Goal: Task Accomplishment & Management: Complete application form

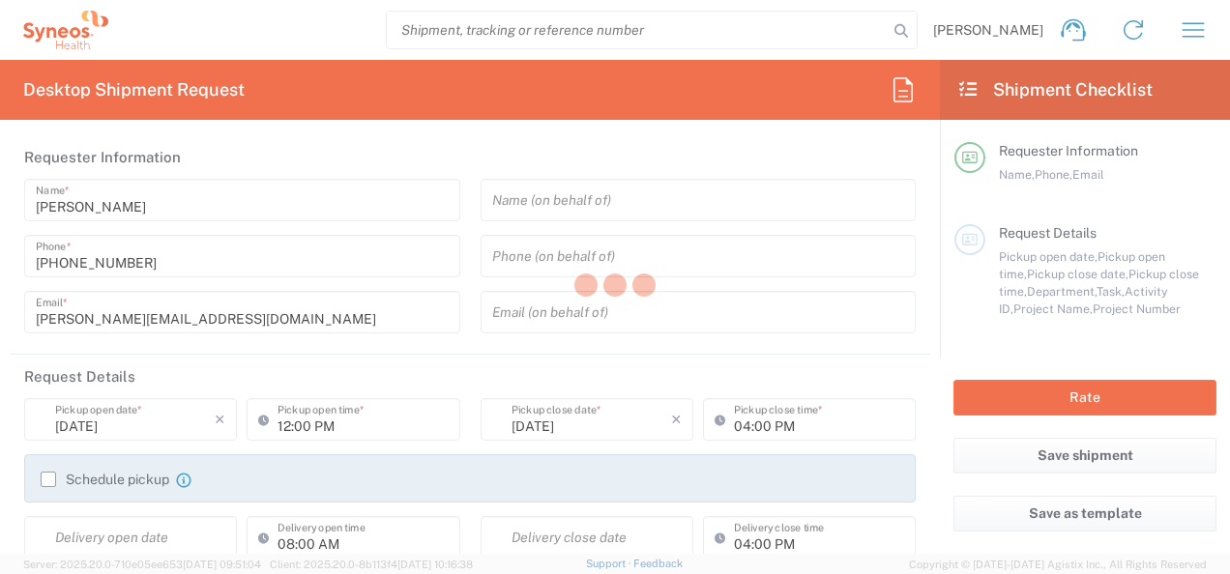
type input "8480"
type input "[GEOGRAPHIC_DATA]"
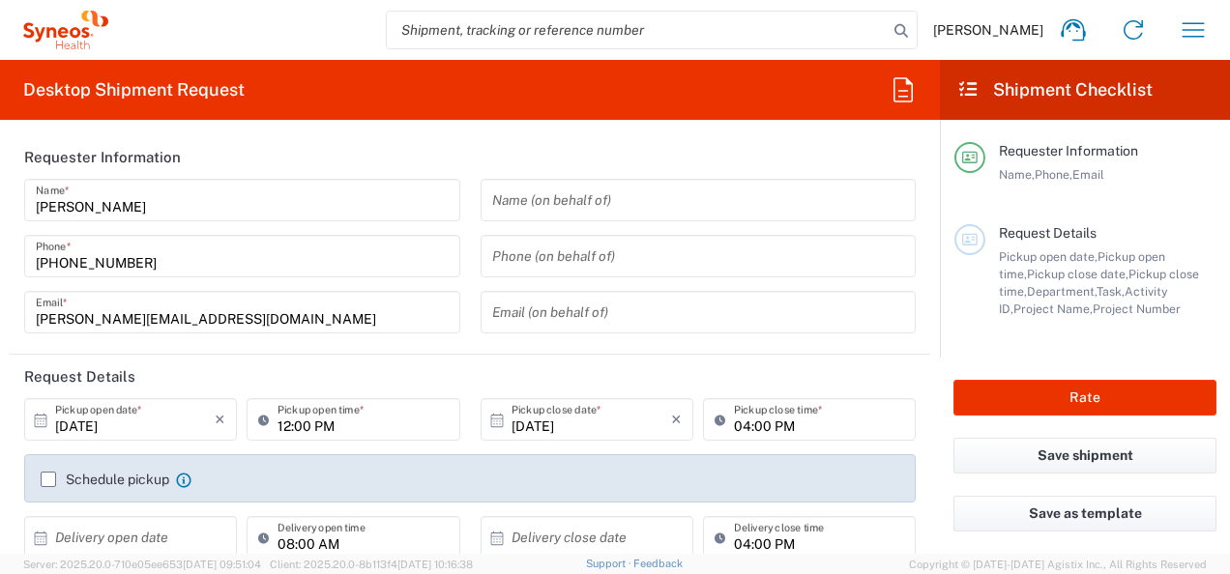
type input "Syneos Health Poland sp. z.o.o"
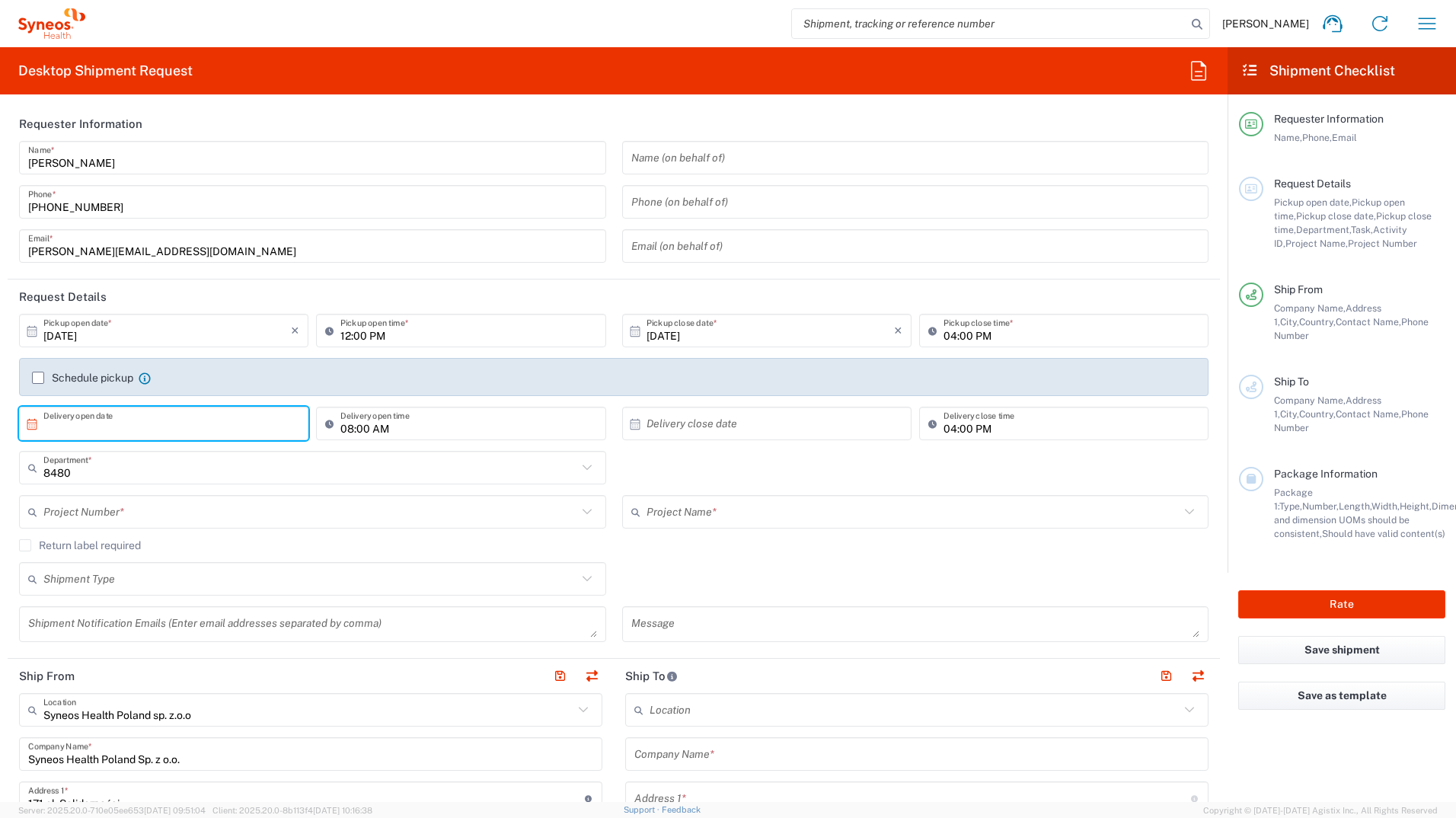
click at [95, 429] on input "text" at bounding box center [167, 424] width 247 height 27
click at [184, 452] on span "2" at bounding box center [187, 498] width 22 height 21
type input "[DATE]"
click at [345, 431] on input "08:00 AM" at bounding box center [468, 424] width 256 height 27
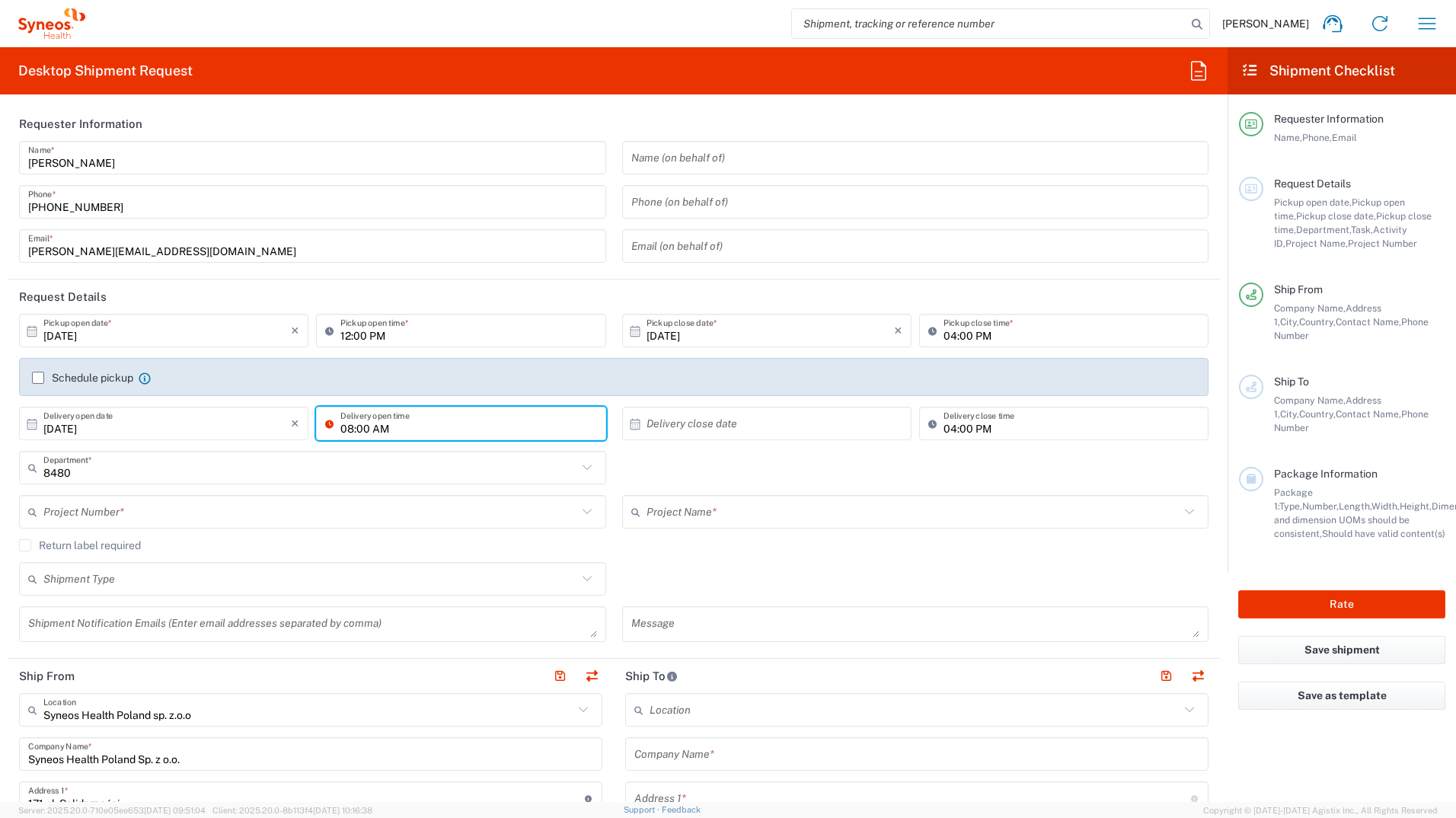
click at [351, 429] on input "08:00 AM" at bounding box center [468, 424] width 256 height 27
type input "10:00 AM"
click at [945, 422] on input "04:00 PM" at bounding box center [1072, 424] width 256 height 27
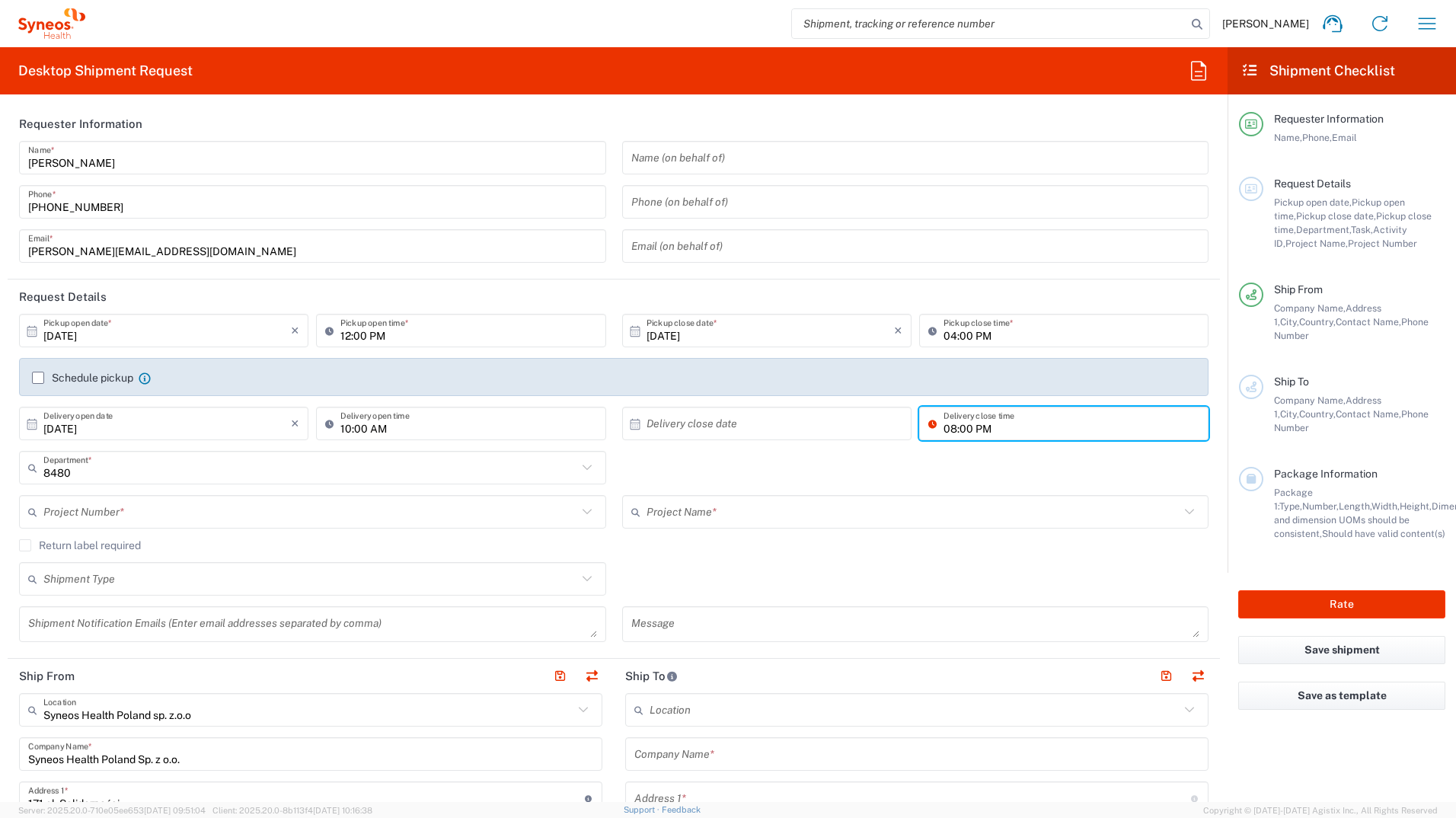
type input "08:00 PM"
click at [929, 452] on agx-checkbox-control "Return label required" at bounding box center [614, 545] width 1190 height 12
click at [106, 452] on input "8480" at bounding box center [310, 468] width 534 height 27
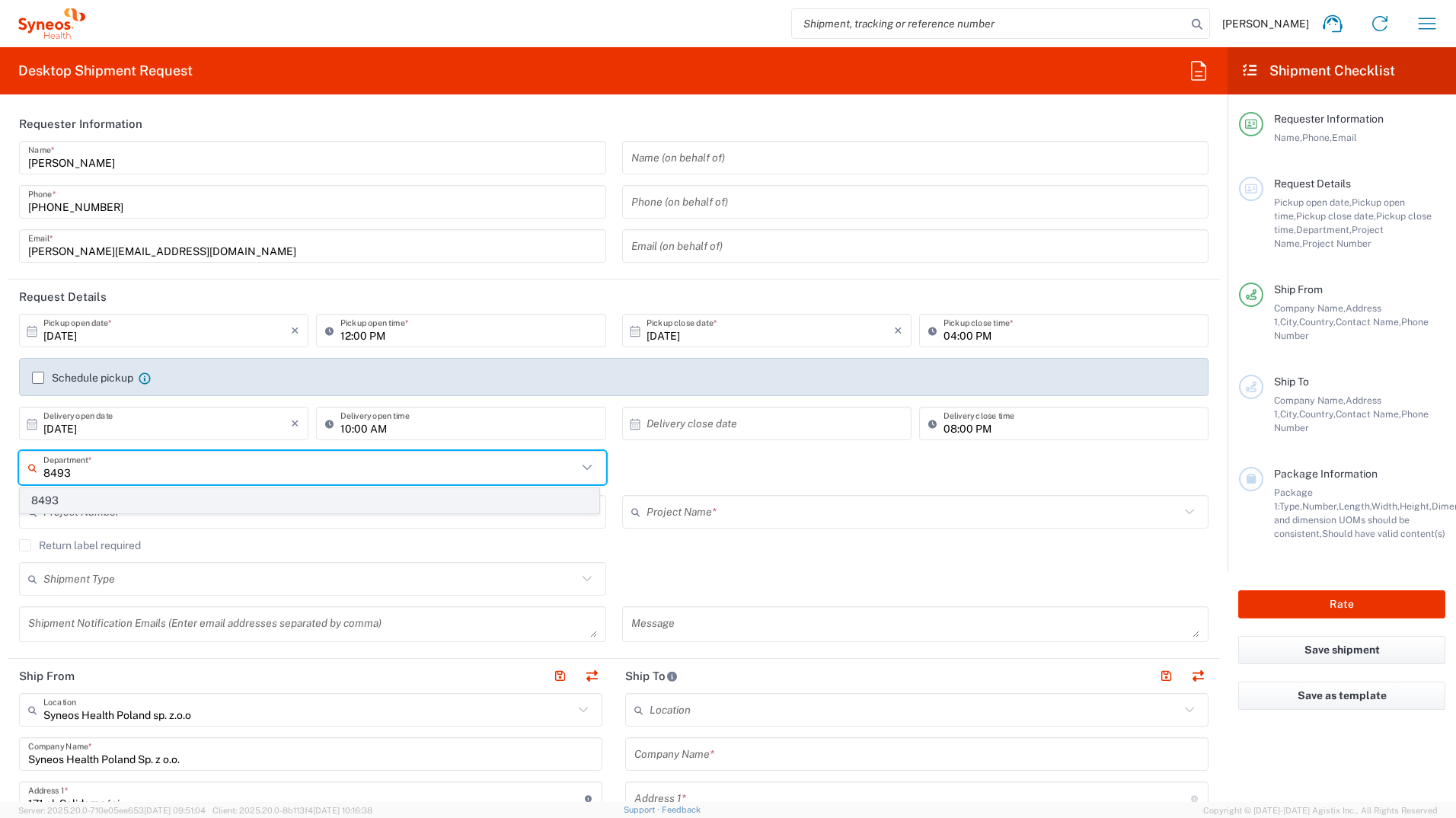
type input "8493"
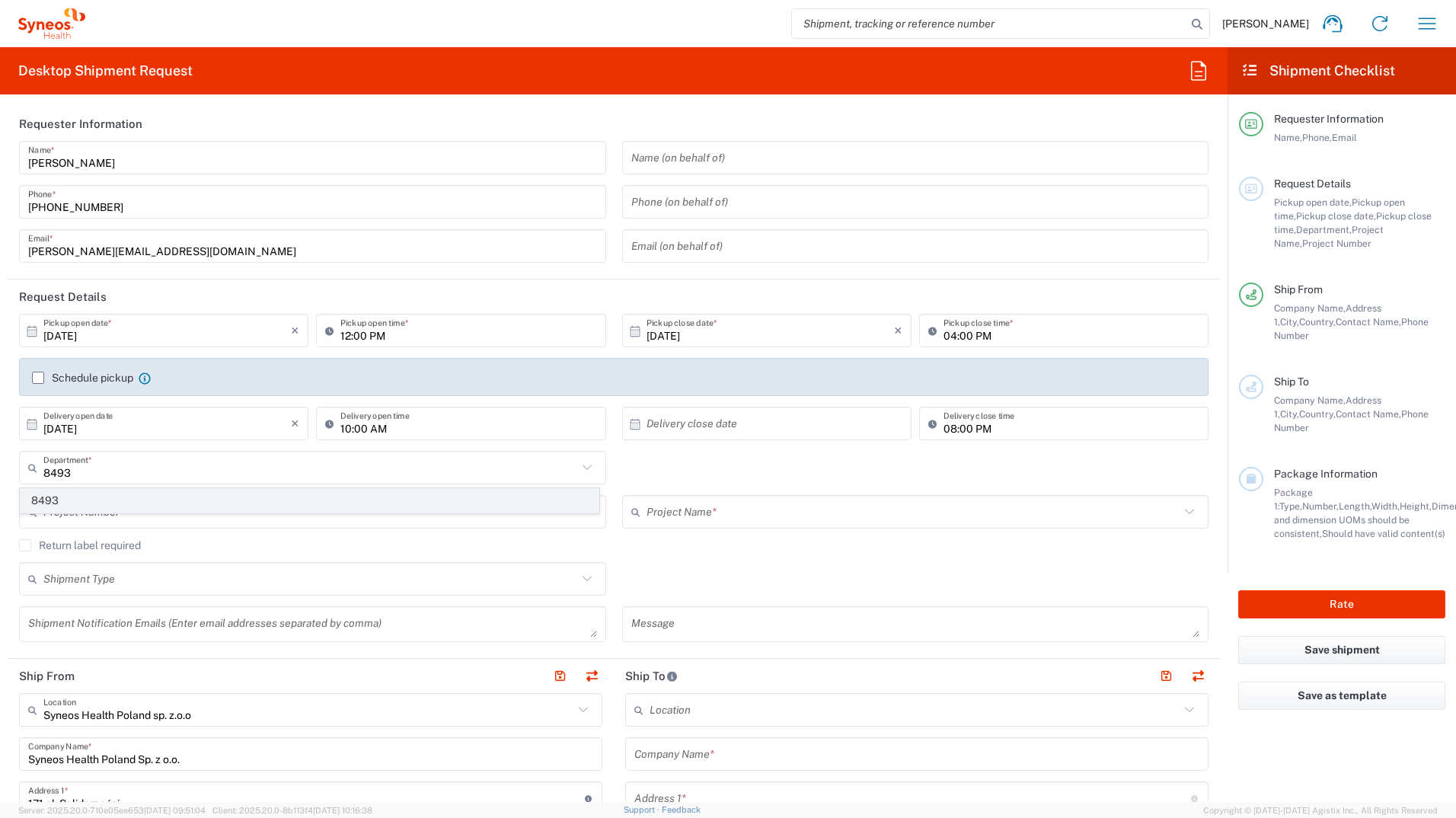
click at [71, 452] on span "8493" at bounding box center [310, 501] width 578 height 24
click at [130, 452] on input "text" at bounding box center [310, 512] width 534 height 27
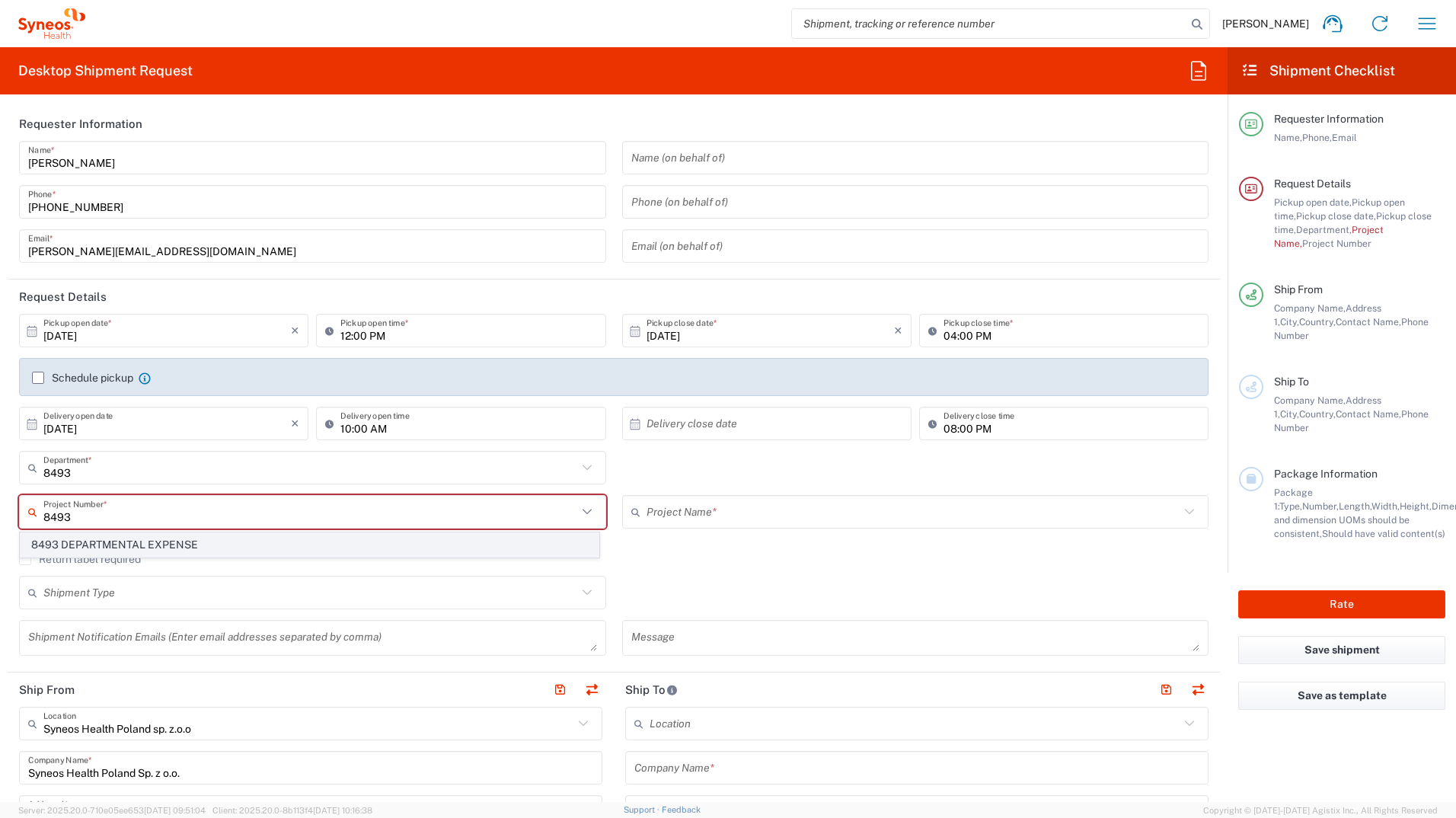
click at [121, 452] on span "8493 DEPARTMENTAL EXPENSE" at bounding box center [310, 545] width 578 height 24
type input "8493 DEPARTMENTAL EXPENSE"
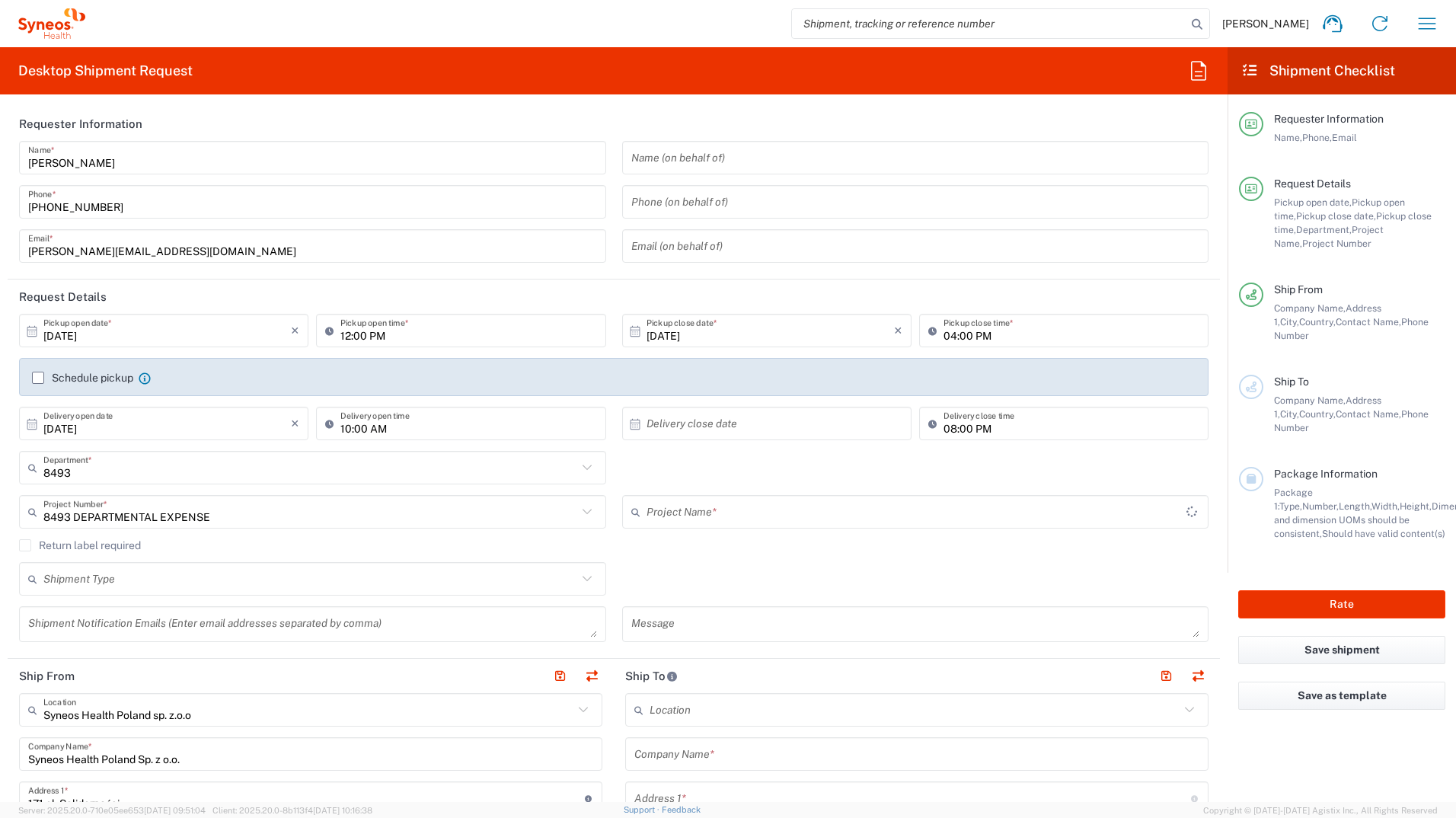
type input "8493 DEPARTMENTAL EXPENSE"
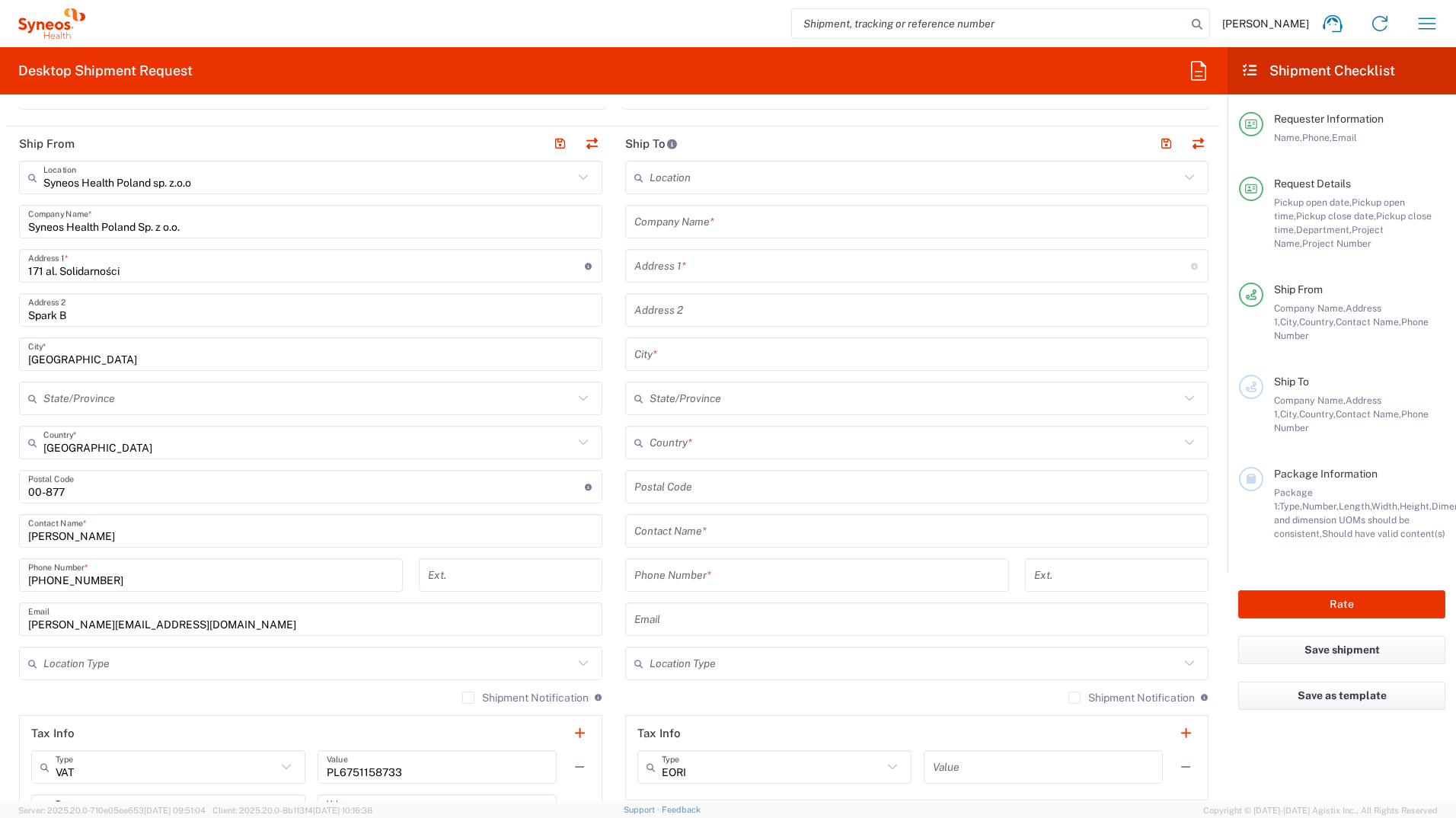
scroll to position [534, 0]
click at [579, 452] on icon at bounding box center [583, 662] width 20 height 20
click at [77, 452] on span "Business (General)" at bounding box center [308, 696] width 575 height 24
type input "Business (General)"
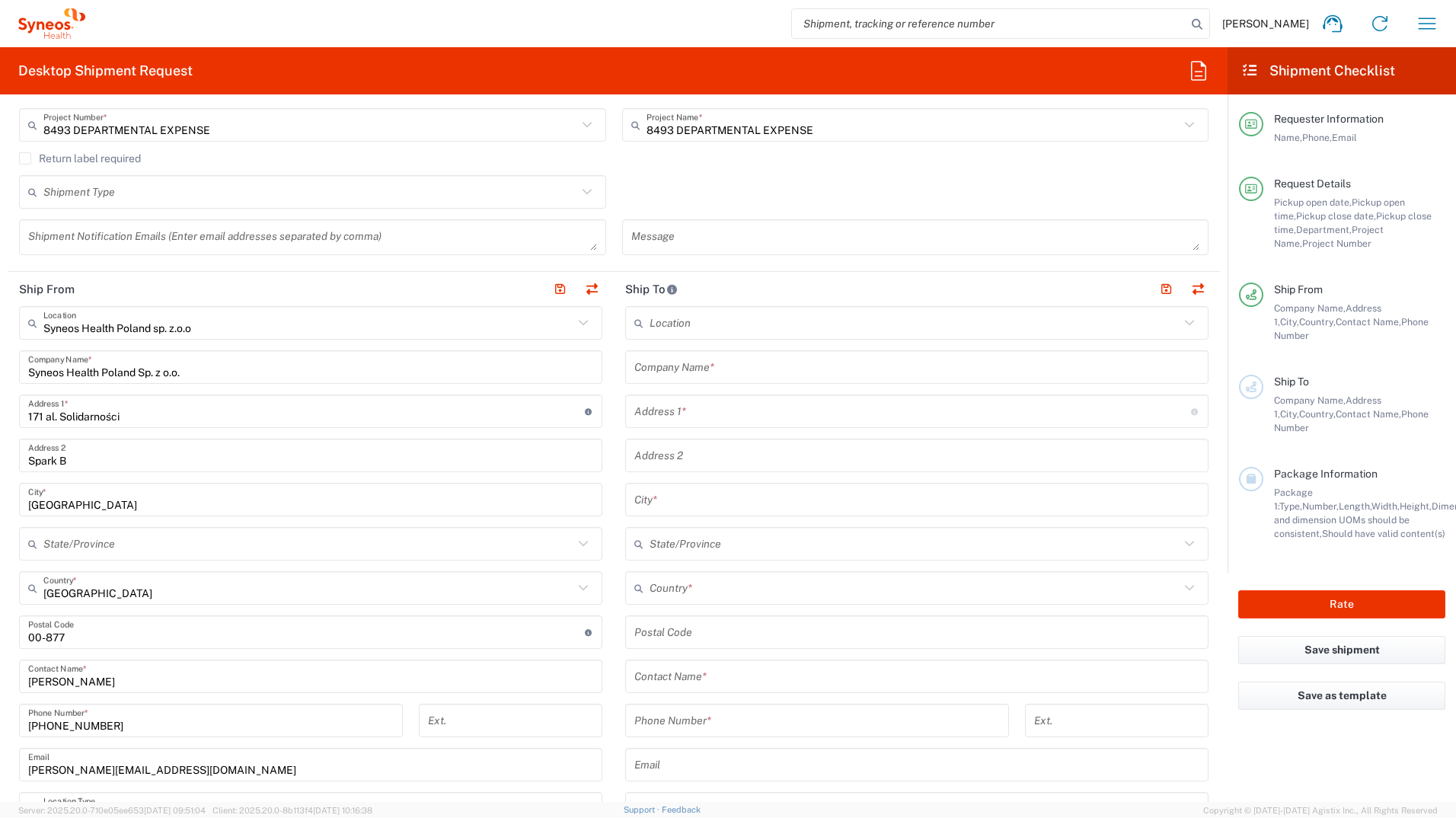
scroll to position [381, 0]
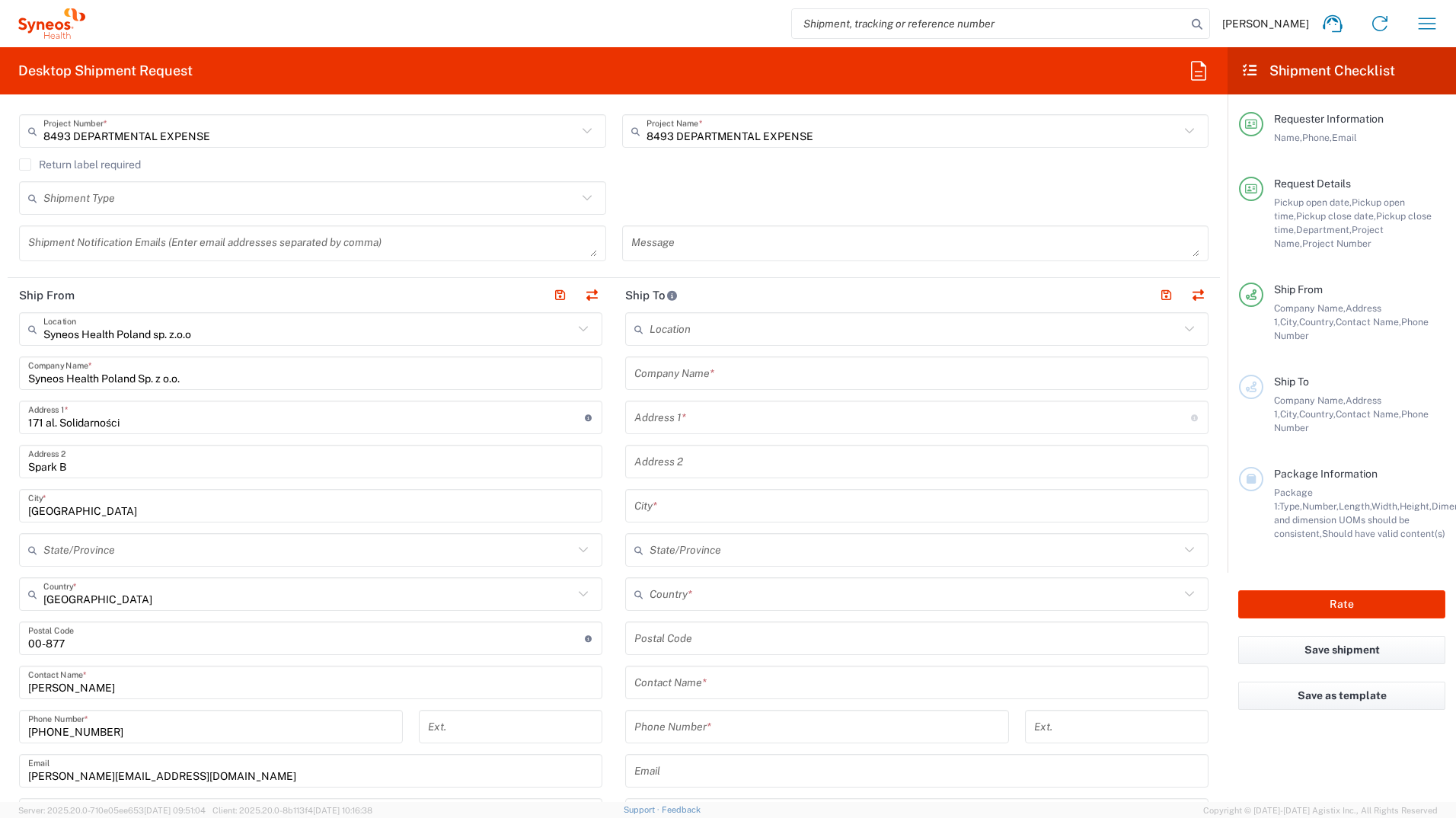
click at [706, 380] on input "text" at bounding box center [916, 374] width 565 height 27
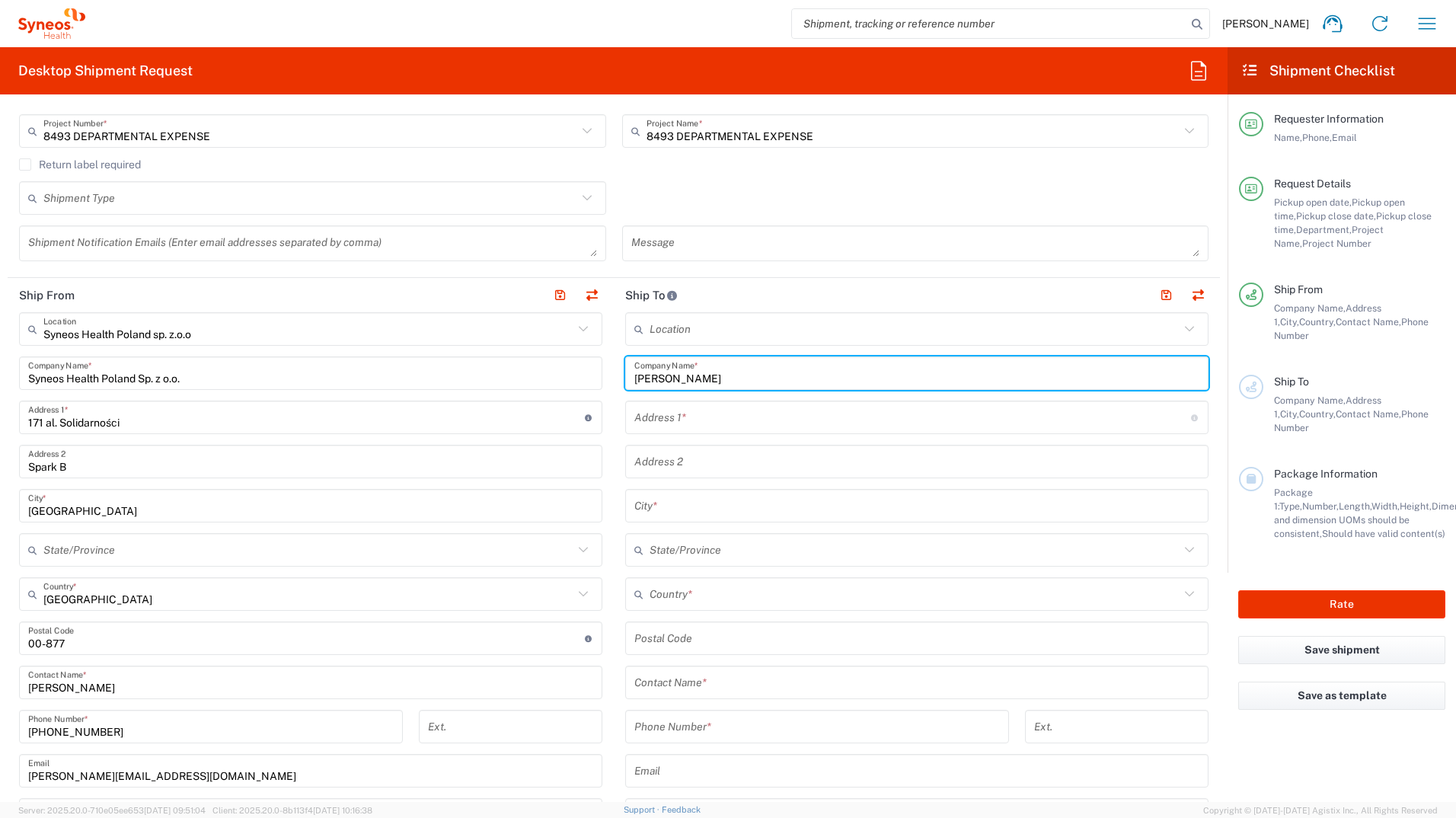
drag, startPoint x: 749, startPoint y: 379, endPoint x: 615, endPoint y: 363, distance: 135.0
click at [615, 363] on main "Location [PERSON_NAME] LLC-[GEOGRAPHIC_DATA] [GEOGRAPHIC_DATA] [GEOGRAPHIC_DATA…" at bounding box center [917, 632] width 607 height 640
type input "[PERSON_NAME]"
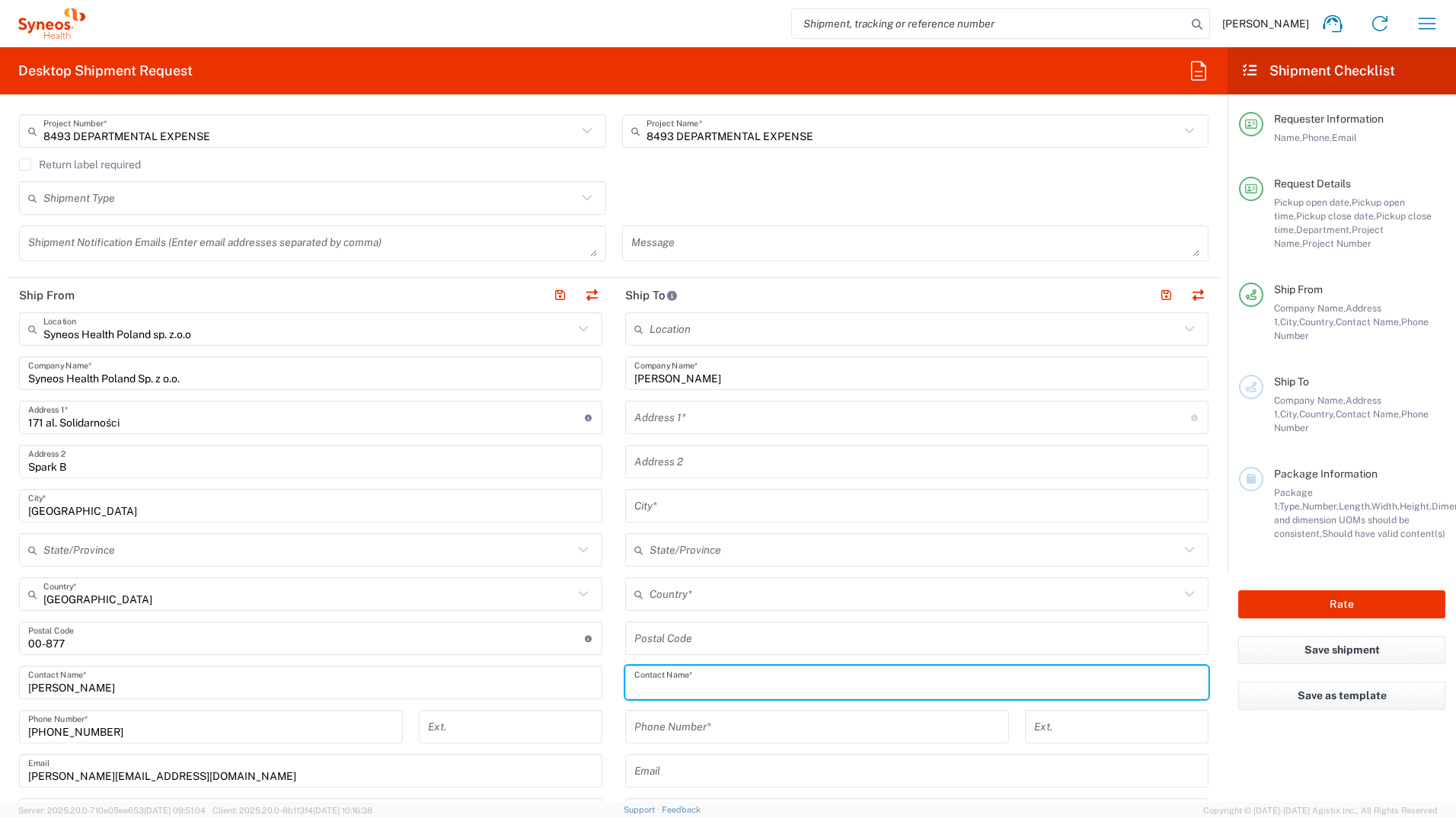
click at [730, 452] on input "text" at bounding box center [916, 683] width 565 height 27
paste input "[PERSON_NAME]"
type input "[PERSON_NAME]"
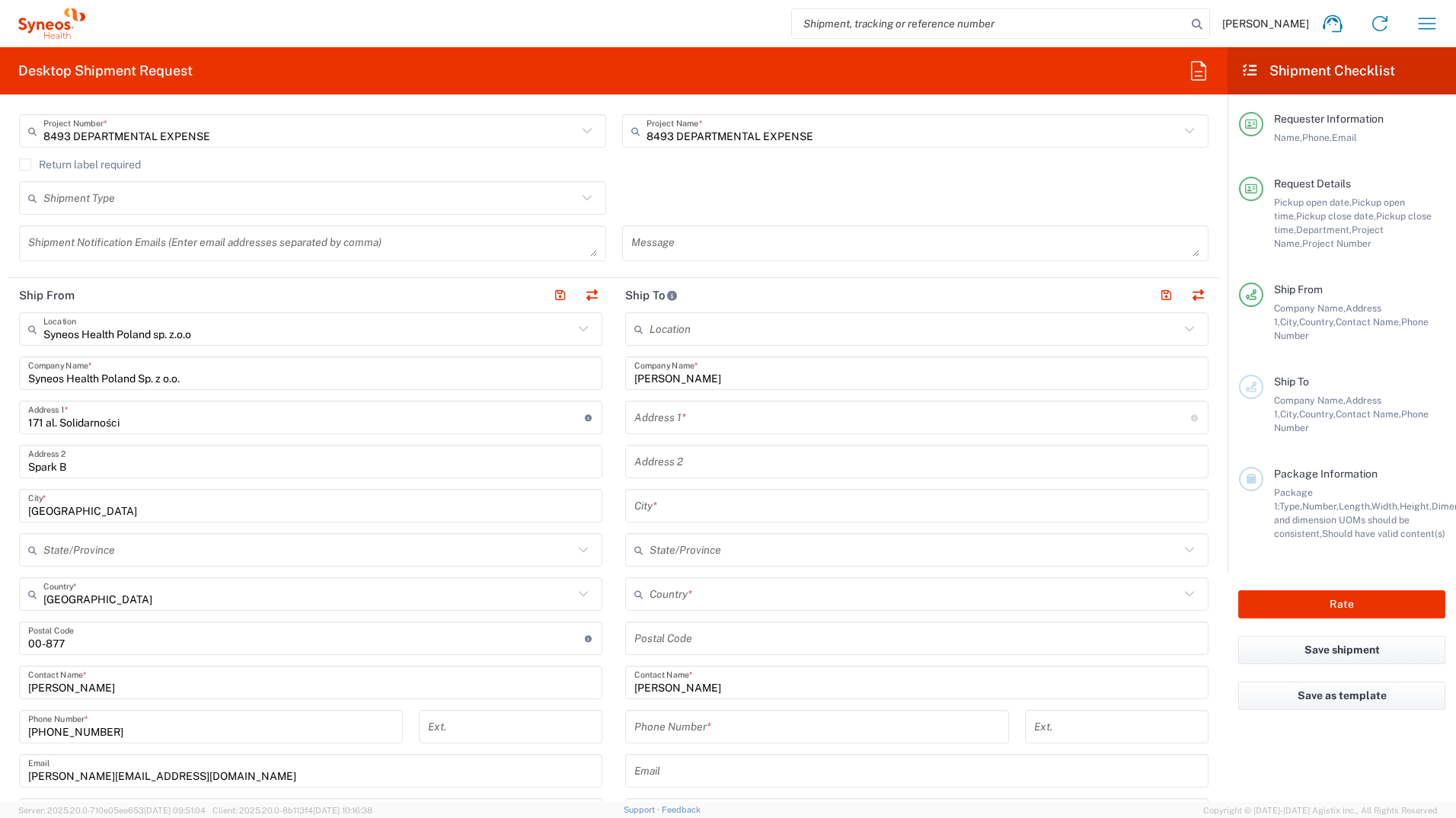
click at [730, 424] on input "text" at bounding box center [912, 418] width 557 height 27
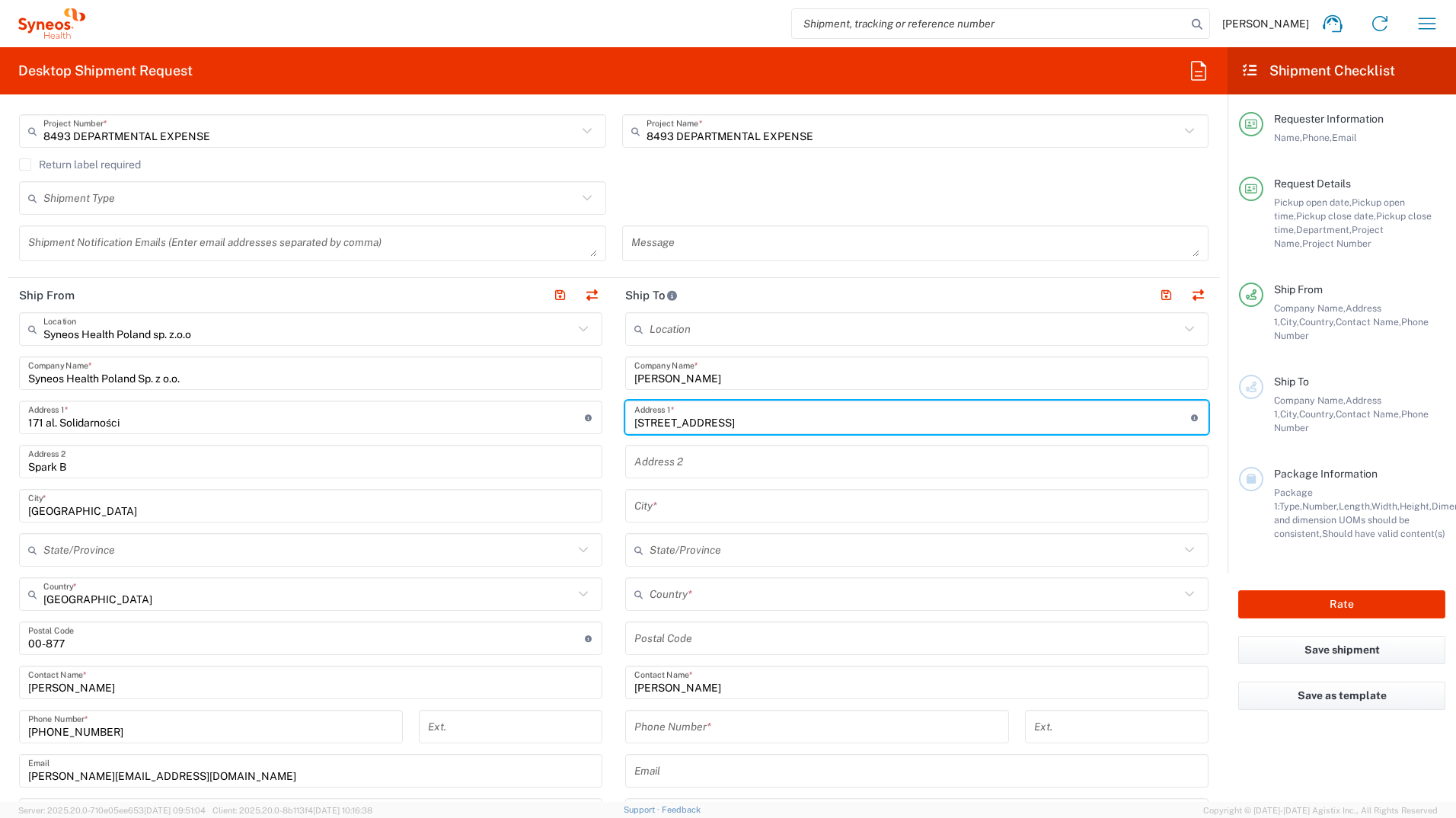
type input "[STREET_ADDRESS]"
click at [655, 452] on input "text" at bounding box center [916, 506] width 565 height 27
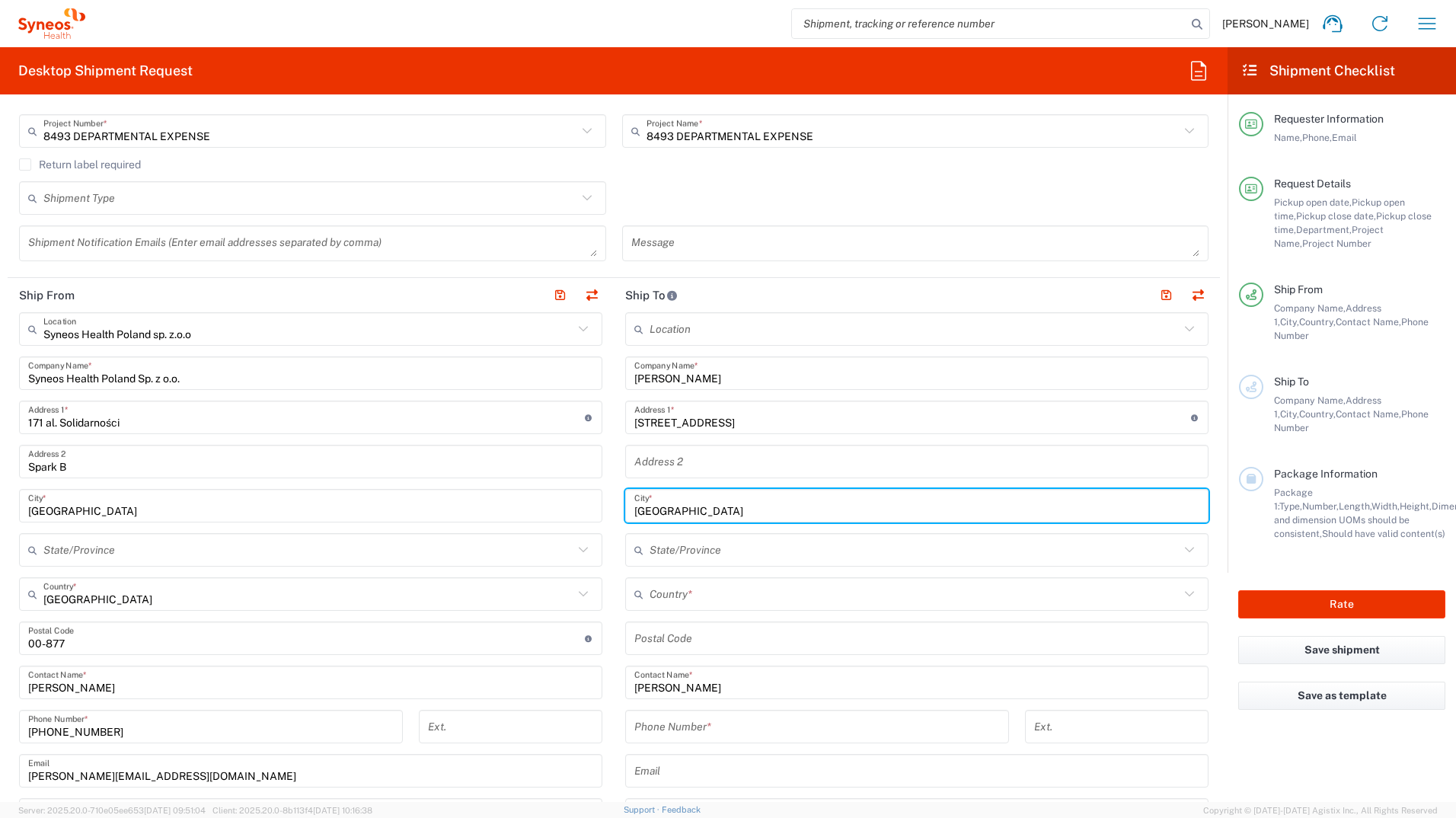
type input "[GEOGRAPHIC_DATA]"
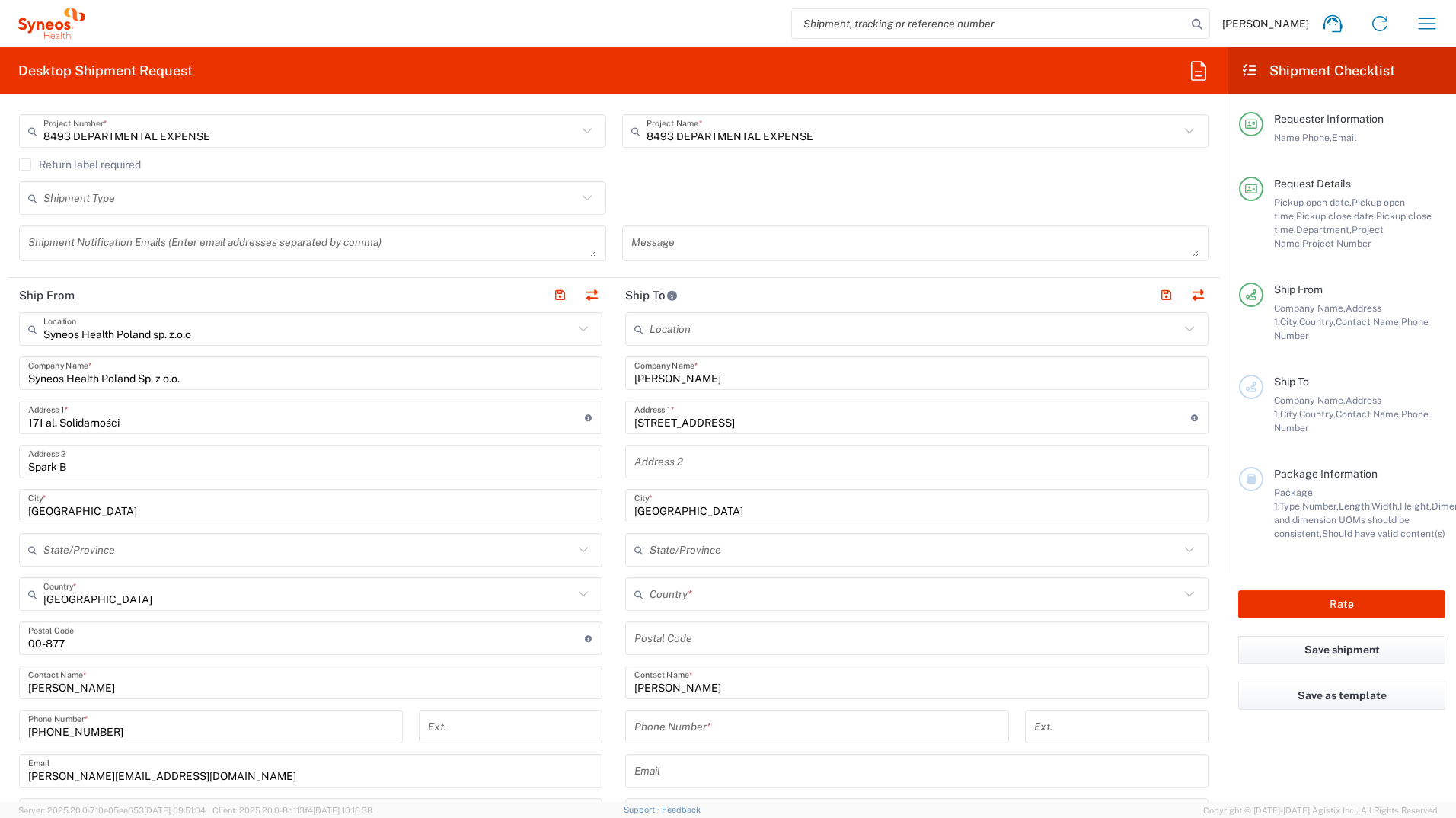
click at [685, 452] on input "undefined" at bounding box center [916, 639] width 565 height 27
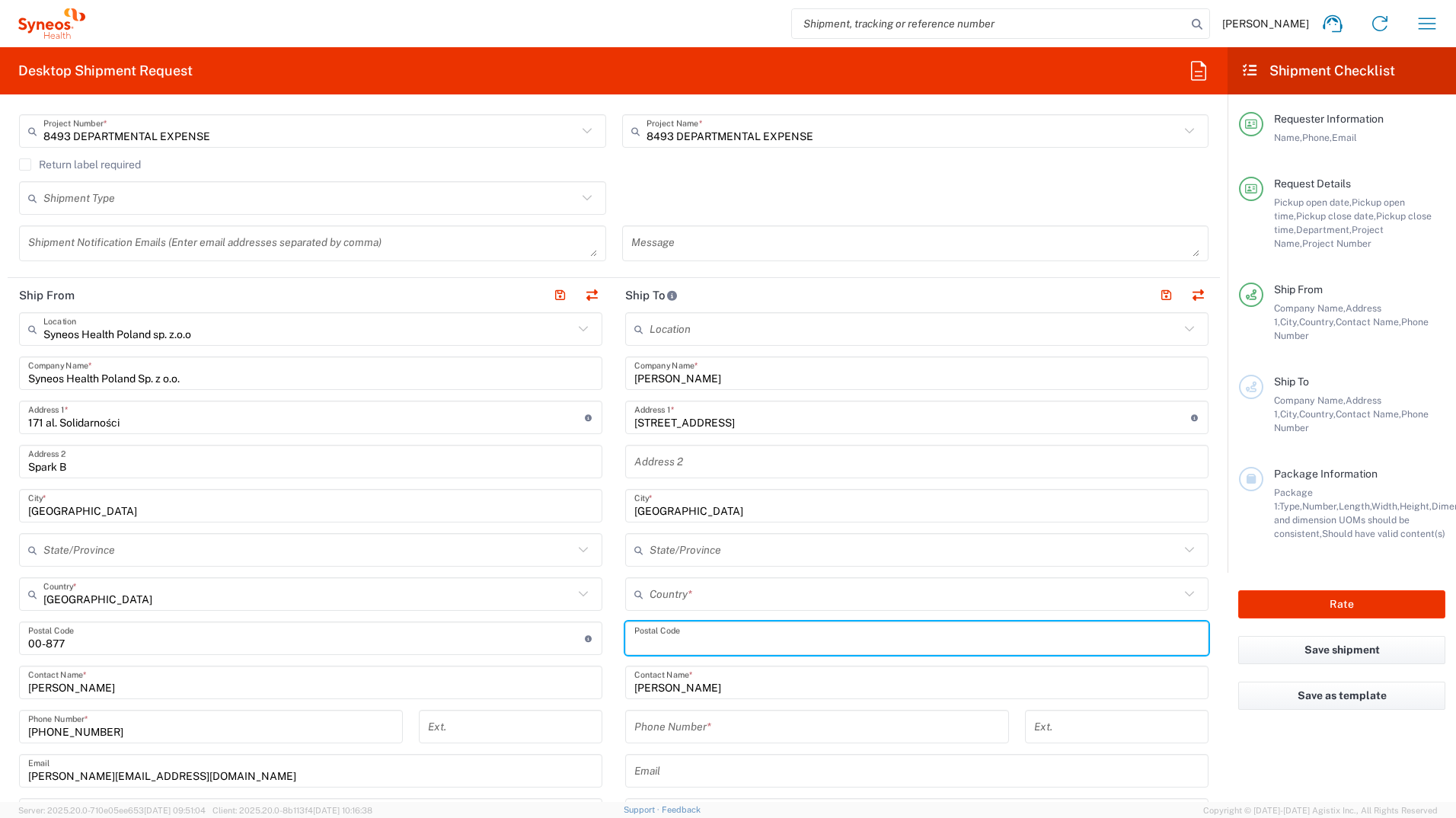
paste input "01-931"
type input "01-931"
click at [661, 452] on input "text" at bounding box center [915, 595] width 530 height 27
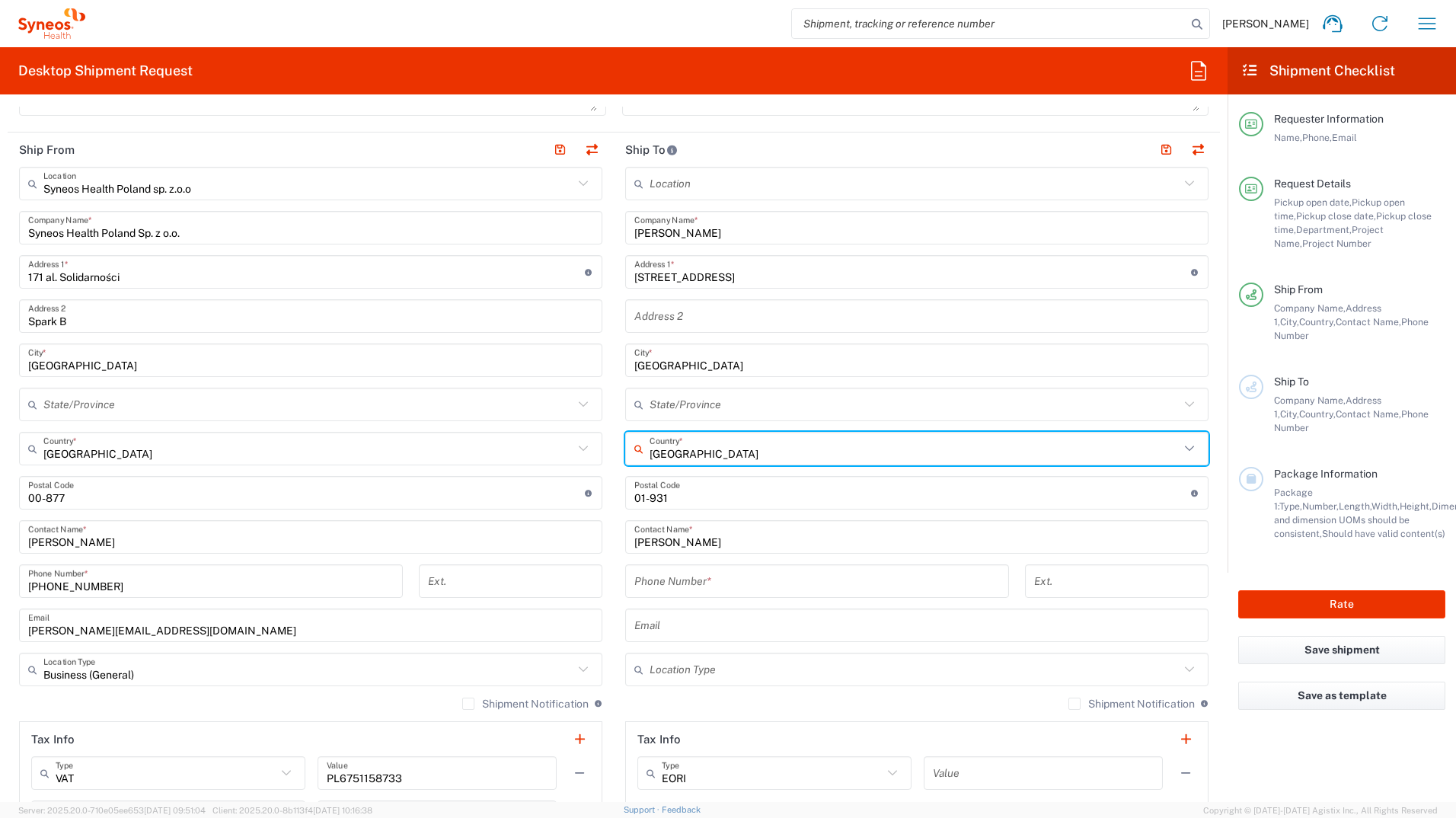
scroll to position [534, 0]
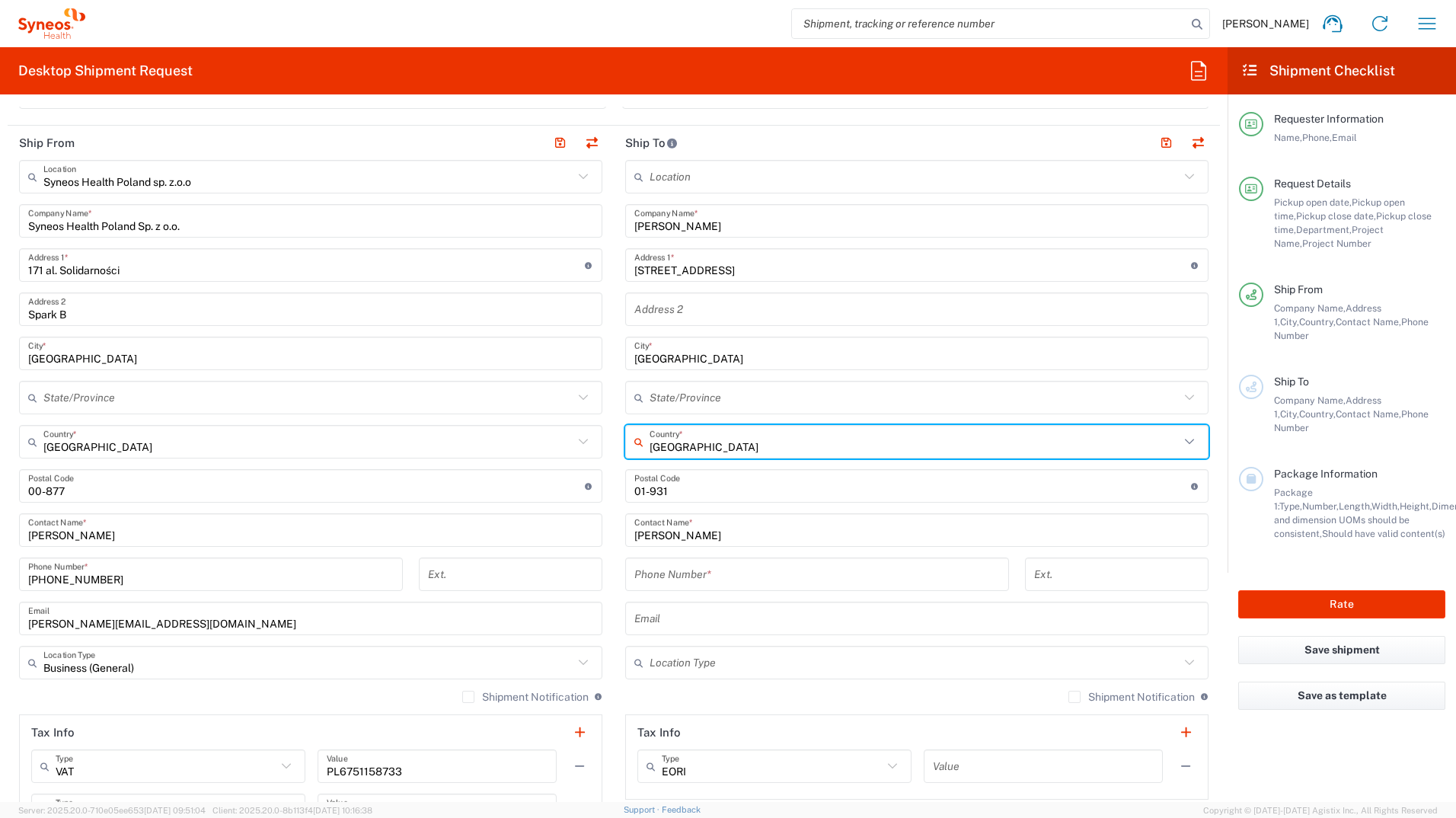
type input "[GEOGRAPHIC_DATA]"
click at [652, 452] on input "tel" at bounding box center [817, 574] width 366 height 27
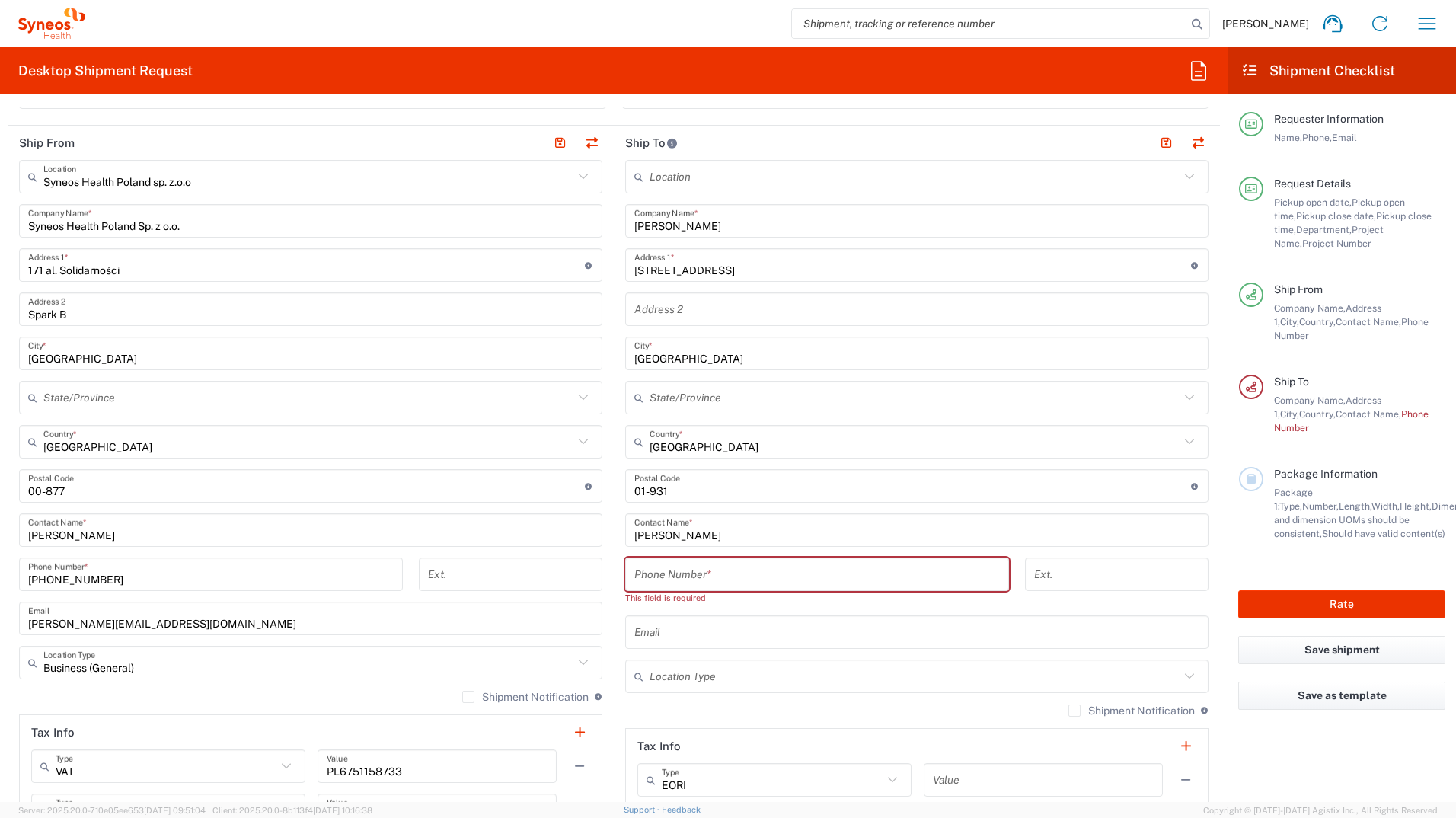
click at [674, 452] on input "tel" at bounding box center [817, 574] width 366 height 27
paste input "[PHONE_NUMBER]"
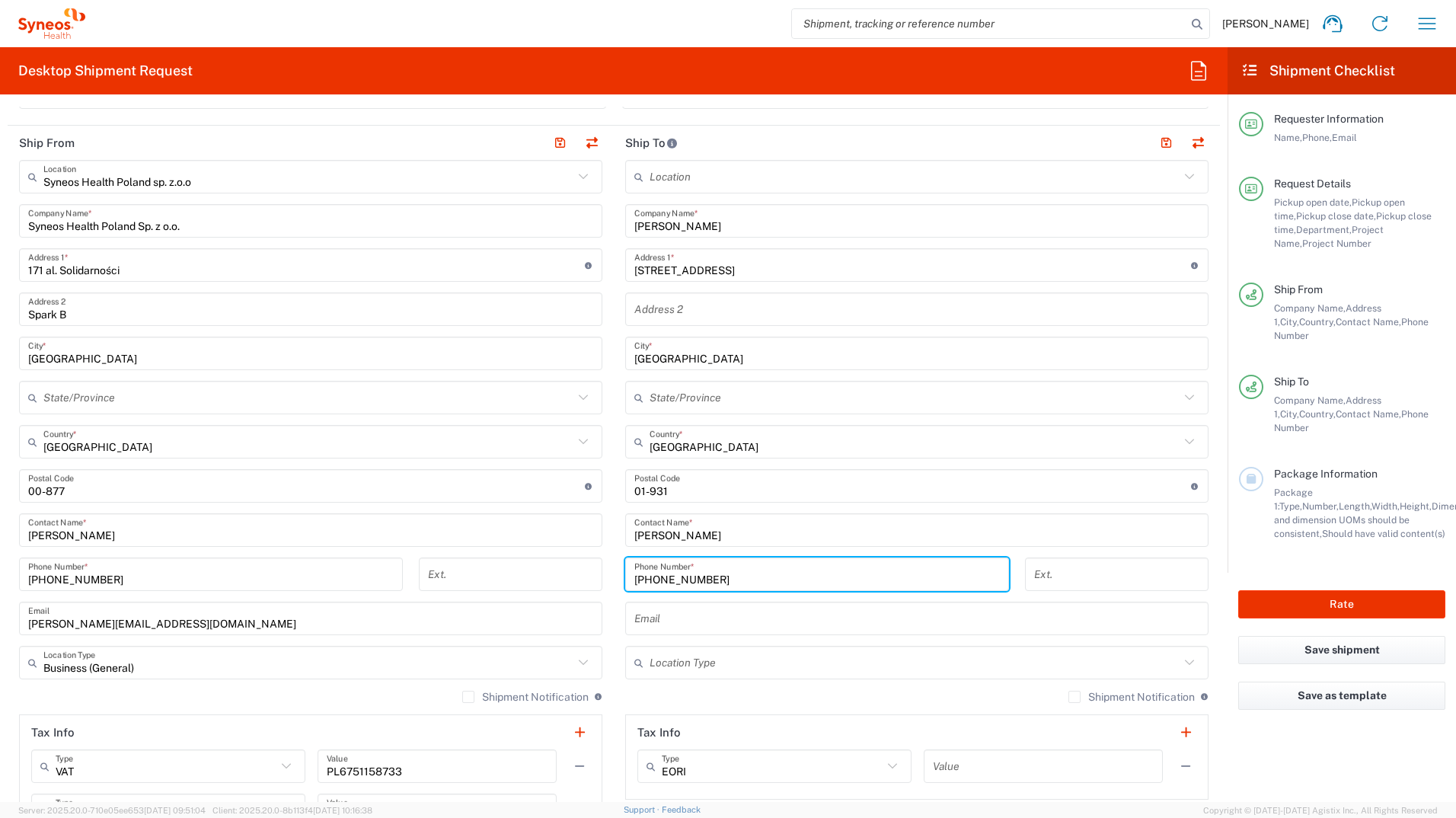
click at [669, 452] on input "[PHONE_NUMBER]" at bounding box center [817, 574] width 366 height 27
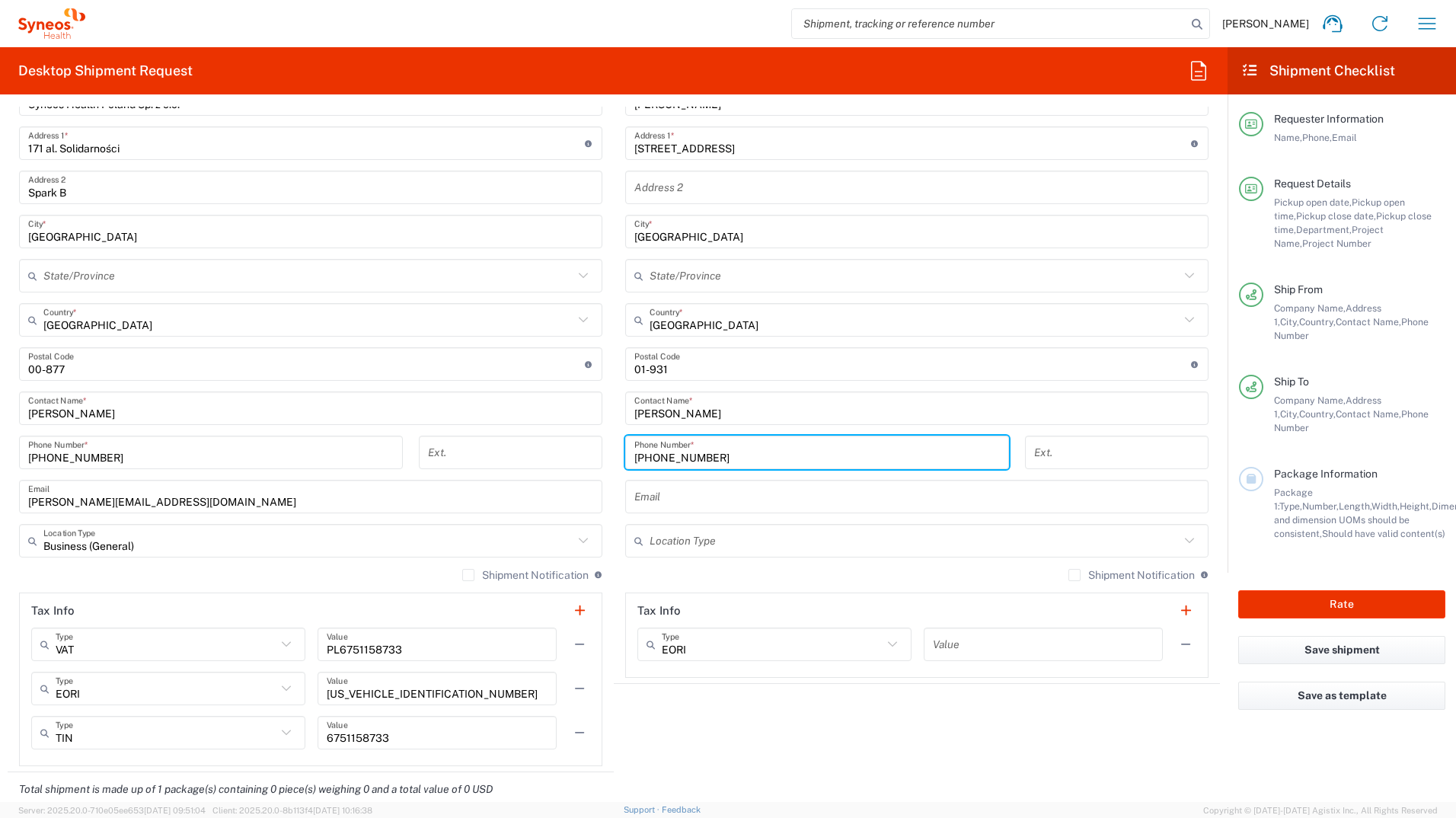
scroll to position [686, 0]
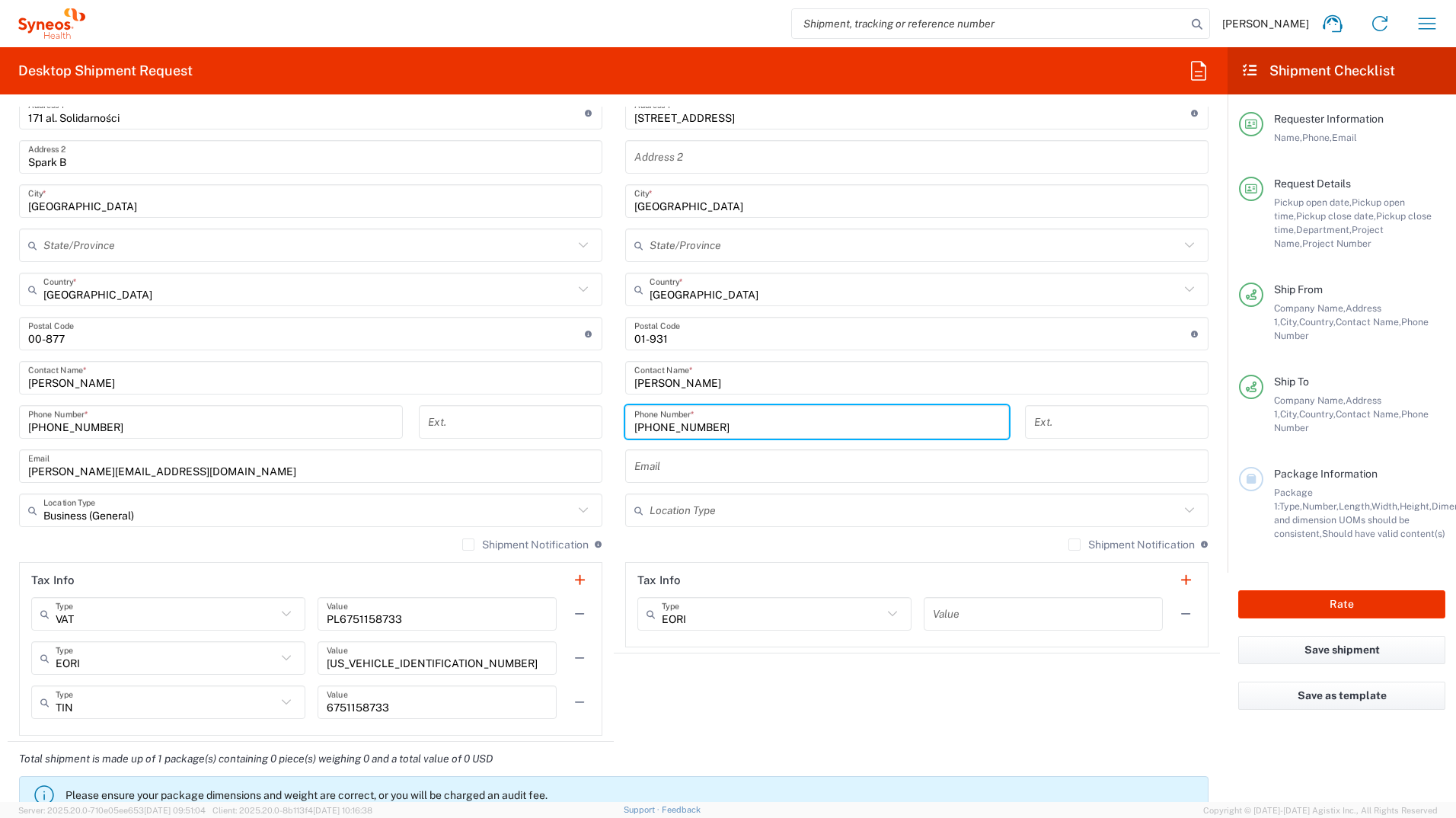
type input "[PHONE_NUMBER]"
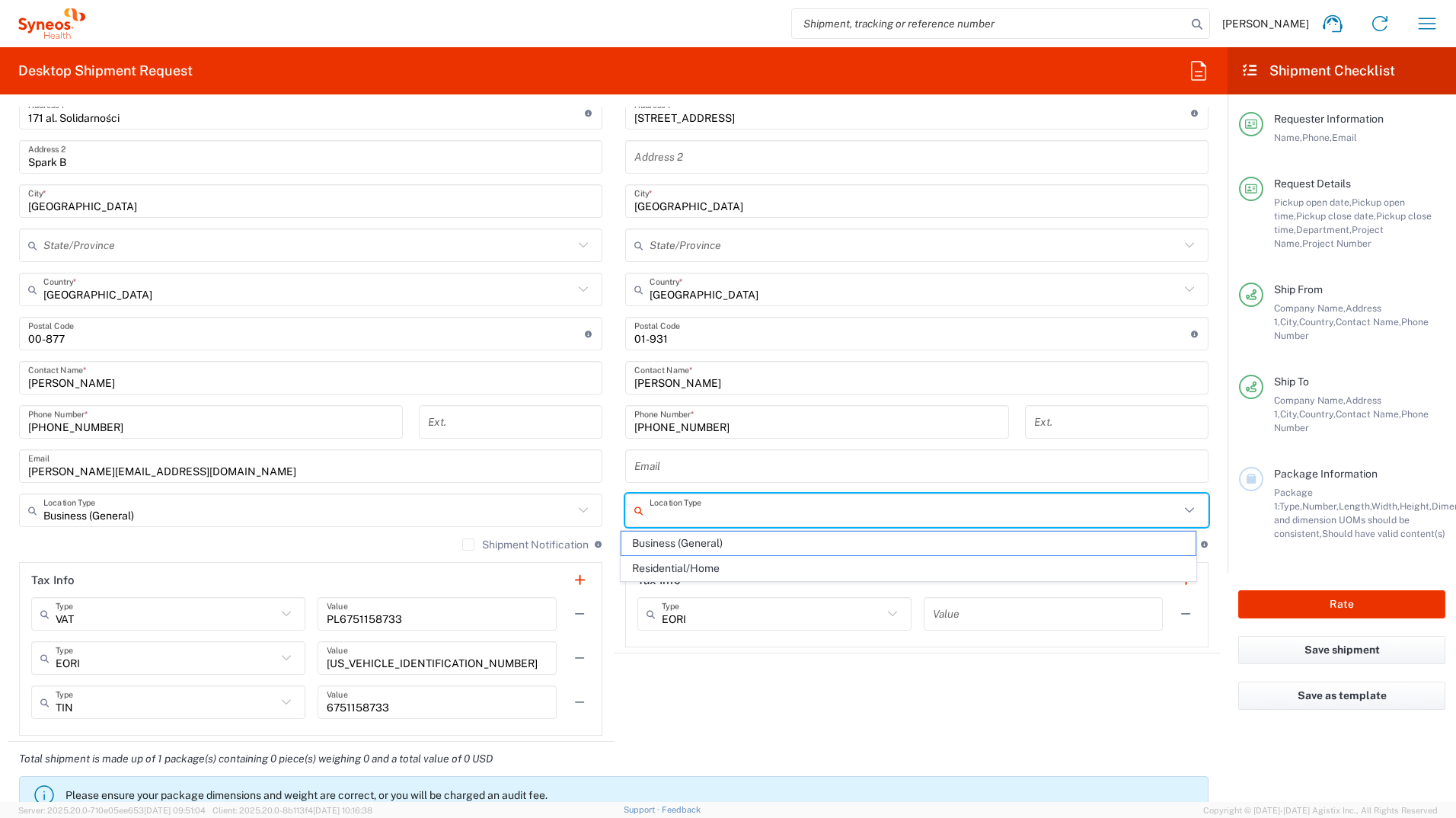
click at [665, 452] on input "text" at bounding box center [915, 511] width 530 height 27
click at [670, 452] on span "Residential/Home" at bounding box center [909, 569] width 575 height 24
type input "Residential/Home"
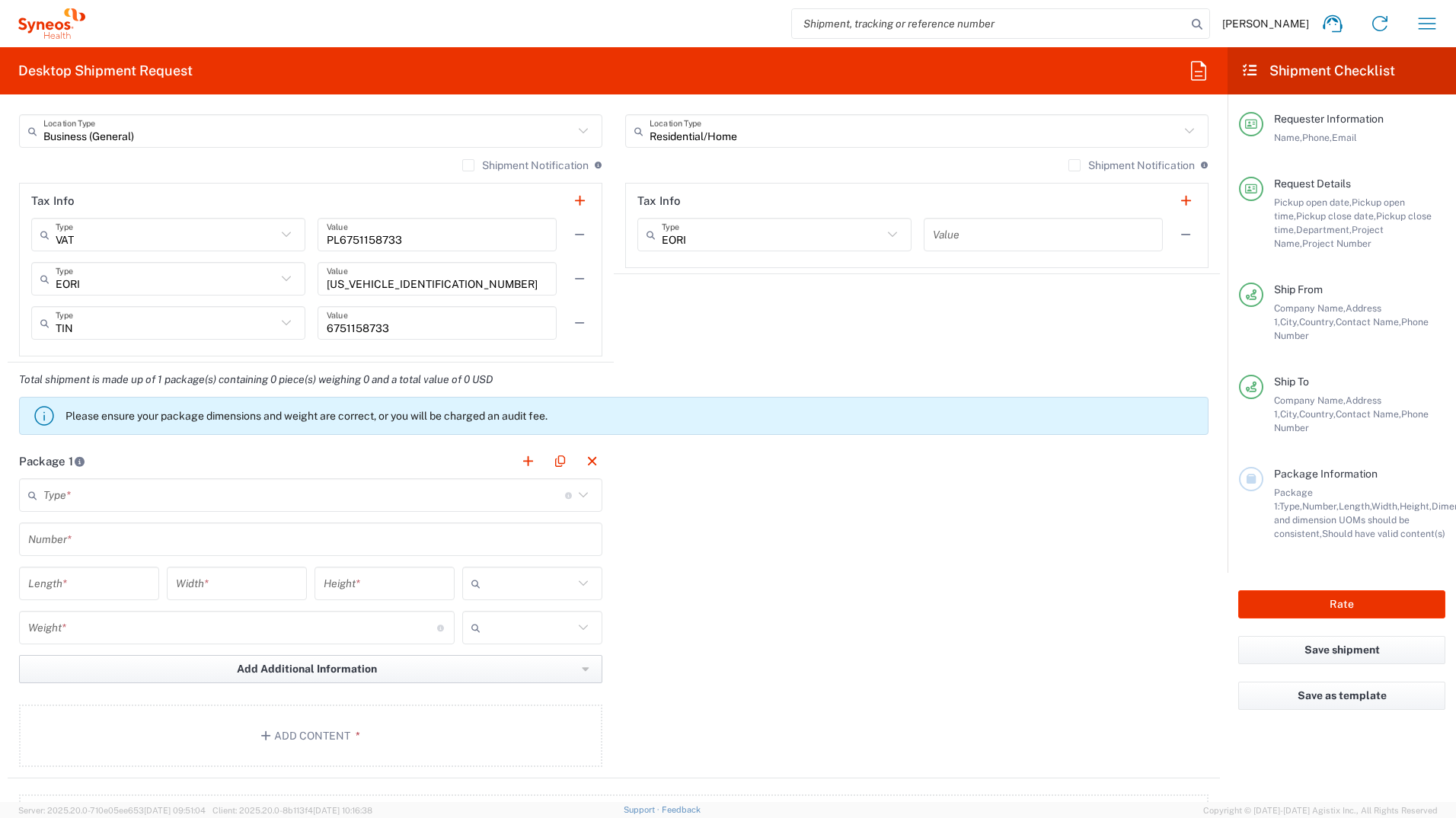
scroll to position [1066, 0]
click at [590, 452] on div "Type * Material used to package goods" at bounding box center [310, 493] width 584 height 34
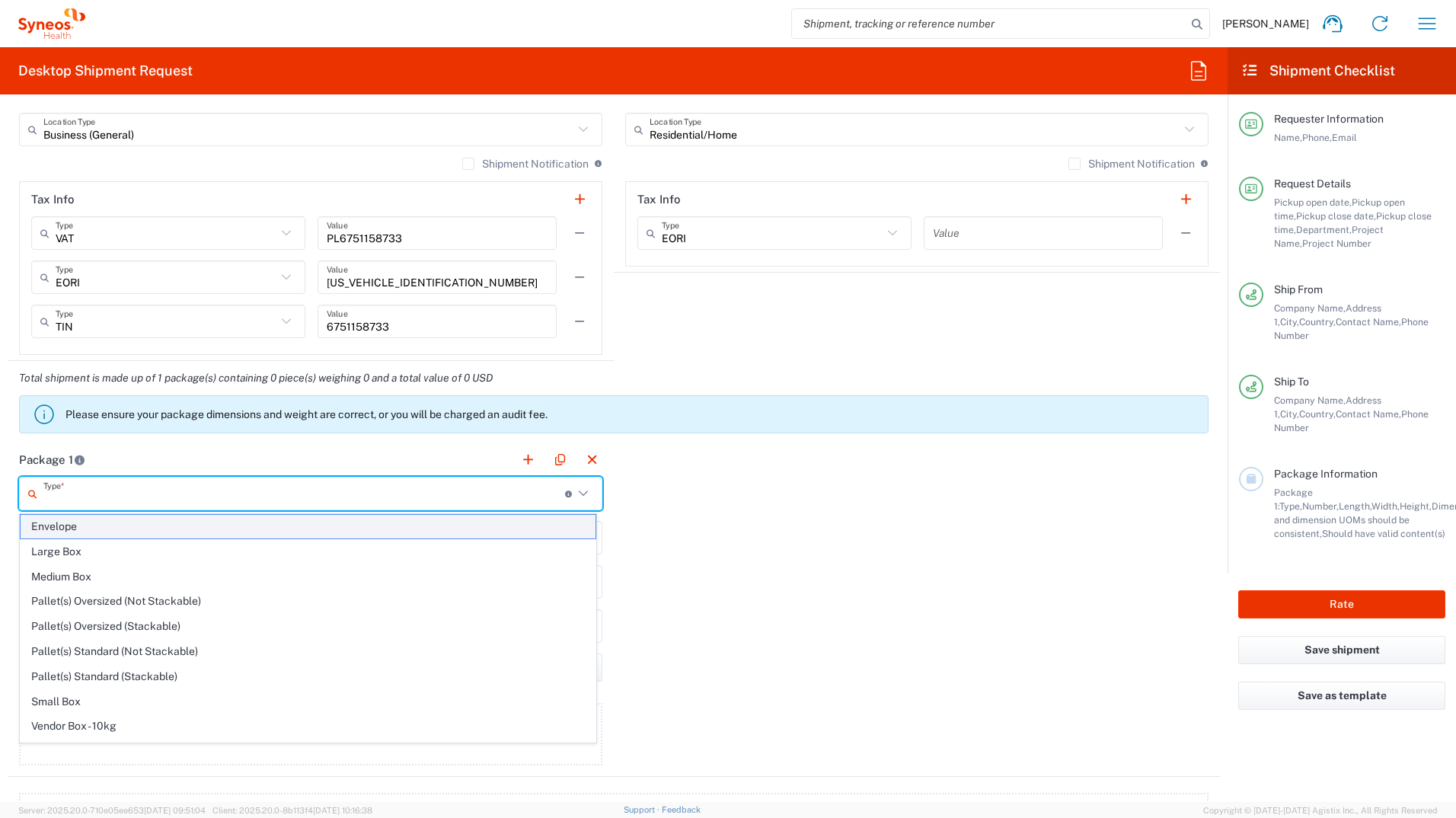
click at [80, 452] on span "Envelope" at bounding box center [308, 527] width 575 height 24
type input "Envelope"
type input "1"
type input "9.5"
type input "12.5"
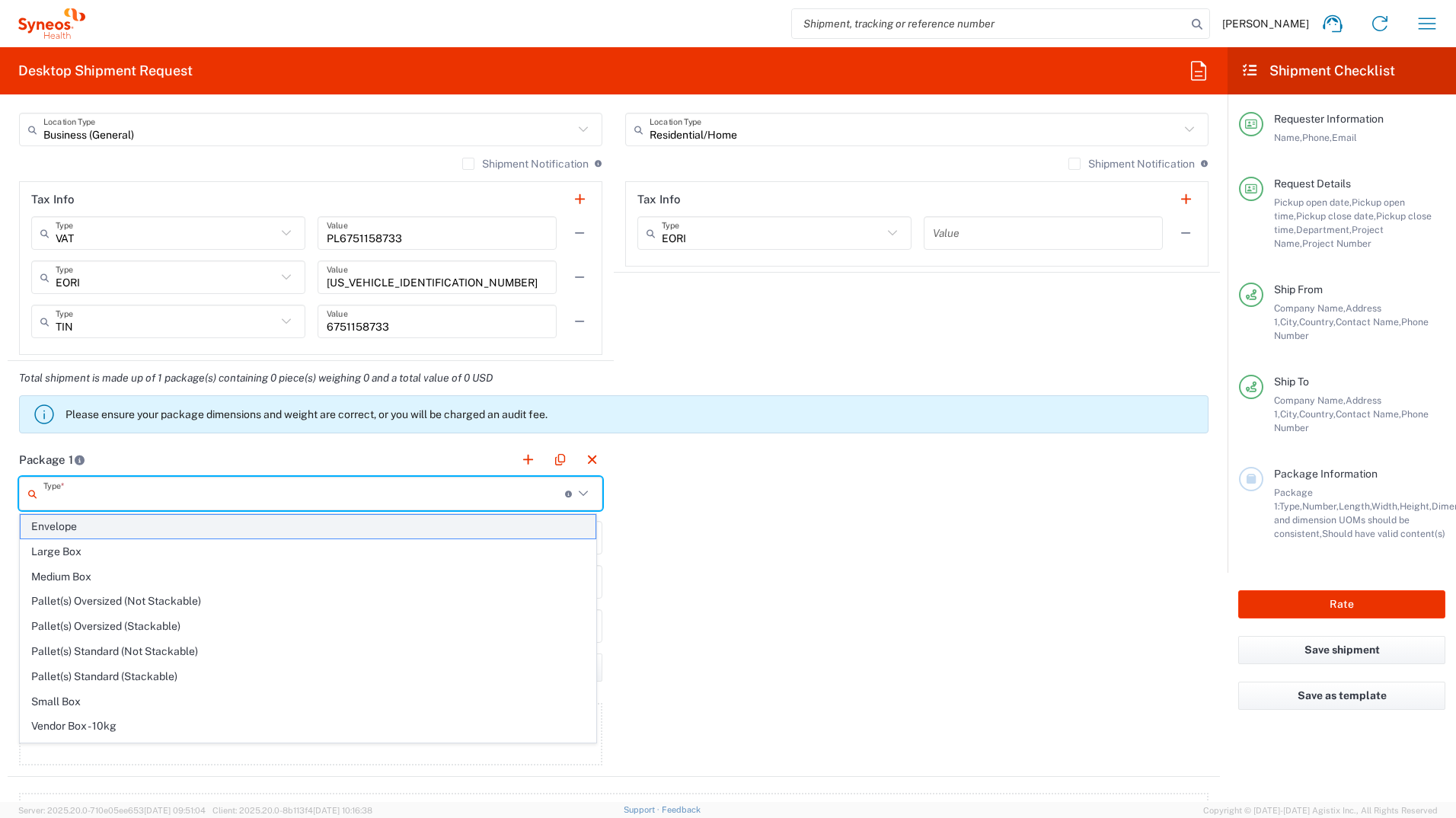
type input "0.25"
type input "in"
type input "0.45"
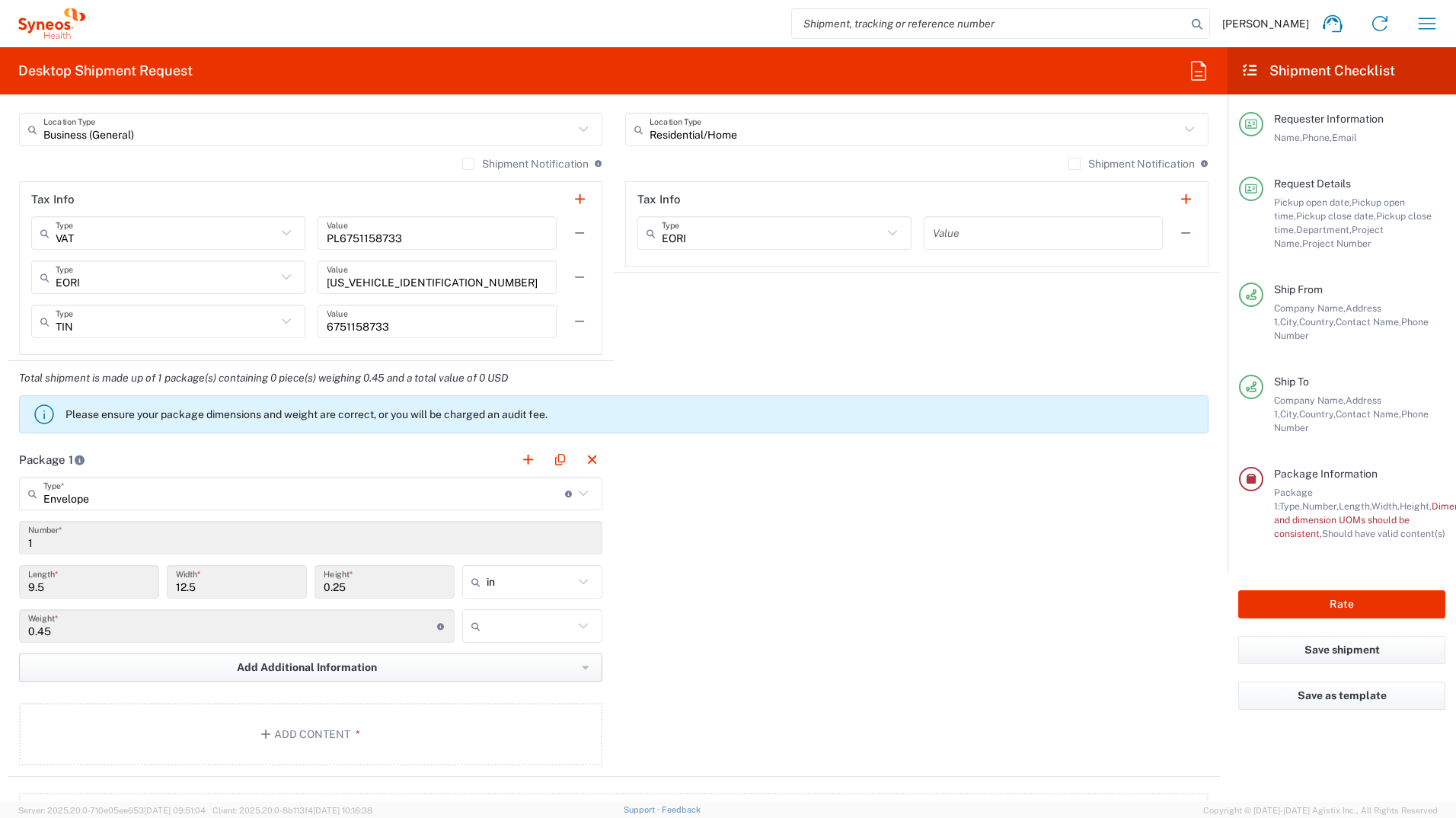
click at [354, 452] on button "Add Additional Information" at bounding box center [310, 667] width 584 height 28
click at [574, 452] on icon at bounding box center [583, 582] width 20 height 20
click at [539, 452] on span "cm" at bounding box center [527, 641] width 136 height 24
type input "24.13"
type input "31.75"
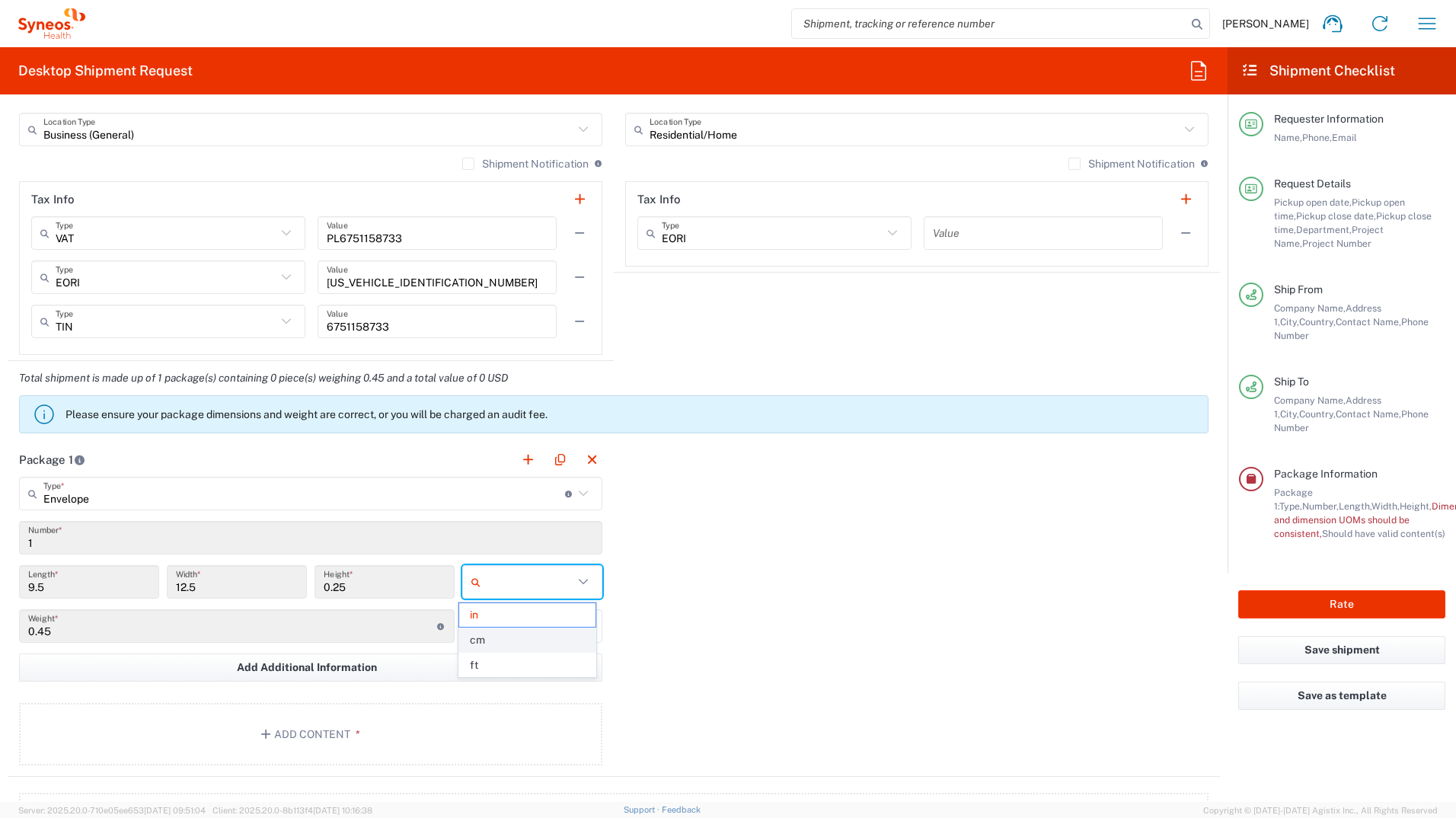
type input "0.64"
type input "cm"
click at [310, 452] on button "Add Content *" at bounding box center [310, 734] width 584 height 62
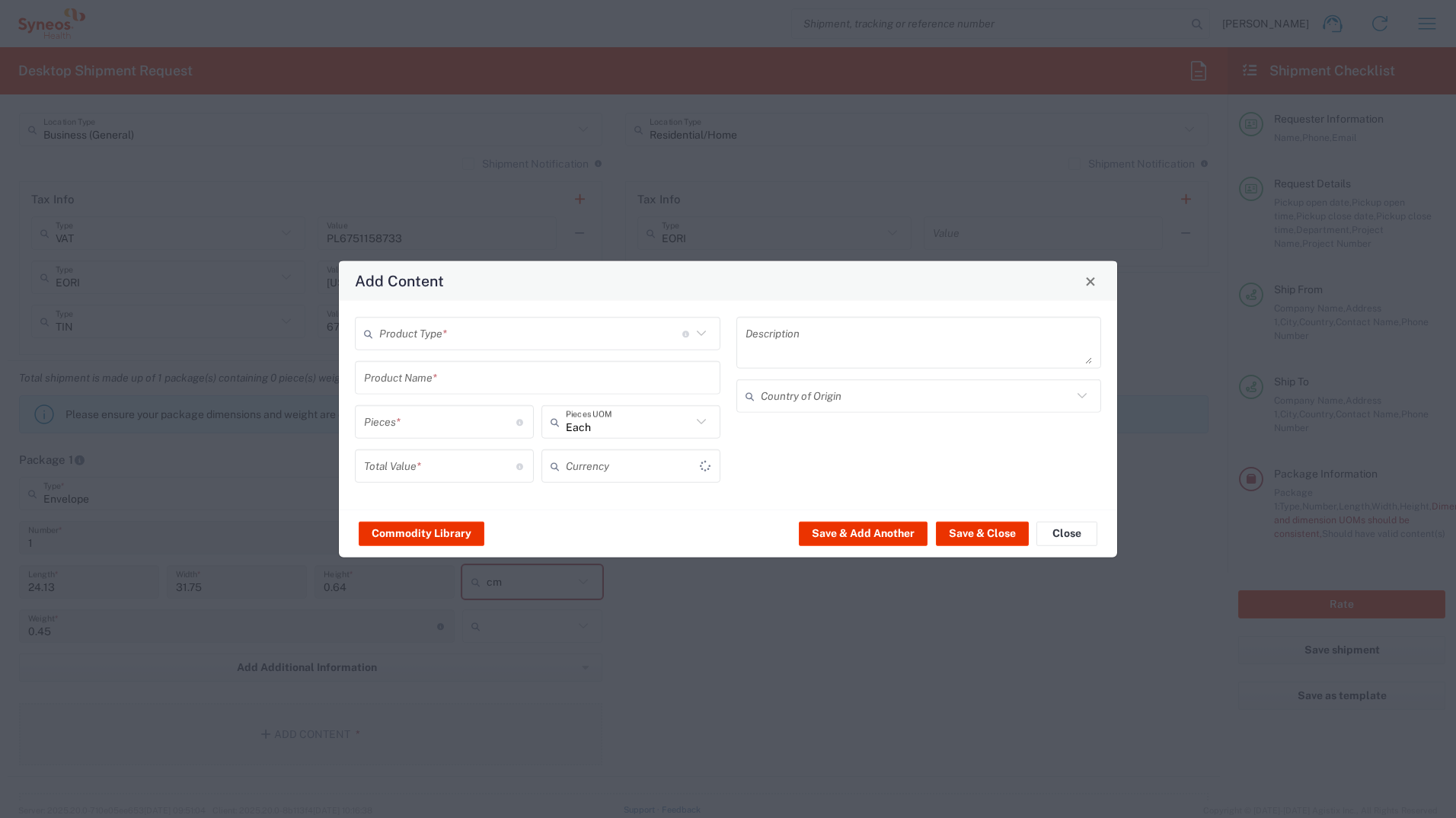
type input "US Dollar"
click at [694, 452] on div "US Dollar Currency" at bounding box center [630, 466] width 179 height 34
click at [614, 452] on span "Polish Zloty" at bounding box center [630, 500] width 176 height 24
type input "Polish Zloty"
click at [698, 328] on icon at bounding box center [701, 333] width 20 height 20
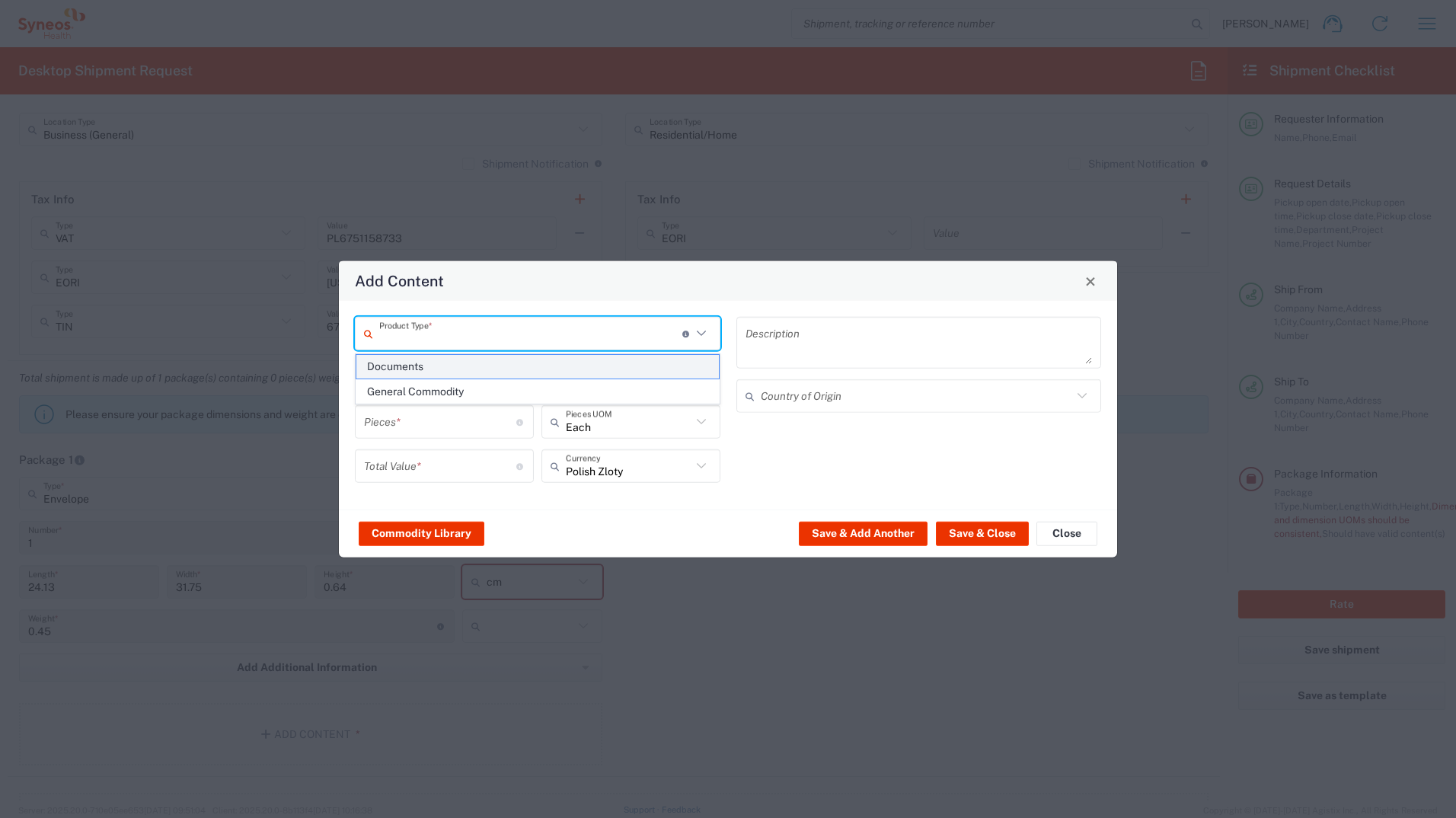
click at [403, 376] on span "Documents" at bounding box center [537, 366] width 362 height 24
type input "Documents"
type input "1"
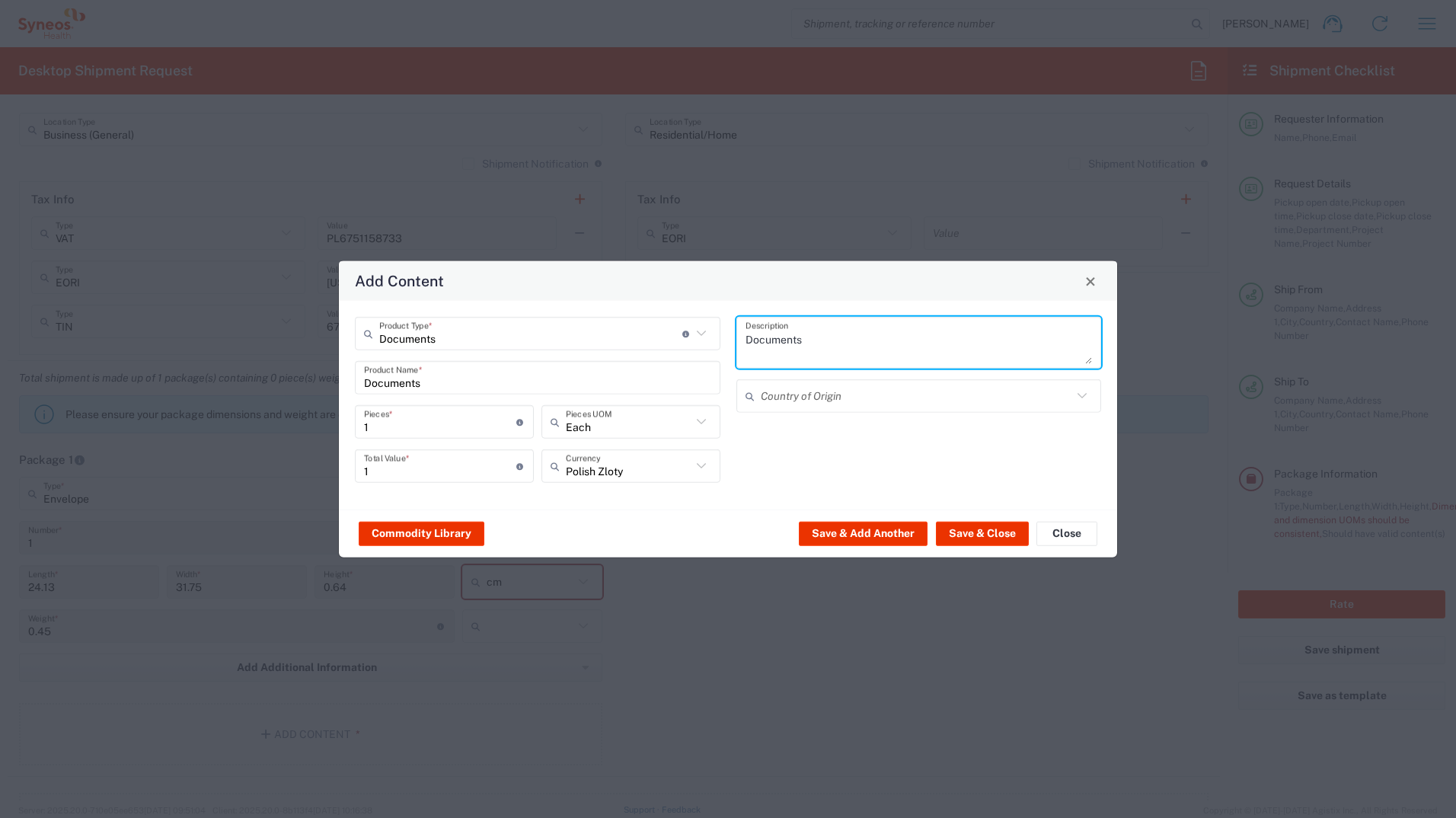
drag, startPoint x: 832, startPoint y: 352, endPoint x: 552, endPoint y: 291, distance: 286.6
click at [559, 294] on div "Add Content Documents Product Type * Document: Paper document generated interna…" at bounding box center [728, 410] width 780 height 298
type textarea "Multisport"
click at [956, 452] on button "Save & Close" at bounding box center [982, 533] width 93 height 24
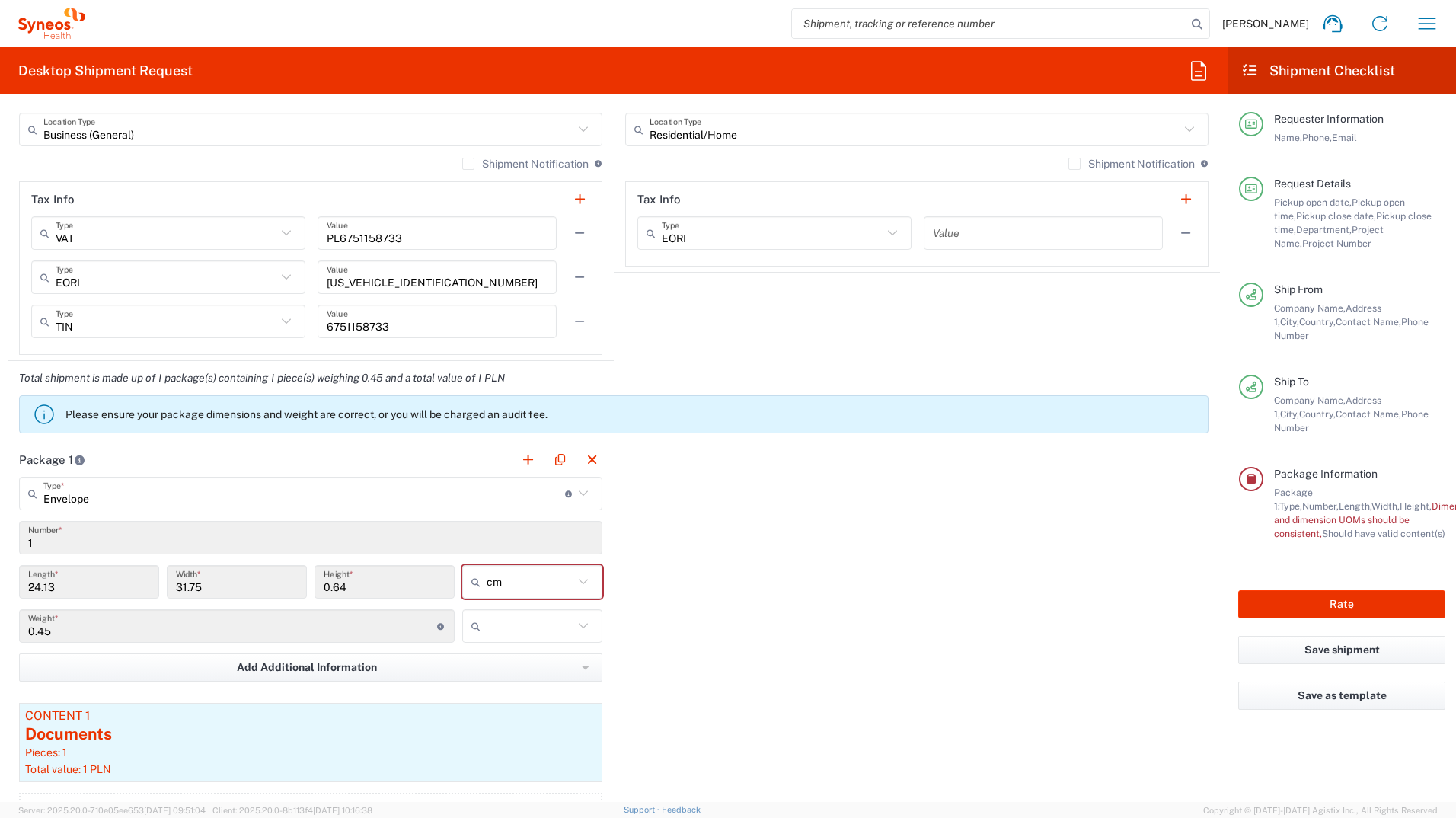
scroll to position [991, 0]
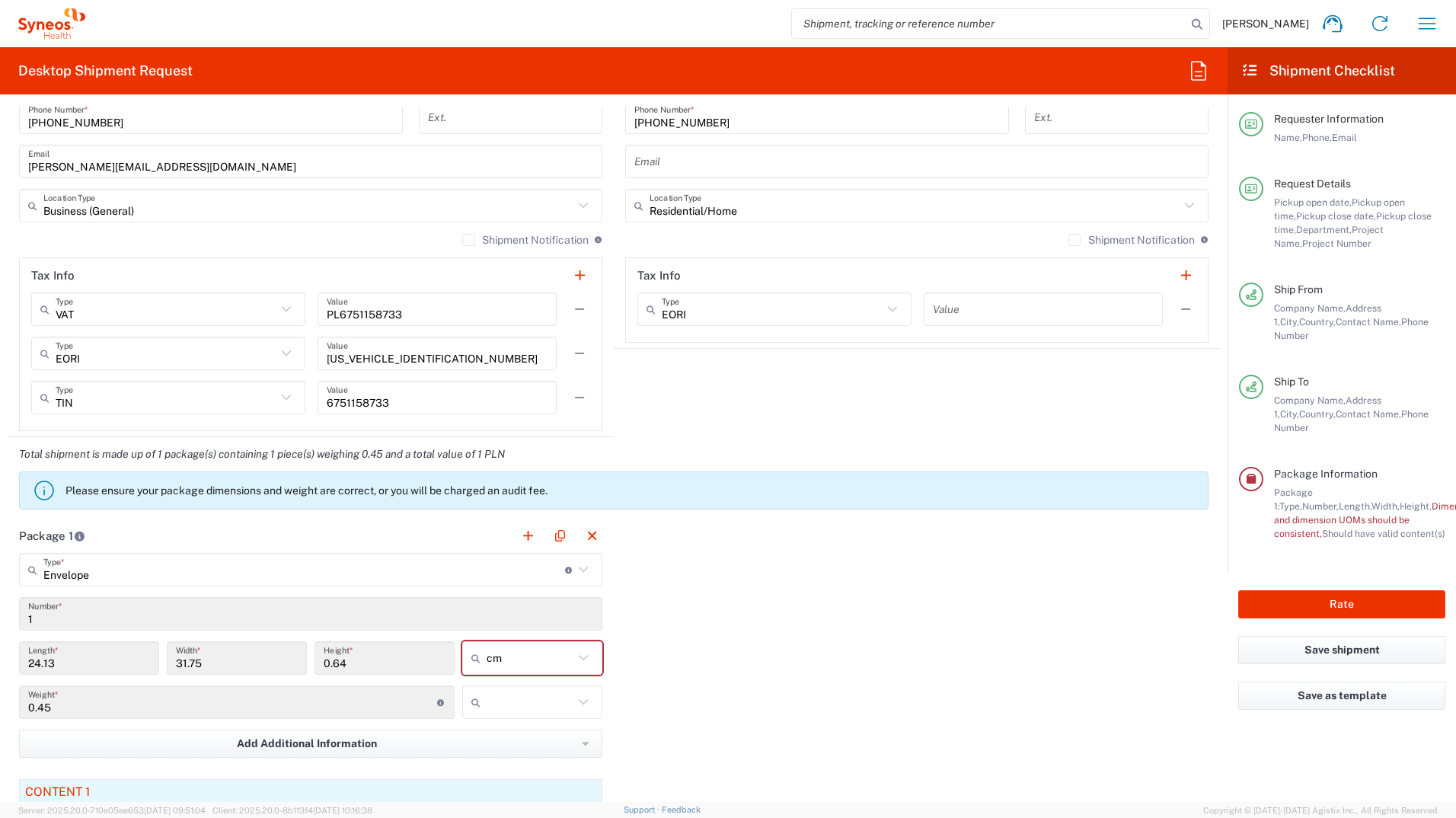
click at [585, 452] on icon at bounding box center [583, 702] width 20 height 20
click at [566, 452] on span "kgs" at bounding box center [527, 735] width 136 height 24
type input "kgs"
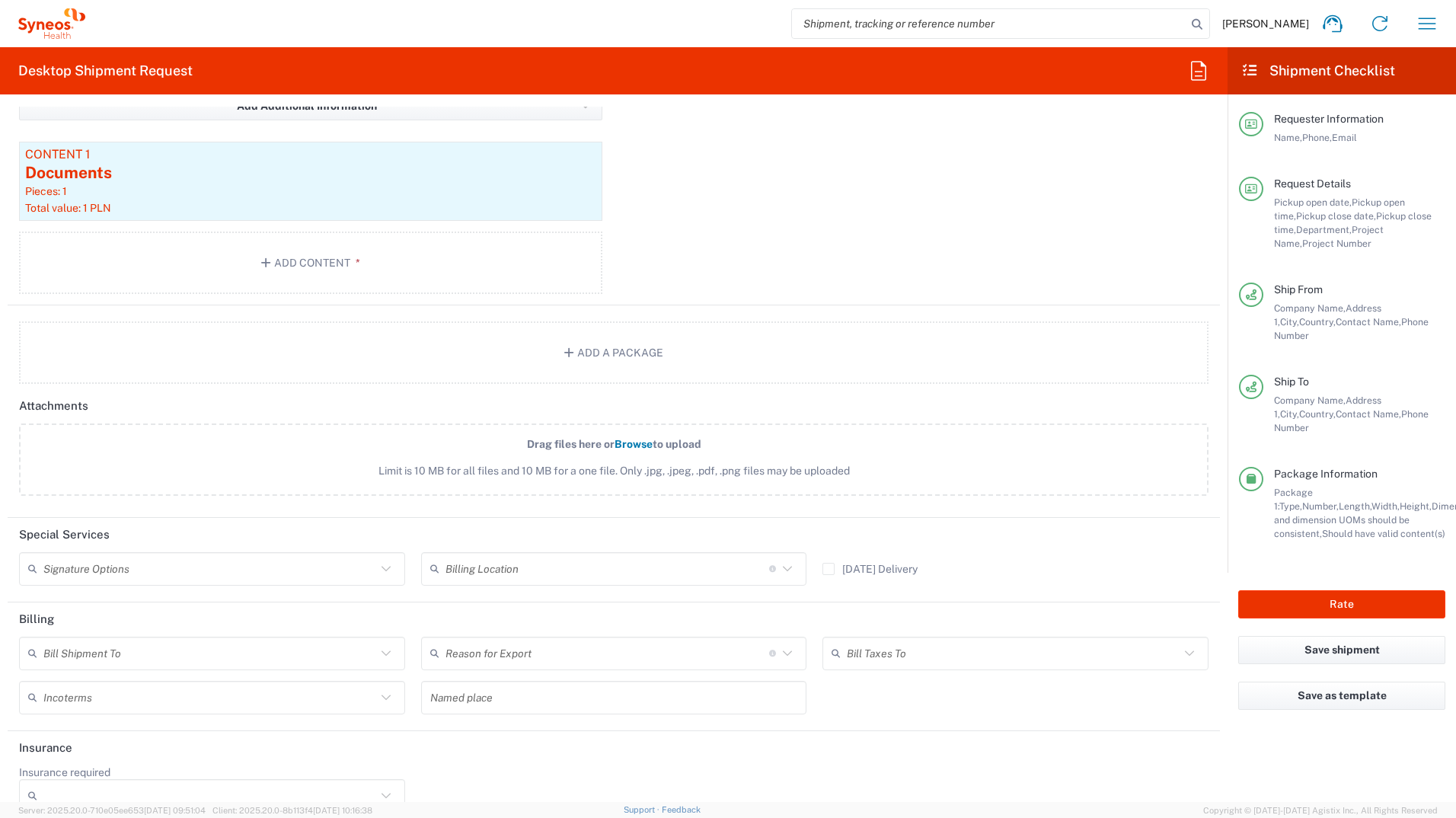
scroll to position [1656, 0]
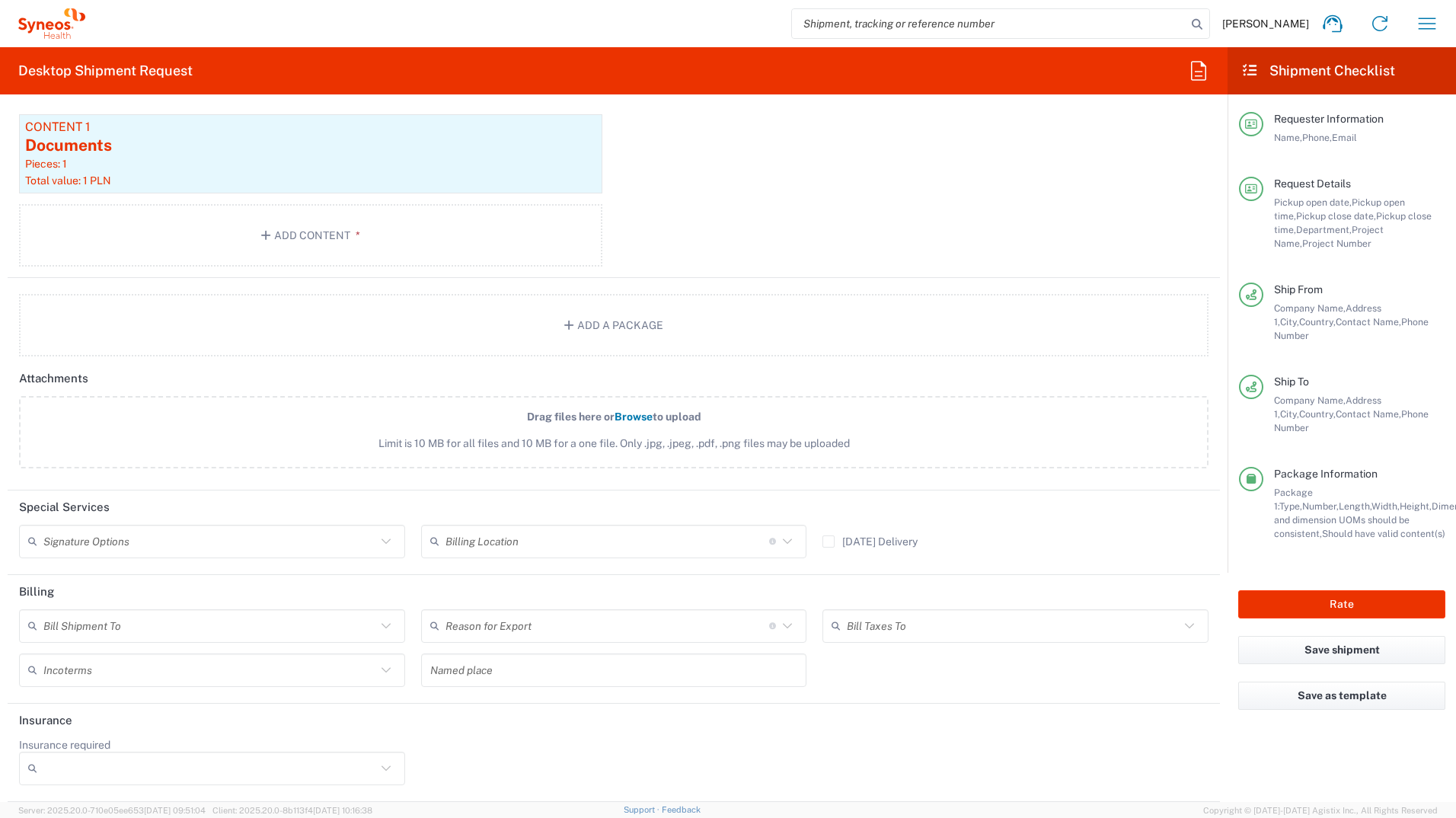
click at [394, 452] on div "Signature Options" at bounding box center [212, 541] width 386 height 34
click at [330, 452] on span "Adult Signature Required" at bounding box center [210, 574] width 379 height 24
type input "Adult Signature Required"
click at [276, 452] on input "text" at bounding box center [210, 626] width 332 height 27
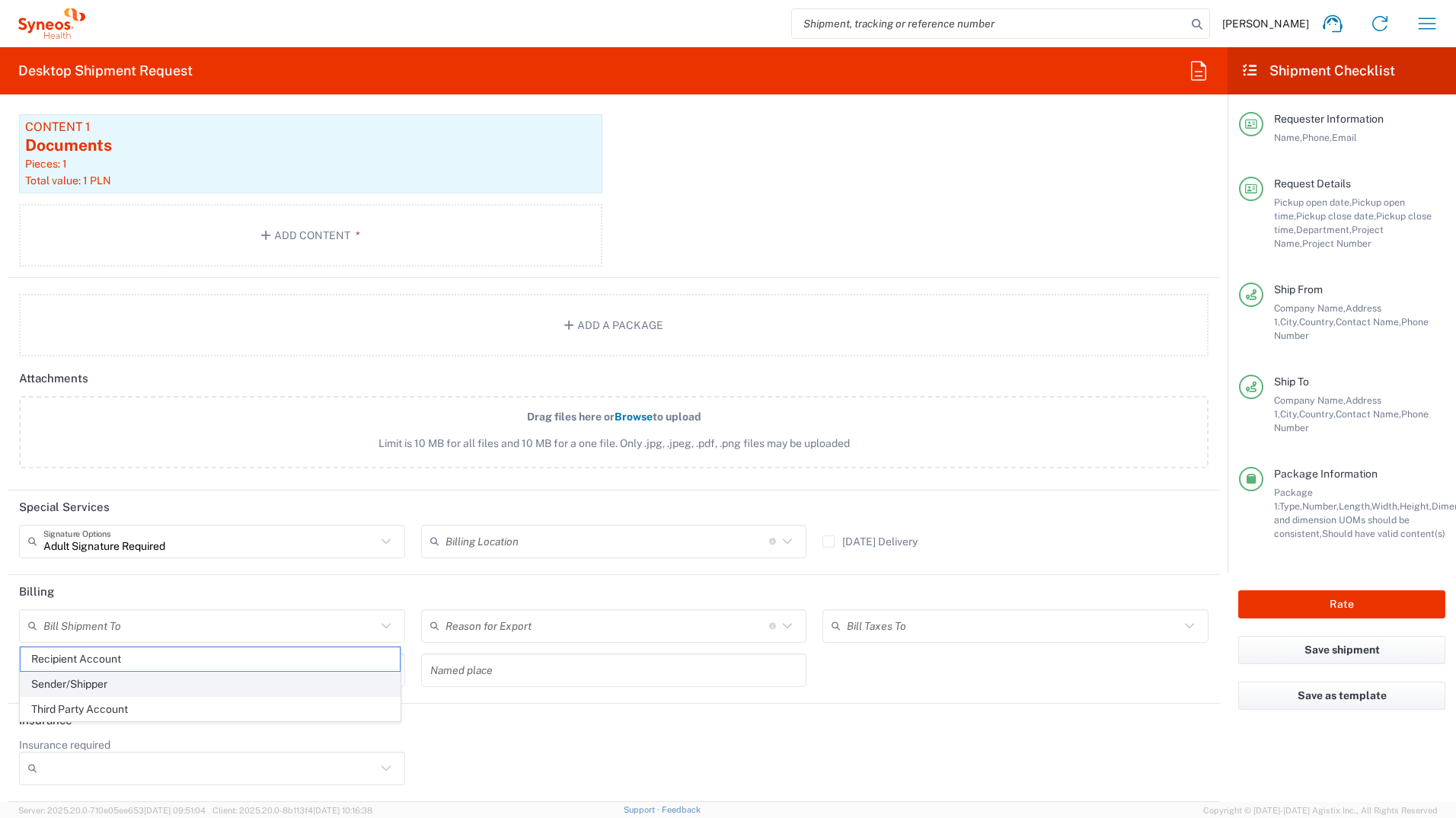
click at [98, 452] on span "Sender/Shipper" at bounding box center [210, 685] width 379 height 24
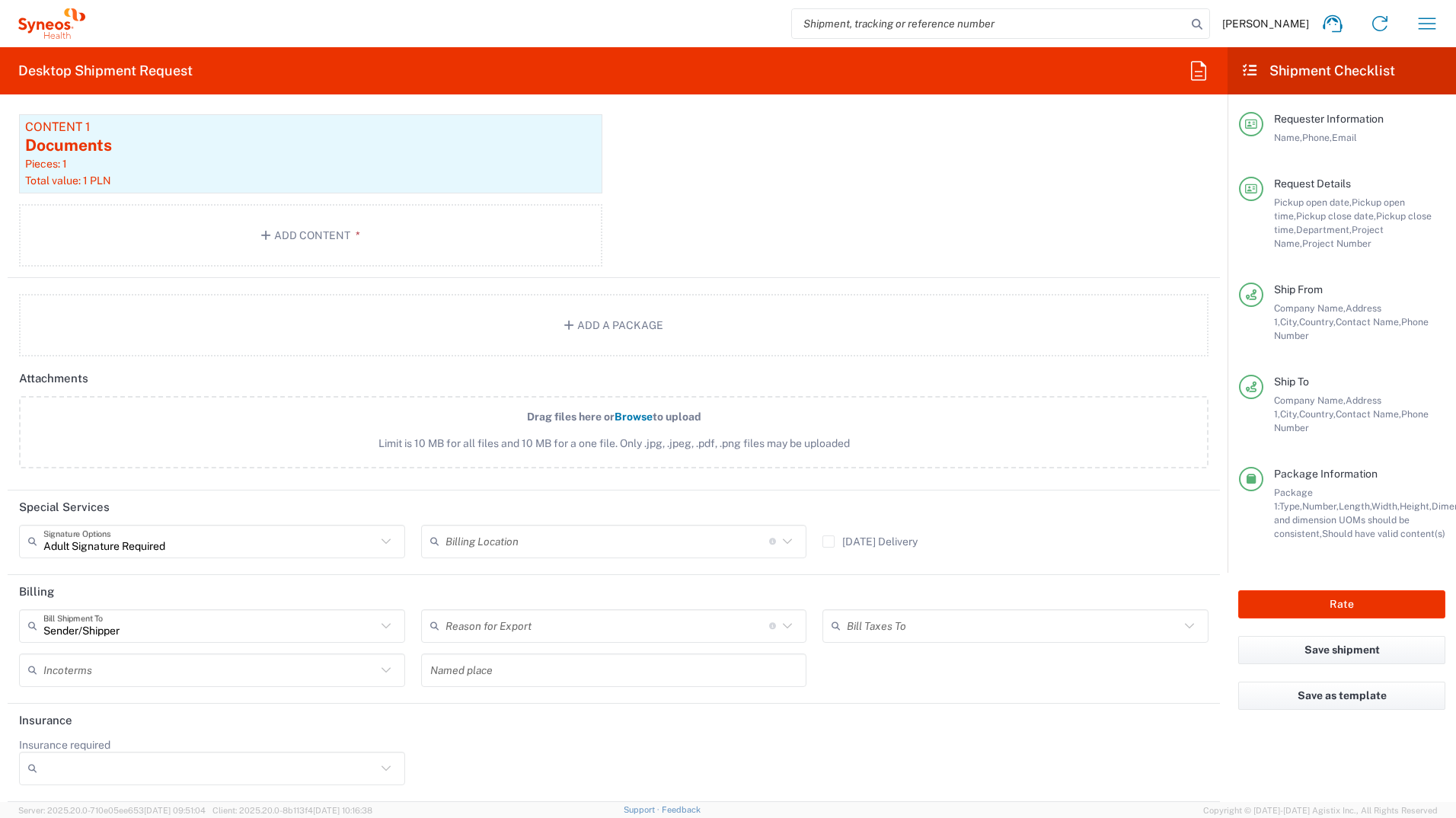
click at [84, 452] on input "text" at bounding box center [210, 670] width 332 height 27
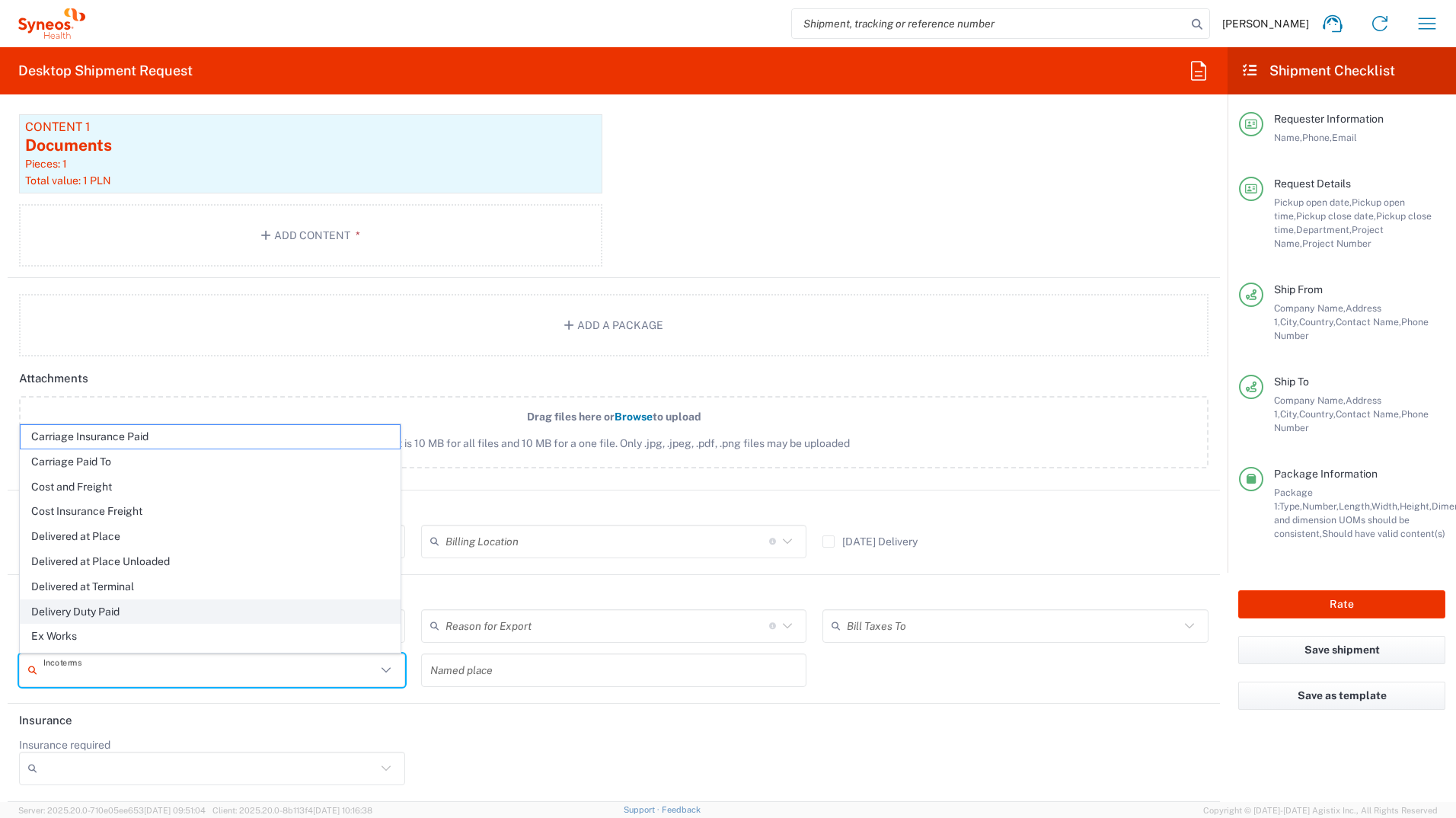
click at [147, 452] on span "Delivery Duty Paid" at bounding box center [210, 612] width 379 height 24
type input "Sender/Shipper"
type input "Delivery Duty Paid"
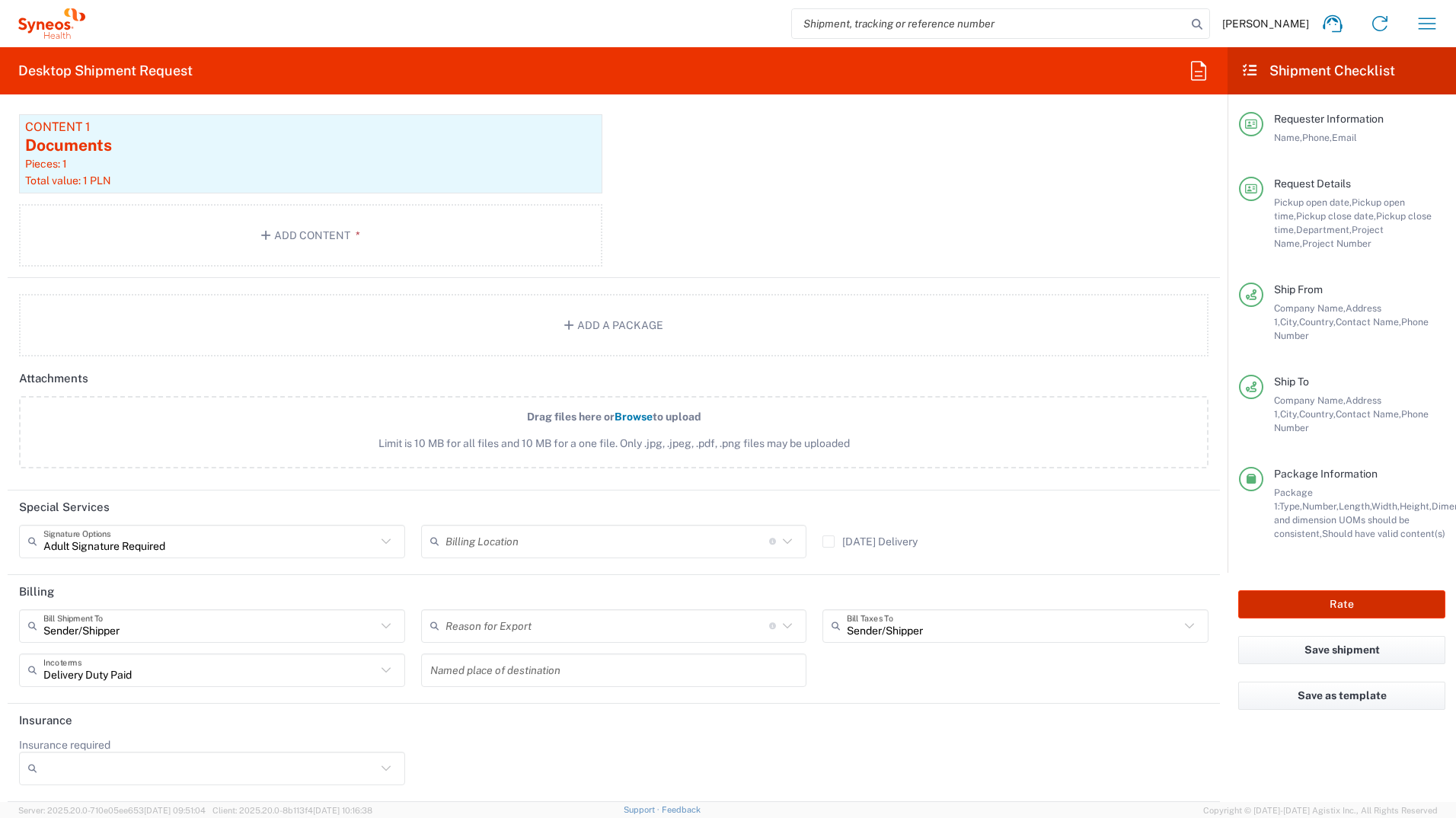
click at [968, 452] on button "Rate" at bounding box center [1342, 604] width 207 height 28
type input "8493 DEPARTMENTAL EXPENSE"
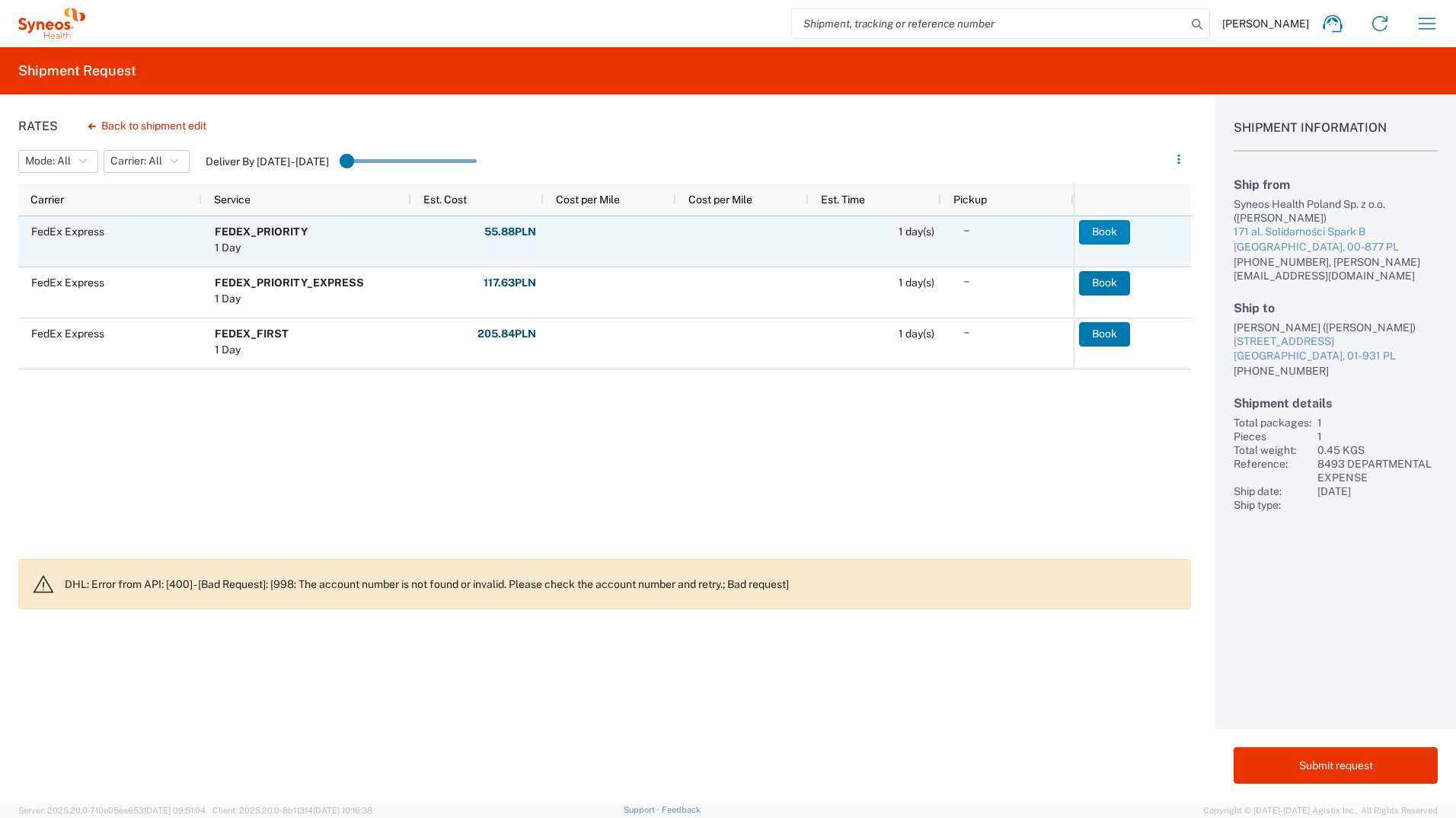
click at [968, 230] on button "Book" at bounding box center [1105, 232] width 51 height 24
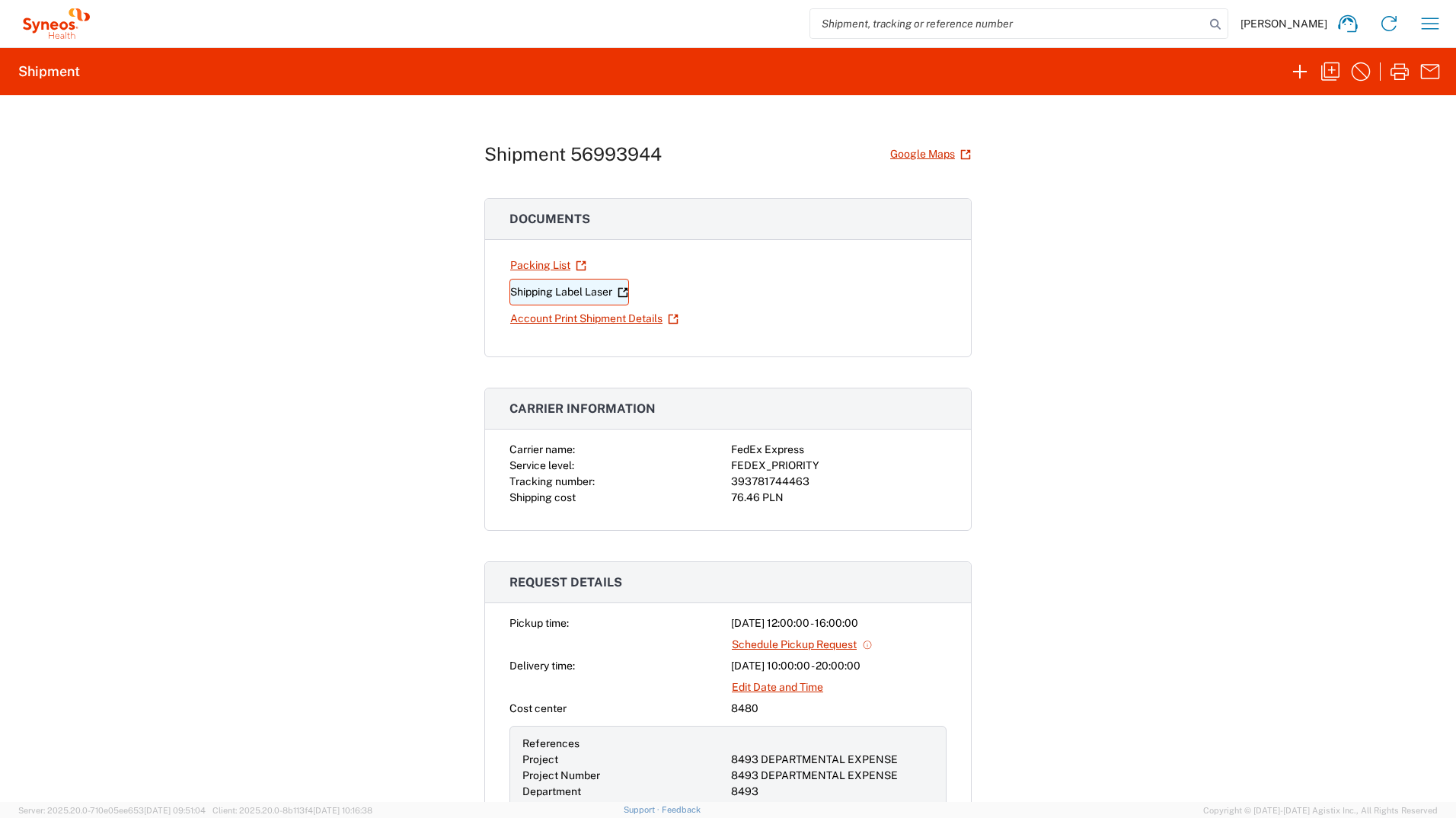
click at [561, 291] on link "Shipping Label Laser" at bounding box center [570, 292] width 120 height 27
click at [968, 24] on icon "button" at bounding box center [1430, 24] width 24 height 24
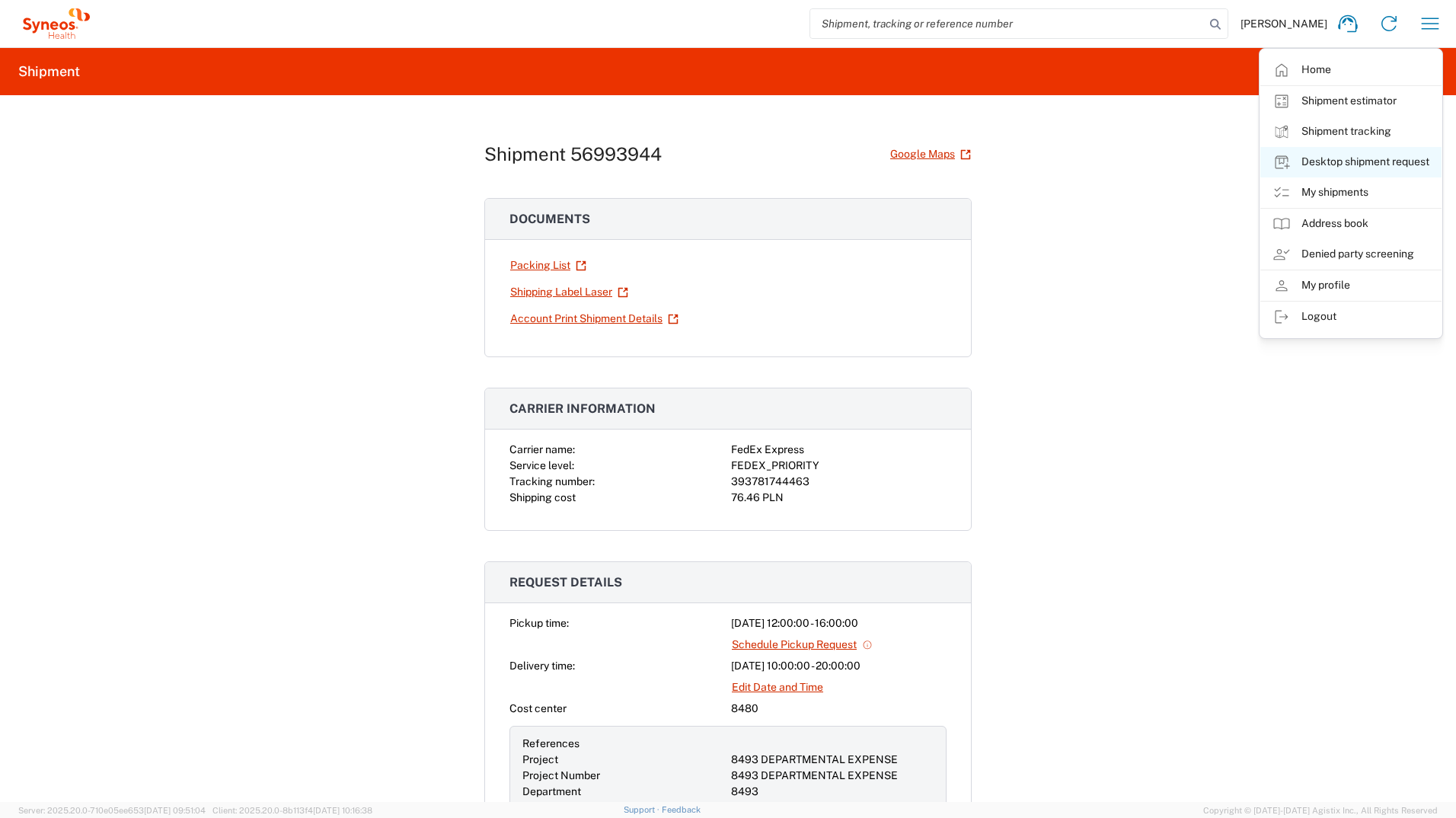
click at [968, 158] on link "Desktop shipment request" at bounding box center [1351, 162] width 181 height 31
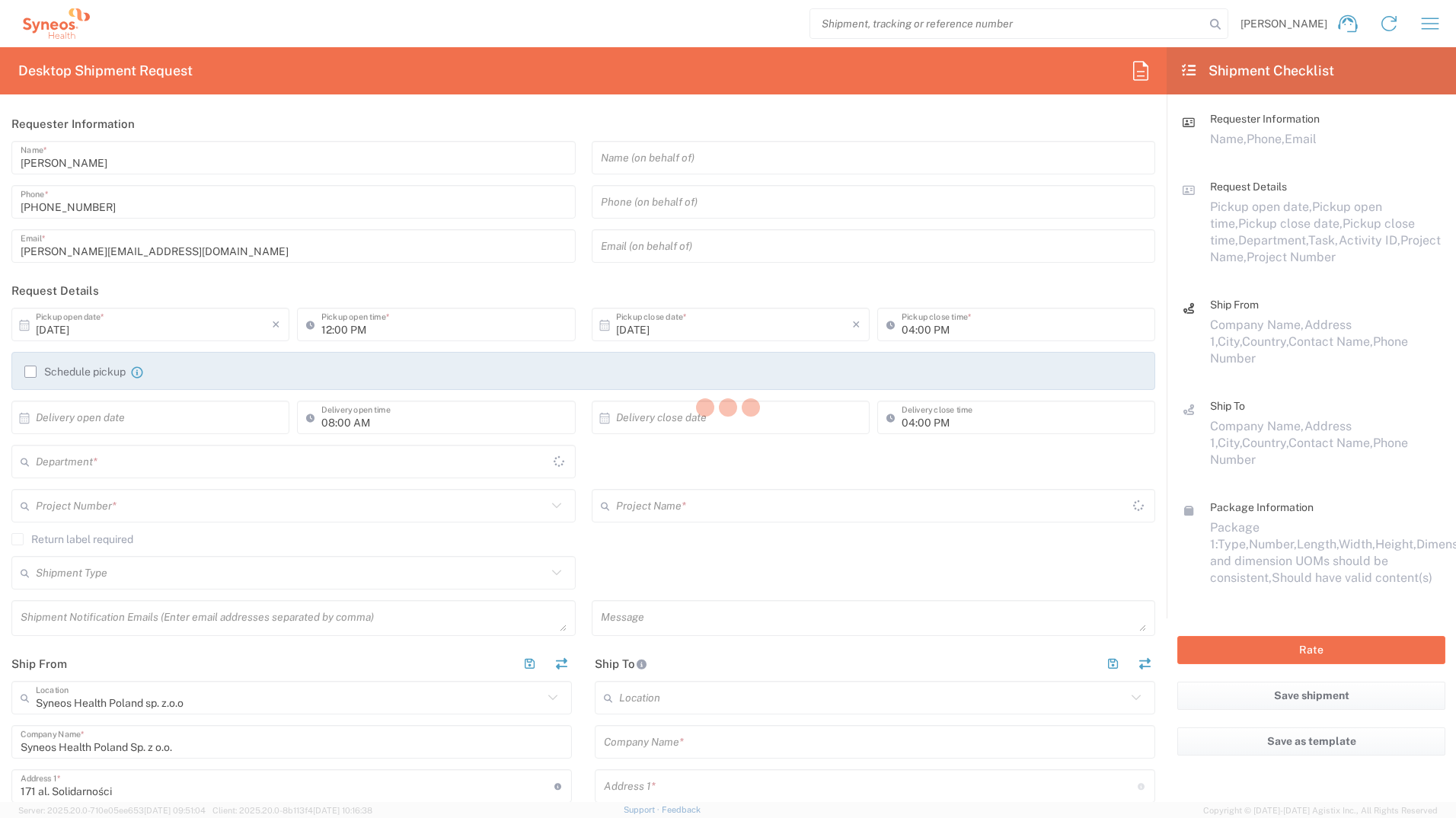
type input "8480"
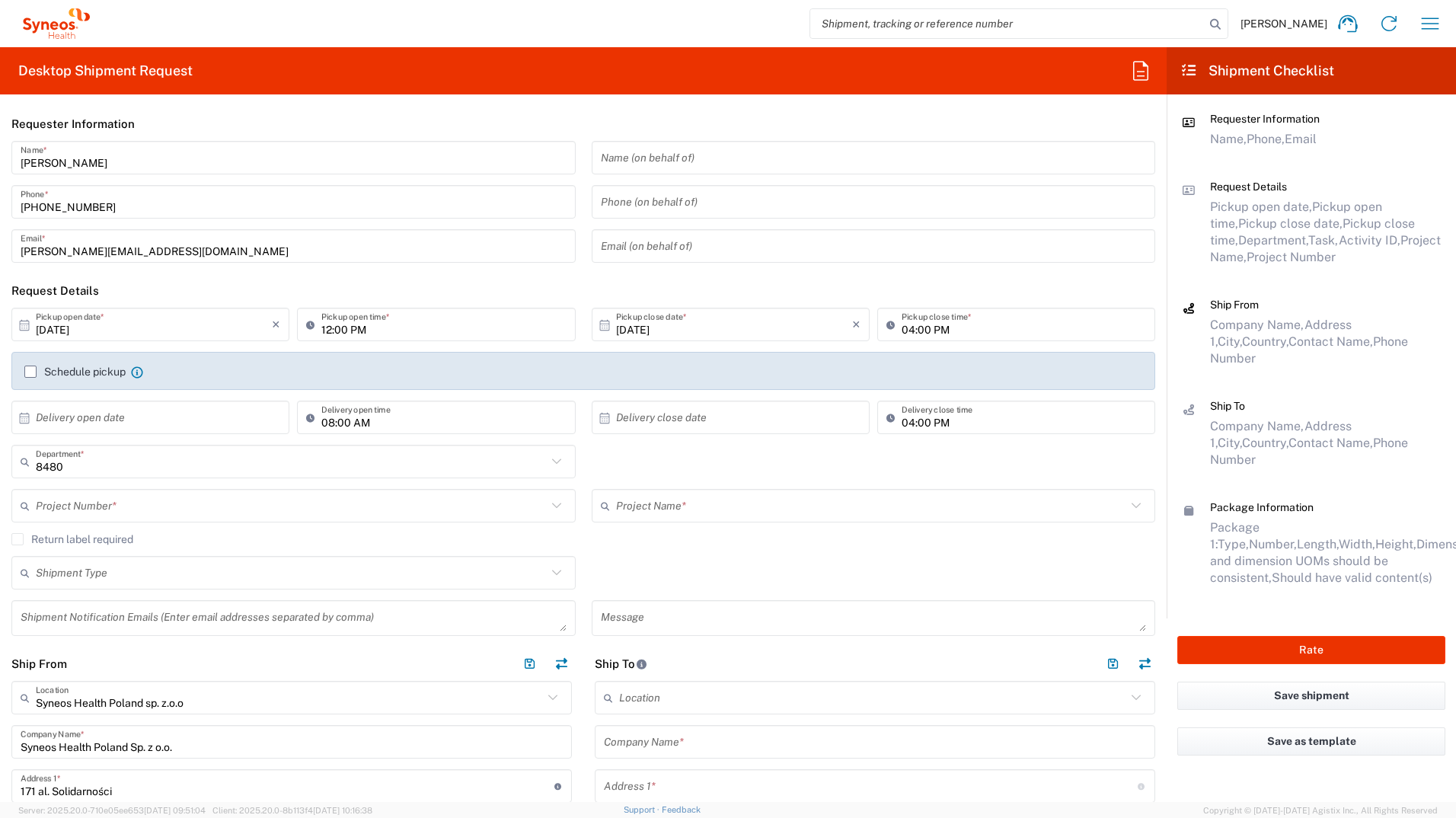
click at [101, 421] on input "text" at bounding box center [154, 418] width 236 height 27
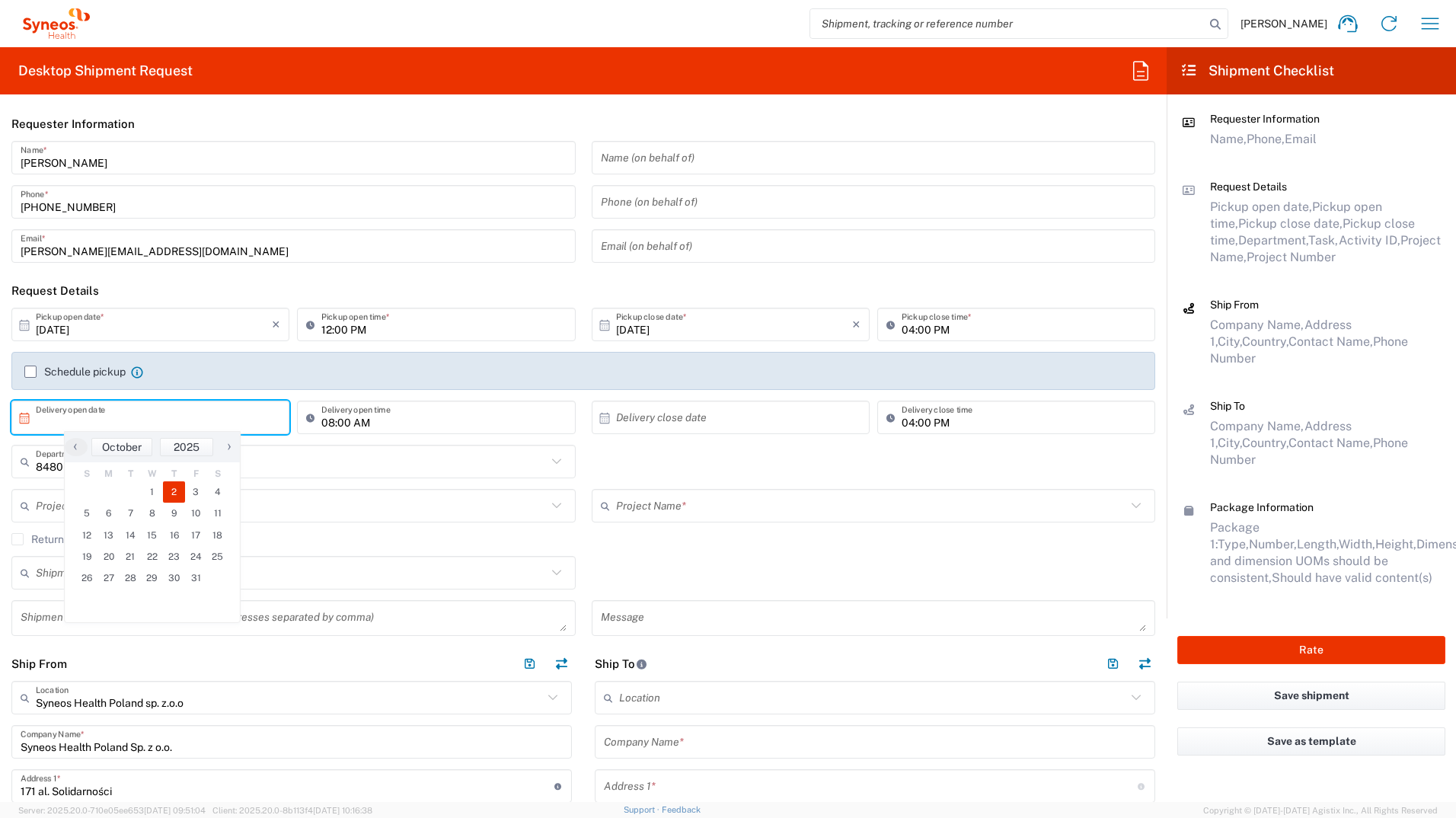
click at [170, 452] on span "2" at bounding box center [174, 492] width 22 height 21
type input "[DATE]"
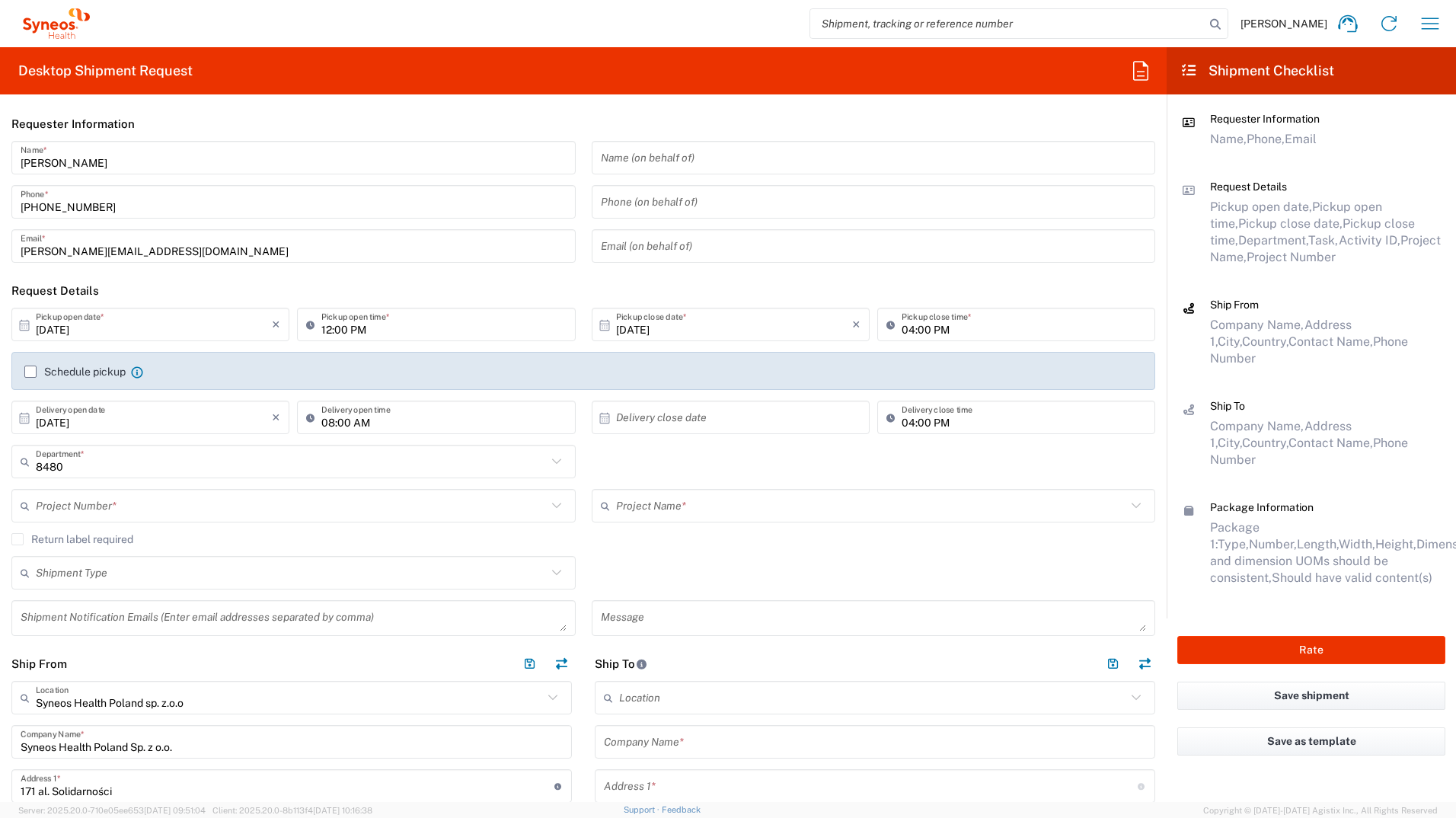
click at [336, 422] on input "08:00 AM" at bounding box center [444, 418] width 244 height 27
type input "10:00 AM"
click at [905, 426] on input "04:00 PM" at bounding box center [1024, 418] width 244 height 27
type input "08:00 PM"
click at [157, 452] on input "text" at bounding box center [291, 506] width 511 height 27
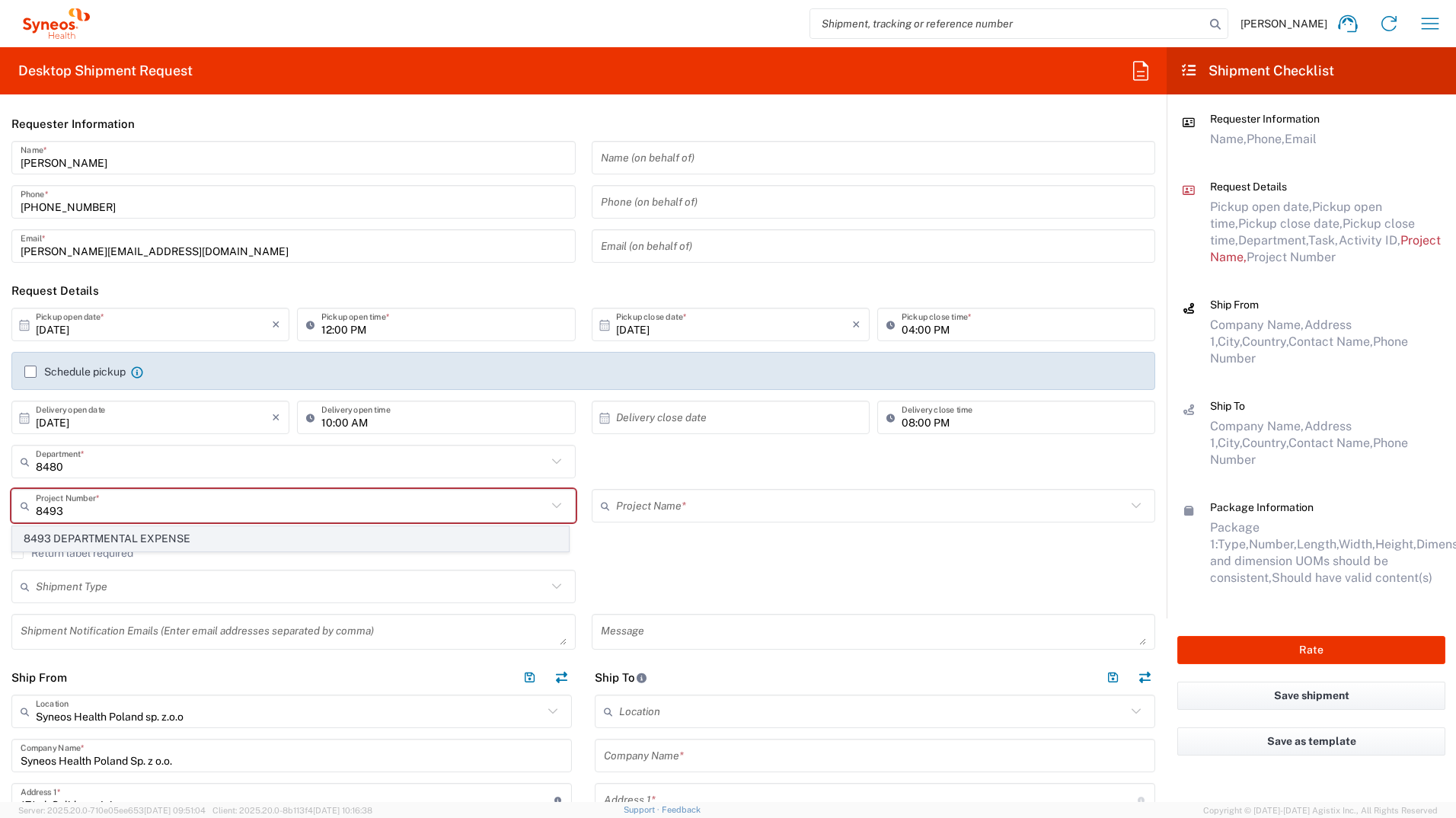
click at [74, 452] on span "8493 DEPARTMENTAL EXPENSE" at bounding box center [290, 539] width 555 height 24
type input "8493 DEPARTMENTAL EXPENSE"
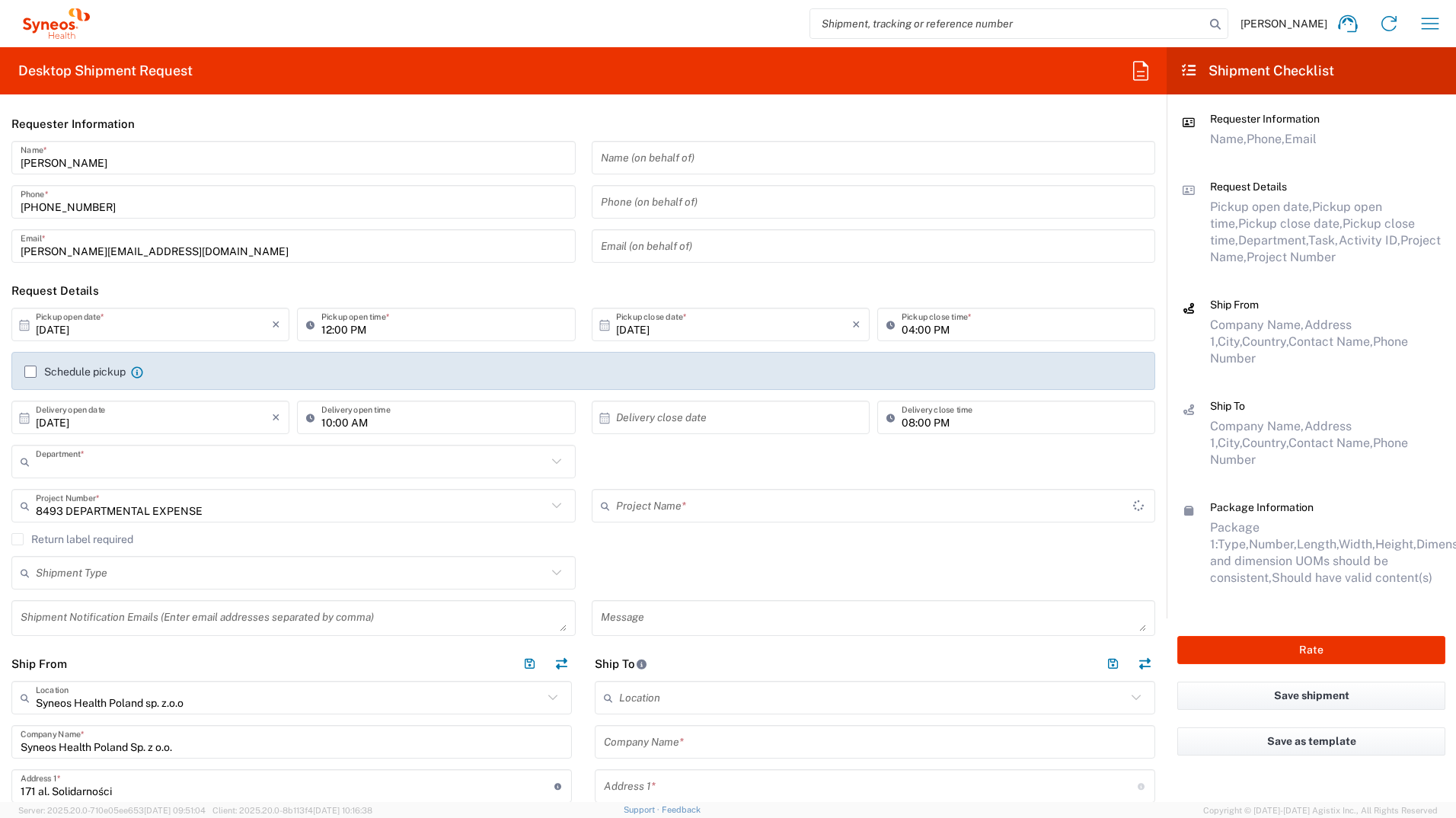
type input "8493 DEPARTMENTAL EXPENSE"
click at [96, 452] on input "text" at bounding box center [291, 462] width 511 height 27
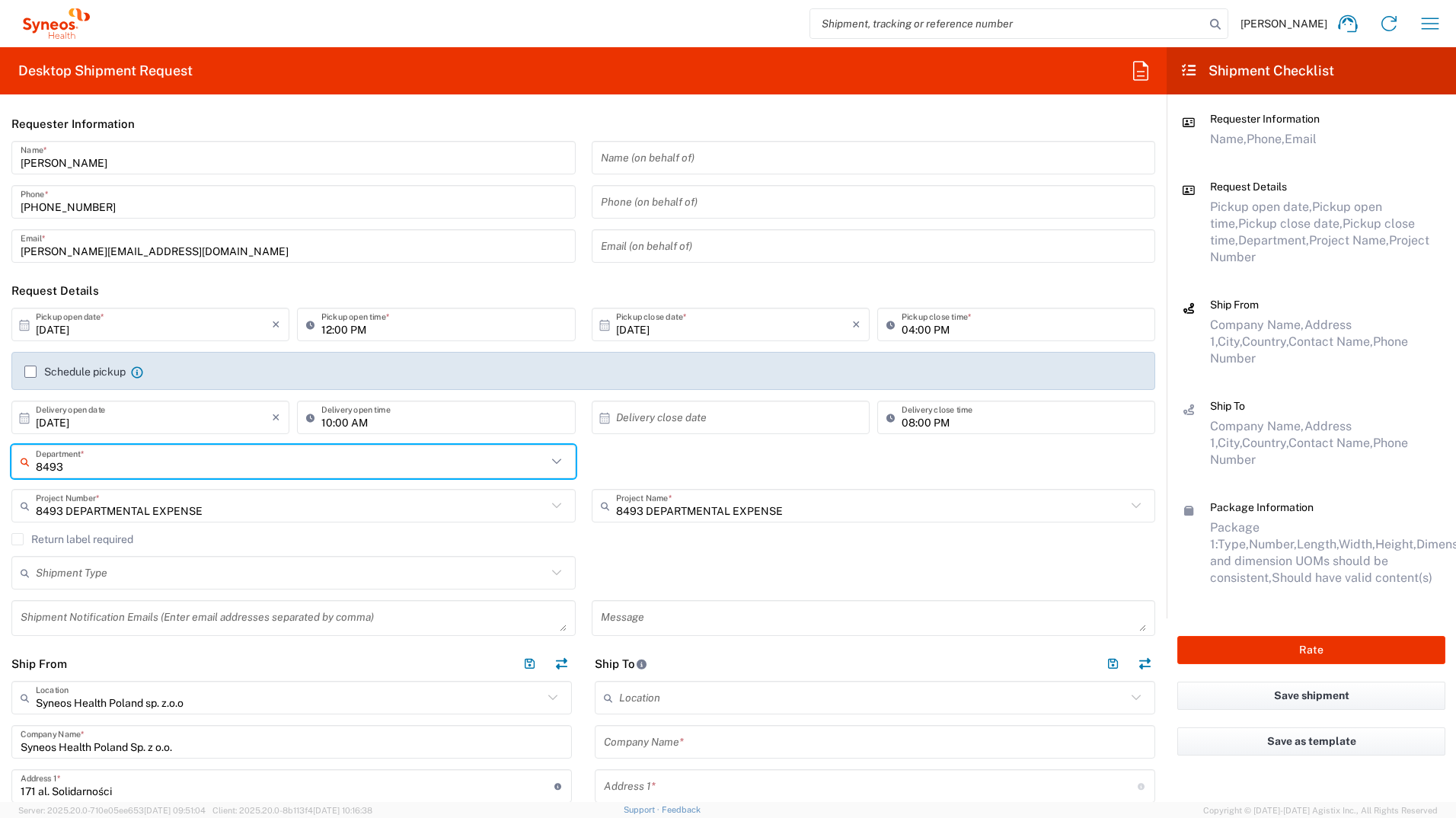
type input "8493"
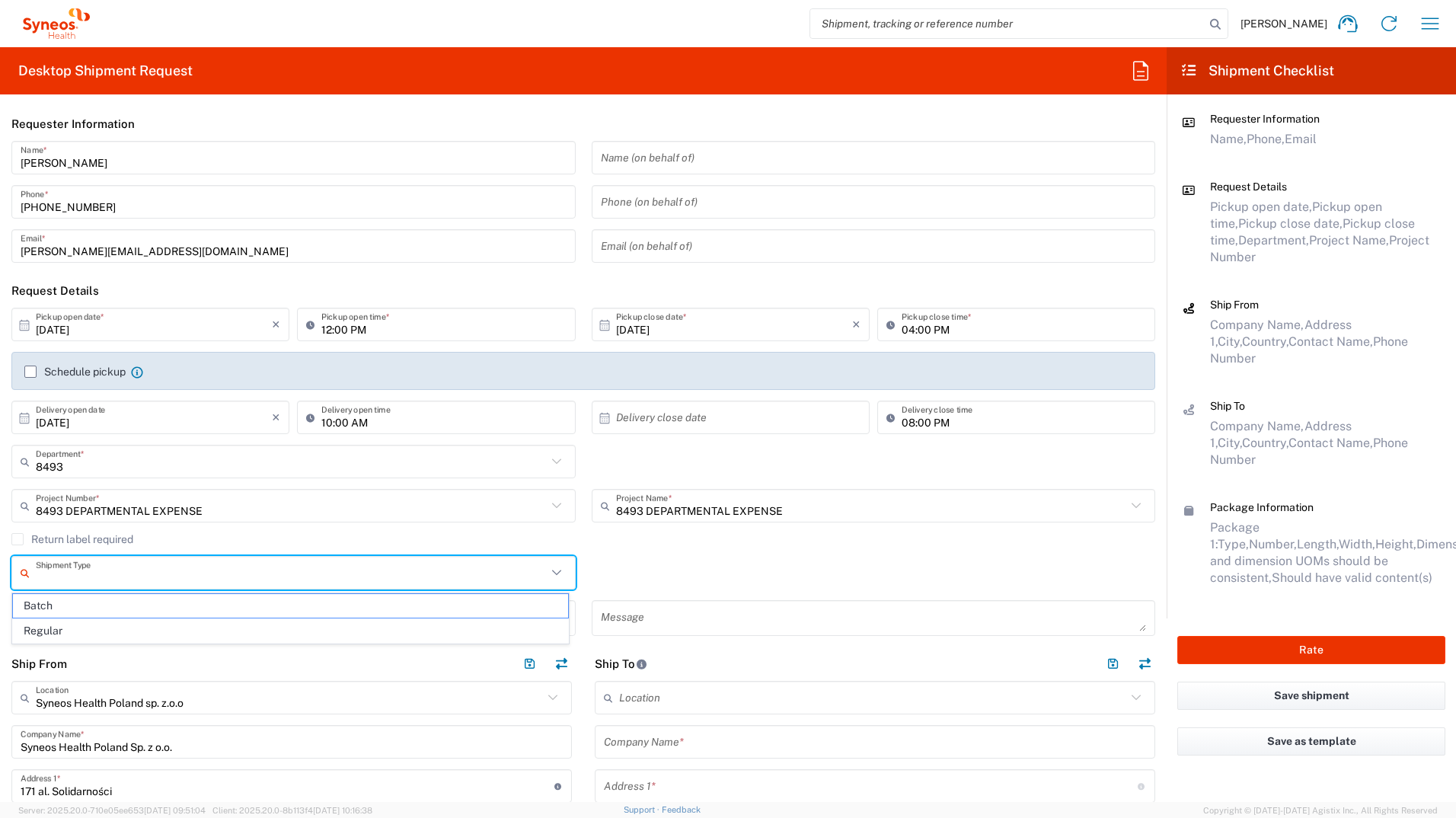
click at [77, 452] on input "text" at bounding box center [291, 574] width 511 height 27
click at [80, 452] on input "text" at bounding box center [291, 574] width 511 height 27
click at [74, 452] on span "Regular" at bounding box center [290, 631] width 555 height 24
type input "Regular"
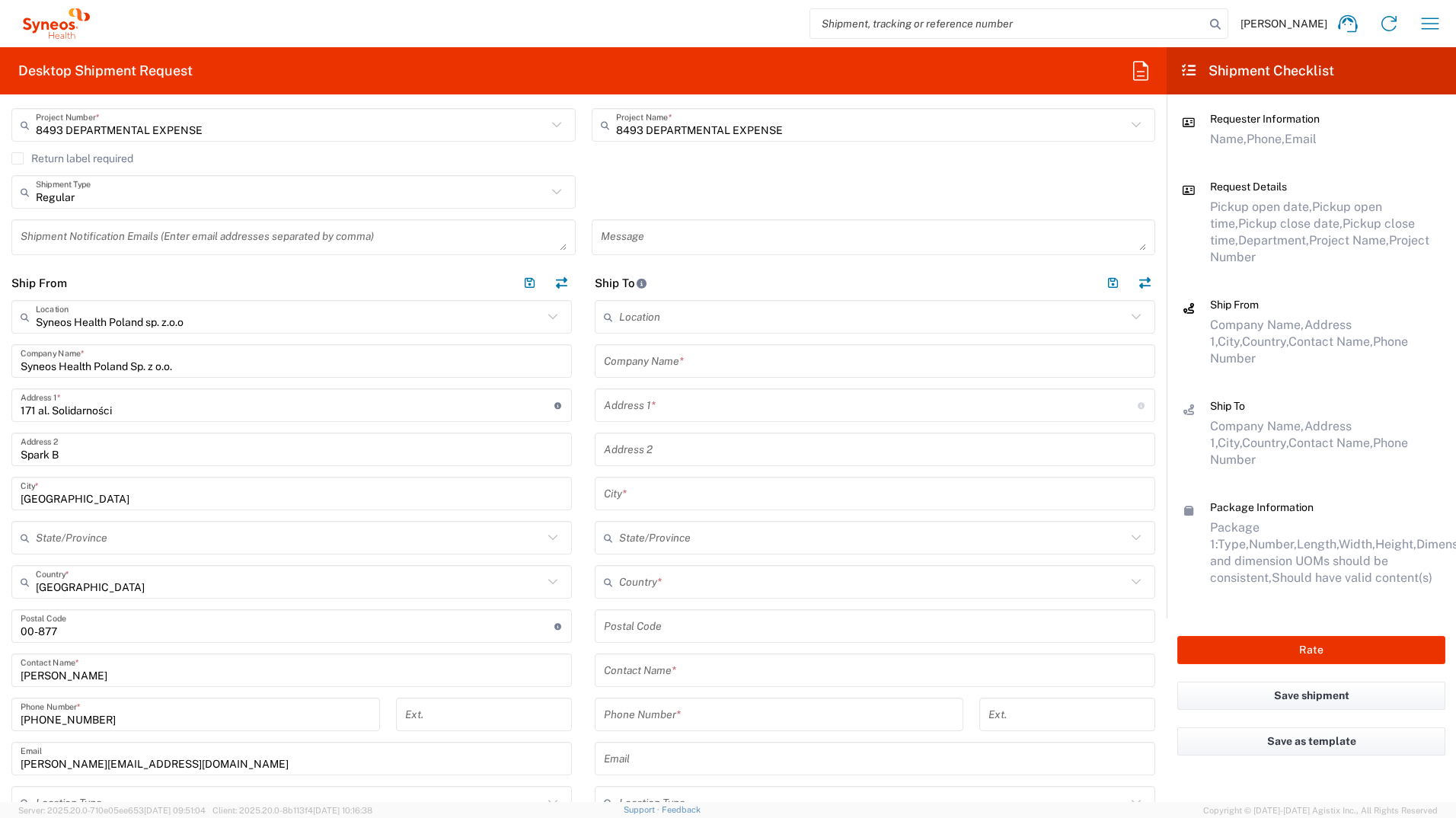
scroll to position [457, 0]
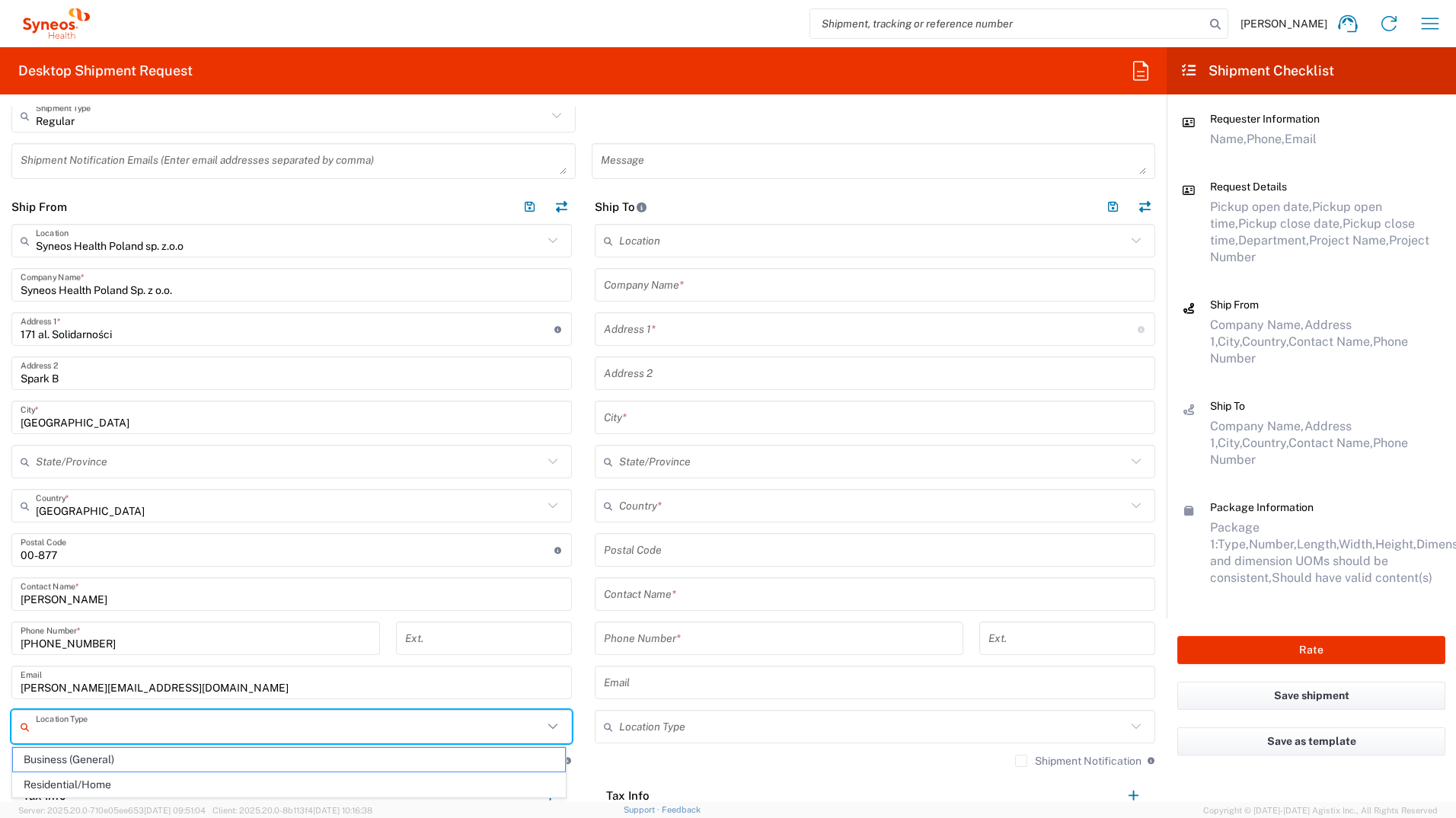
click at [110, 452] on input "text" at bounding box center [289, 727] width 507 height 27
click at [105, 452] on span "Business (General)" at bounding box center [288, 760] width 552 height 24
type input "Business (General)"
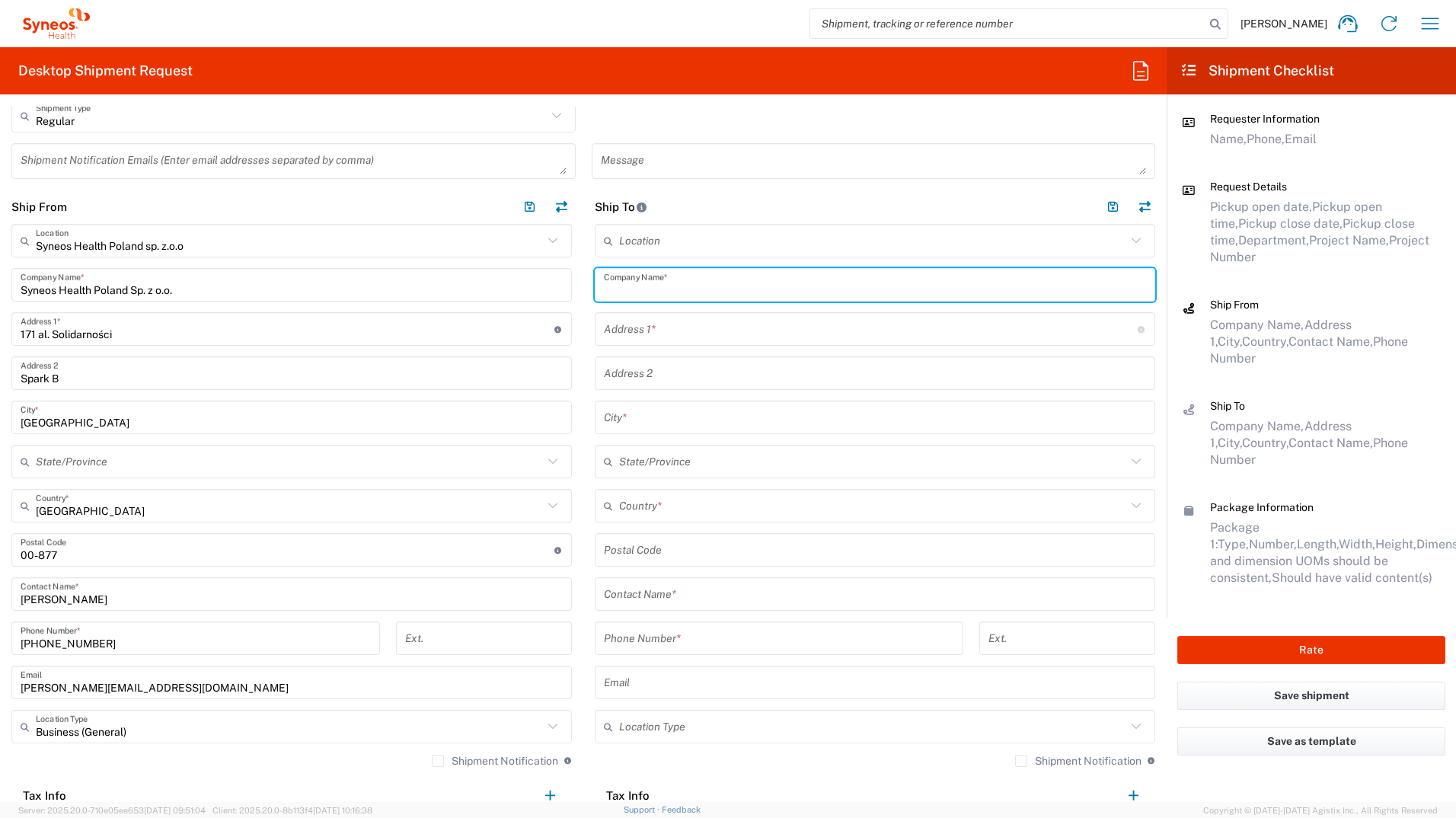
click at [630, 291] on input "text" at bounding box center [875, 285] width 542 height 27
type input "[PERSON_NAME]"
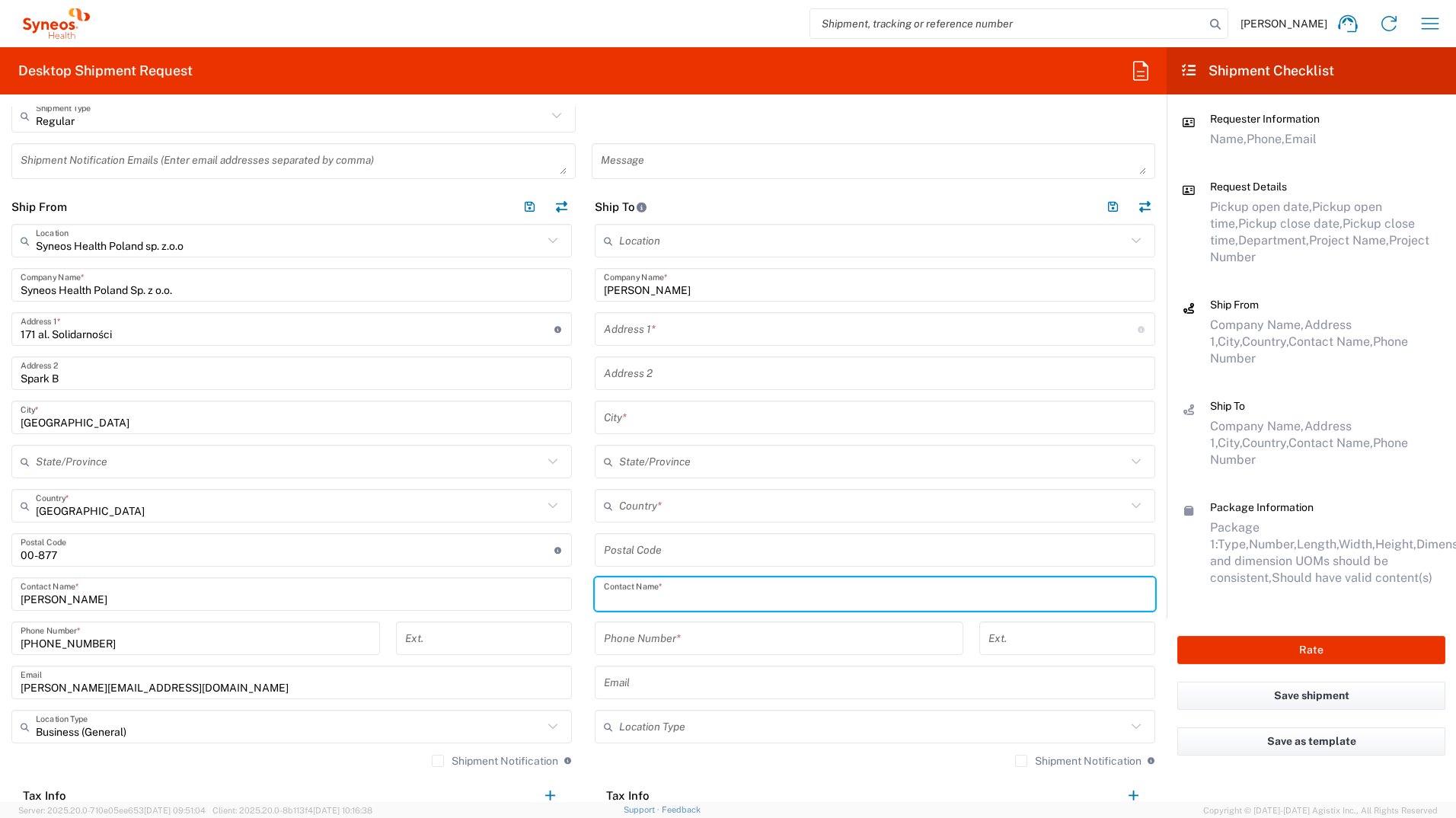
click at [656, 452] on input "text" at bounding box center [875, 595] width 542 height 27
type input "[PERSON_NAME]"
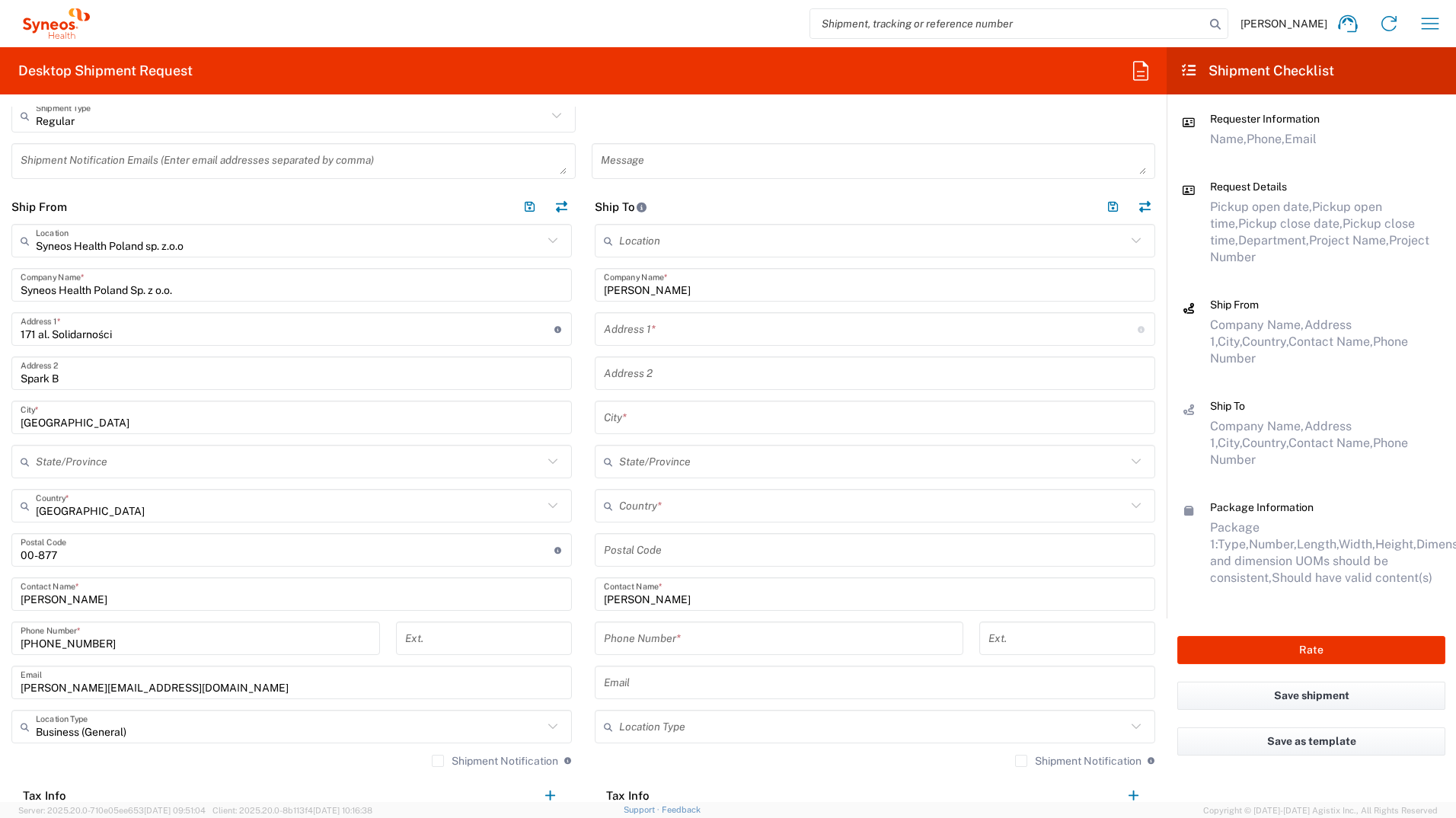
click at [640, 332] on input "text" at bounding box center [871, 329] width 534 height 27
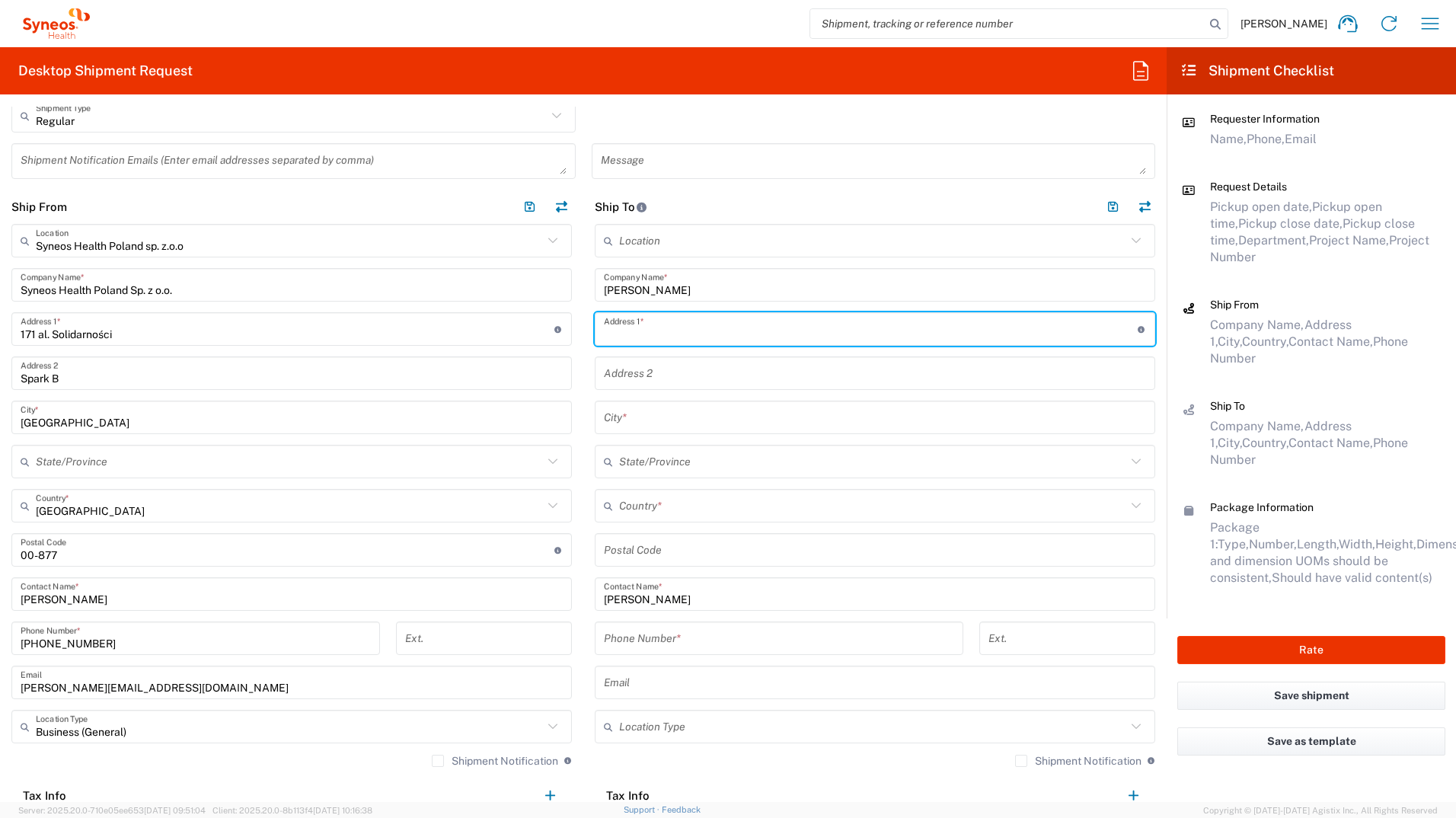
paste input "[STREET_ADDRESS]"
type input "[STREET_ADDRESS]"
click at [656, 411] on input "text" at bounding box center [875, 418] width 542 height 27
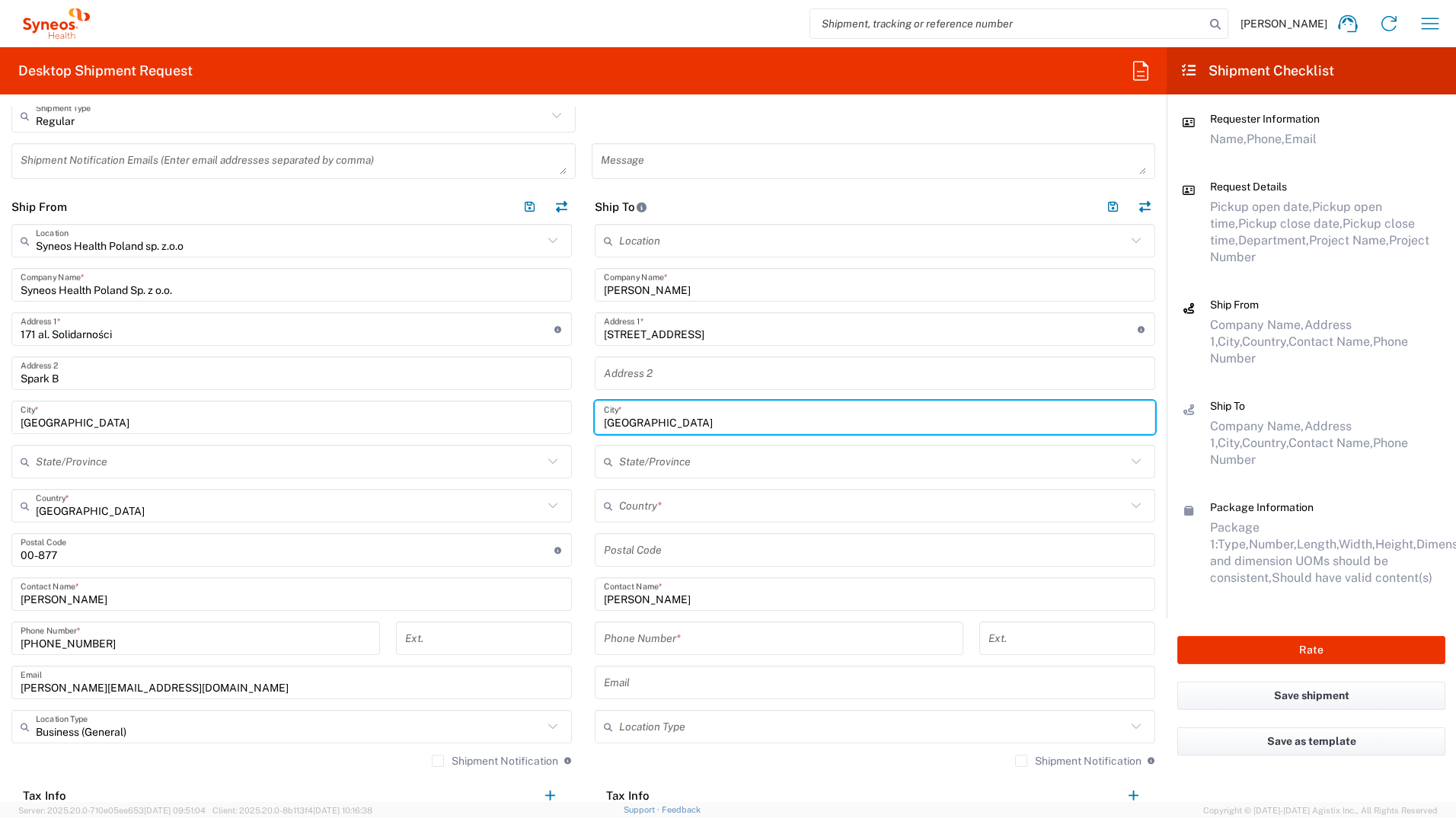
type input "[GEOGRAPHIC_DATA]"
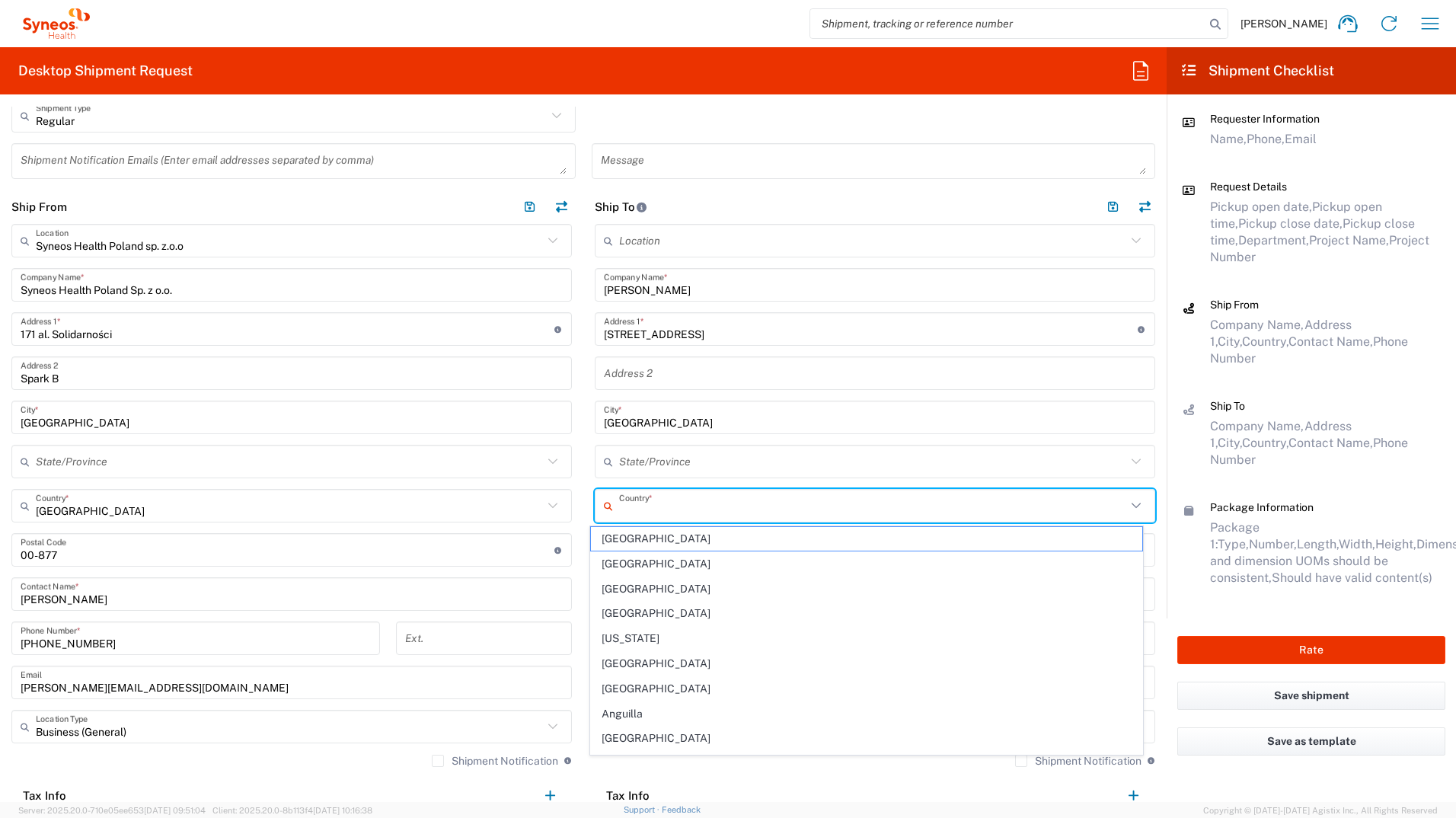
click at [667, 452] on input "text" at bounding box center [873, 506] width 507 height 27
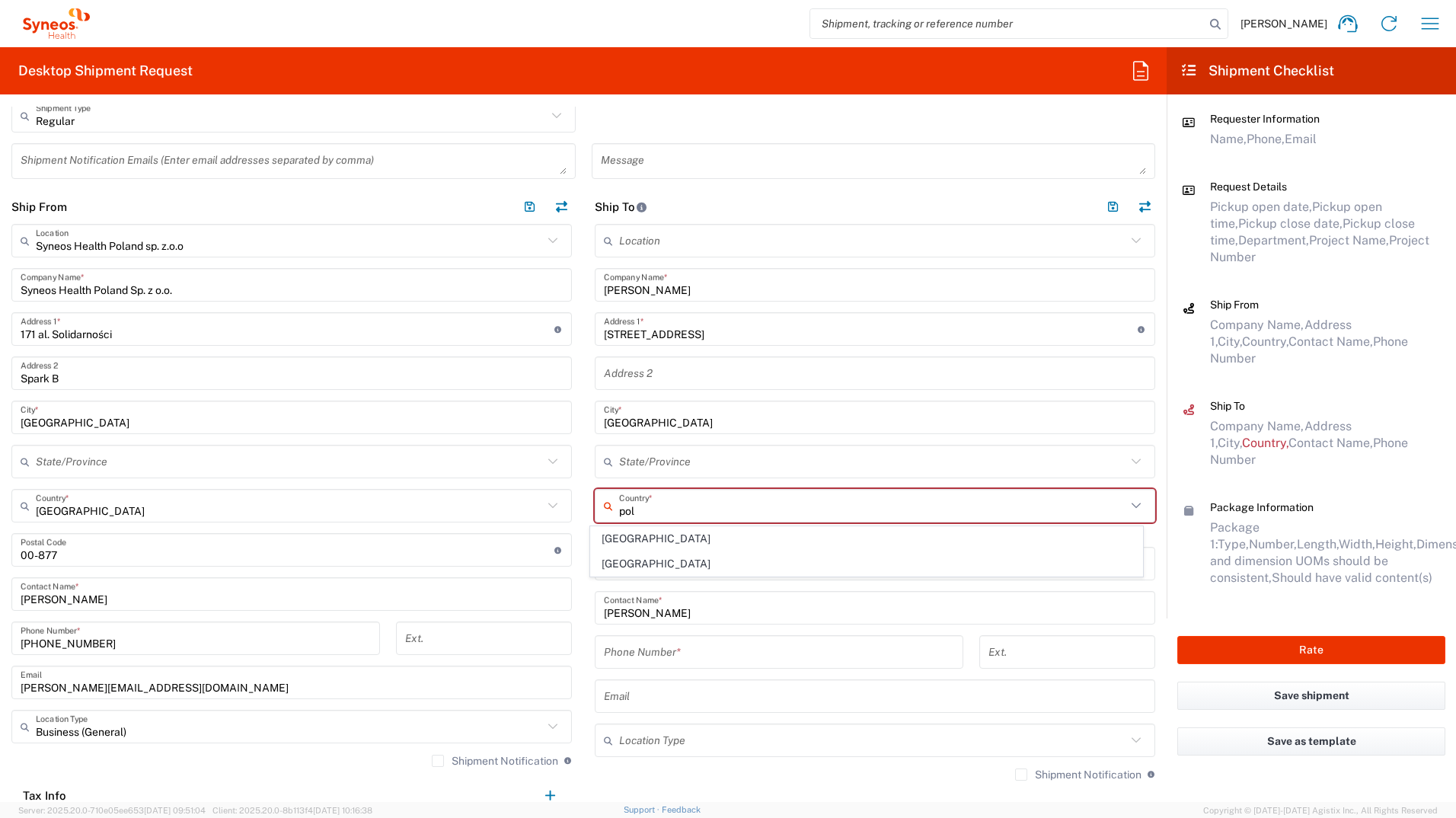
type input "[GEOGRAPHIC_DATA]"
type input "Sender/Shipper"
type input "Delivery Duty Paid"
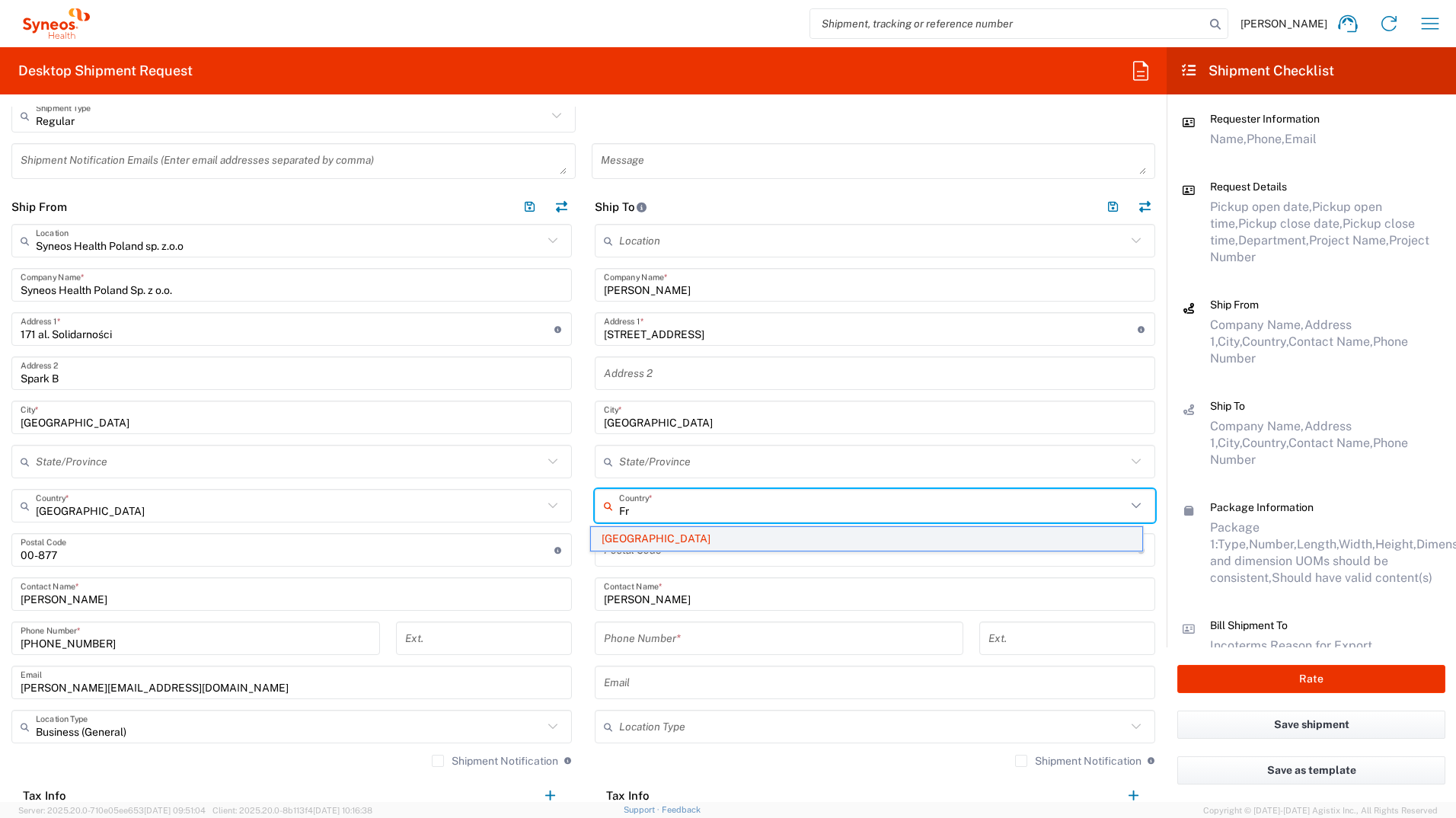
type input "F"
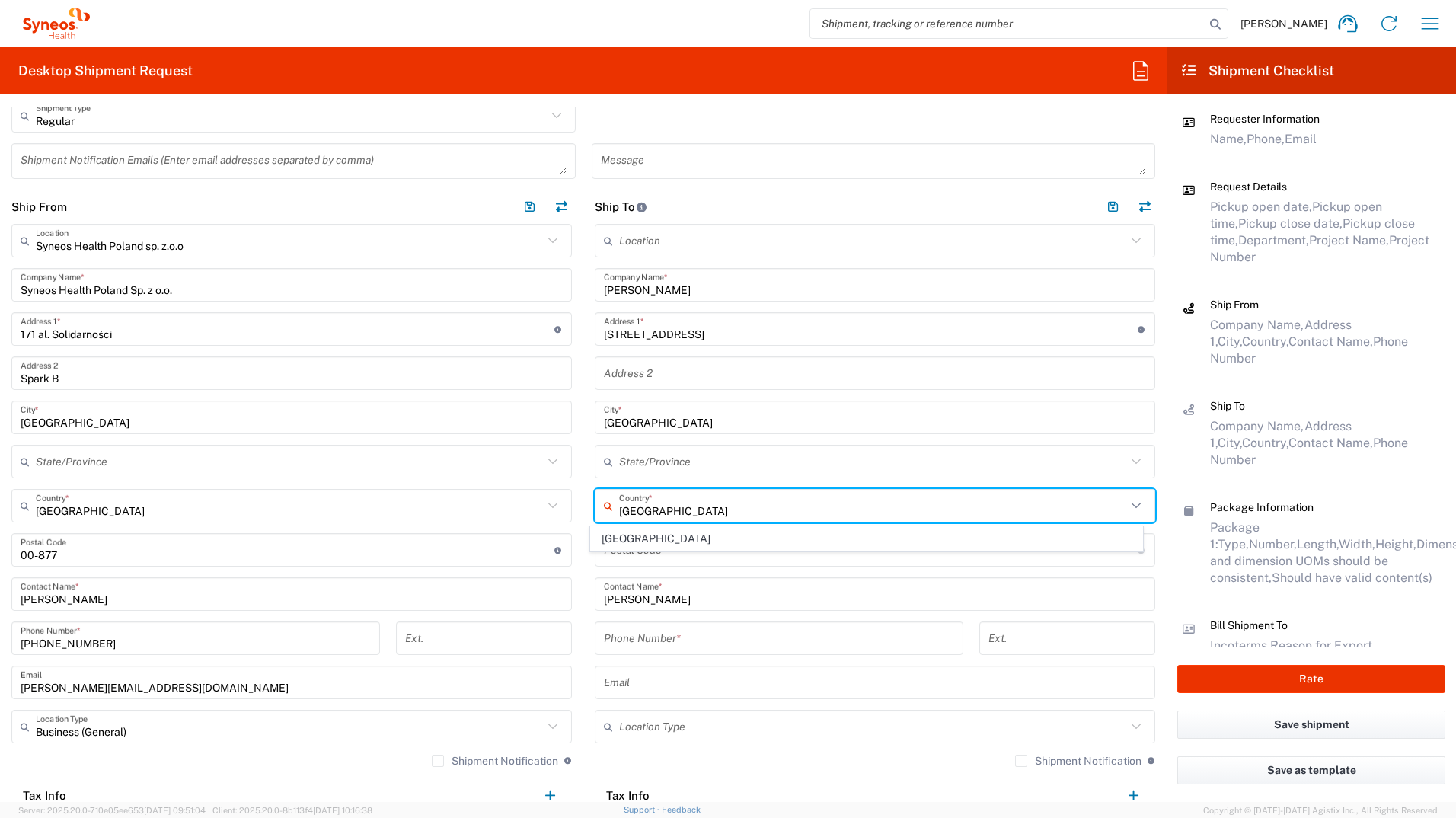
click at [612, 452] on span "[GEOGRAPHIC_DATA]" at bounding box center [867, 539] width 552 height 24
type input "[GEOGRAPHIC_DATA]"
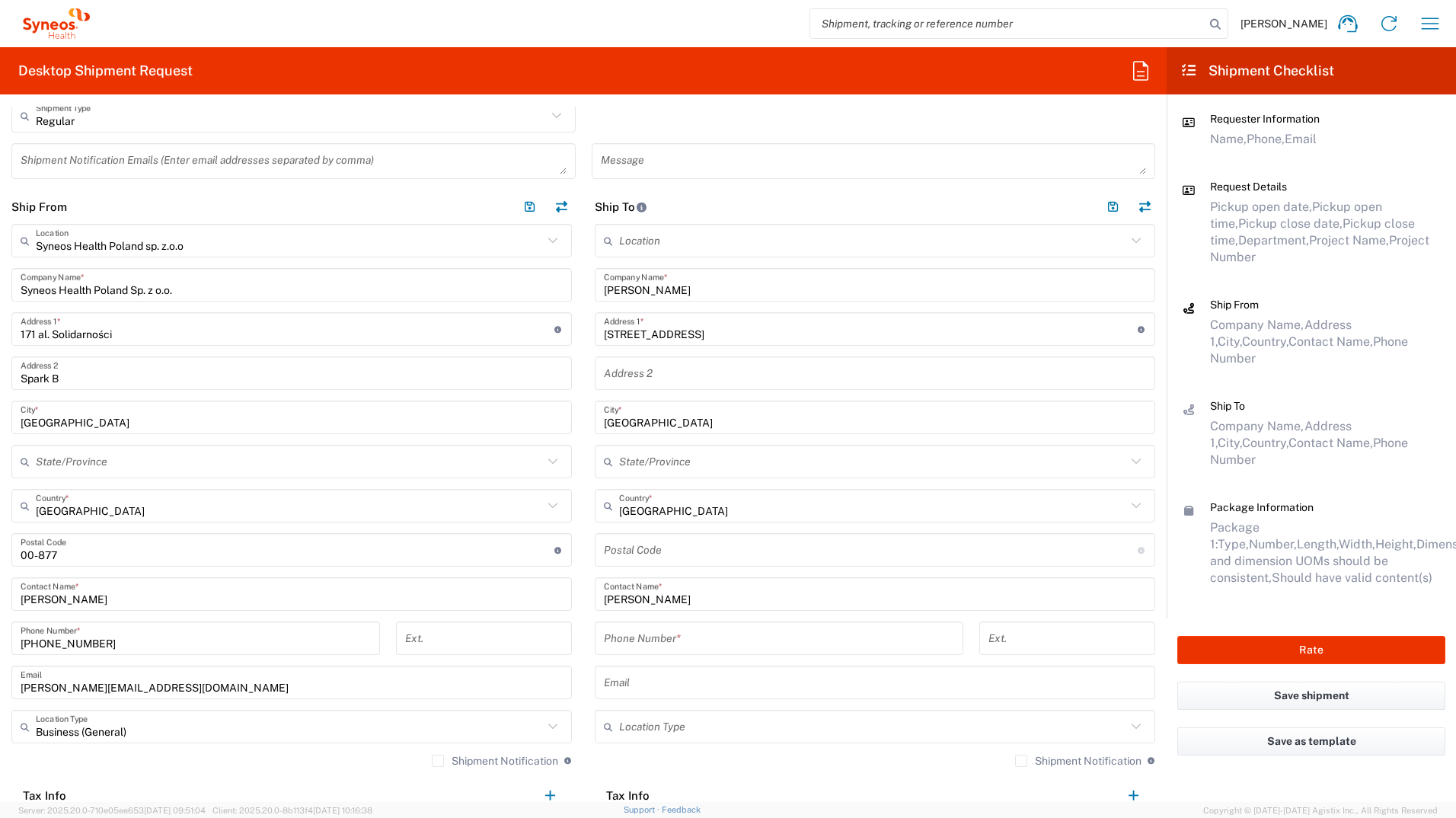
click at [656, 452] on input "undefined" at bounding box center [871, 551] width 534 height 27
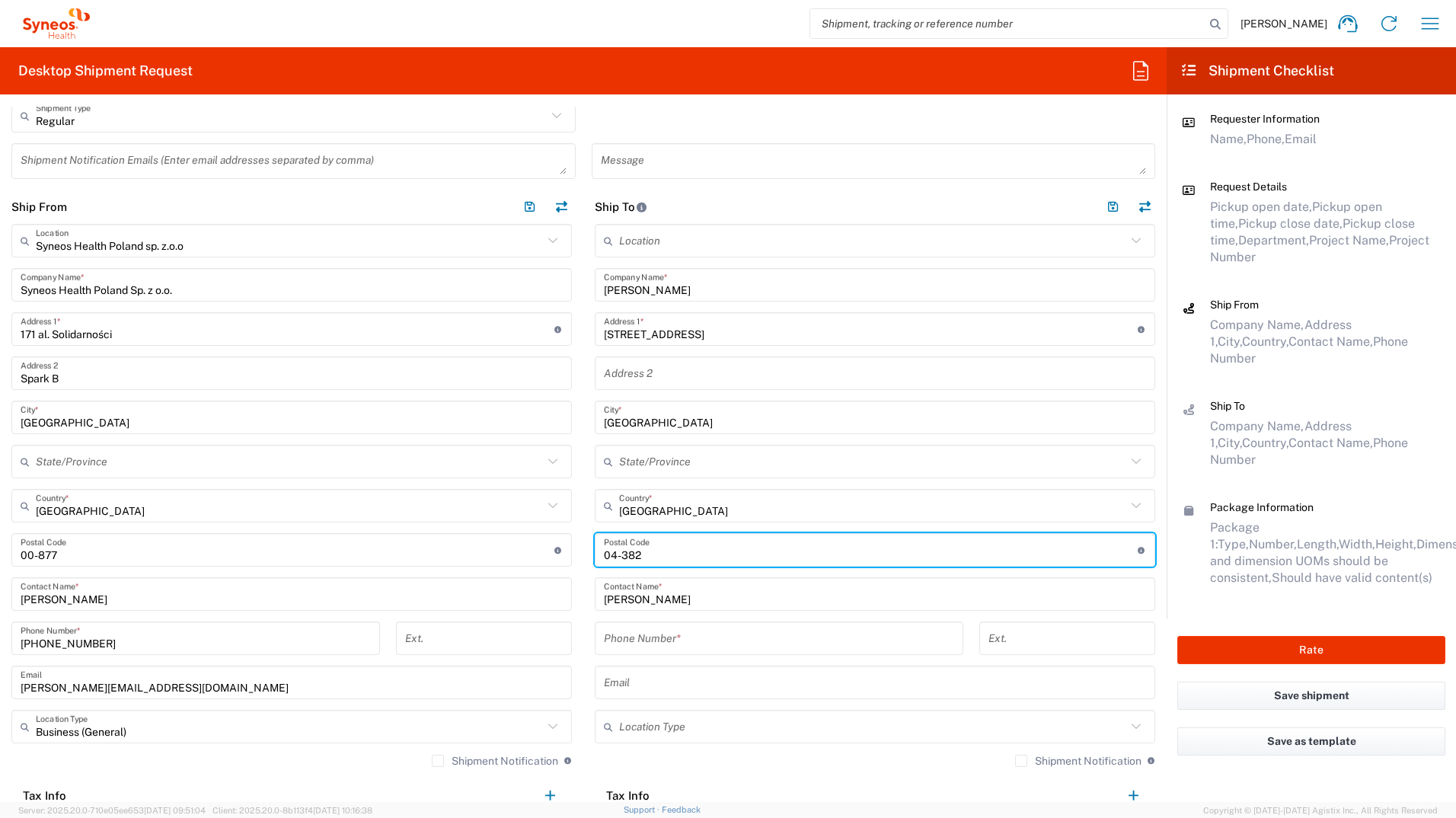
type input "04-382"
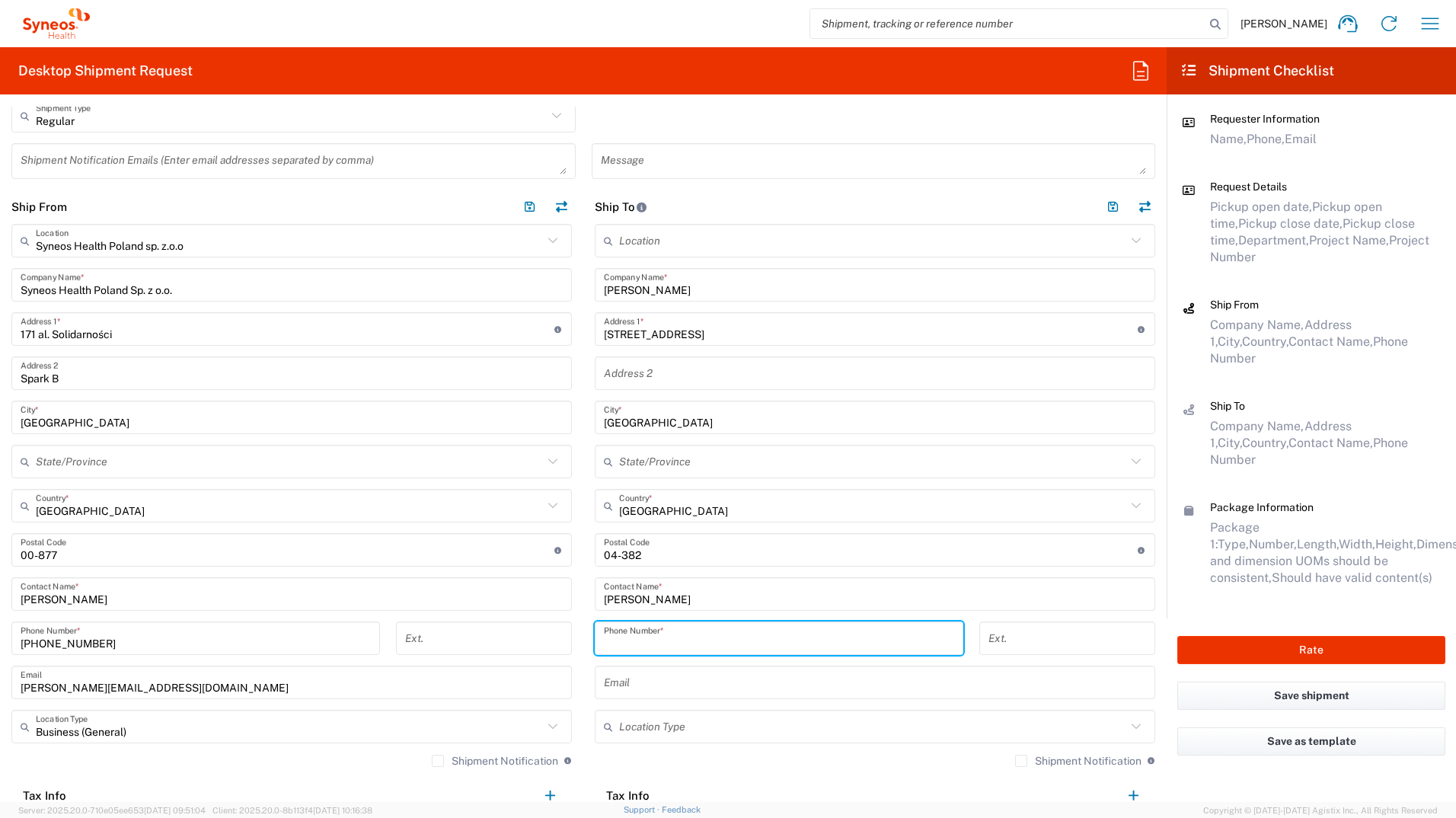
click at [685, 452] on input "tel" at bounding box center [779, 639] width 351 height 27
paste input "+48 (794) 119649"
drag, startPoint x: 647, startPoint y: 645, endPoint x: 732, endPoint y: 701, distance: 101.8
click at [648, 452] on input "+48 (794) 119649" at bounding box center [779, 639] width 351 height 27
type input "[PHONE_NUMBER]"
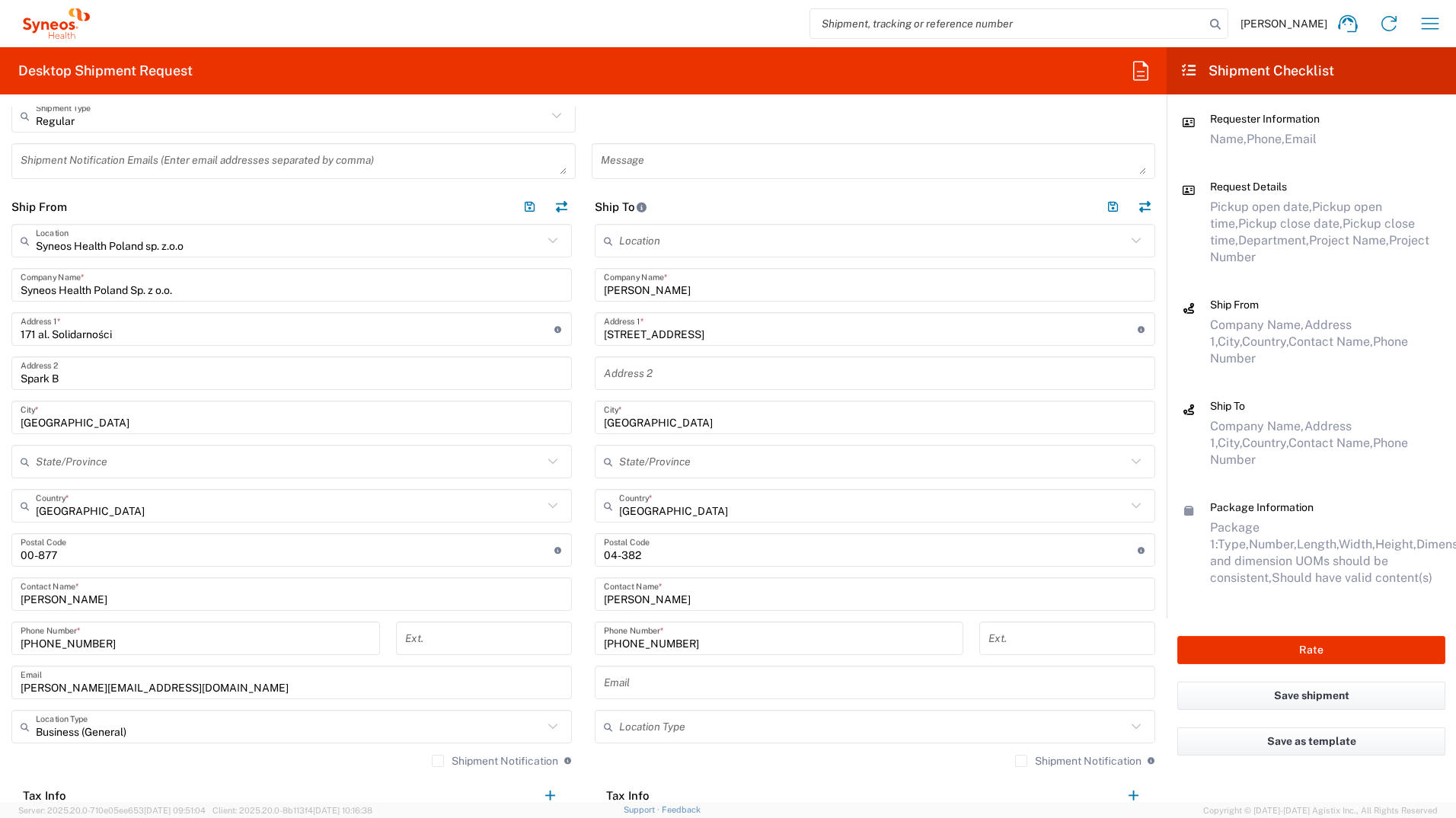
click at [691, 452] on input "text" at bounding box center [875, 683] width 542 height 27
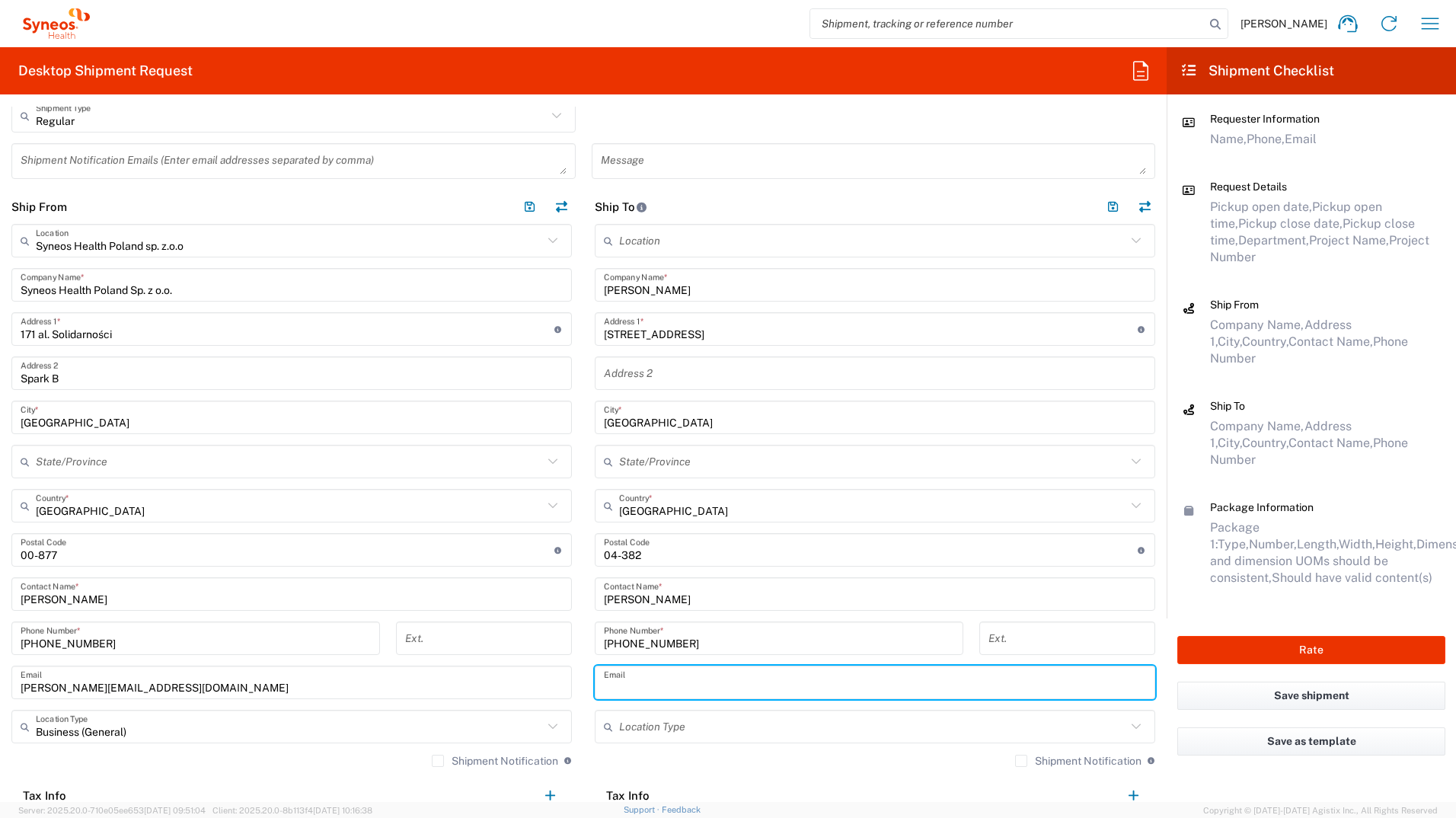
paste input "[EMAIL_ADDRESS][PERSON_NAME][DOMAIN_NAME]"
type input "[EMAIL_ADDRESS][PERSON_NAME][DOMAIN_NAME]"
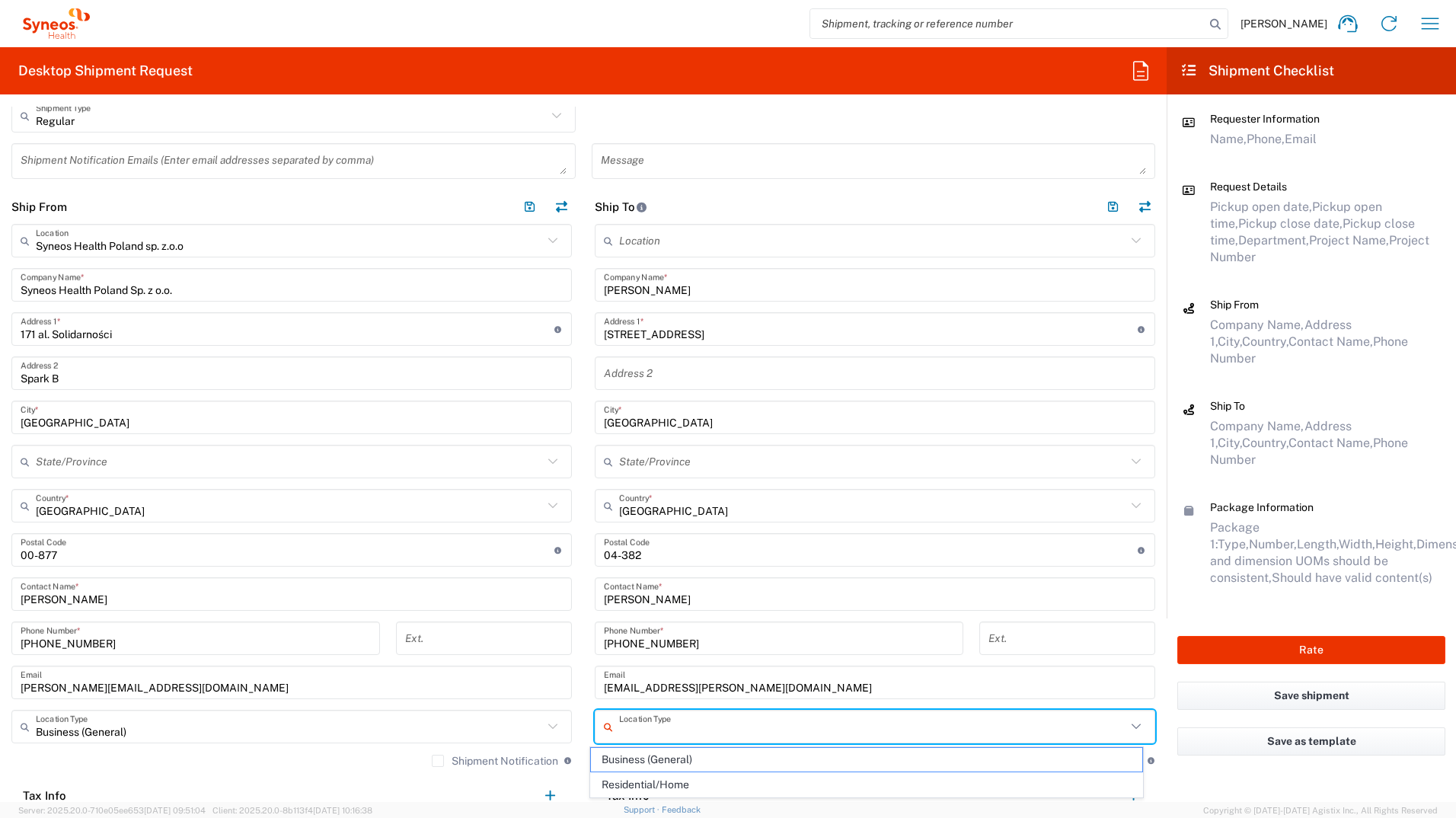
click at [619, 452] on input "text" at bounding box center [873, 727] width 507 height 27
click at [628, 452] on span "Residential/Home" at bounding box center [867, 785] width 552 height 24
type input "Residential/Home"
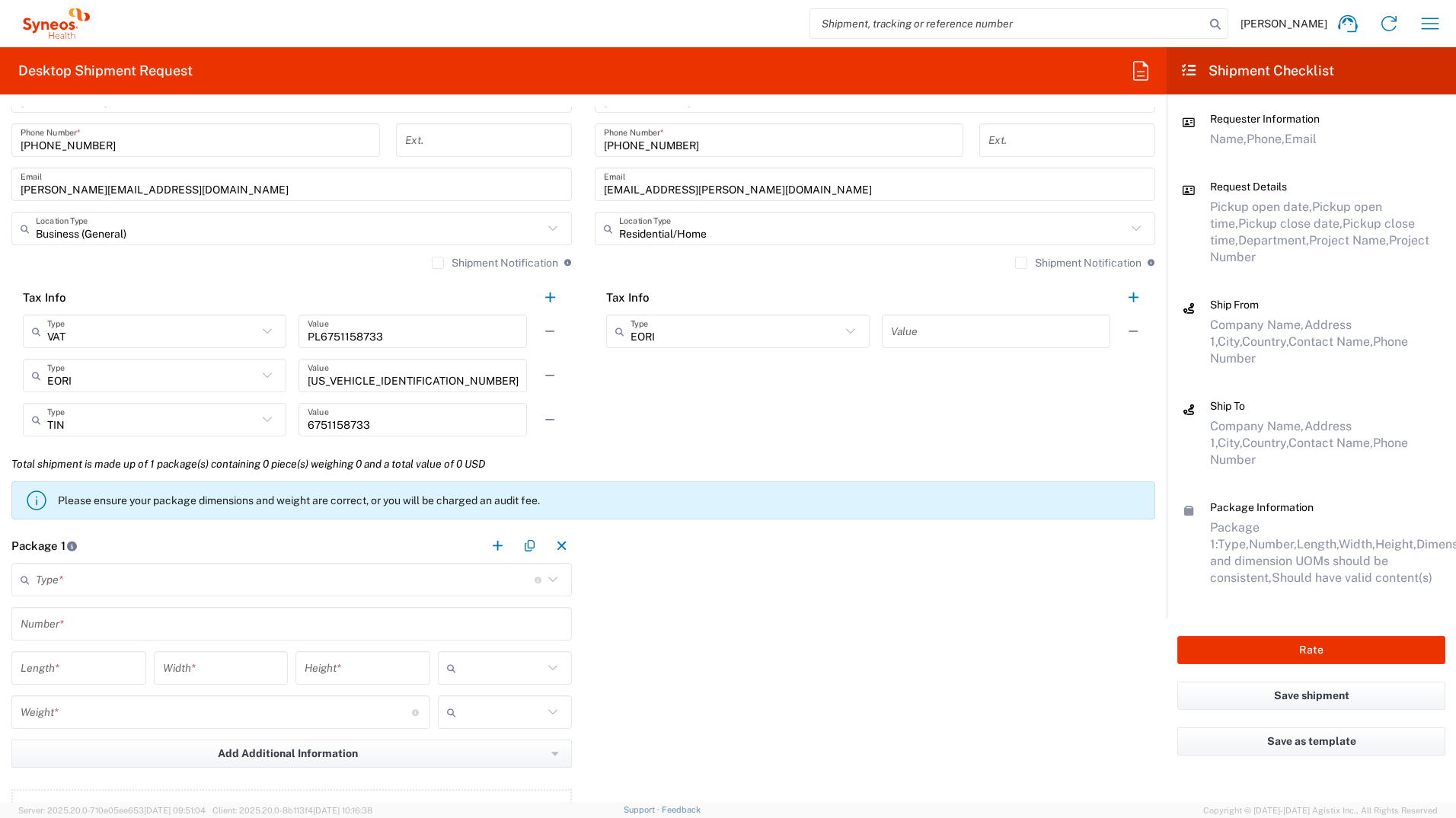
scroll to position [991, 0]
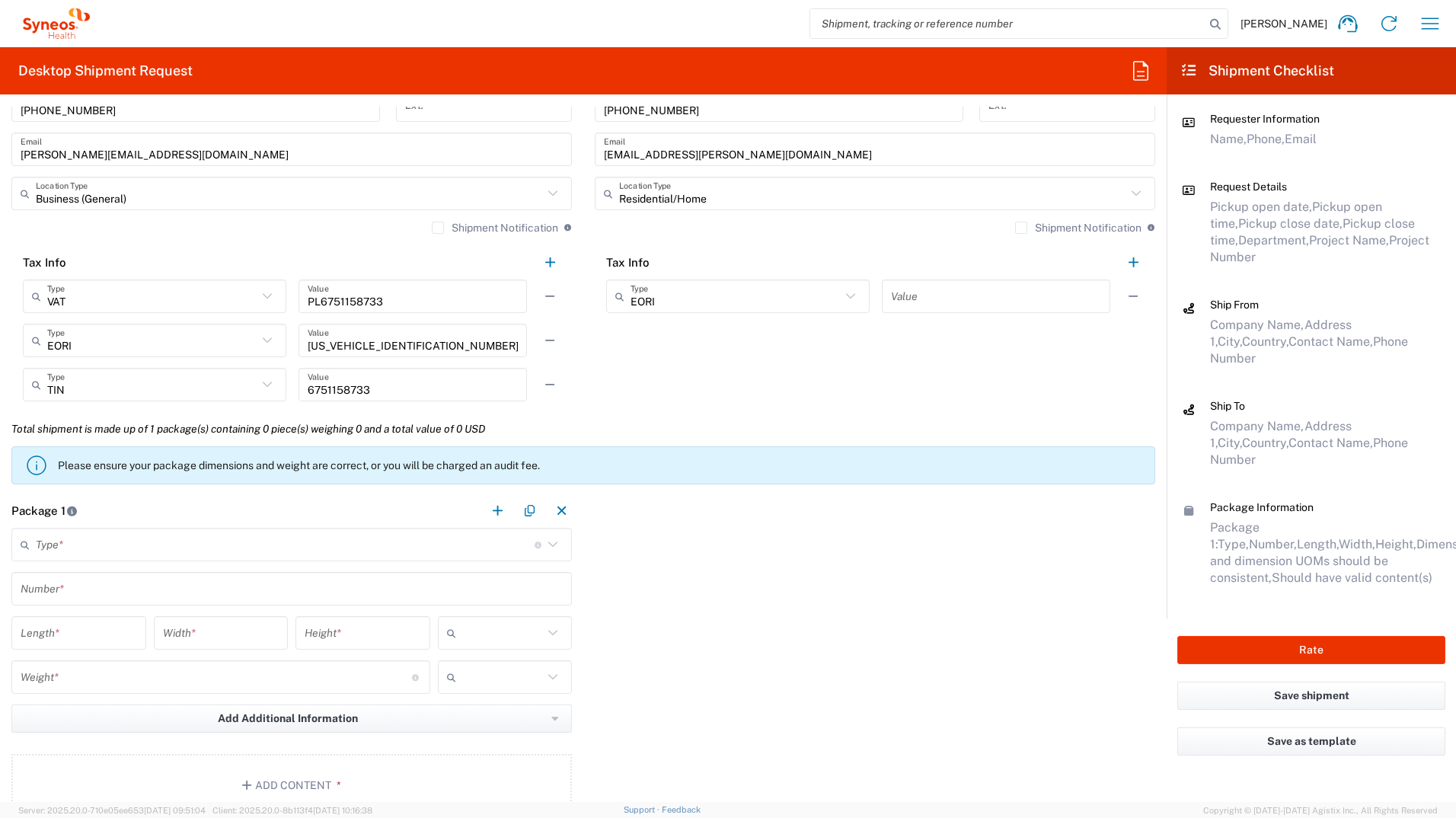
click at [125, 452] on input "text" at bounding box center [284, 545] width 499 height 27
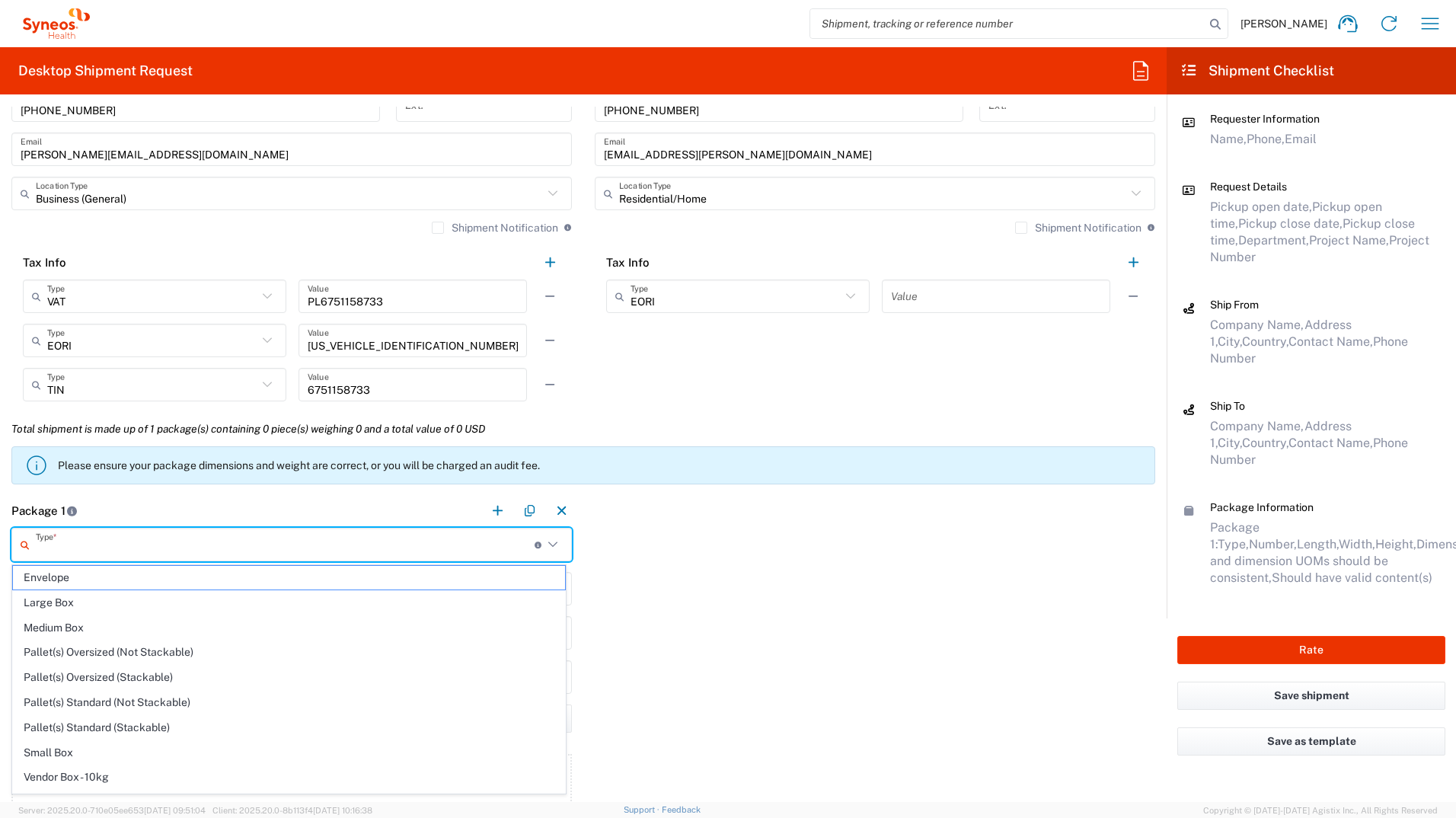
click at [155, 452] on span "Envelope" at bounding box center [288, 578] width 552 height 24
type input "Envelope"
type input "1"
type input "9.5"
type input "12.5"
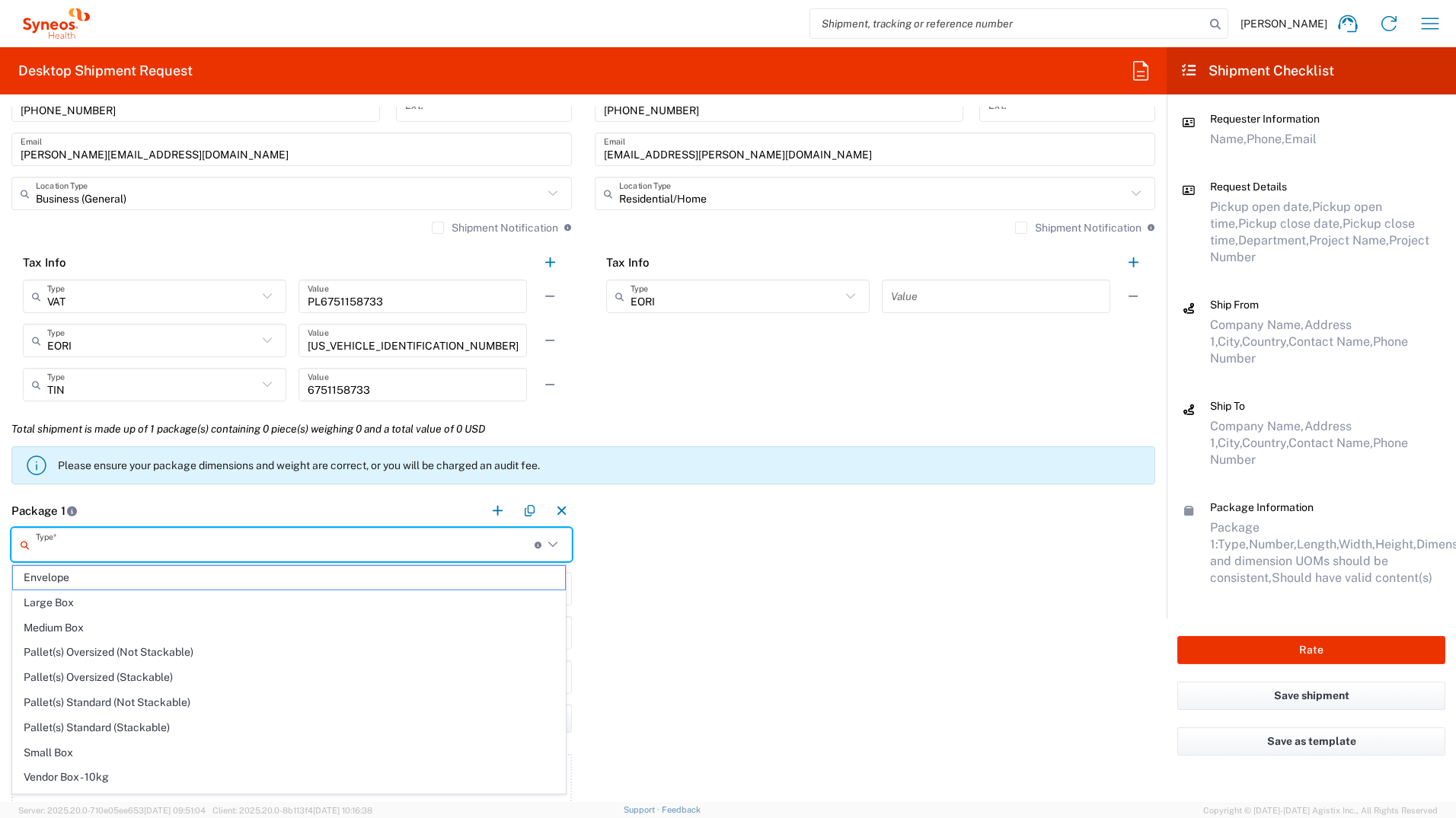
type input "0.25"
type input "in"
type input "0.45"
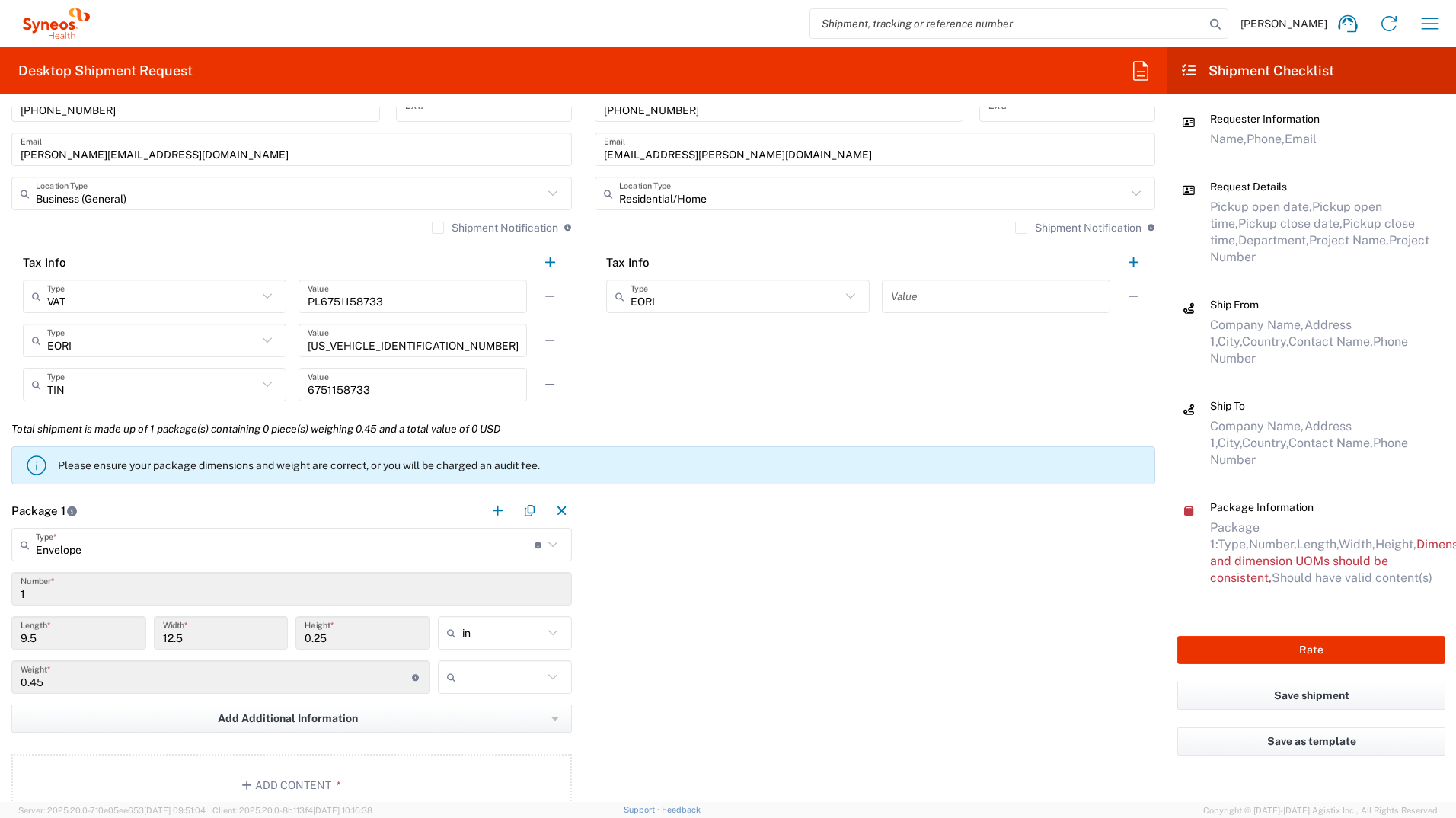
click at [550, 452] on icon at bounding box center [552, 633] width 20 height 20
click at [492, 452] on span "cm" at bounding box center [500, 691] width 130 height 24
type input "24.13"
type input "31.75"
type input "0.64"
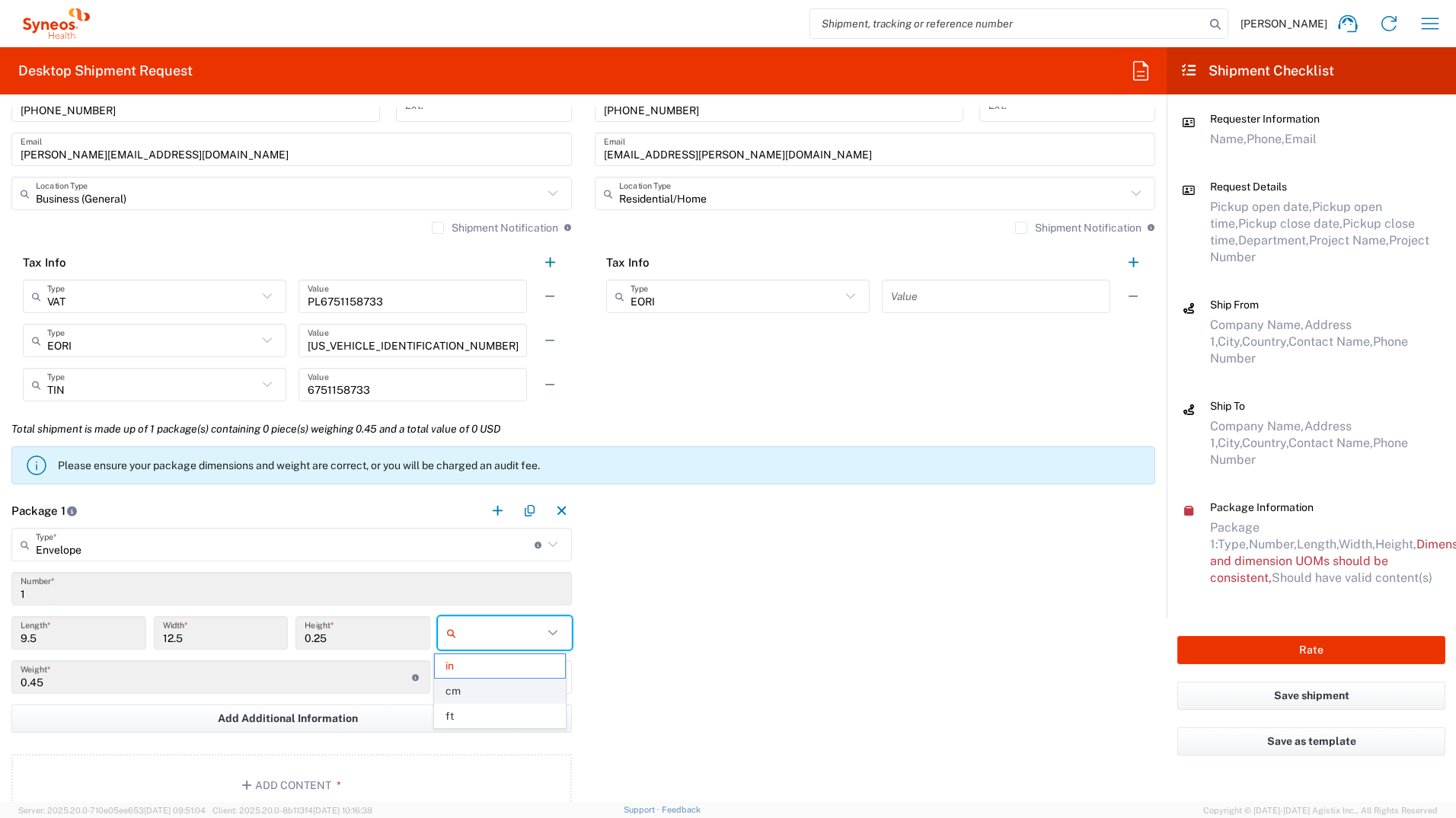
type input "cm"
click at [559, 452] on div at bounding box center [505, 677] width 135 height 34
click at [492, 452] on span "kgs" at bounding box center [500, 710] width 130 height 24
type input "kgs"
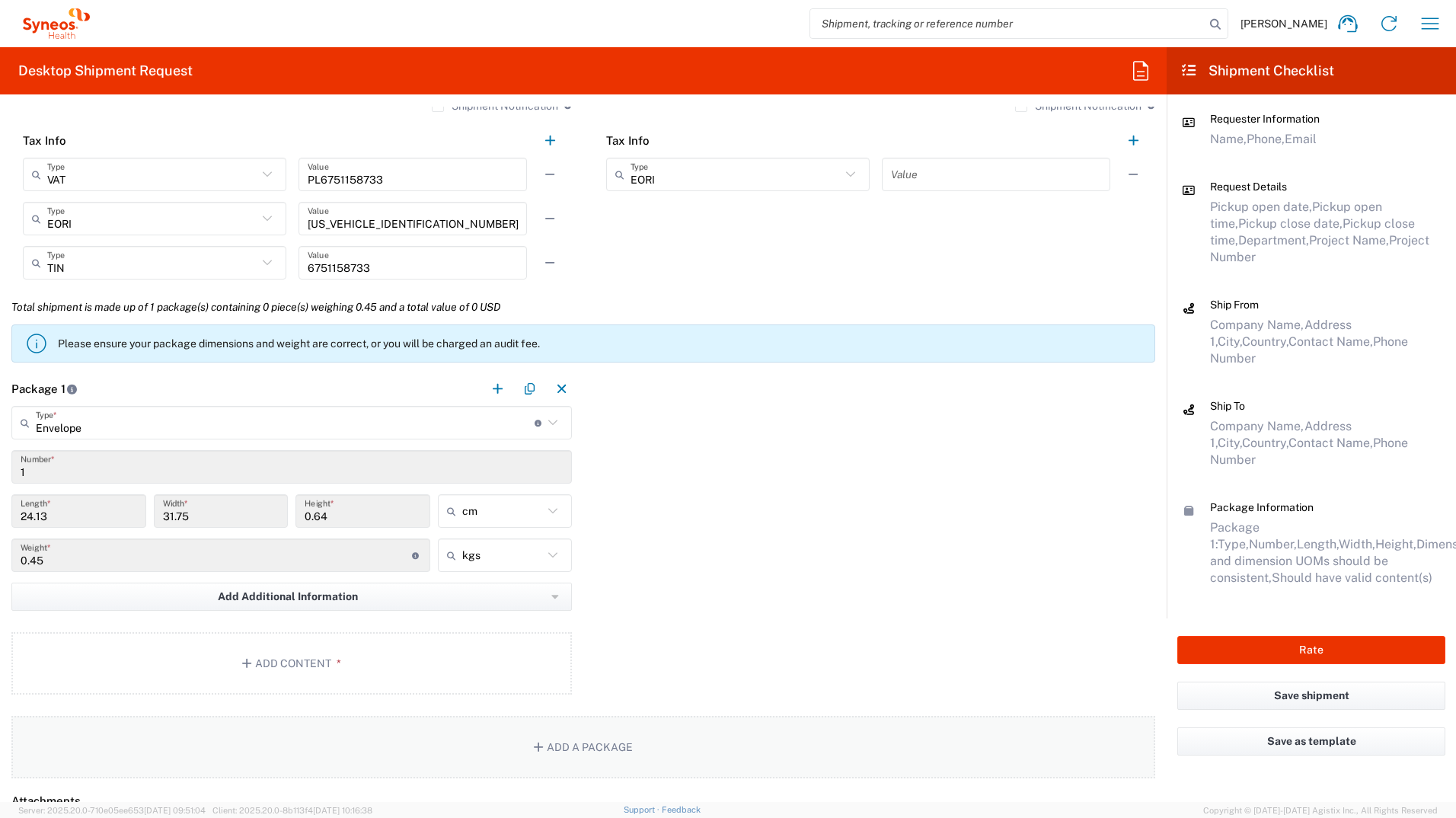
scroll to position [1143, 0]
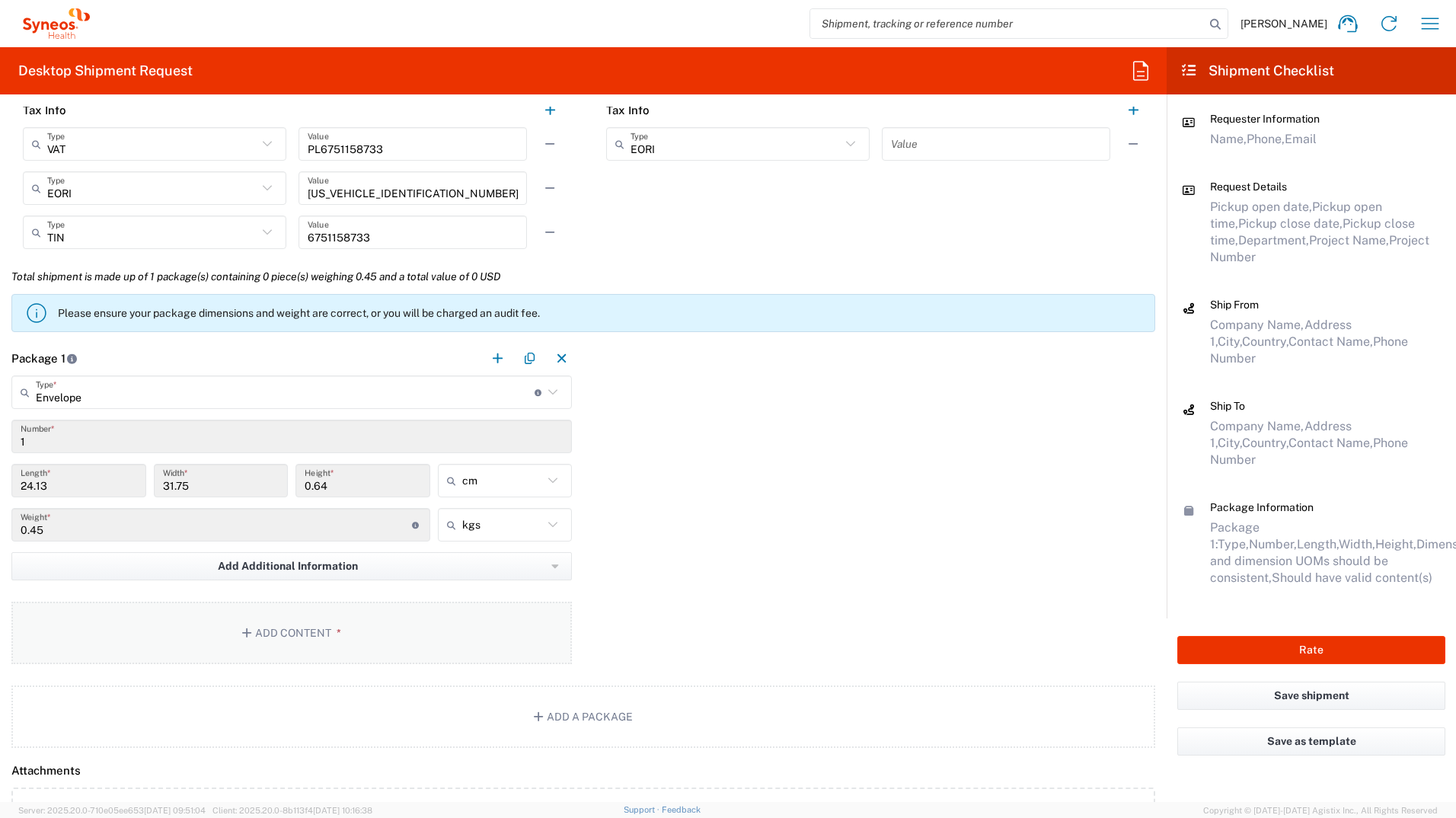
click at [275, 452] on button "Add Content *" at bounding box center [292, 633] width 561 height 62
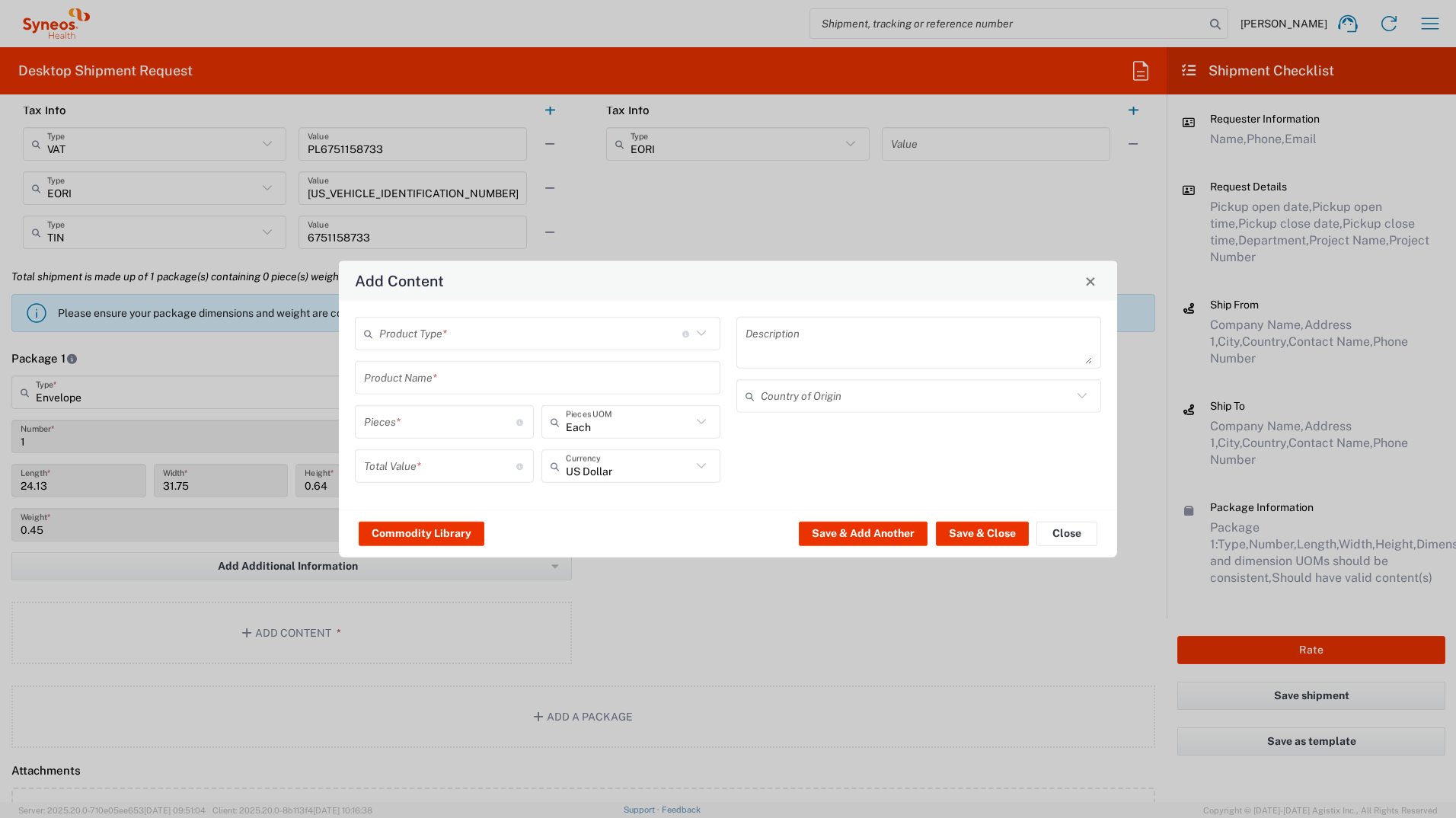
click at [653, 317] on div "Product Type * Document: Paper document generated internally by Syneos, a clien…" at bounding box center [537, 333] width 366 height 34
click at [601, 363] on span "Documents" at bounding box center [537, 366] width 362 height 24
type input "Documents"
type input "1"
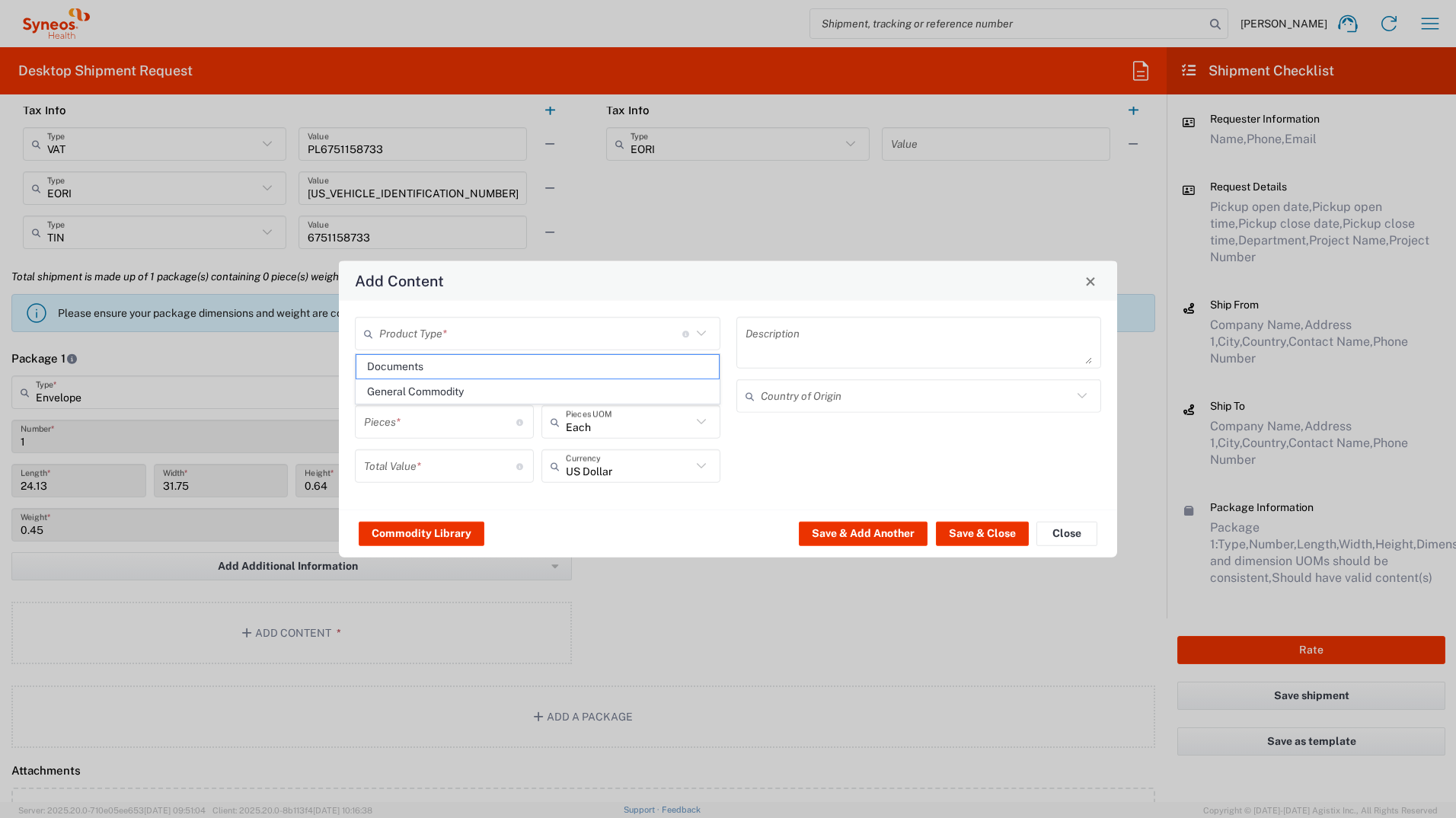
type input "1"
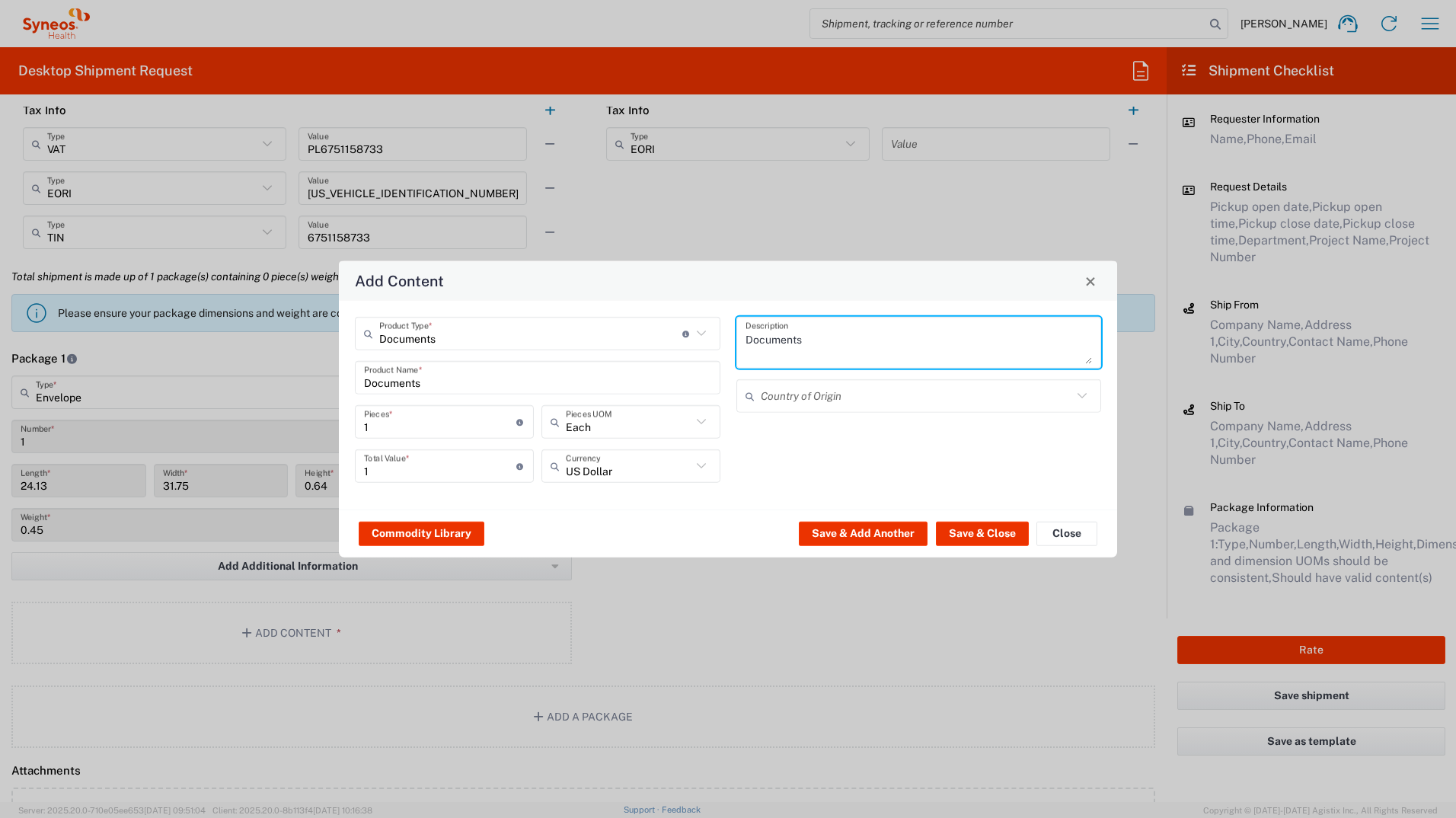
drag, startPoint x: 816, startPoint y: 333, endPoint x: 630, endPoint y: 329, distance: 186.0
click at [648, 332] on div "Documents Product Type * Document: Paper document generated internally by Syneo…" at bounding box center [729, 405] width 763 height 177
type textarea "Multisport"
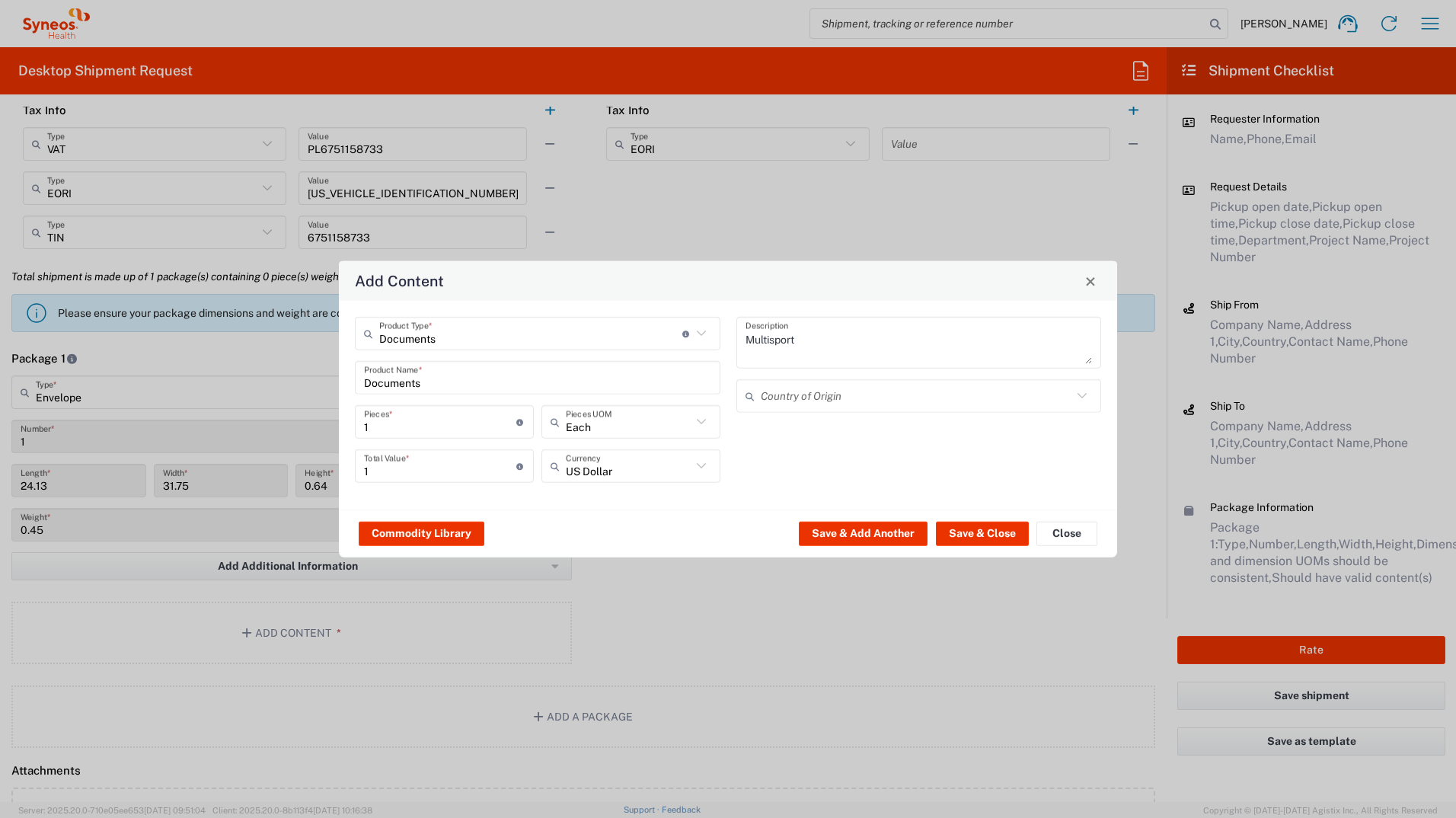
click at [702, 452] on icon at bounding box center [701, 466] width 9 height 6
click at [669, 452] on span "Polish Zloty" at bounding box center [630, 500] width 176 height 24
type input "Polish Zloty"
click at [968, 452] on button "Save & Close" at bounding box center [982, 533] width 93 height 24
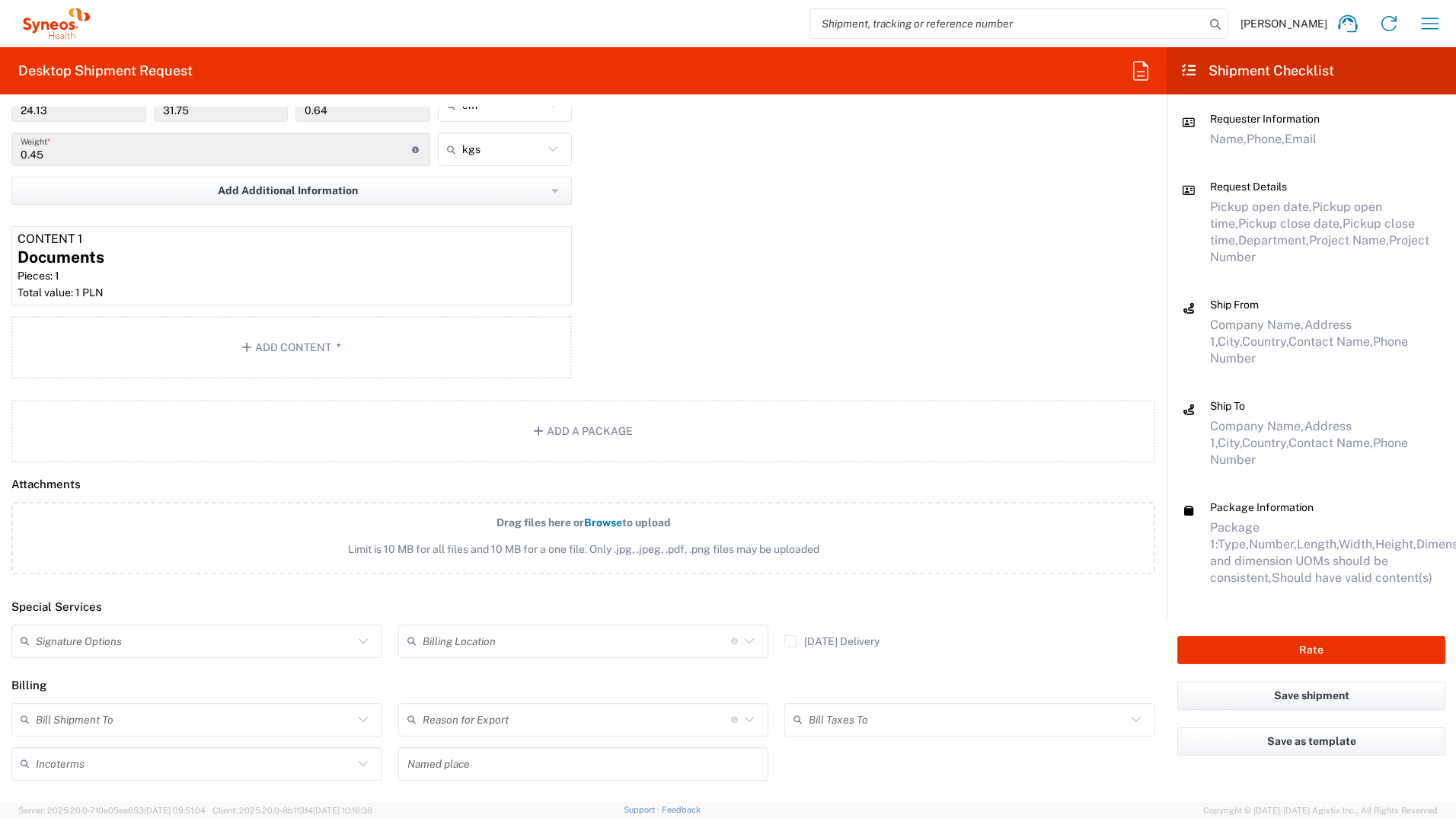
scroll to position [1600, 0]
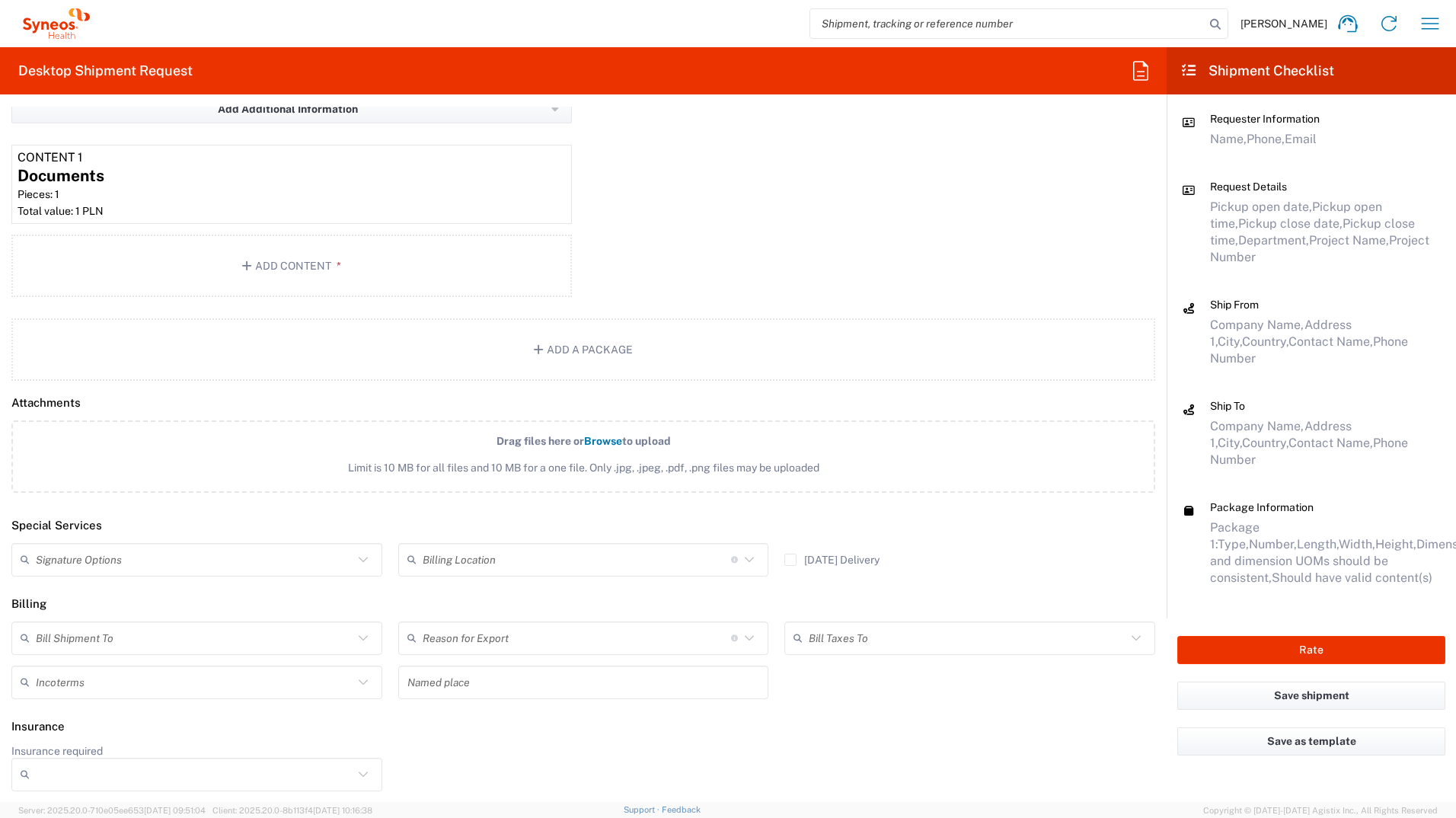
click at [107, 452] on input "text" at bounding box center [194, 560] width 318 height 27
click at [109, 452] on span "Adult Signature Required" at bounding box center [195, 593] width 364 height 24
type input "Adult Signature Required"
click at [110, 452] on input "text" at bounding box center [194, 638] width 318 height 27
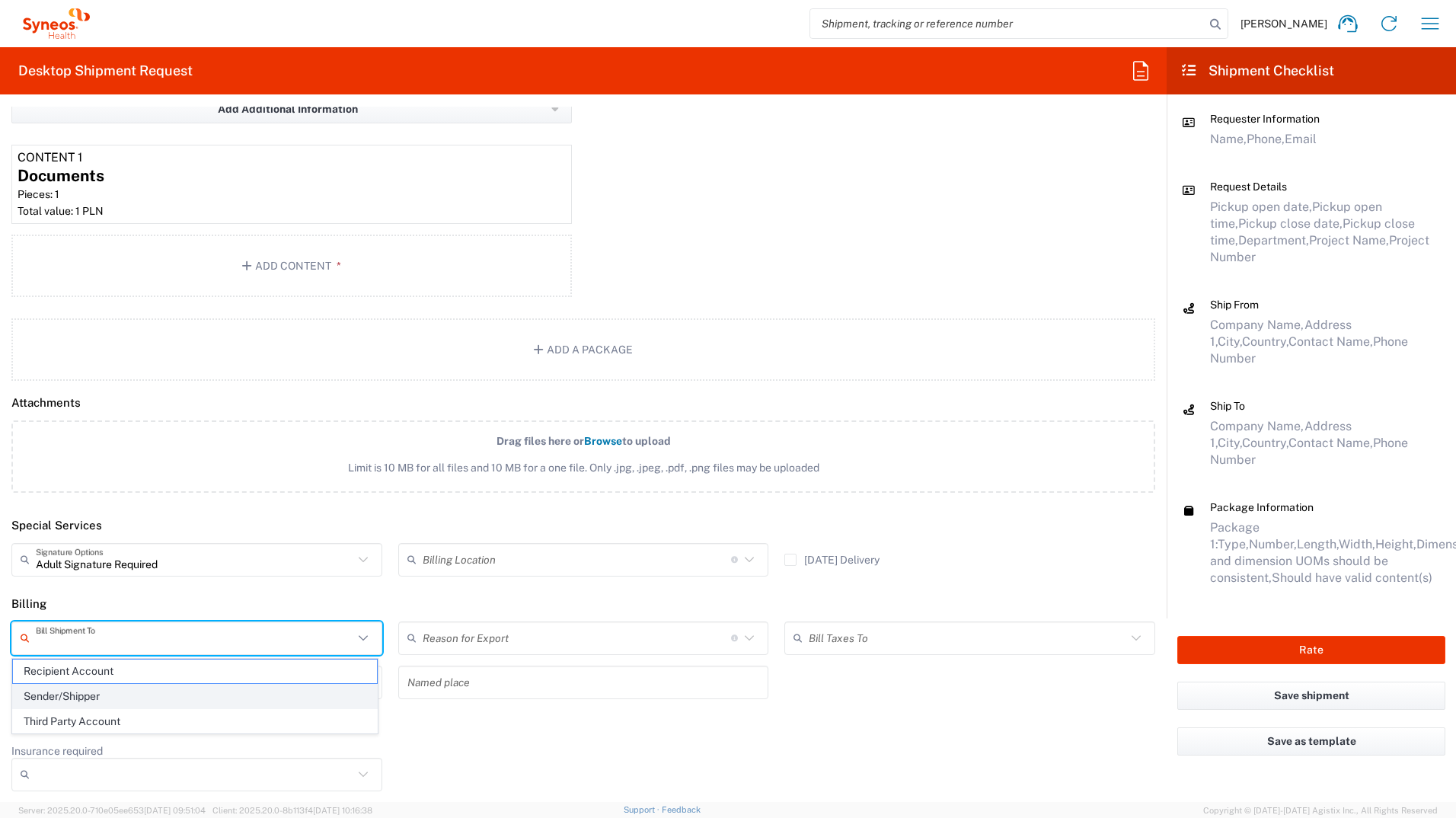
click at [137, 452] on span "Sender/Shipper" at bounding box center [195, 697] width 364 height 24
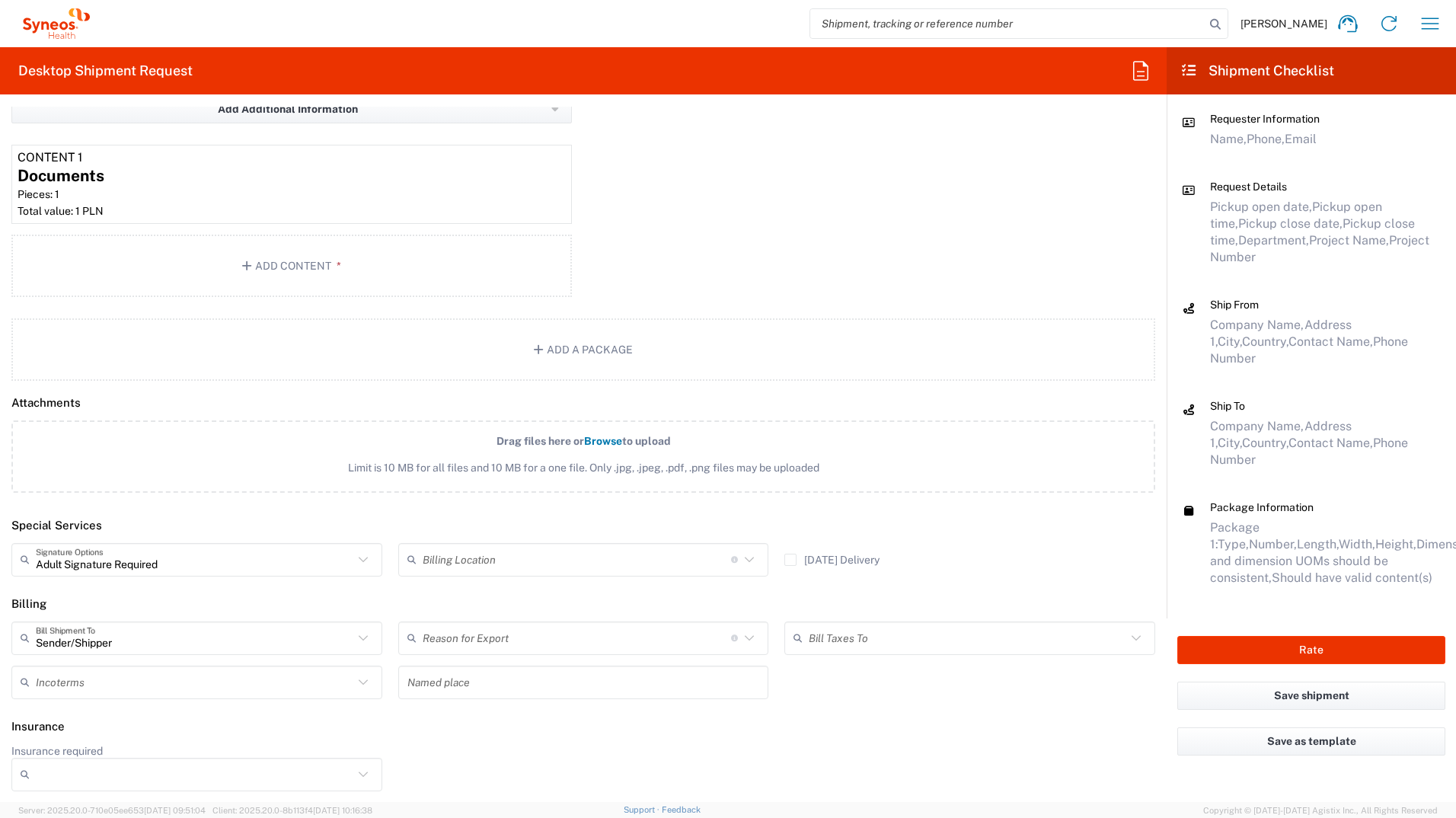
click at [133, 452] on input "text" at bounding box center [194, 682] width 318 height 27
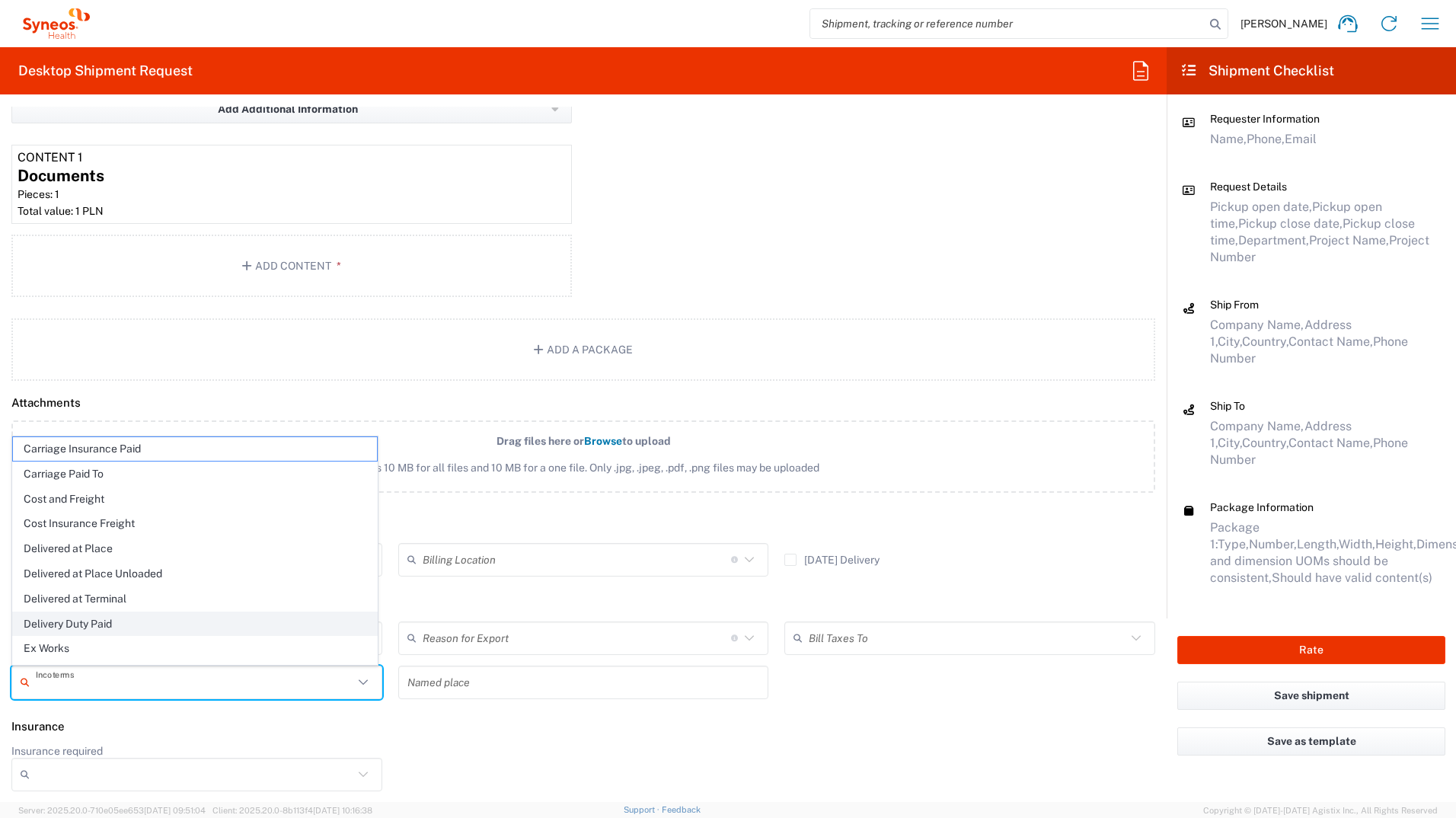
click at [172, 452] on span "Delivery Duty Paid" at bounding box center [195, 624] width 364 height 24
type input "Sender/Shipper"
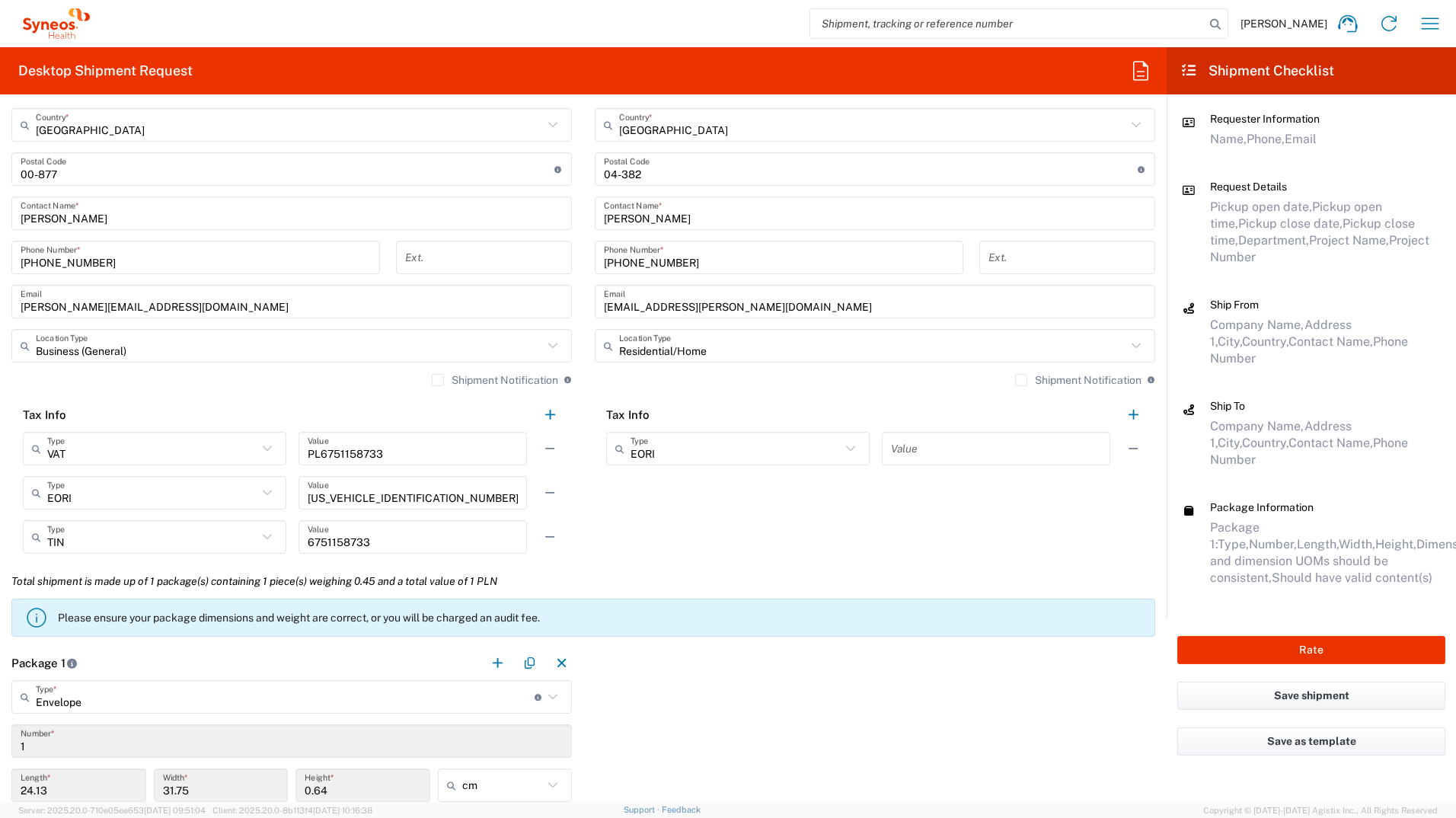
scroll to position [1219, 0]
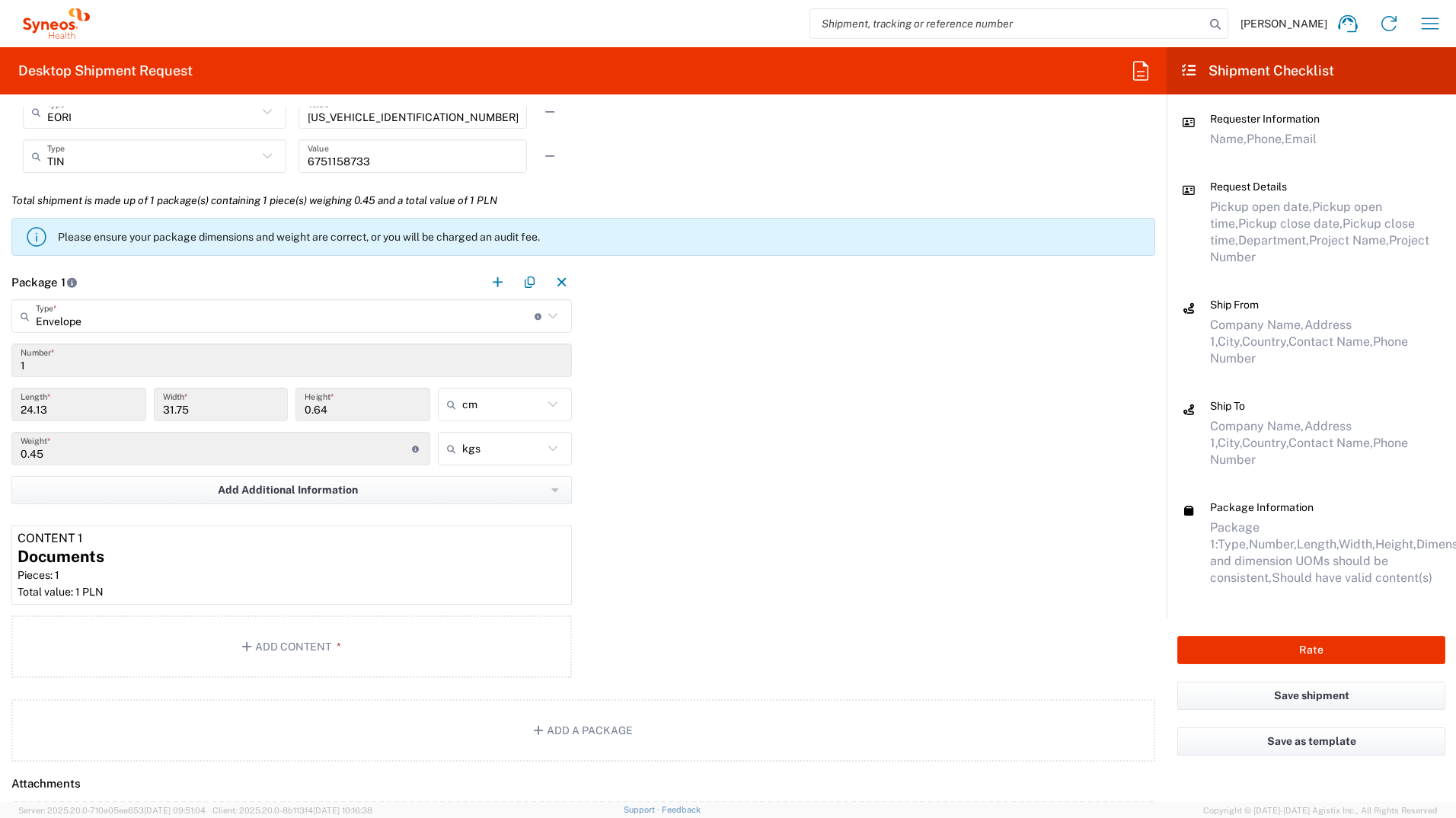
click at [762, 452] on div "Package 1 Envelope Type * Material used to package goods Envelope Large Box Med…" at bounding box center [583, 474] width 1167 height 418
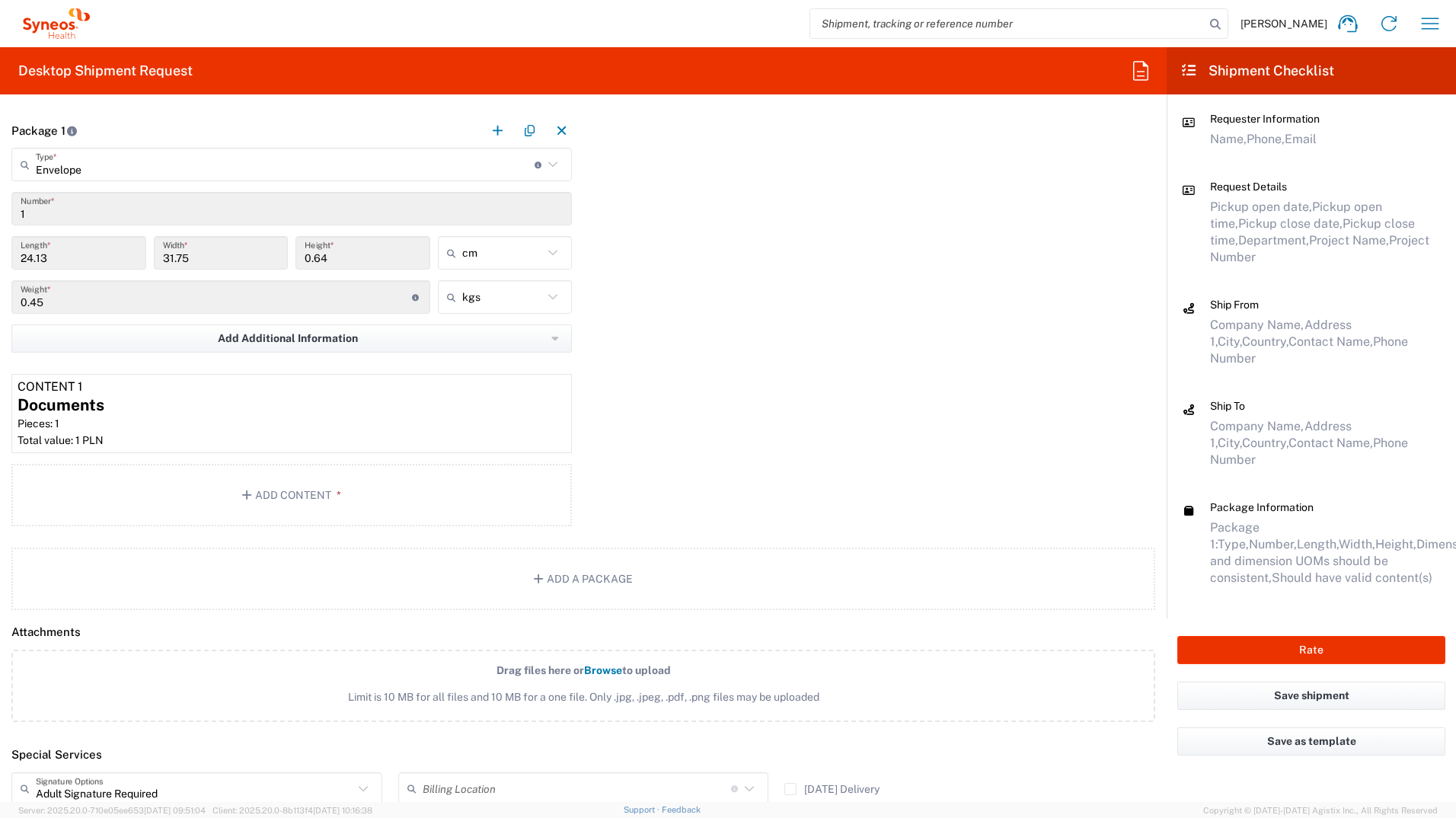
scroll to position [1600, 0]
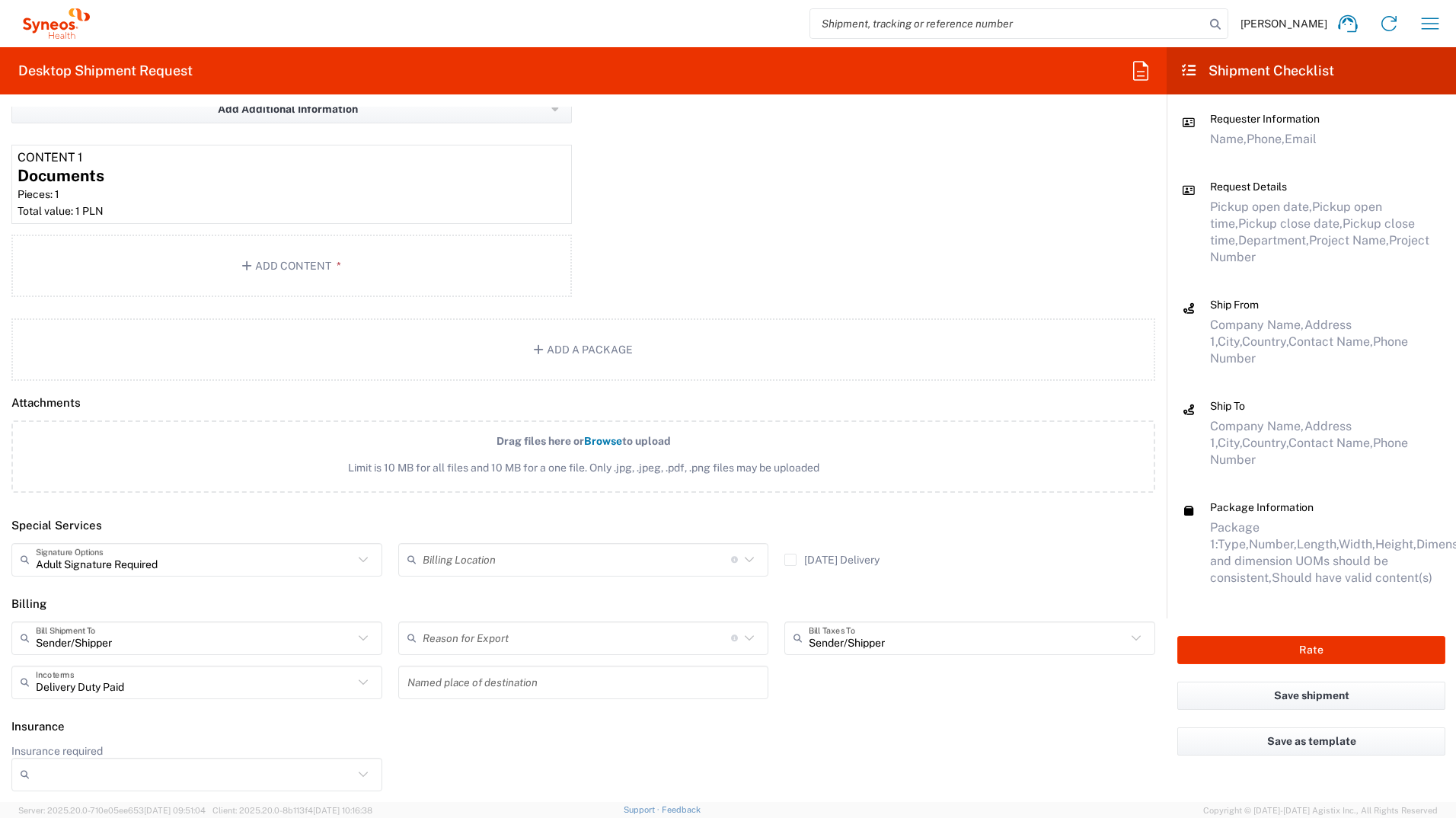
type input "Delivery Duty Paid"
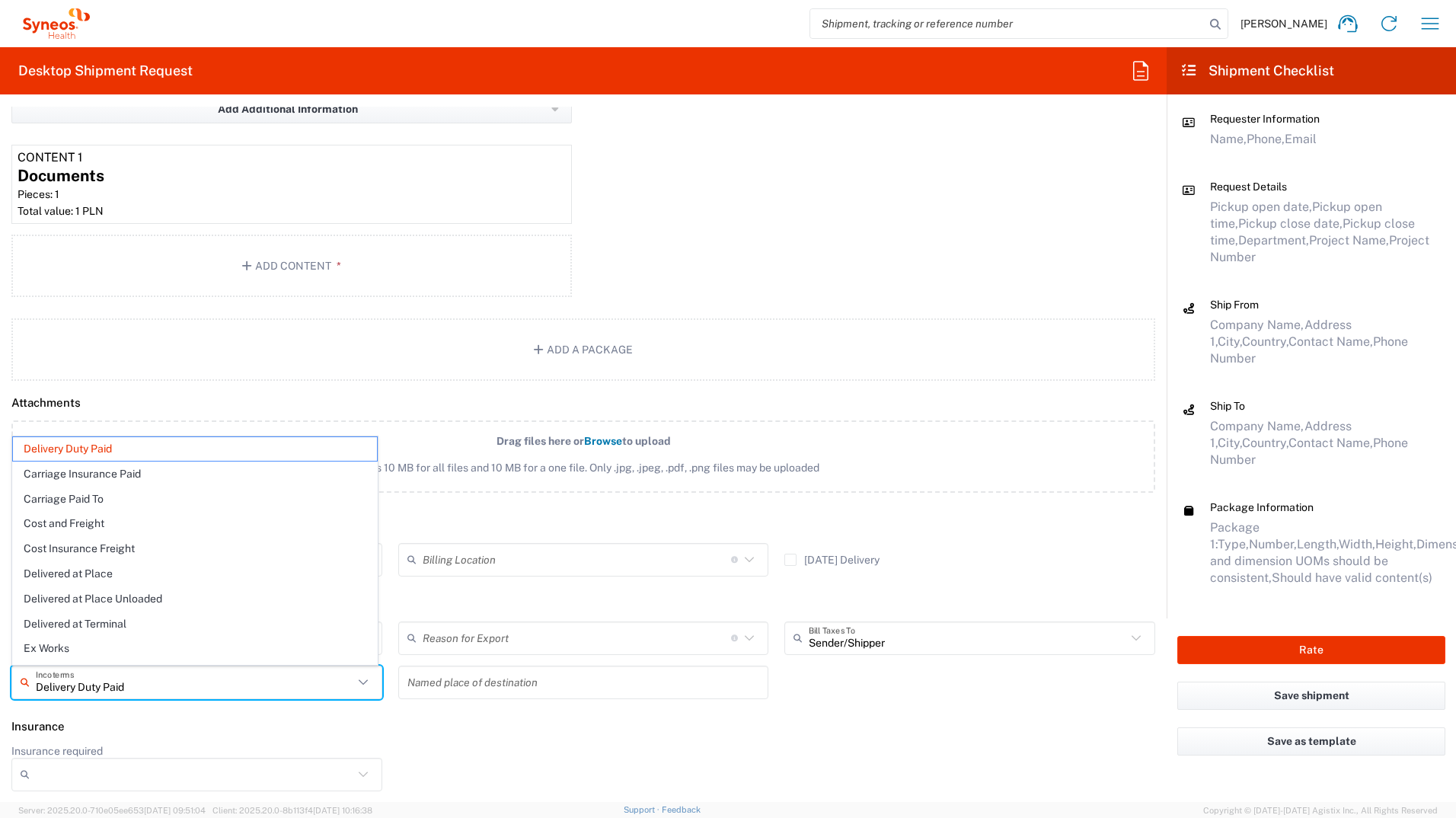
click at [216, 452] on input "Delivery Duty Paid" at bounding box center [194, 682] width 318 height 27
click at [64, 448] on span "Delivery Duty Paid" at bounding box center [195, 449] width 364 height 24
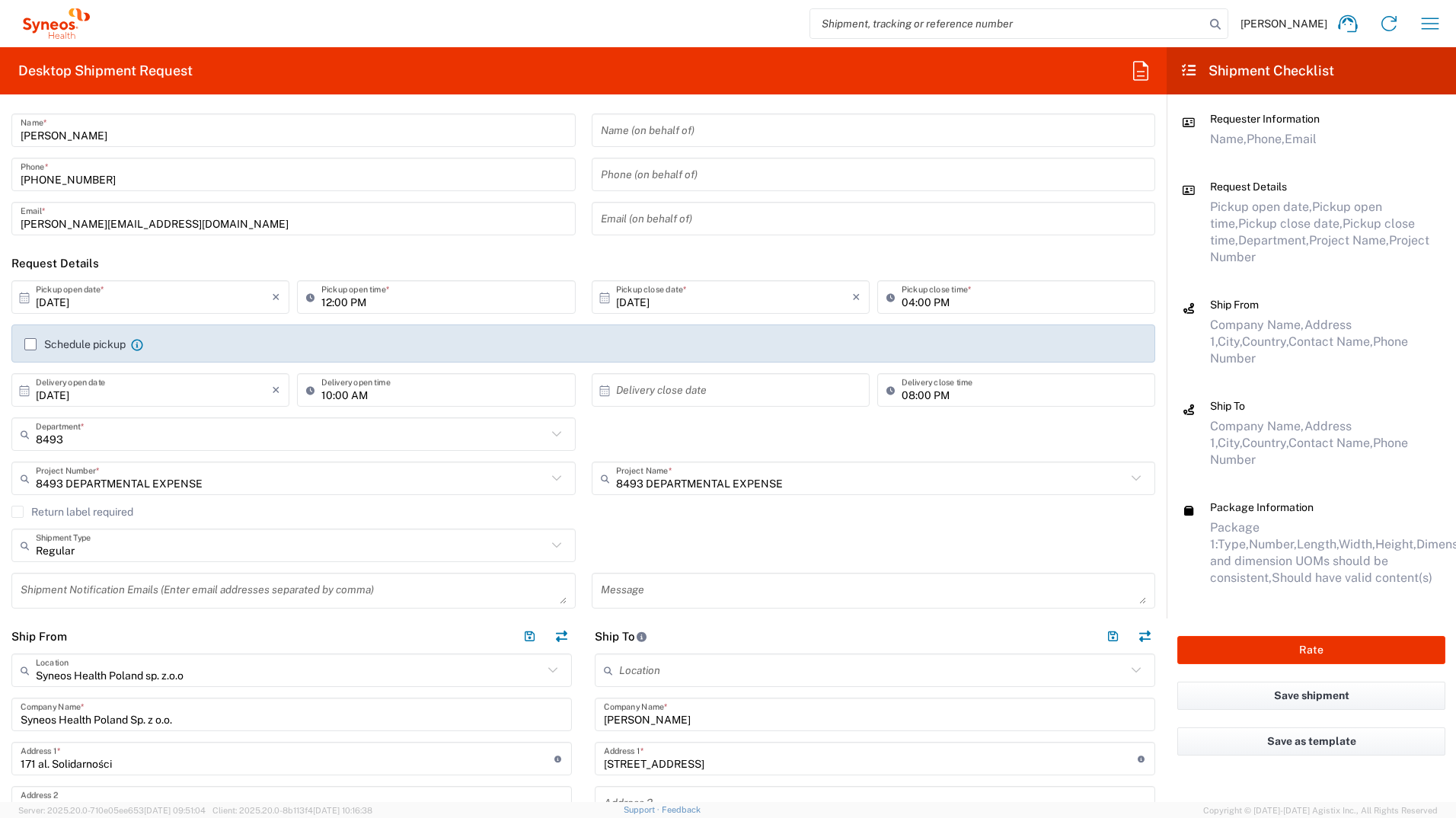
scroll to position [0, 0]
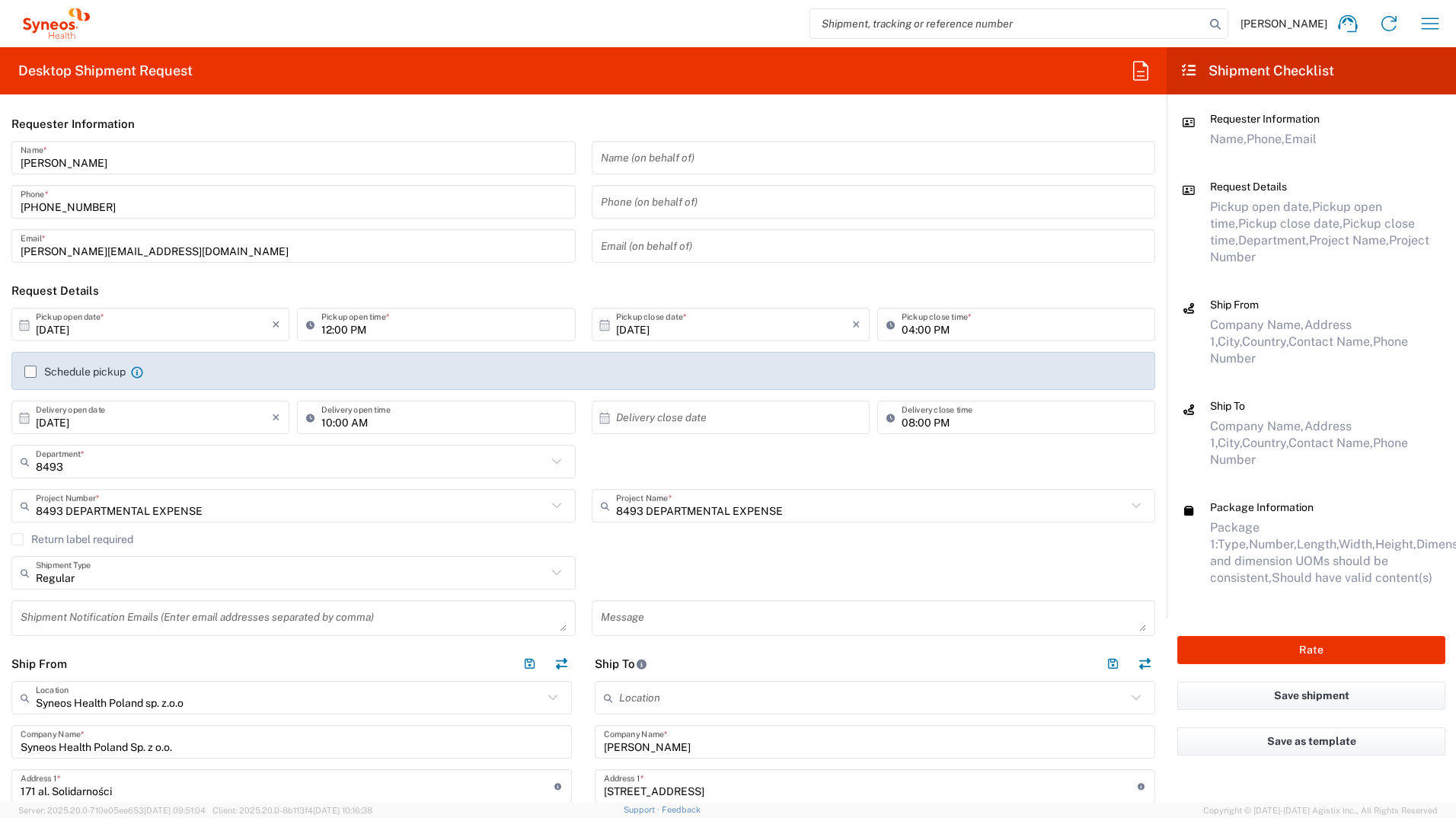
click at [29, 374] on label "Schedule pickup" at bounding box center [75, 371] width 102 height 12
click at [31, 372] on input "Schedule pickup" at bounding box center [31, 372] width 0 height 0
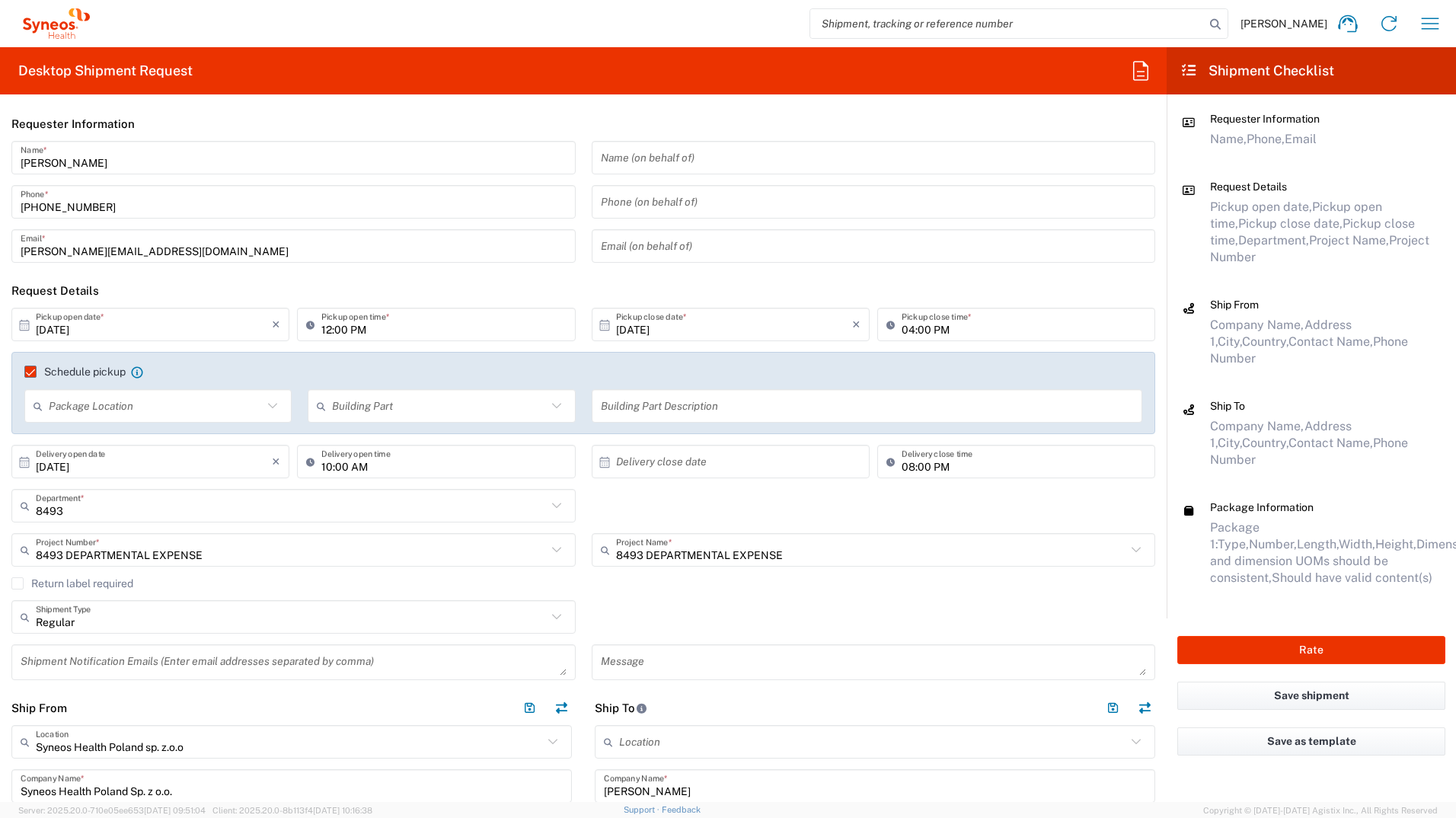
click at [150, 403] on input "text" at bounding box center [156, 407] width 214 height 27
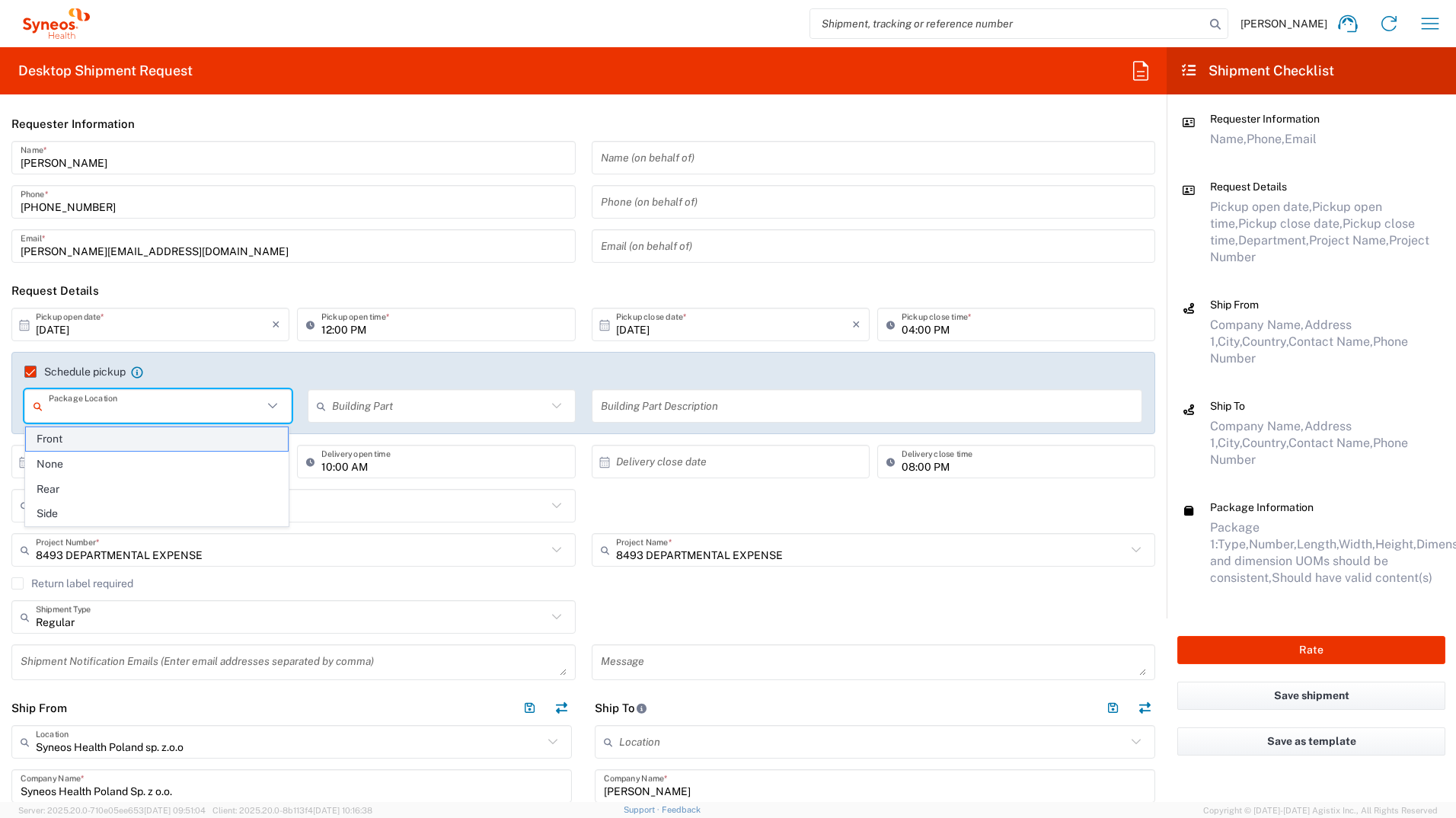
click at [97, 444] on span "Front" at bounding box center [157, 439] width 262 height 24
type input "Front"
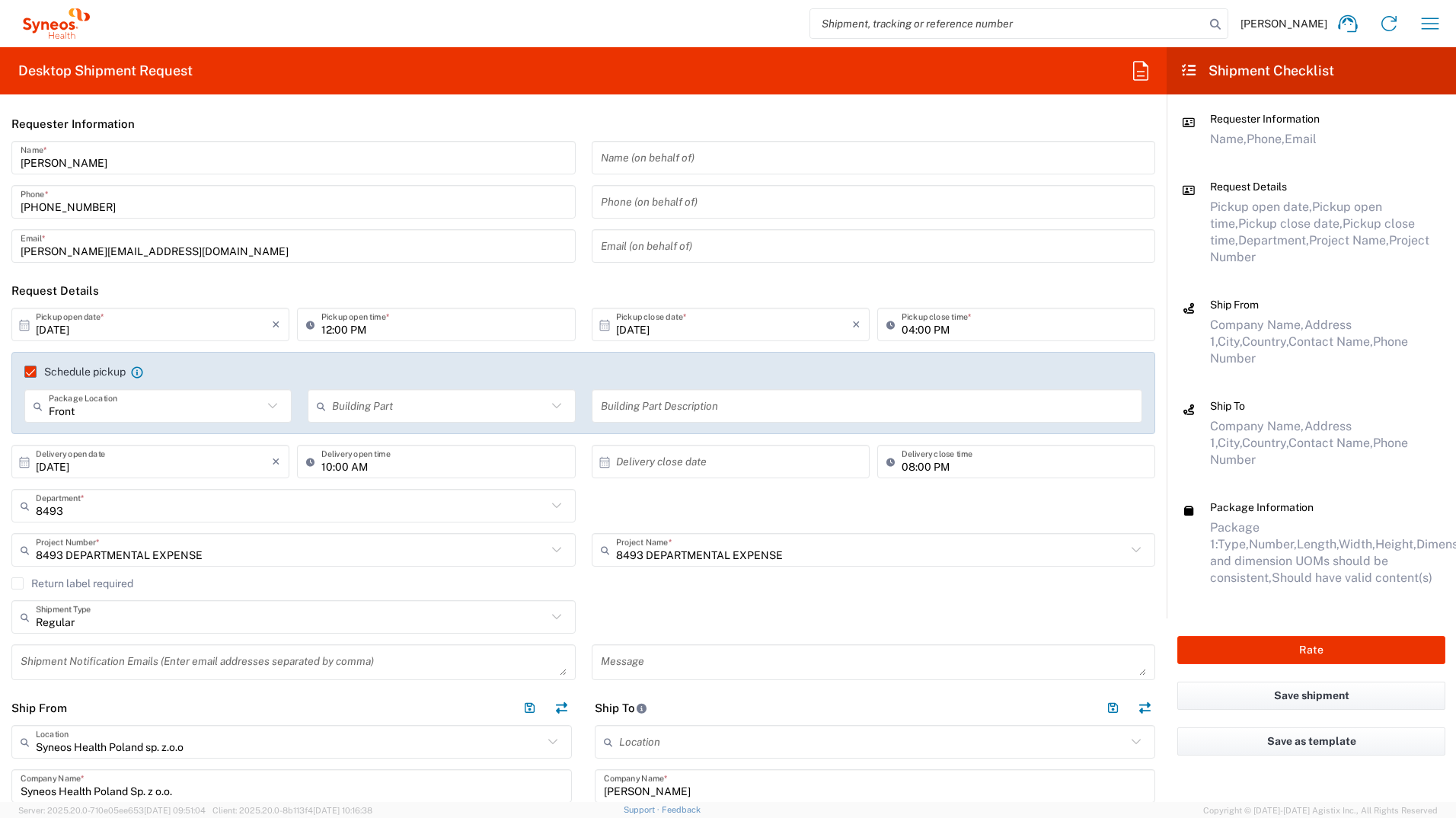
click at [321, 400] on icon at bounding box center [324, 406] width 15 height 24
click at [373, 452] on span "Building" at bounding box center [438, 464] width 262 height 24
type input "Building"
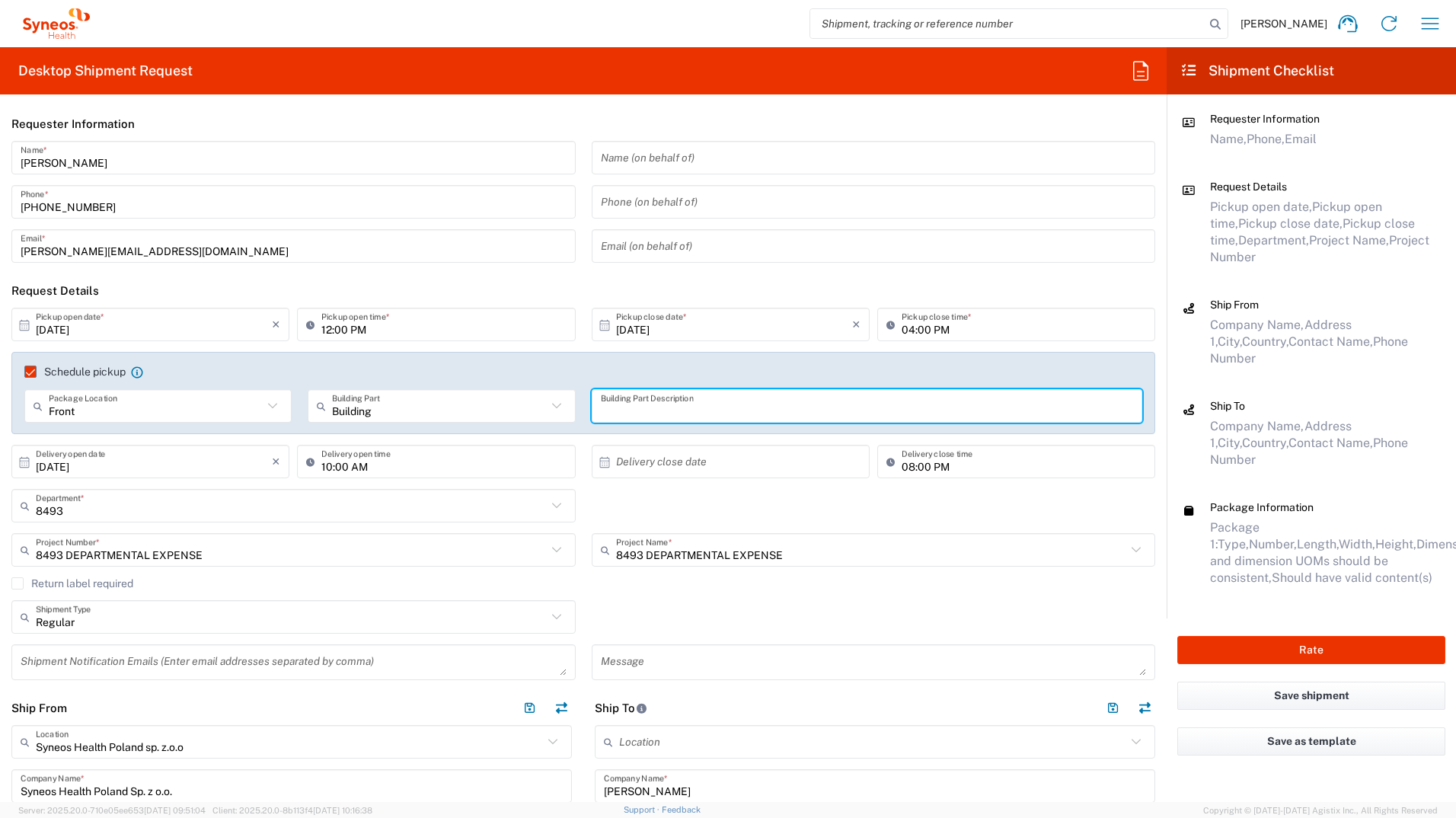
click at [634, 412] on input "text" at bounding box center [867, 407] width 533 height 27
click at [640, 411] on input "text" at bounding box center [867, 407] width 533 height 27
type input "Lobby"
click at [826, 452] on input "text" at bounding box center [734, 462] width 236 height 27
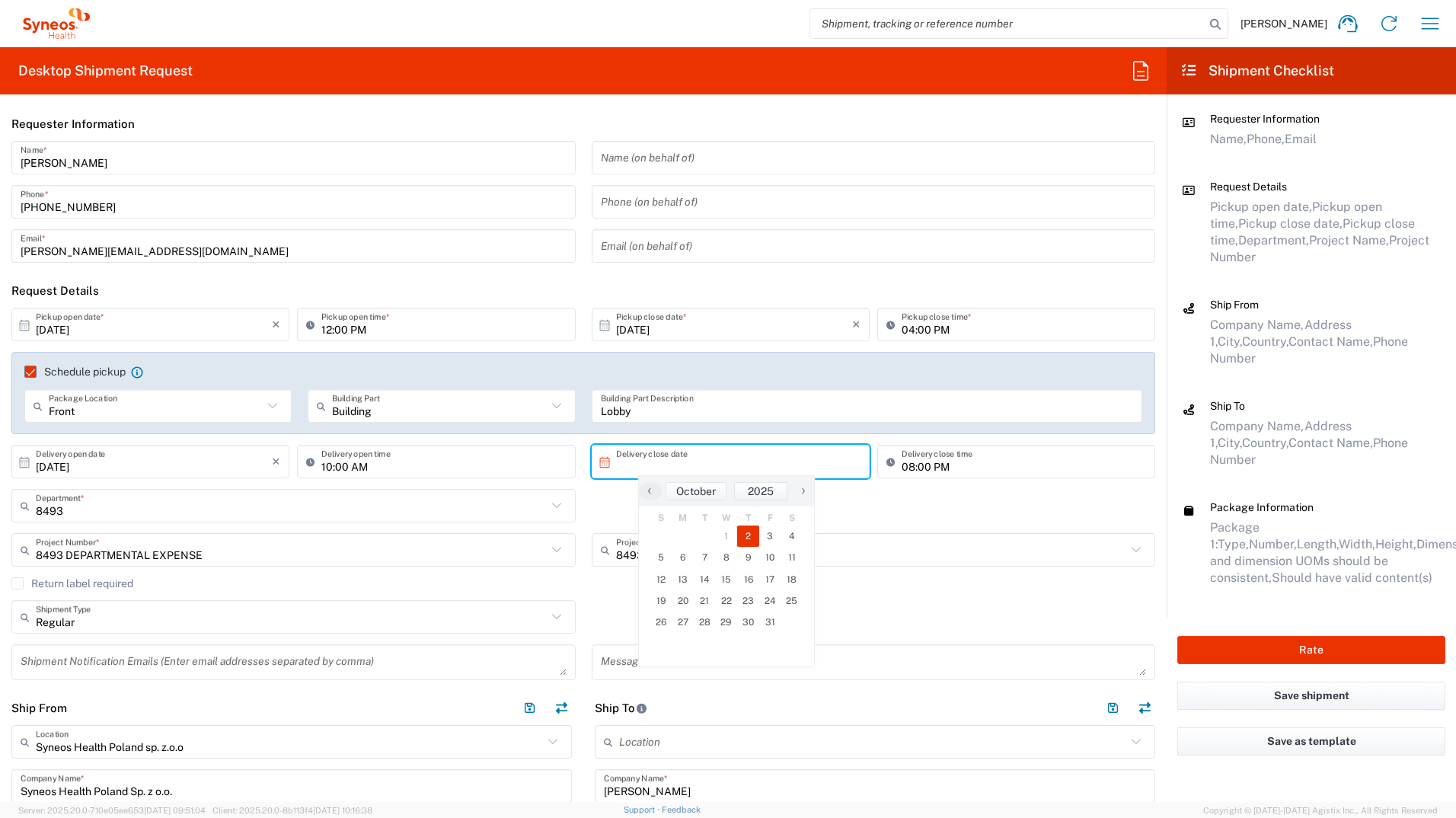
click at [756, 452] on span "2" at bounding box center [748, 536] width 22 height 21
type input "[DATE]"
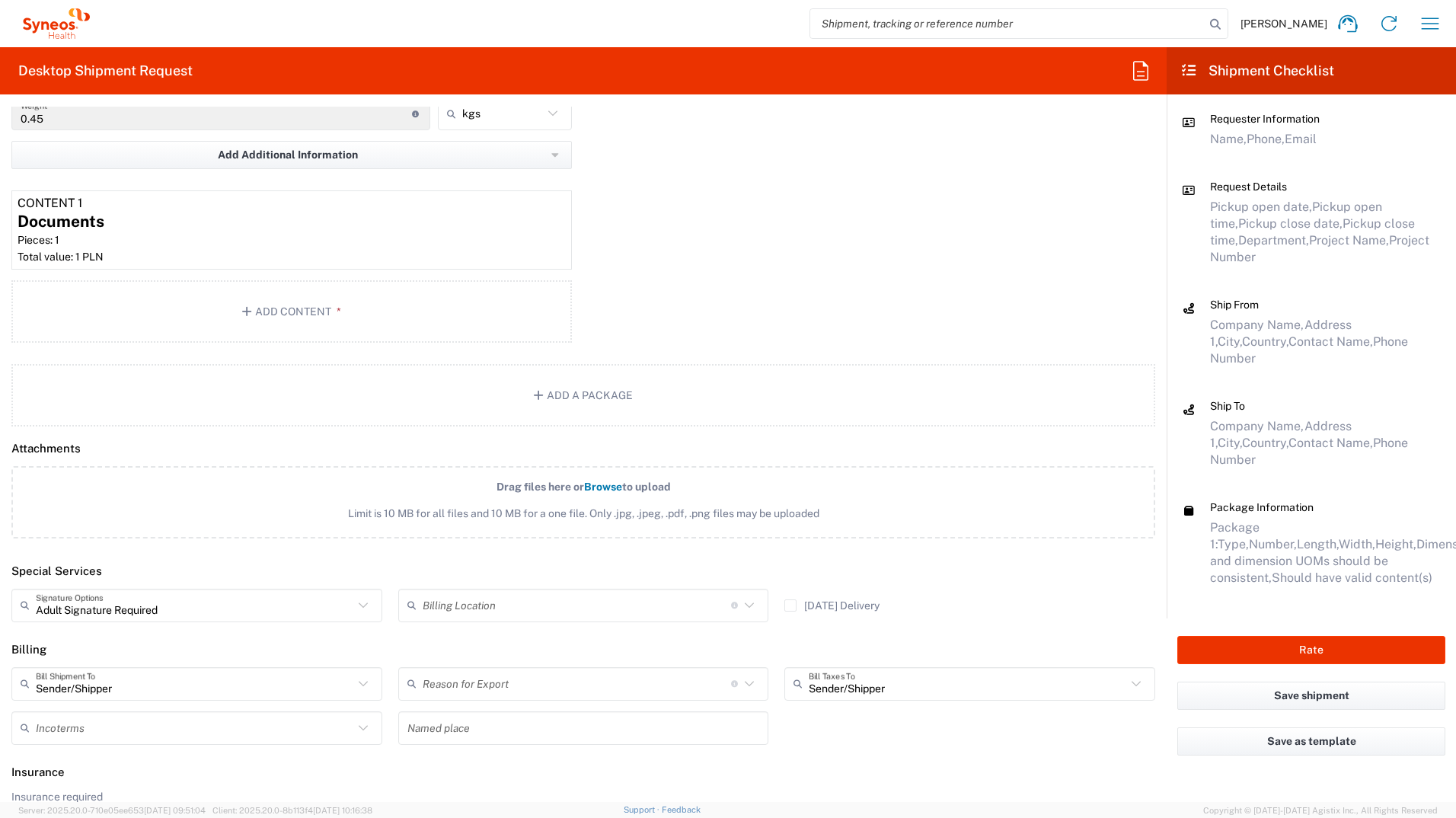
scroll to position [1600, 0]
click at [355, 452] on icon at bounding box center [363, 727] width 20 height 20
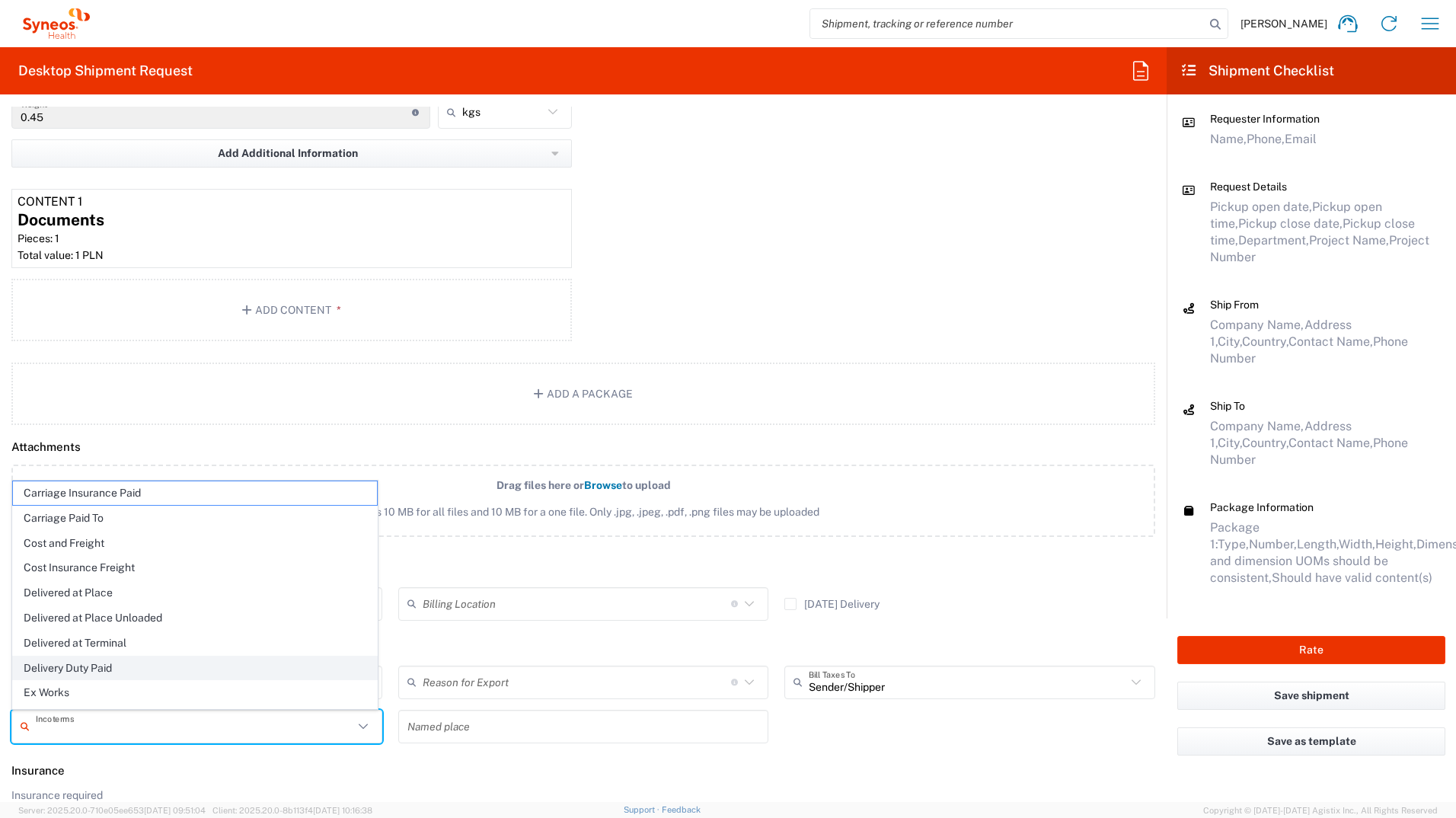
click at [167, 452] on span "Delivery Duty Paid" at bounding box center [195, 668] width 364 height 24
type input "Delivery Duty Paid"
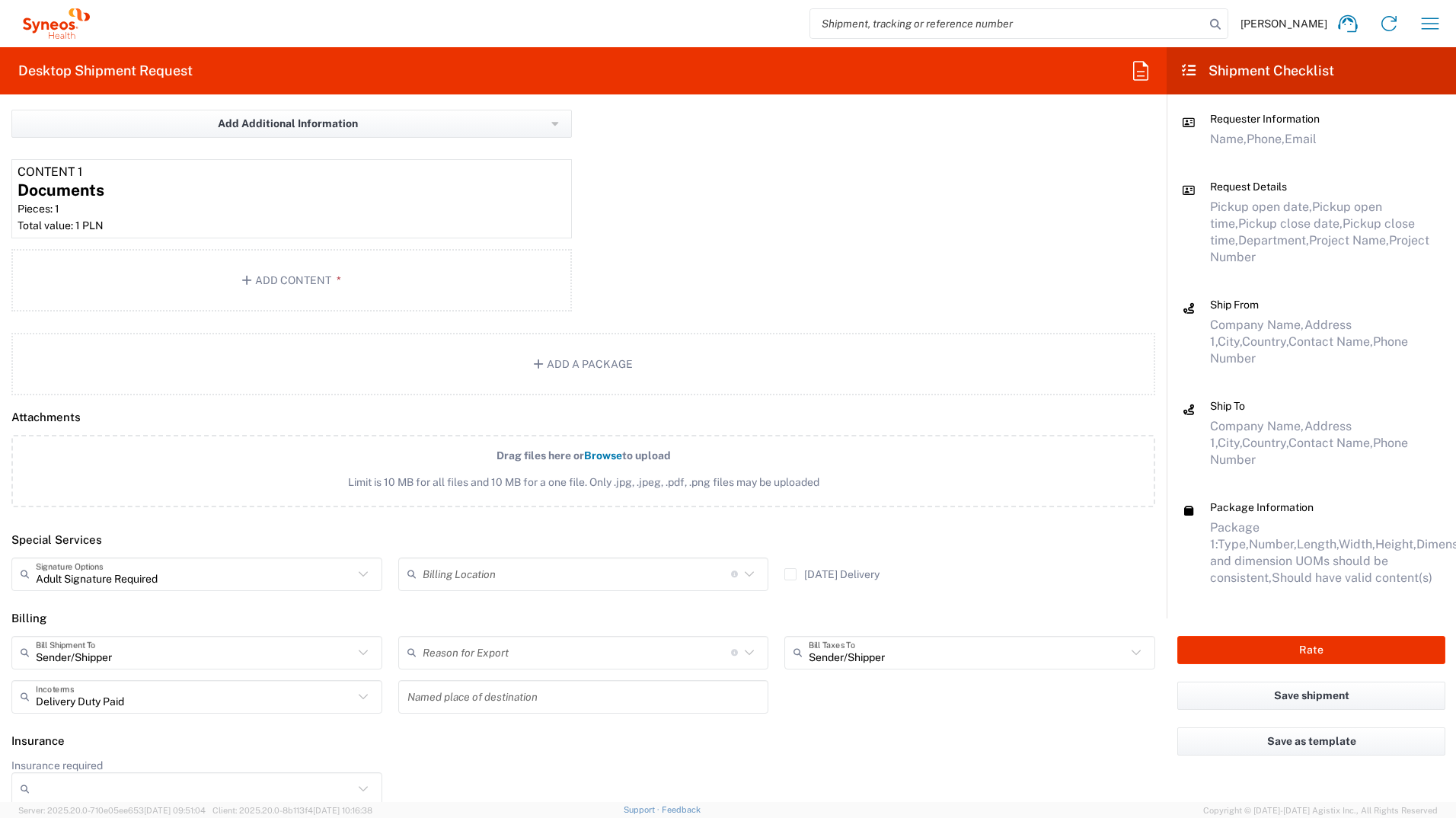
scroll to position [1644, 0]
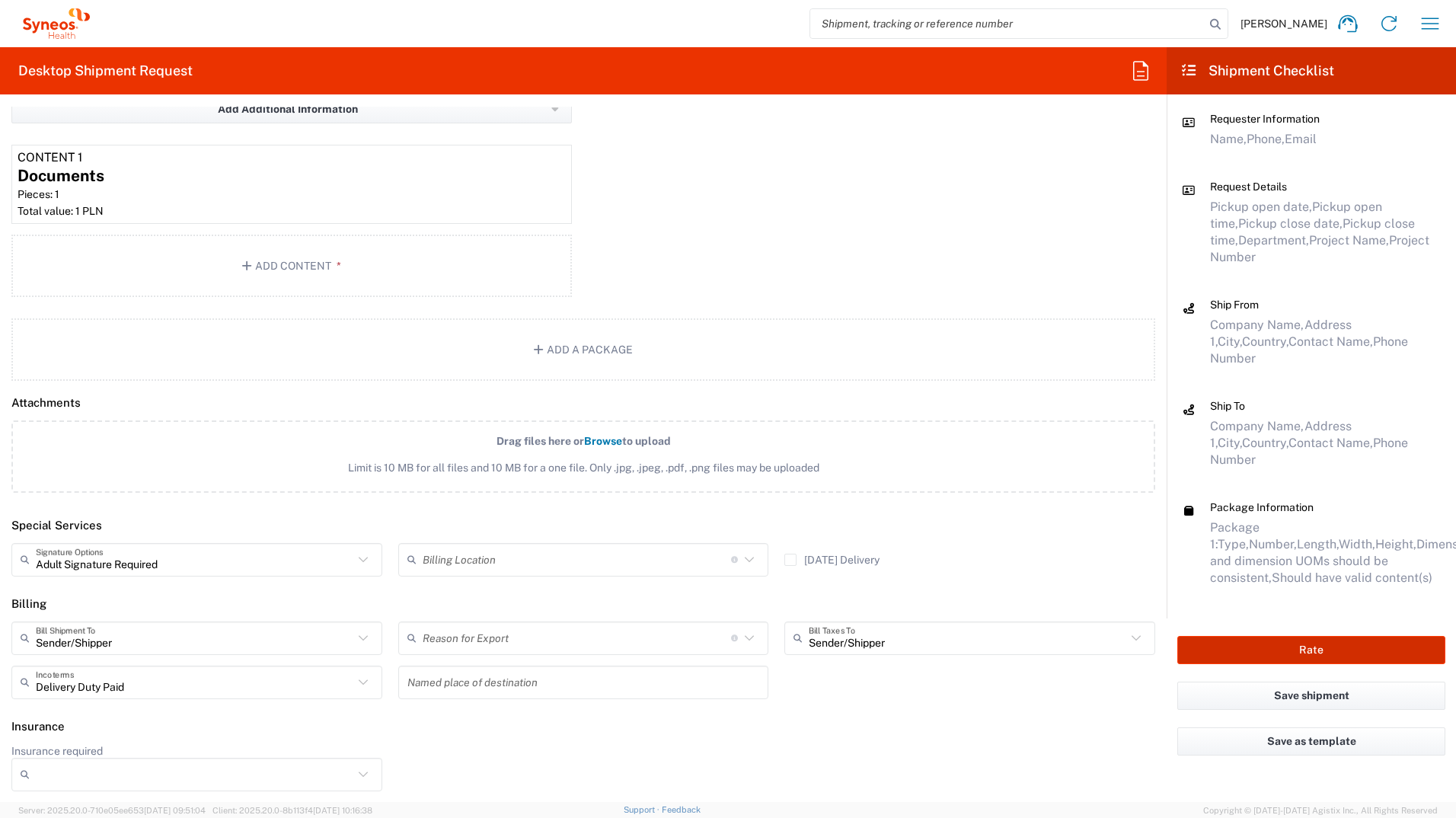
click at [968, 452] on button "Rate" at bounding box center [1312, 650] width 268 height 28
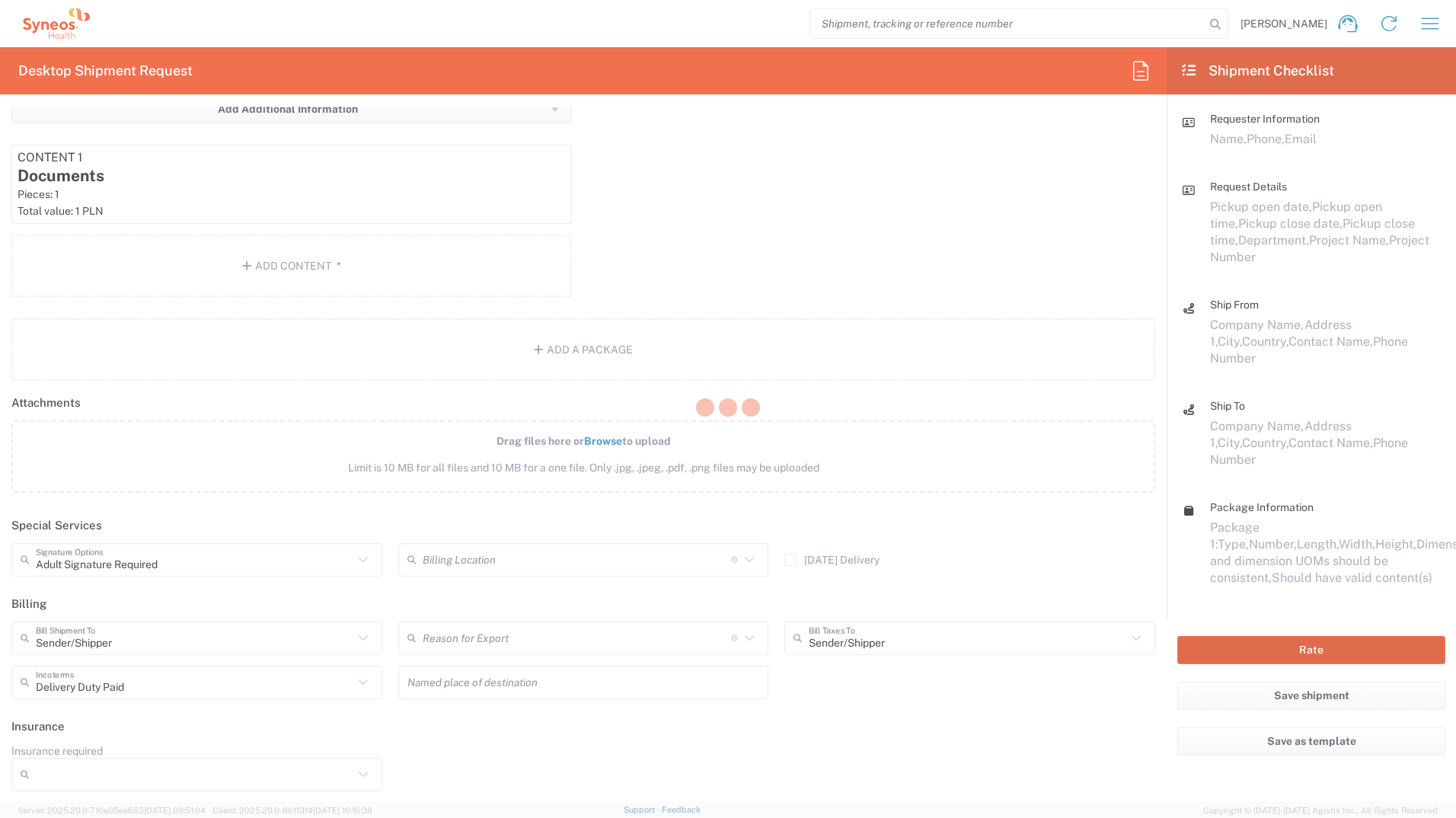
type input "8493 DEPARTMENTAL EXPENSE"
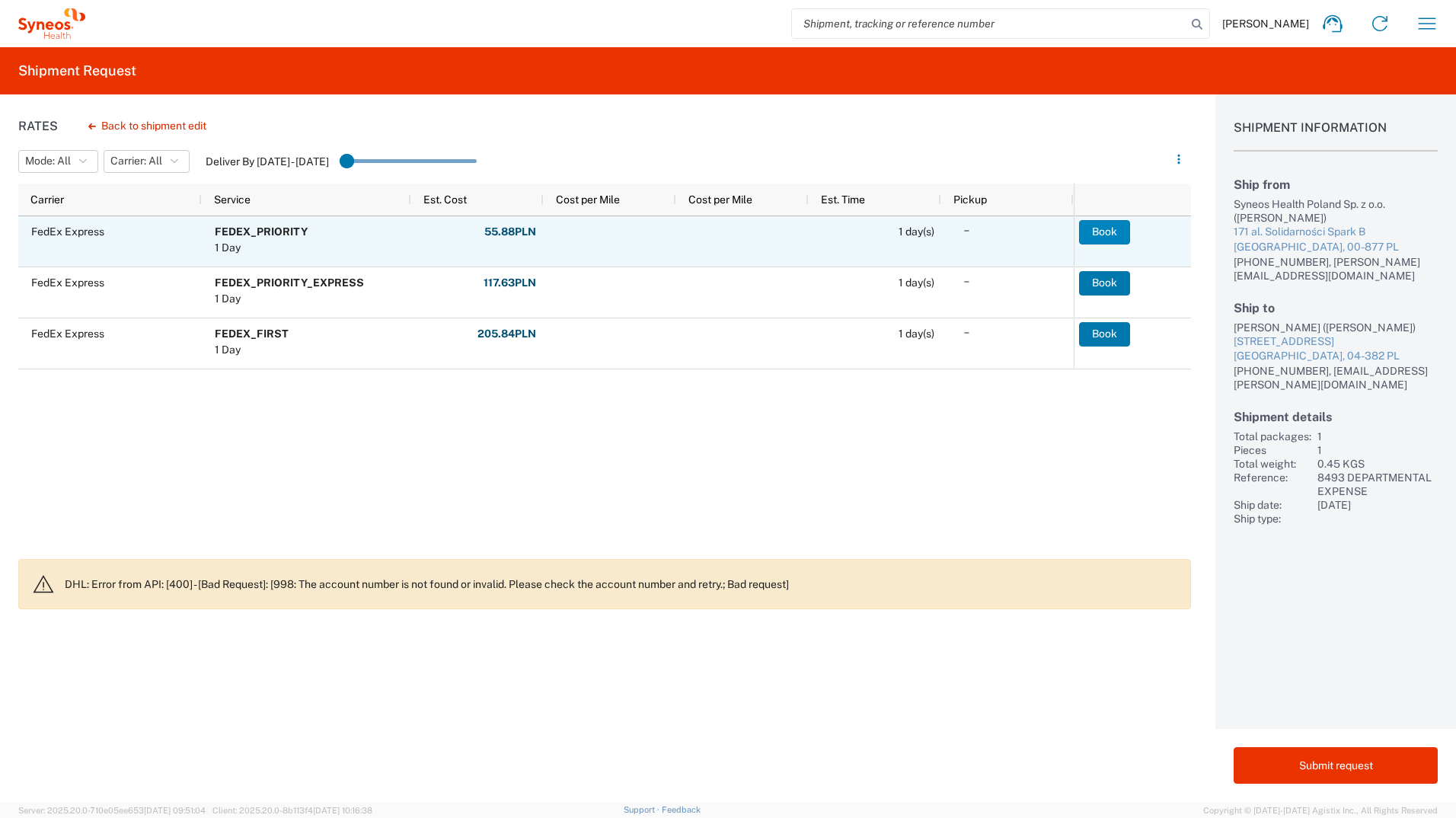
click at [968, 233] on button "Book" at bounding box center [1105, 232] width 51 height 24
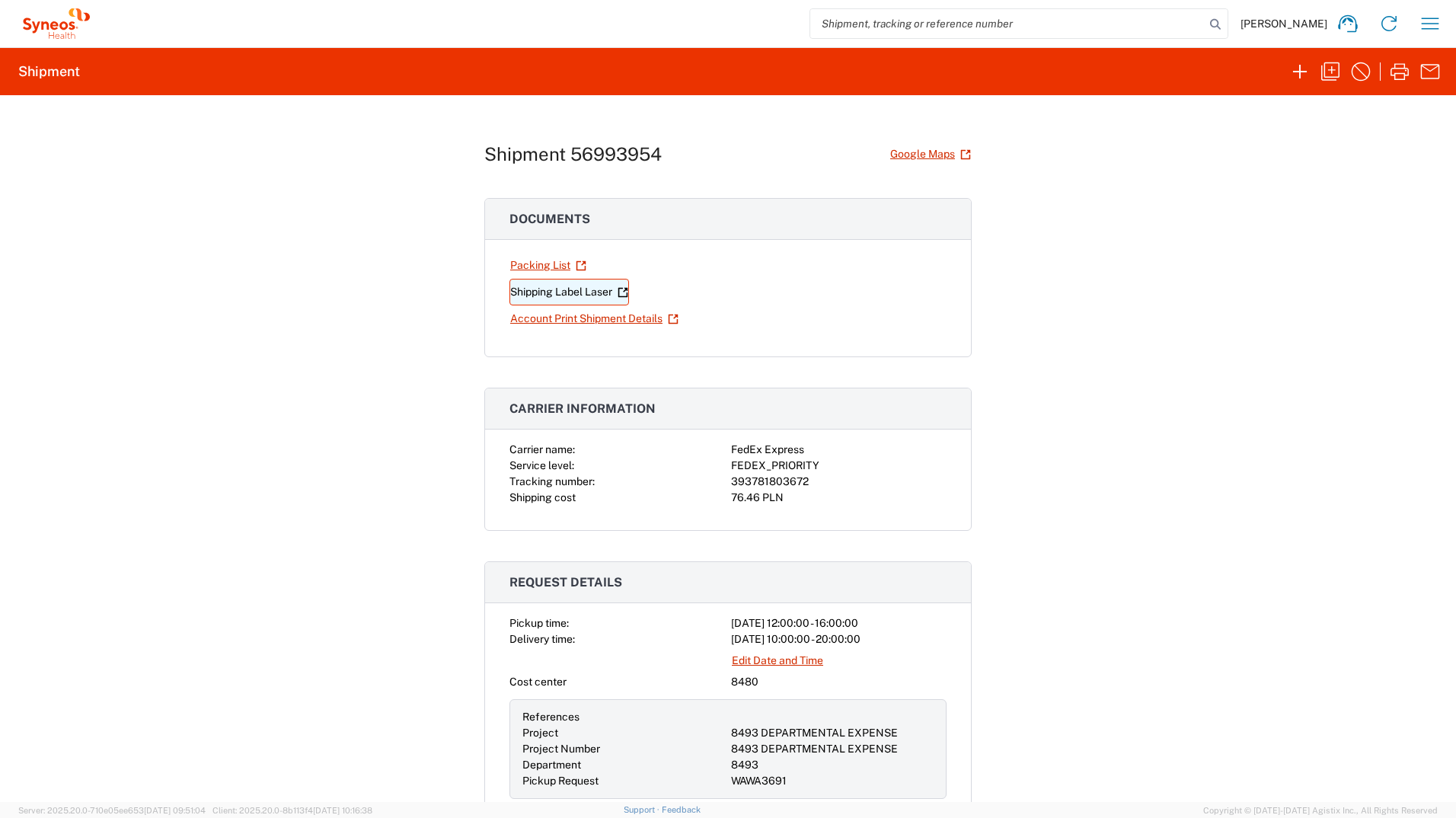
click at [594, 293] on link "Shipping Label Laser" at bounding box center [570, 292] width 120 height 27
click at [968, 12] on icon "button" at bounding box center [1430, 24] width 24 height 24
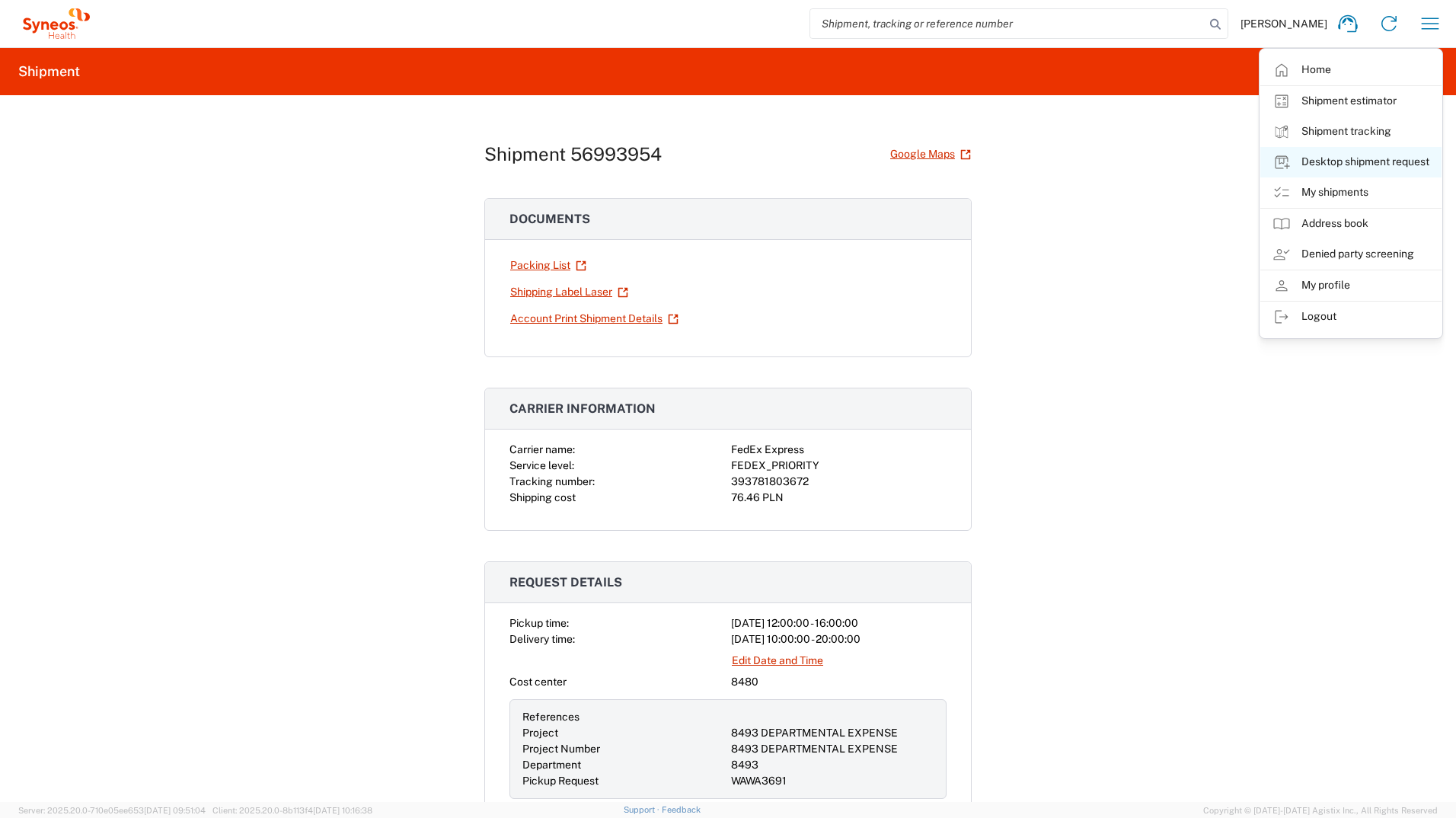
click at [968, 165] on link "Desktop shipment request" at bounding box center [1351, 162] width 181 height 31
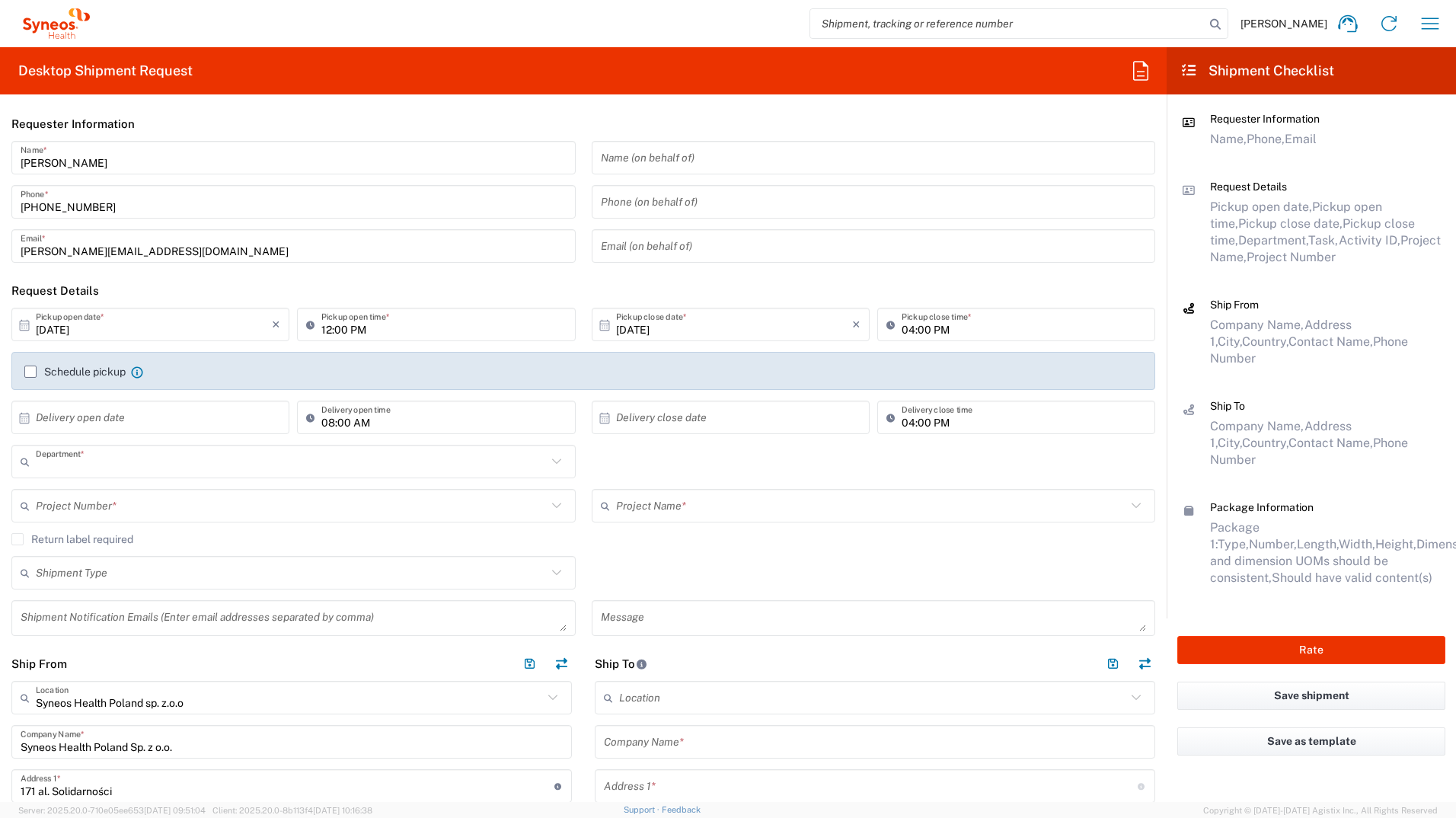
type input "8480"
click at [33, 371] on label "Schedule pickup" at bounding box center [75, 371] width 102 height 12
click at [31, 372] on input "Schedule pickup" at bounding box center [31, 372] width 0 height 0
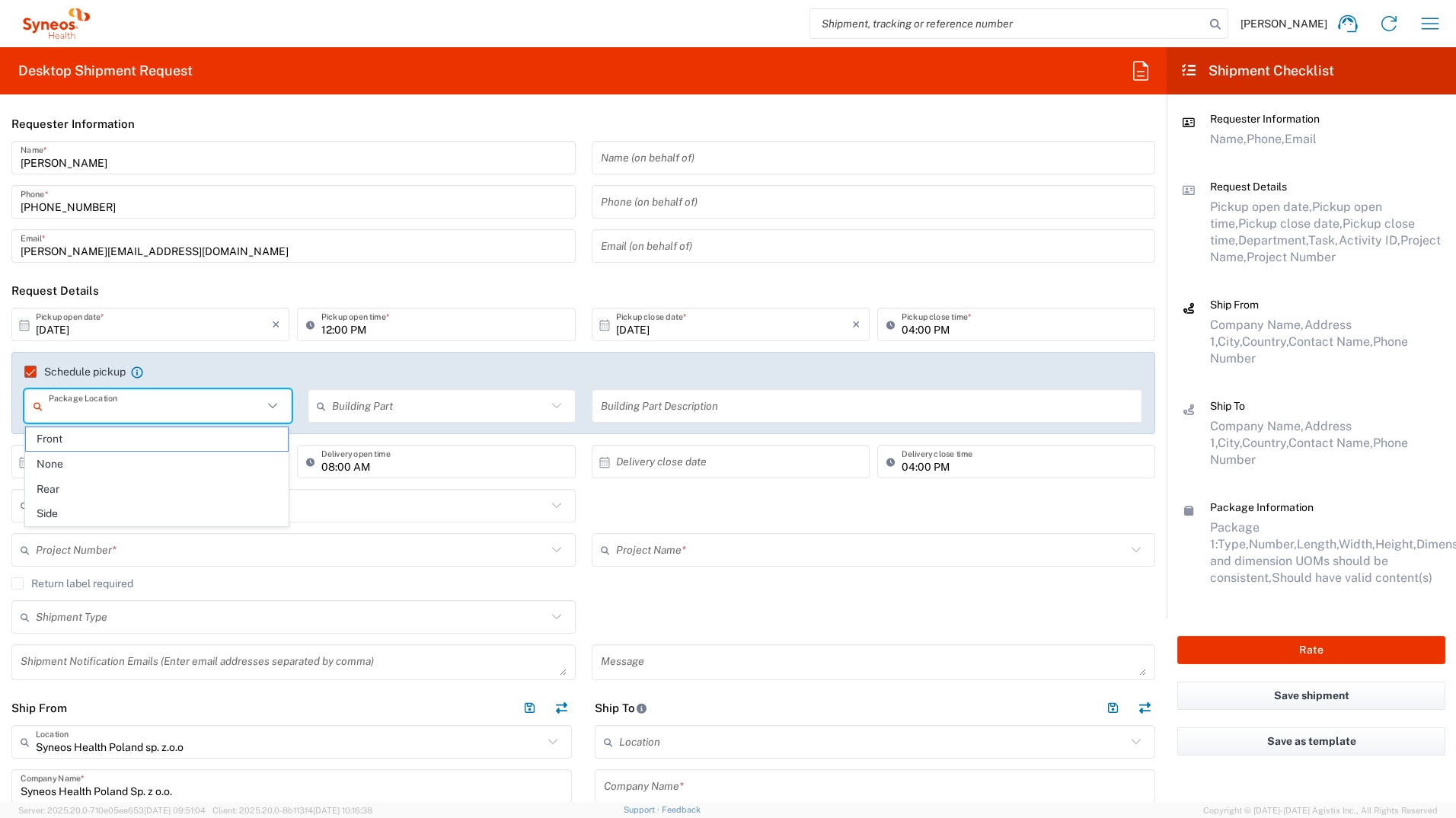
click at [143, 406] on input "text" at bounding box center [156, 407] width 214 height 27
click at [122, 431] on span "Front" at bounding box center [157, 439] width 262 height 24
type input "Front"
click at [344, 400] on input "text" at bounding box center [439, 407] width 214 height 27
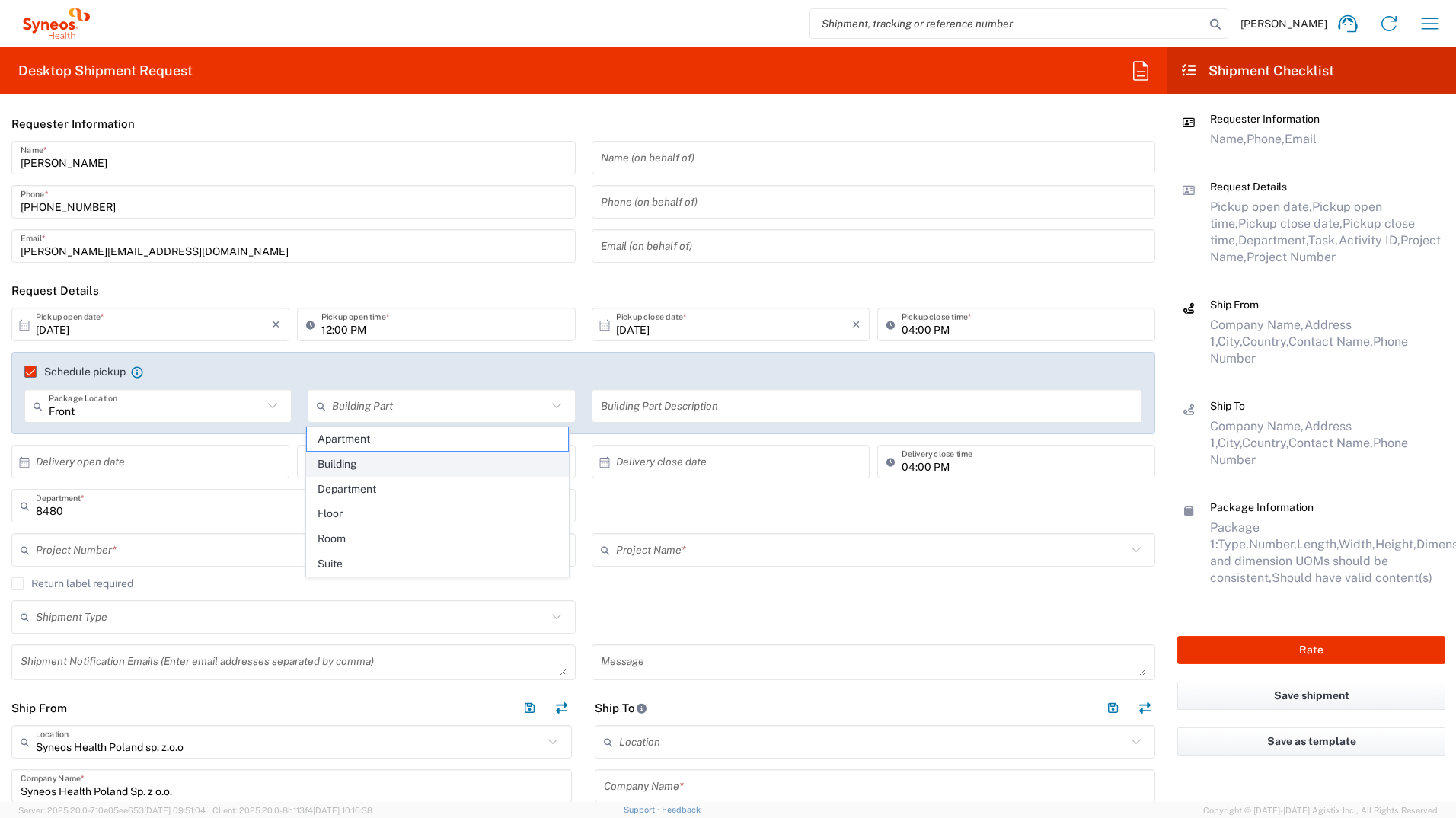
click at [364, 452] on span "Building" at bounding box center [438, 464] width 262 height 24
type input "Building"
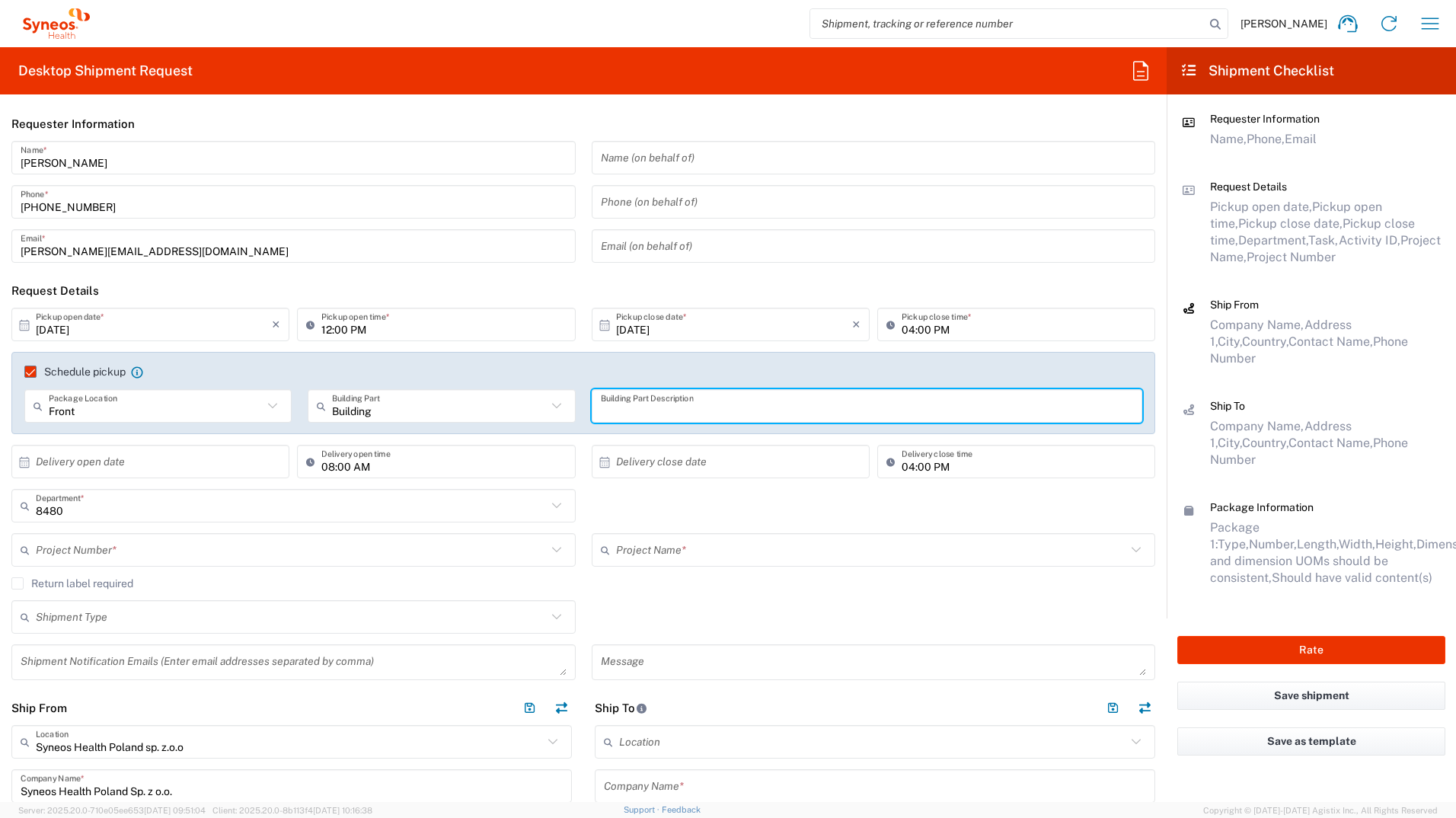
click at [656, 411] on input "text" at bounding box center [867, 407] width 533 height 27
type input "Lobby"
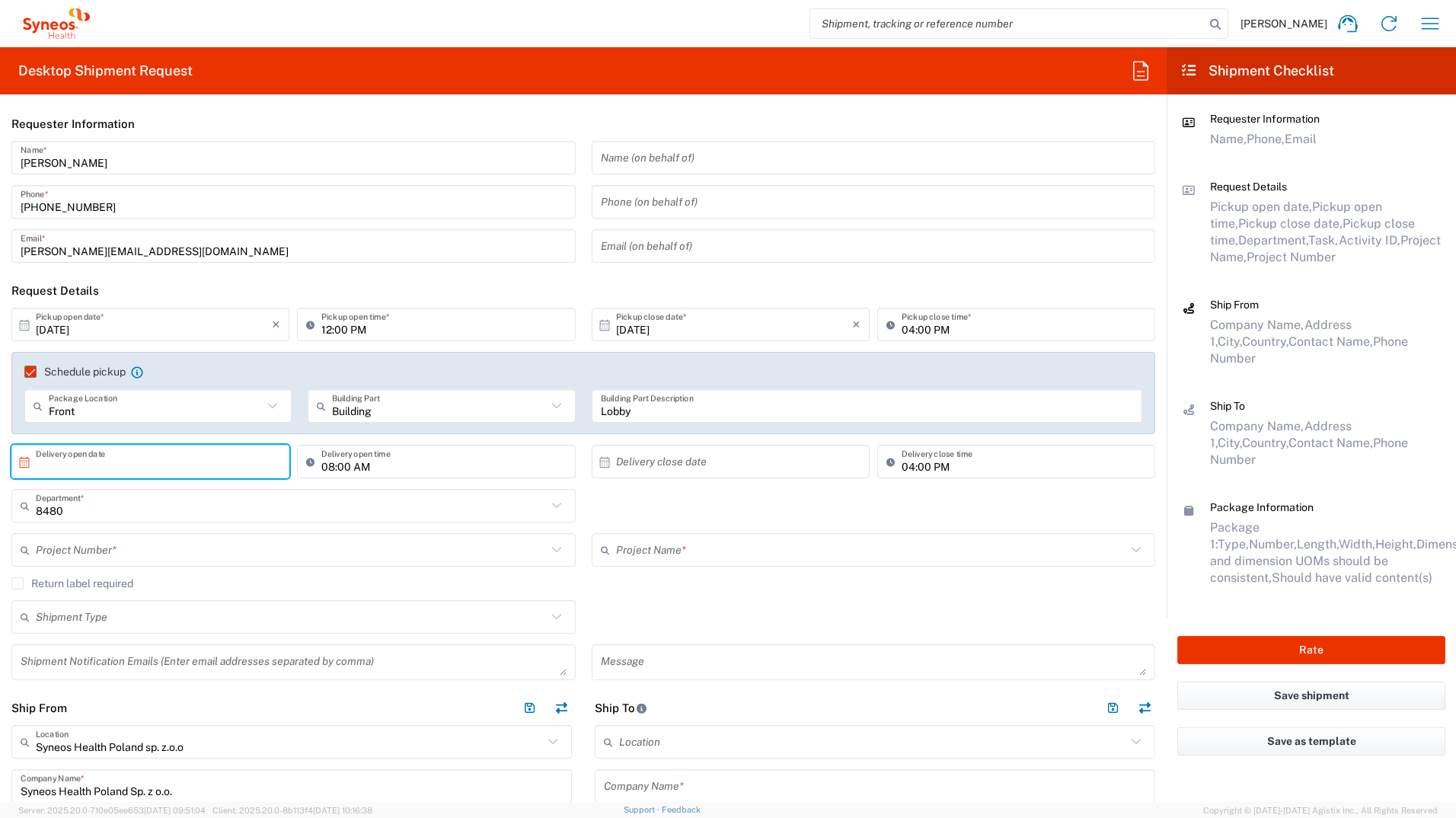
click at [126, 452] on input "text" at bounding box center [154, 462] width 236 height 27
click at [172, 452] on span "2" at bounding box center [174, 536] width 22 height 21
type input "[DATE]"
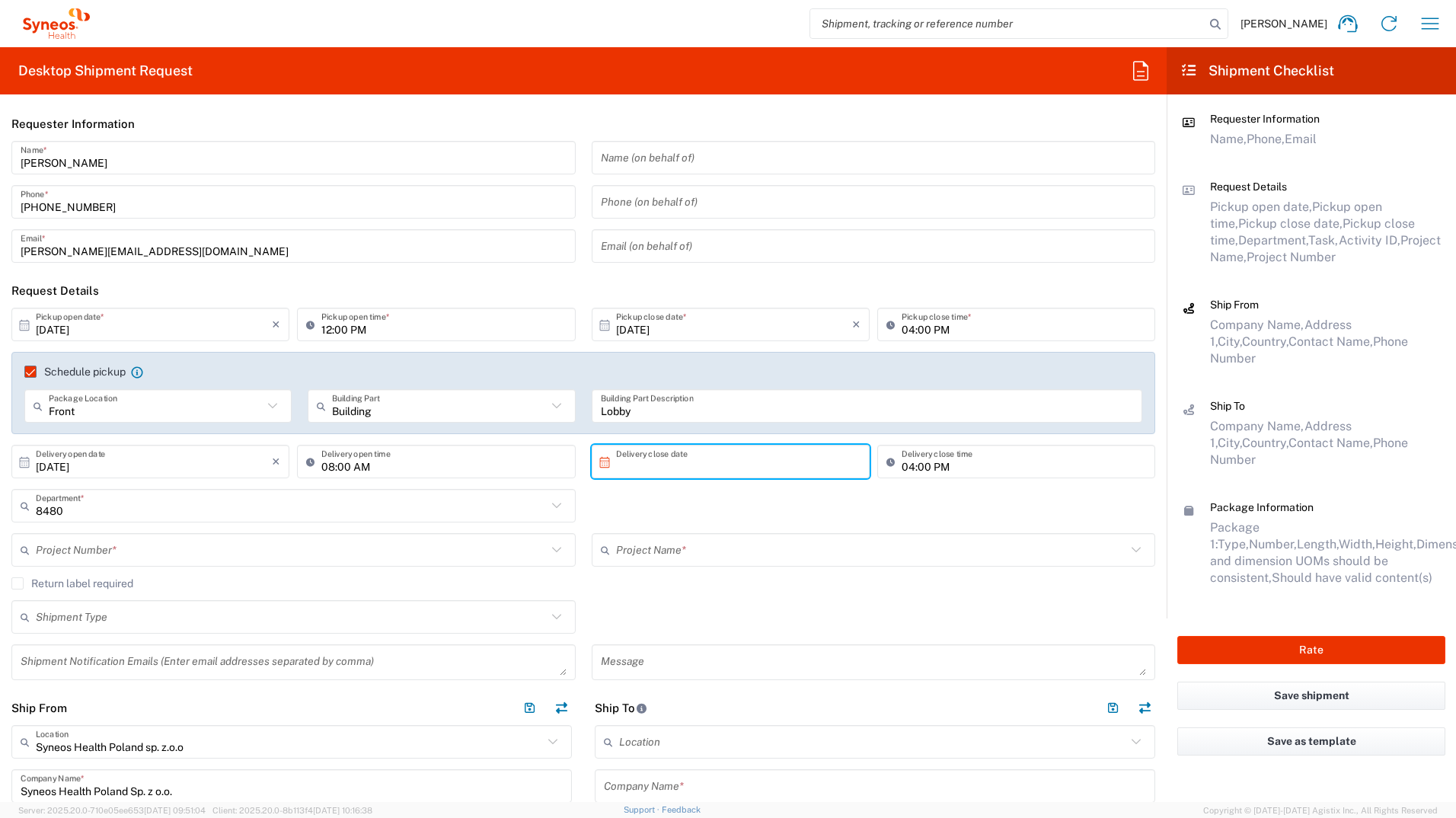
click at [715, 452] on input "text" at bounding box center [734, 462] width 236 height 27
click at [750, 452] on span "2" at bounding box center [748, 536] width 22 height 21
type input "[DATE]"
click at [326, 452] on input "08:00 AM" at bounding box center [444, 462] width 244 height 27
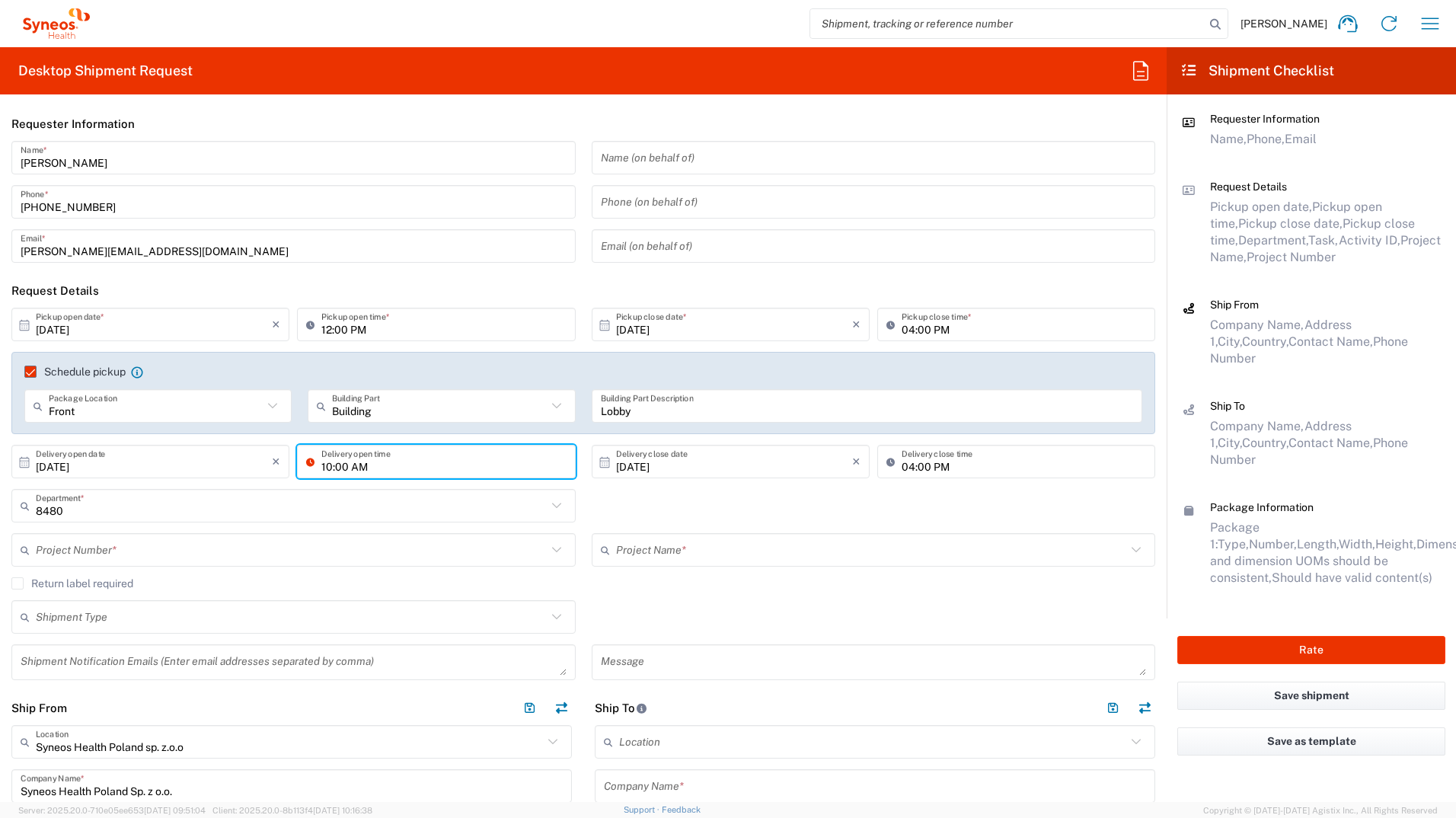
type input "10:00 AM"
click at [902, 452] on input "04:00 PM" at bounding box center [1024, 462] width 244 height 27
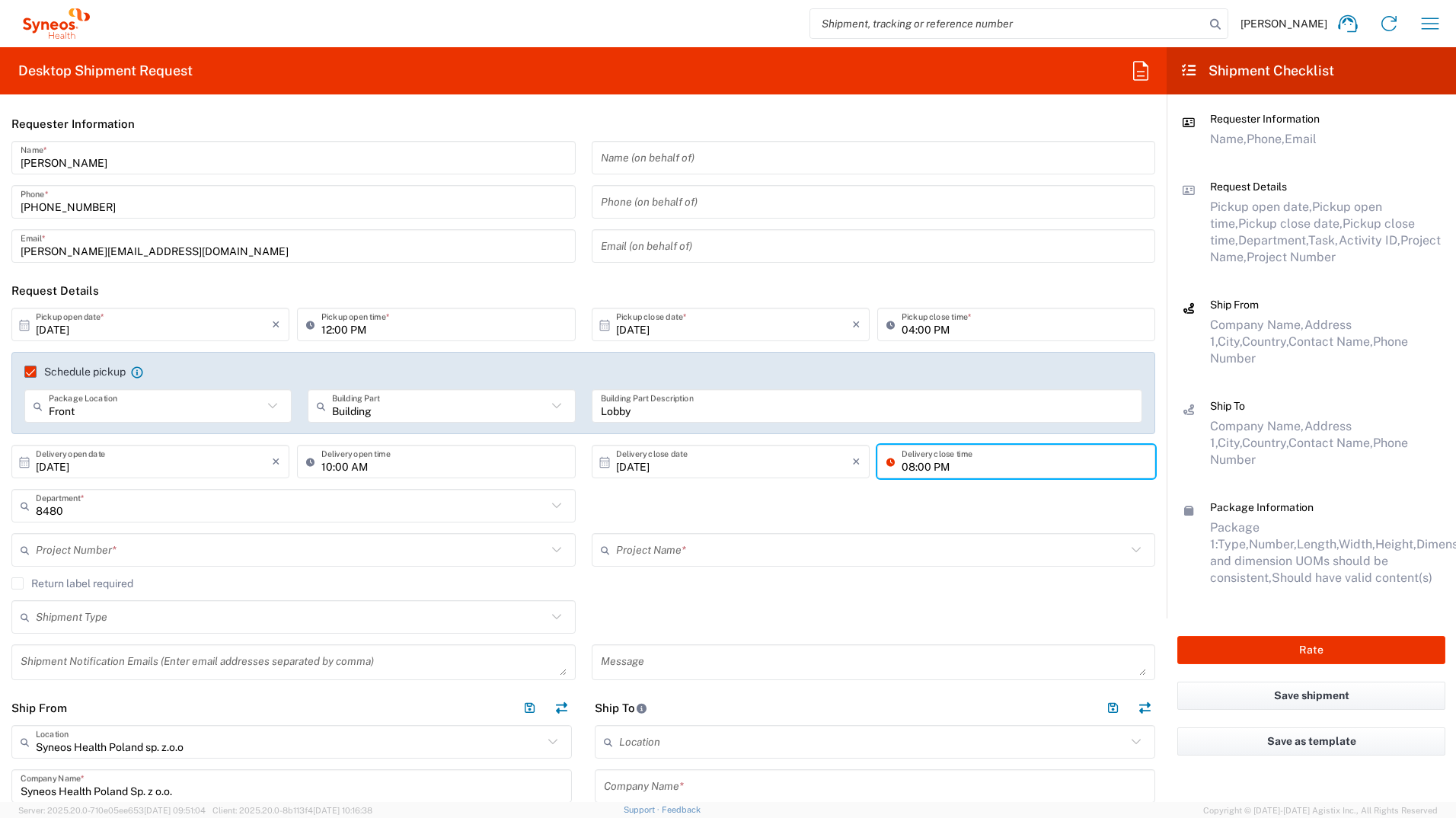
type input "08:00 PM"
click at [116, 452] on input "text" at bounding box center [291, 506] width 511 height 27
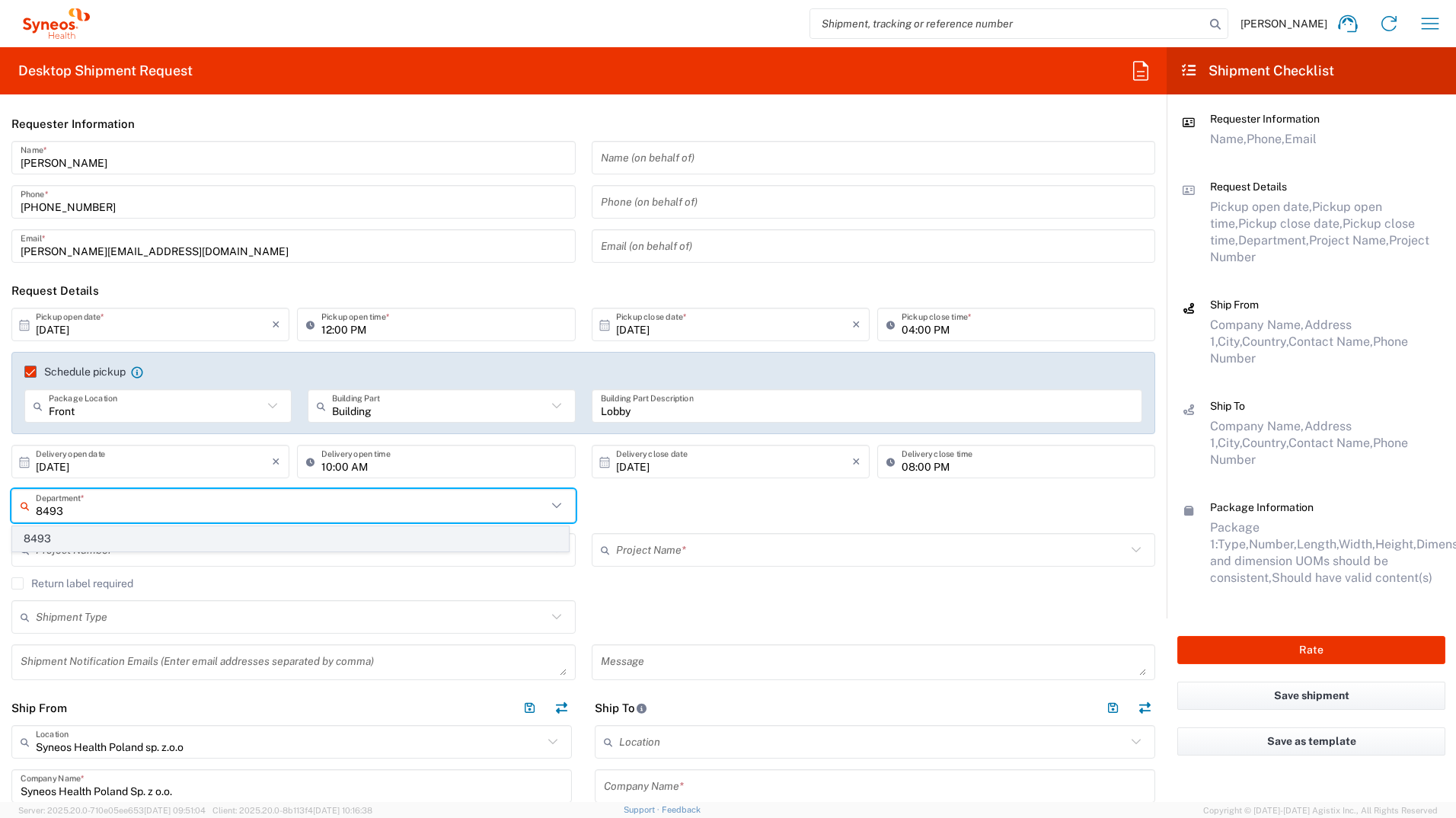
type input "8493"
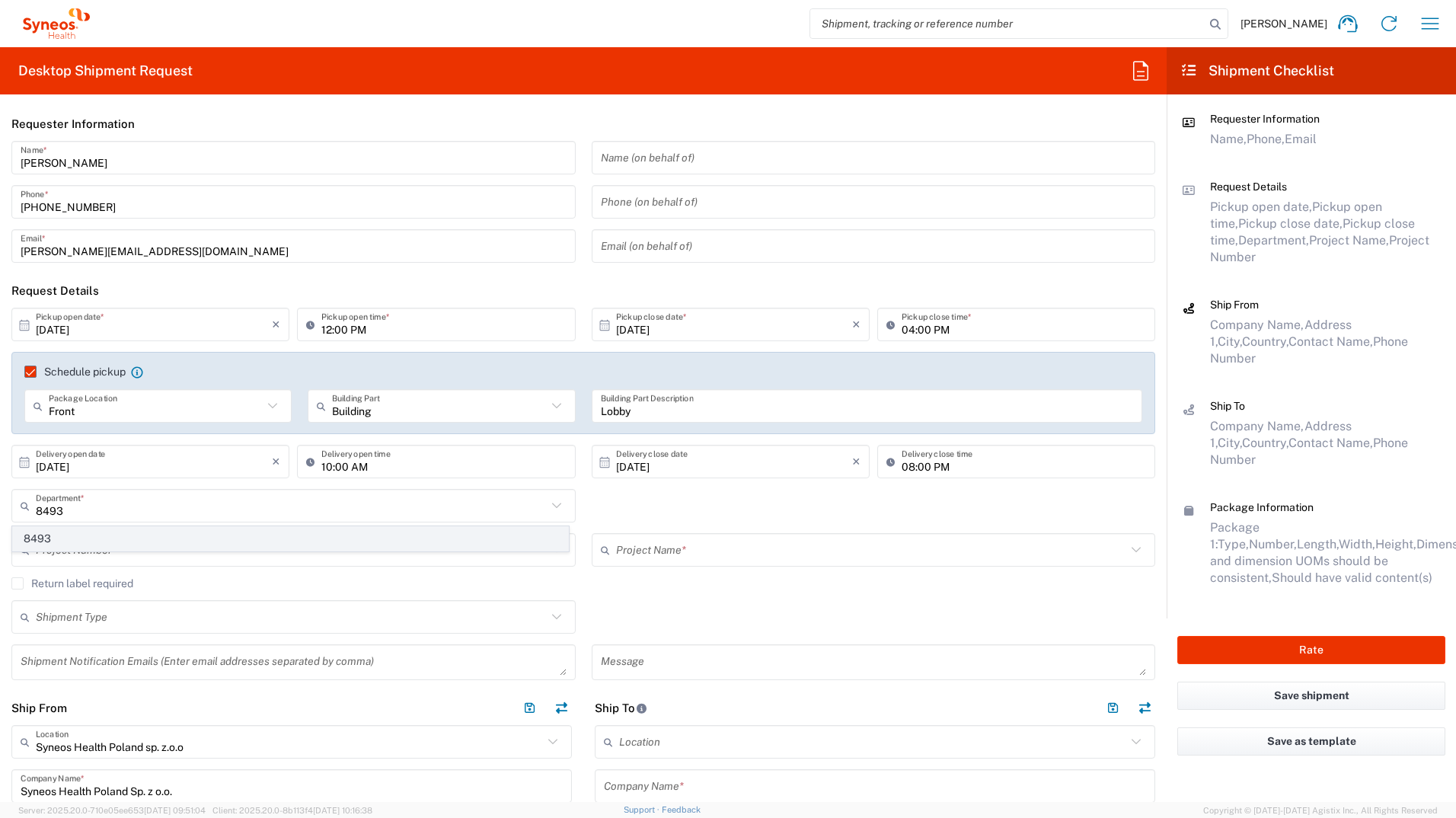
click at [414, 452] on span "8493" at bounding box center [290, 539] width 555 height 24
click at [192, 452] on input "text" at bounding box center [291, 551] width 511 height 27
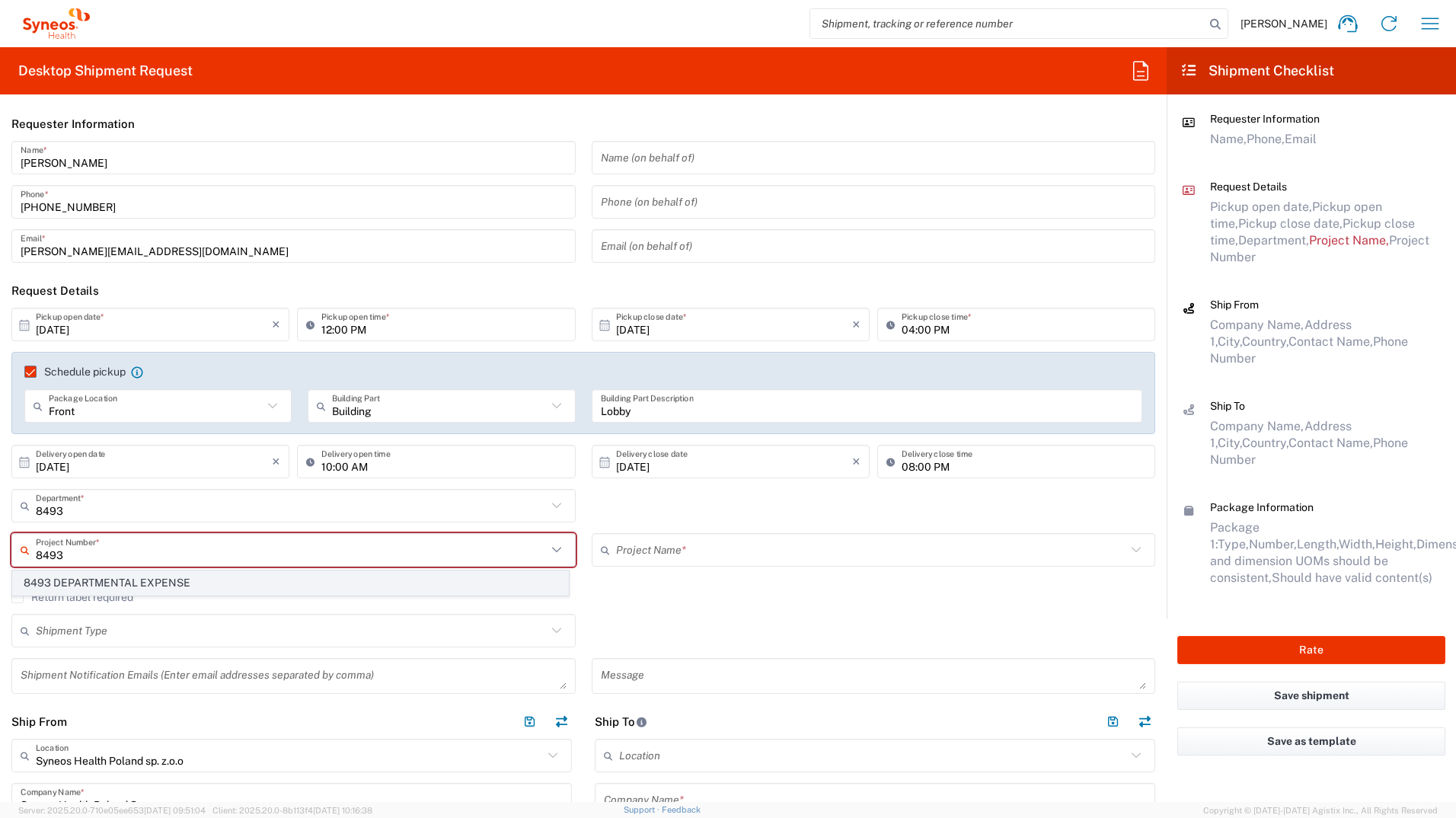
click at [143, 452] on span "8493 DEPARTMENTAL EXPENSE" at bounding box center [290, 583] width 555 height 24
type input "8493 DEPARTMENTAL EXPENSE"
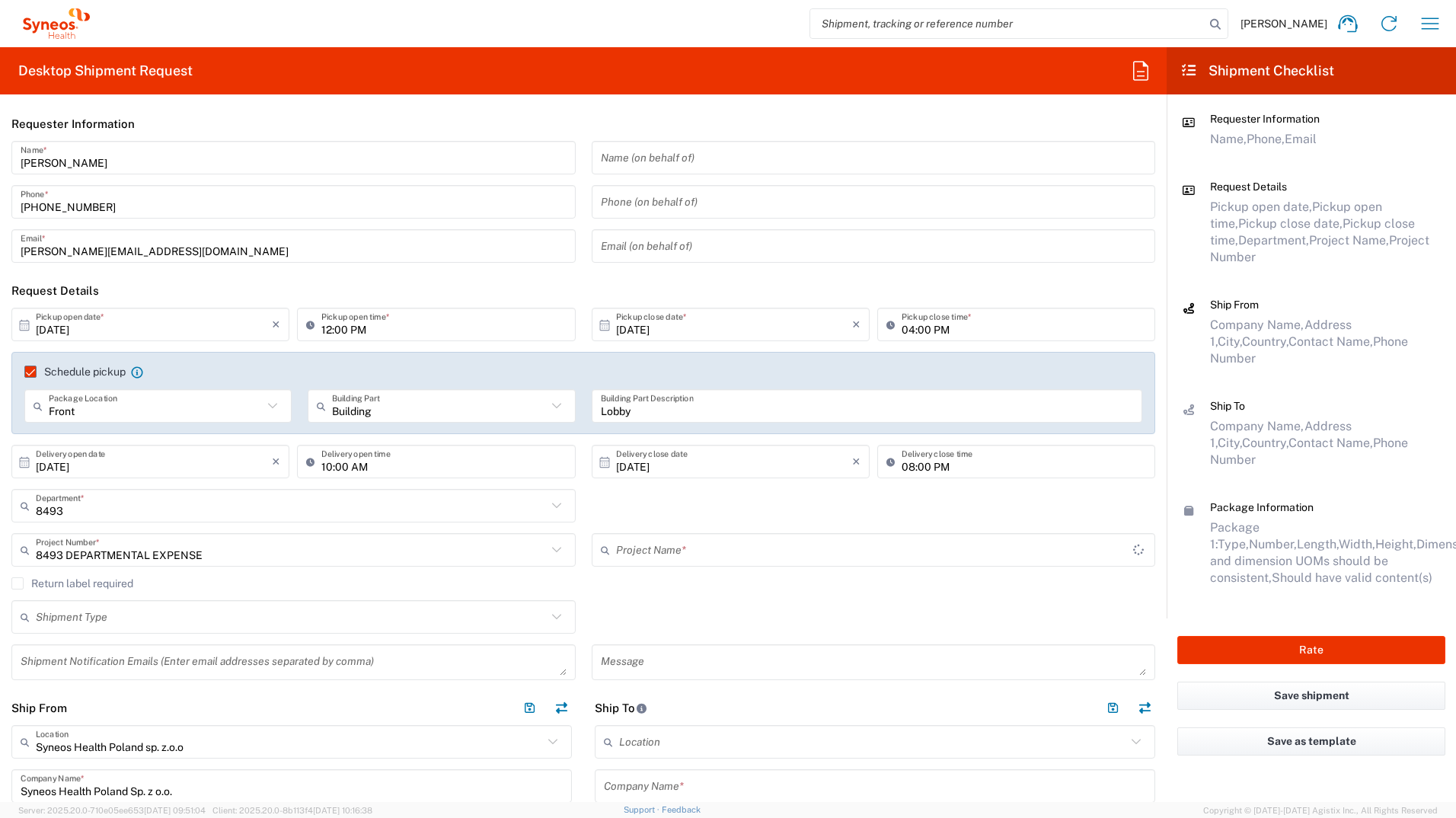
type input "8493 DEPARTMENTAL EXPENSE"
click at [83, 452] on input "text" at bounding box center [291, 618] width 511 height 27
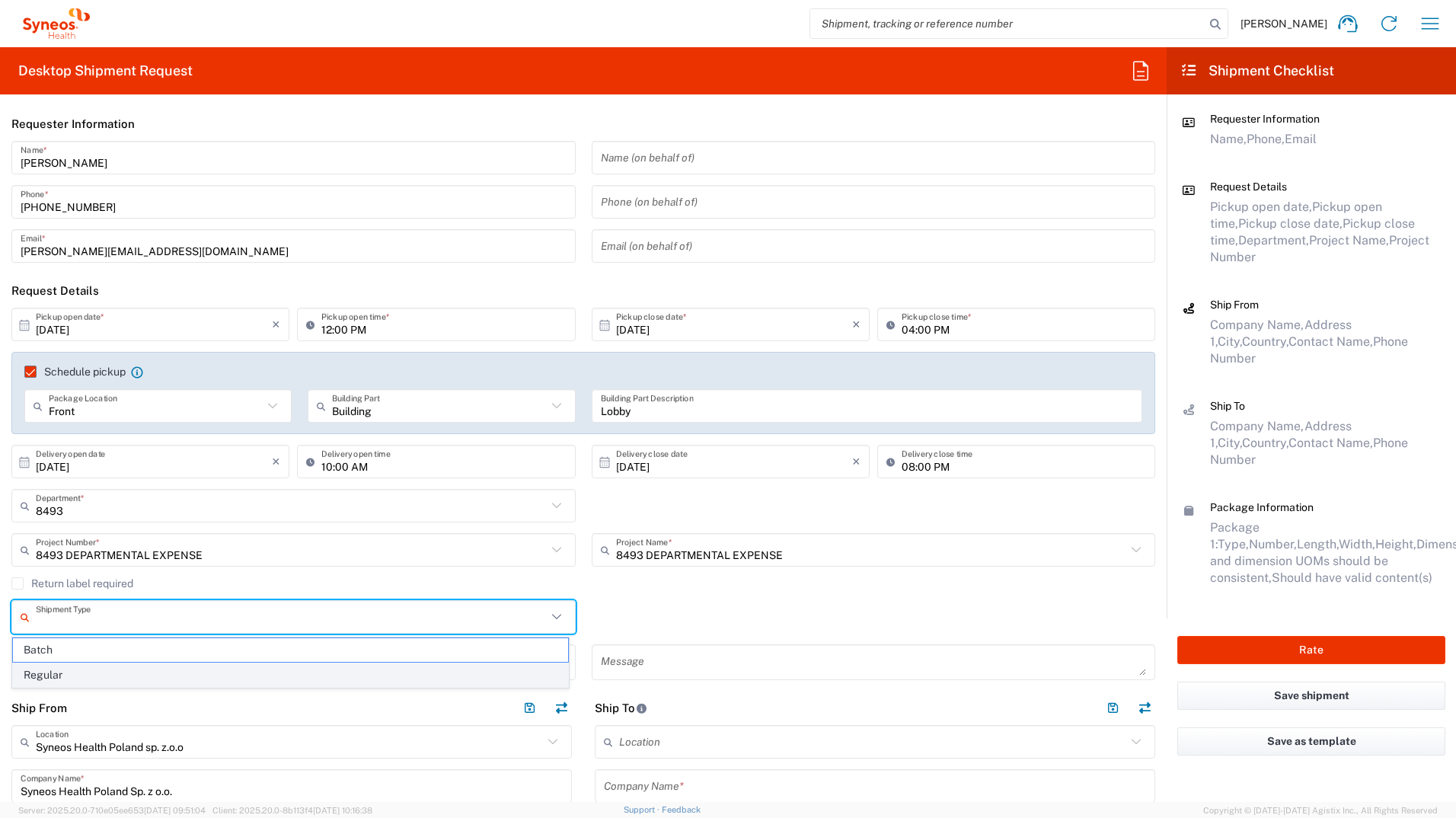
click at [69, 452] on span "Regular" at bounding box center [290, 675] width 555 height 24
type input "Regular"
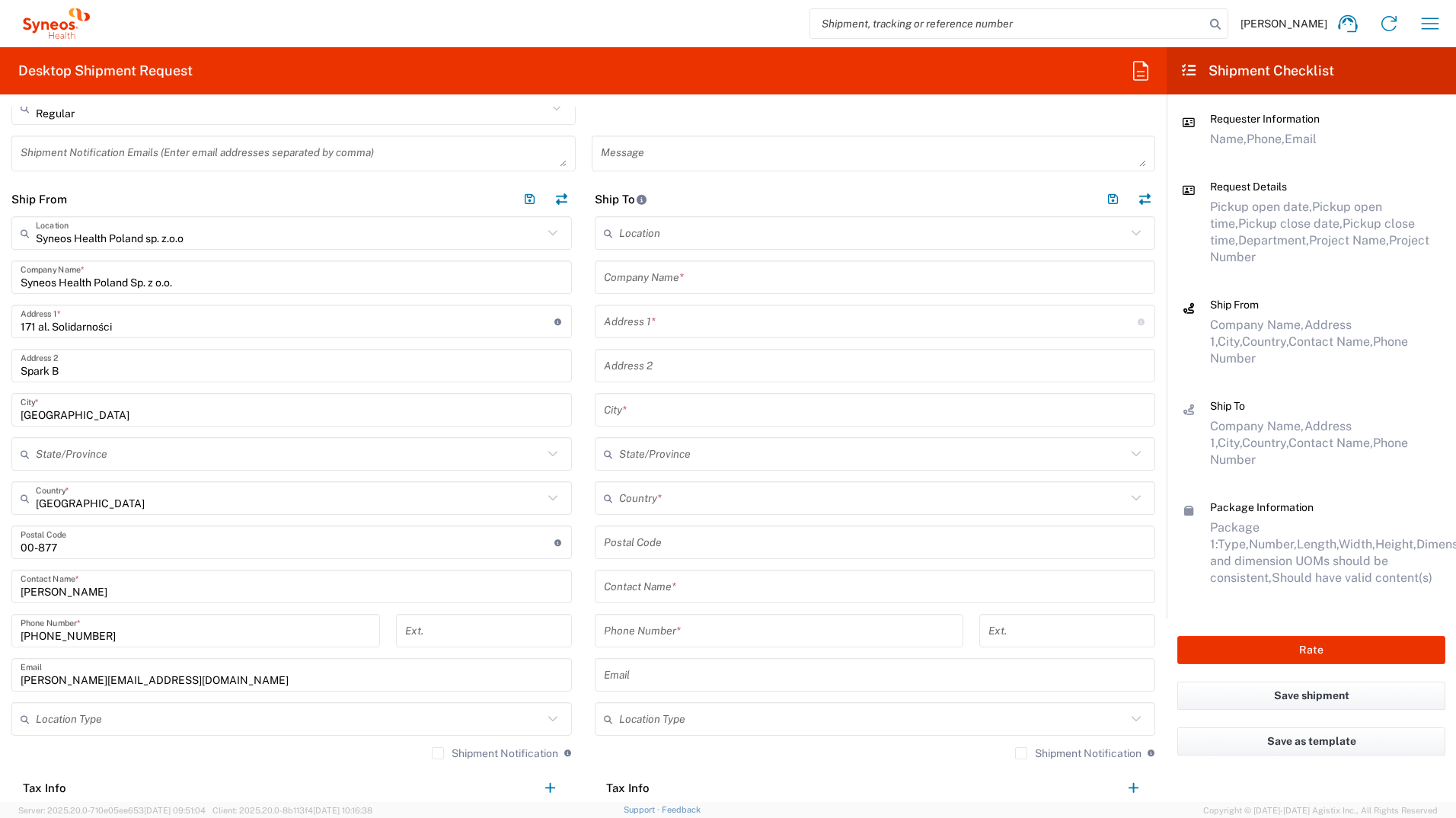
scroll to position [534, 0]
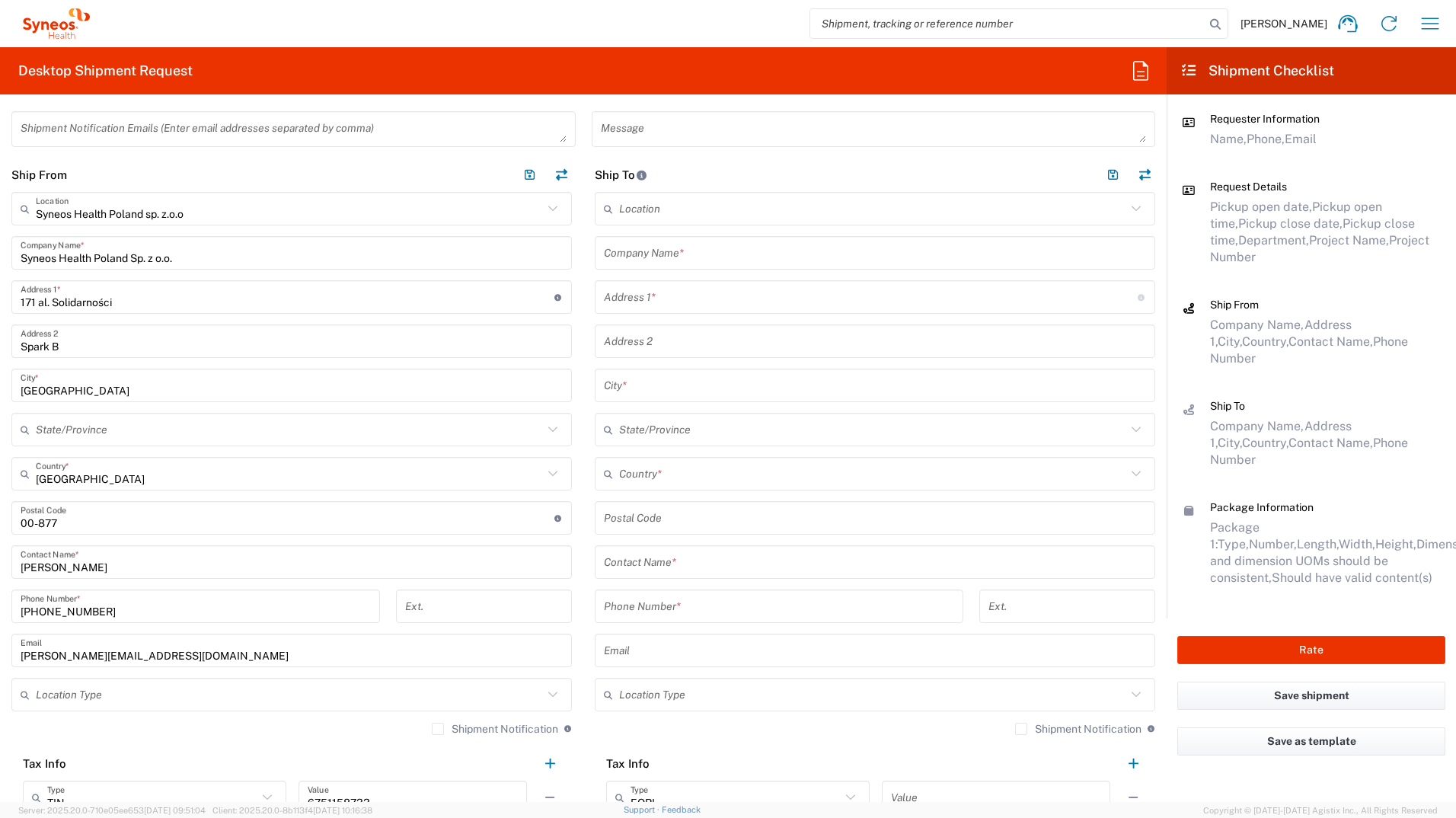
click at [109, 452] on input "text" at bounding box center [289, 695] width 507 height 27
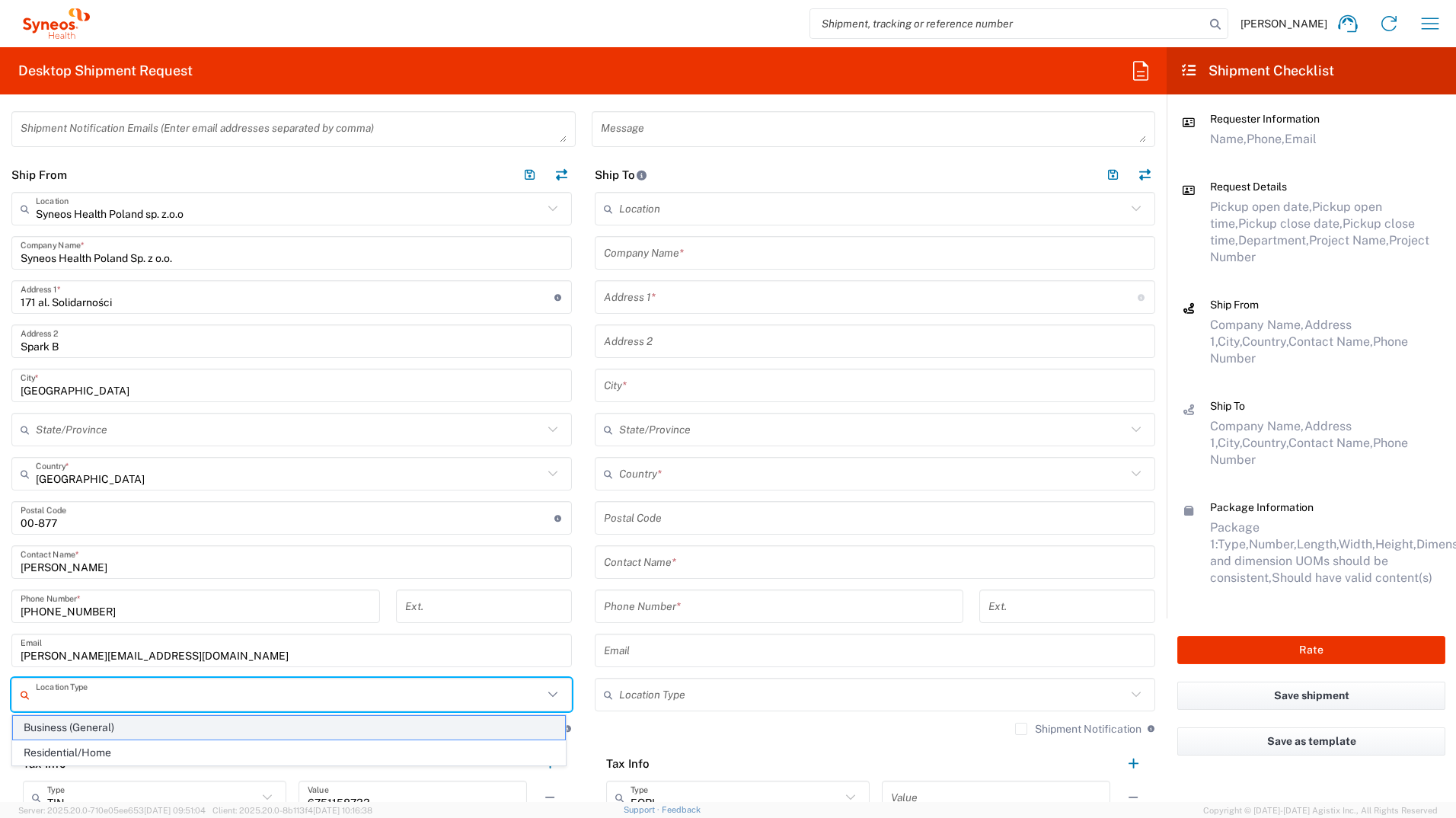
click at [101, 452] on span "Business (General)" at bounding box center [288, 728] width 552 height 24
type input "Business (General)"
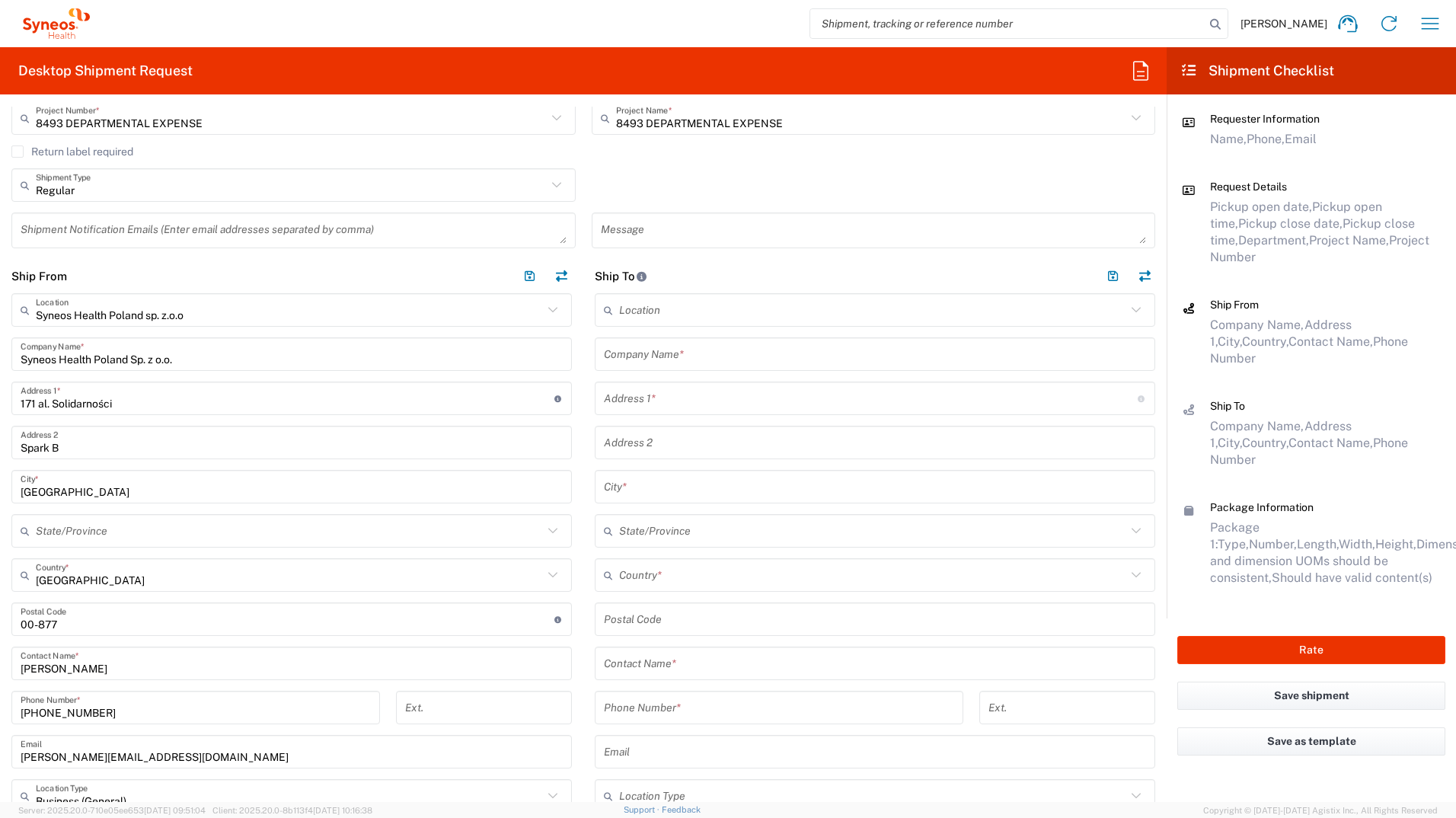
scroll to position [305, 0]
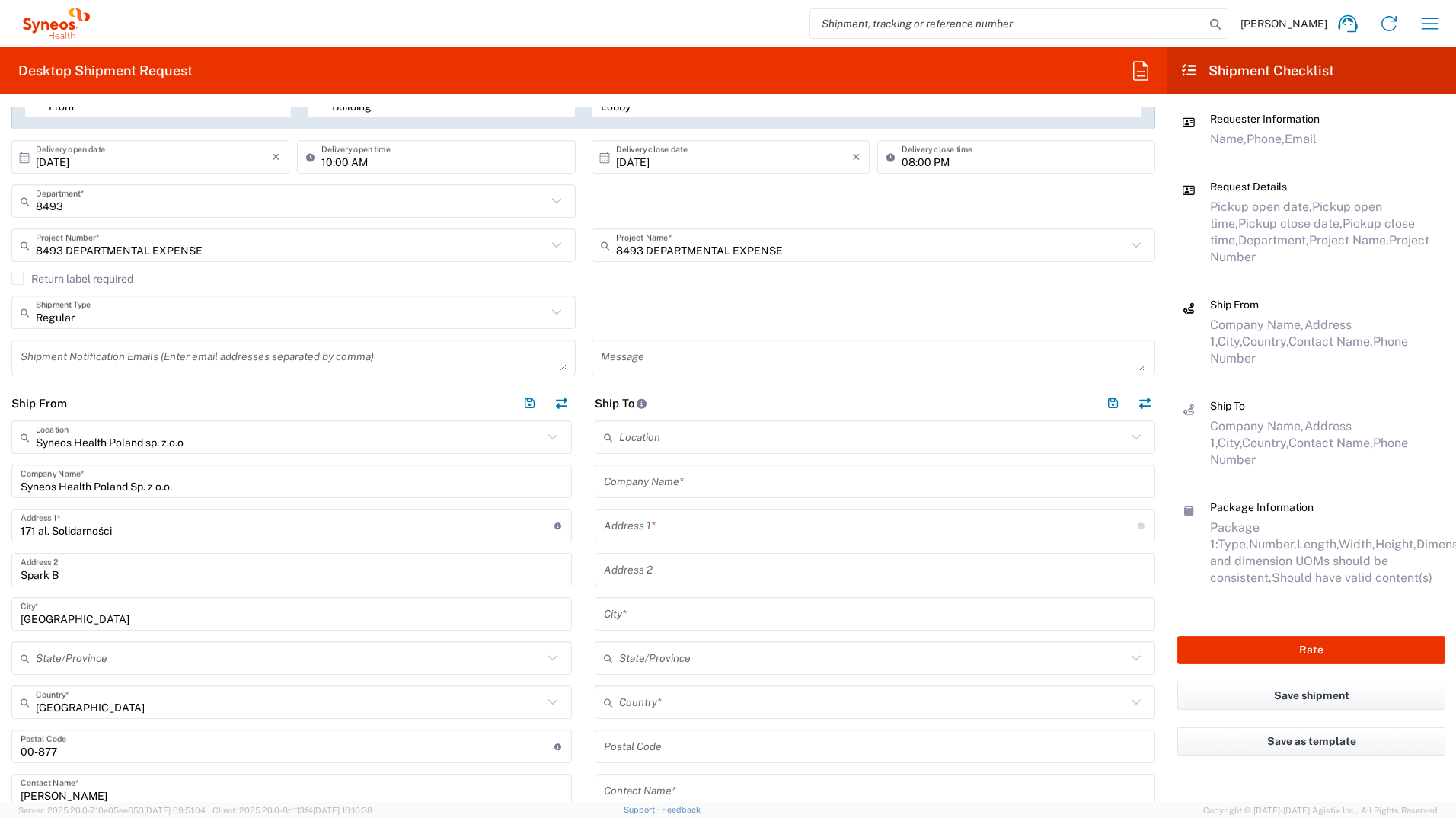
click at [674, 452] on input "text" at bounding box center [875, 482] width 542 height 27
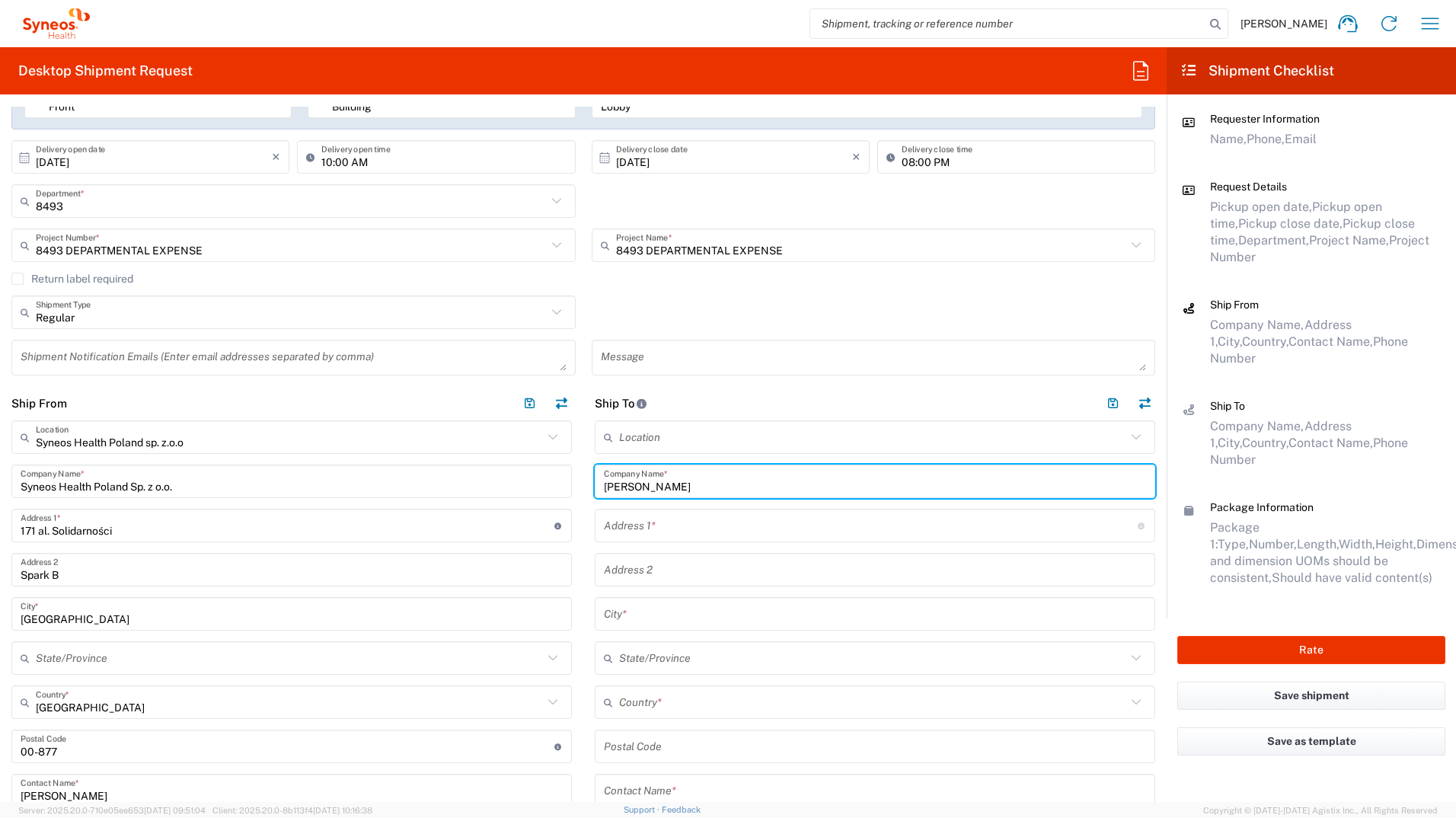
type input "[PERSON_NAME]"
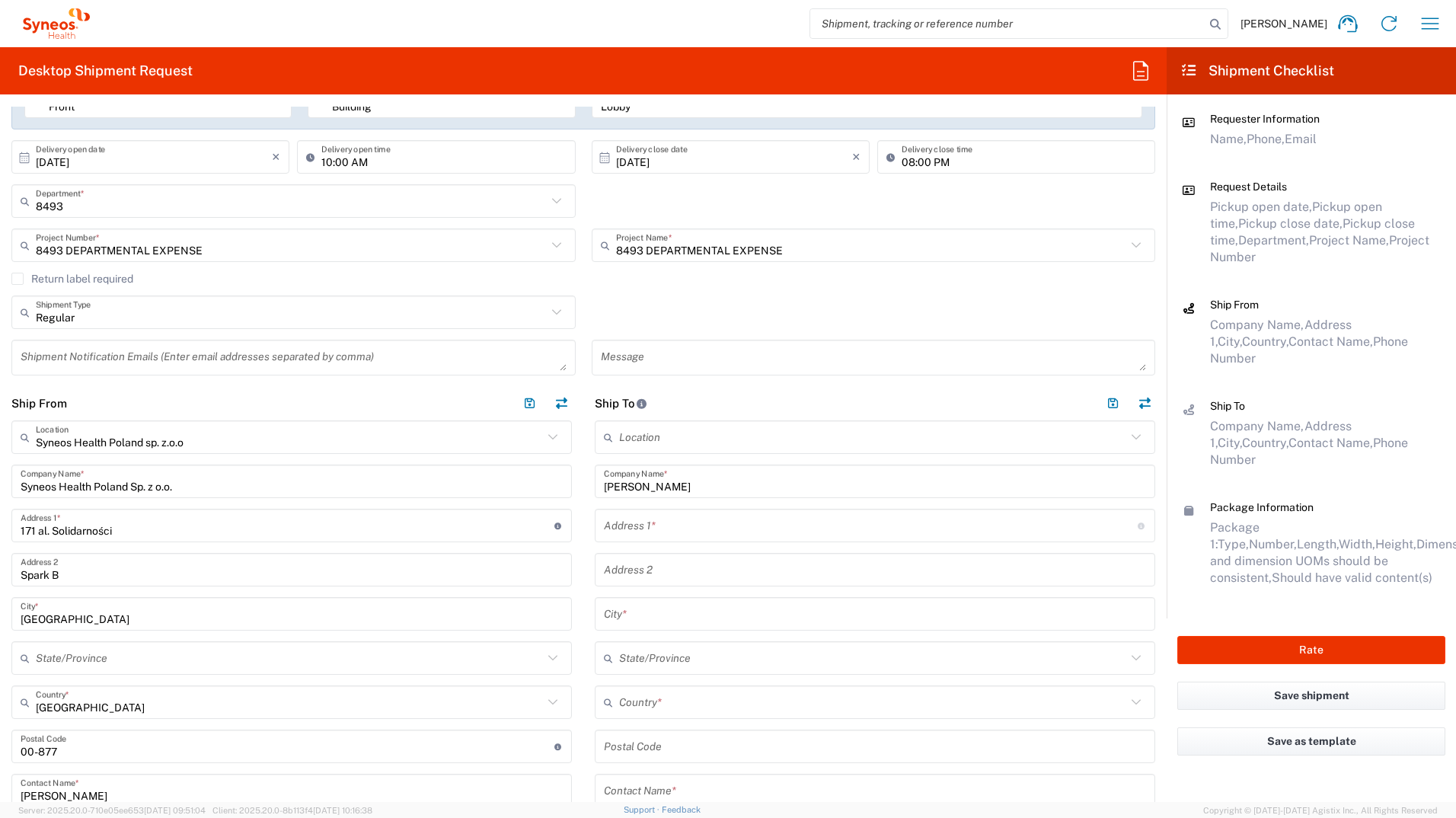
click at [639, 452] on input "text" at bounding box center [871, 526] width 534 height 27
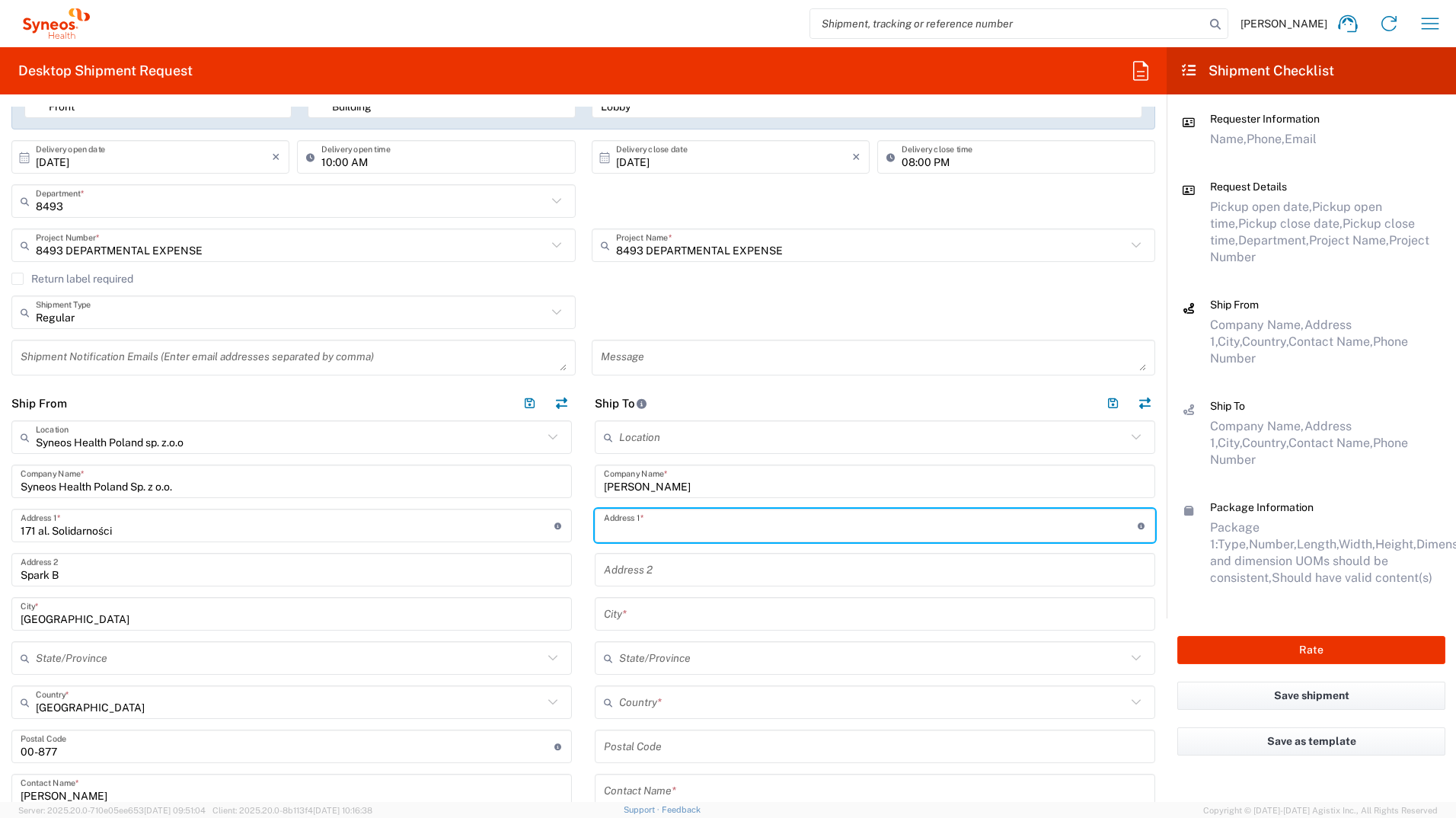
paste input "Arabska 10/ 39"
type input "Arabska 10/ 39"
click at [630, 452] on input "text" at bounding box center [875, 615] width 542 height 27
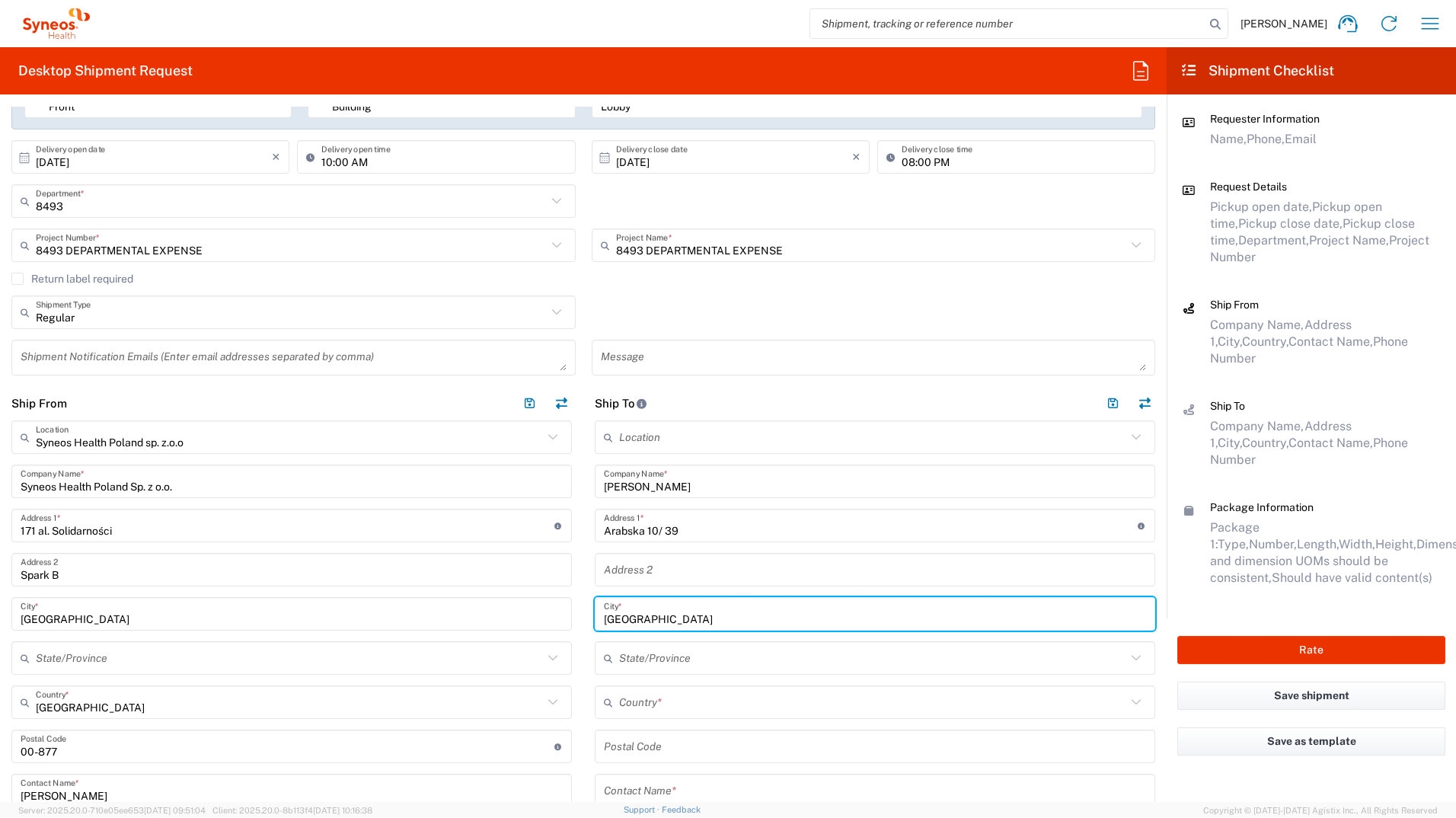
type input "[GEOGRAPHIC_DATA]"
click at [674, 452] on input "undefined" at bounding box center [875, 747] width 542 height 27
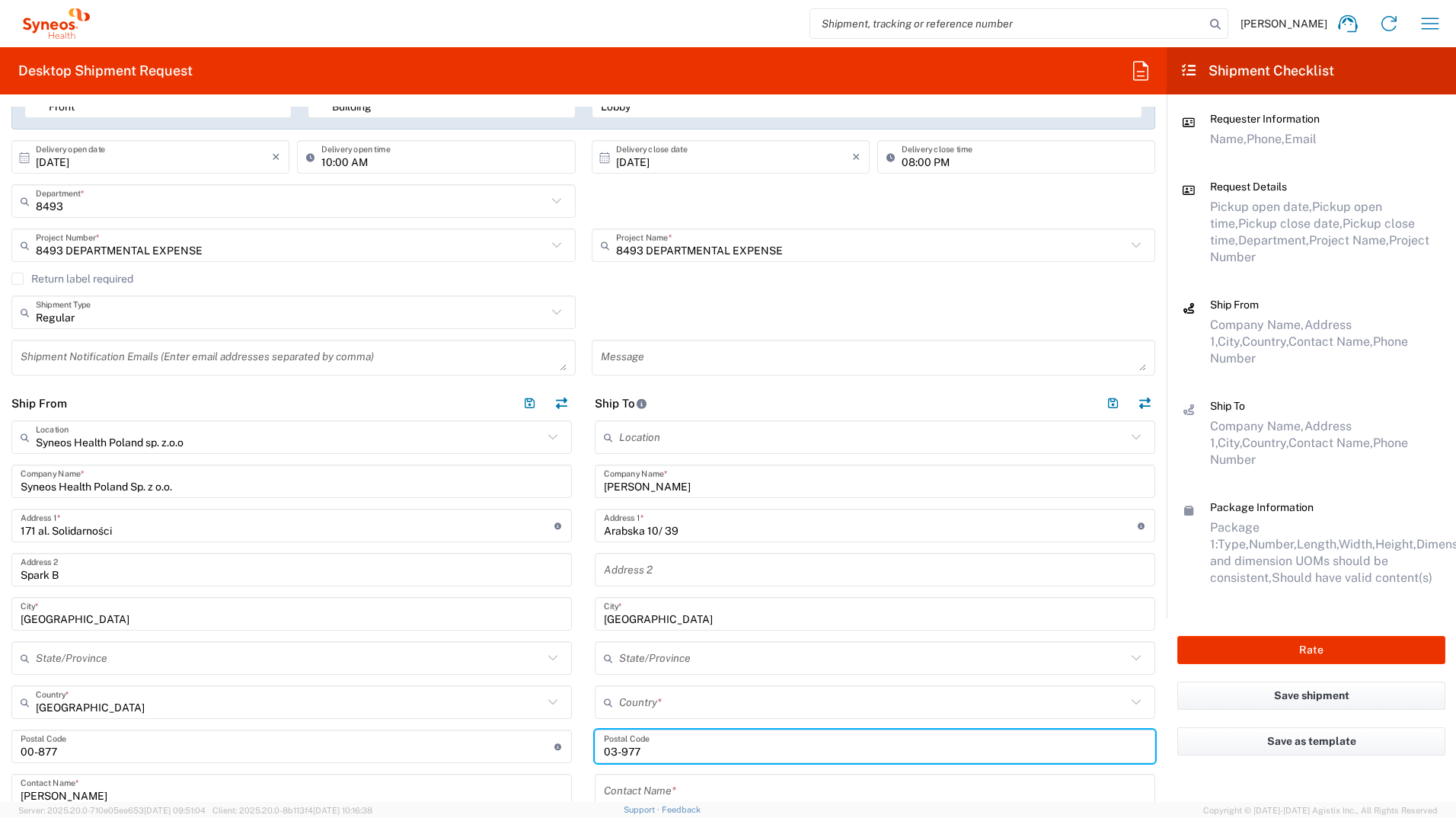
type input "03-977"
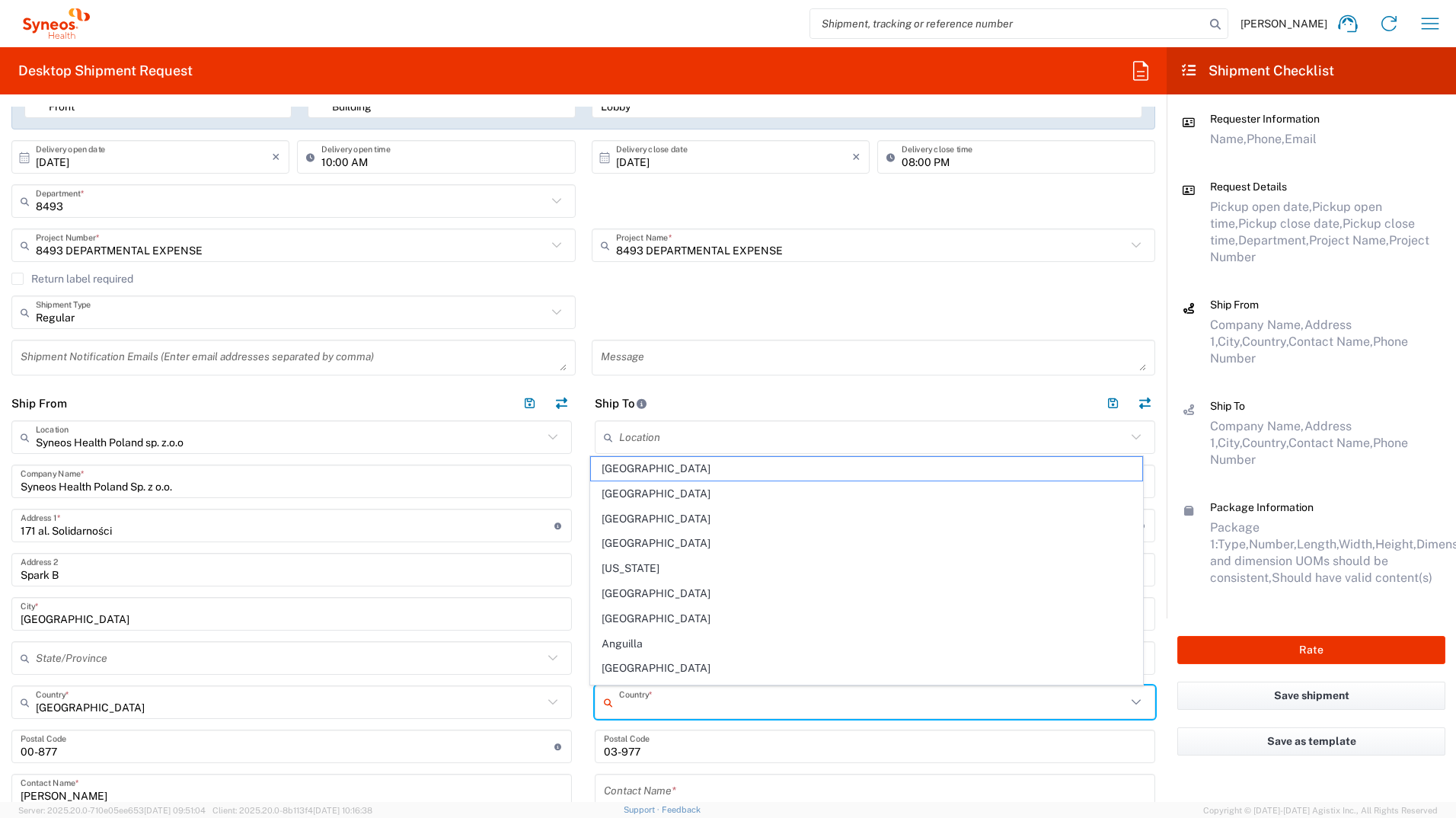
click at [626, 452] on input "text" at bounding box center [873, 703] width 507 height 27
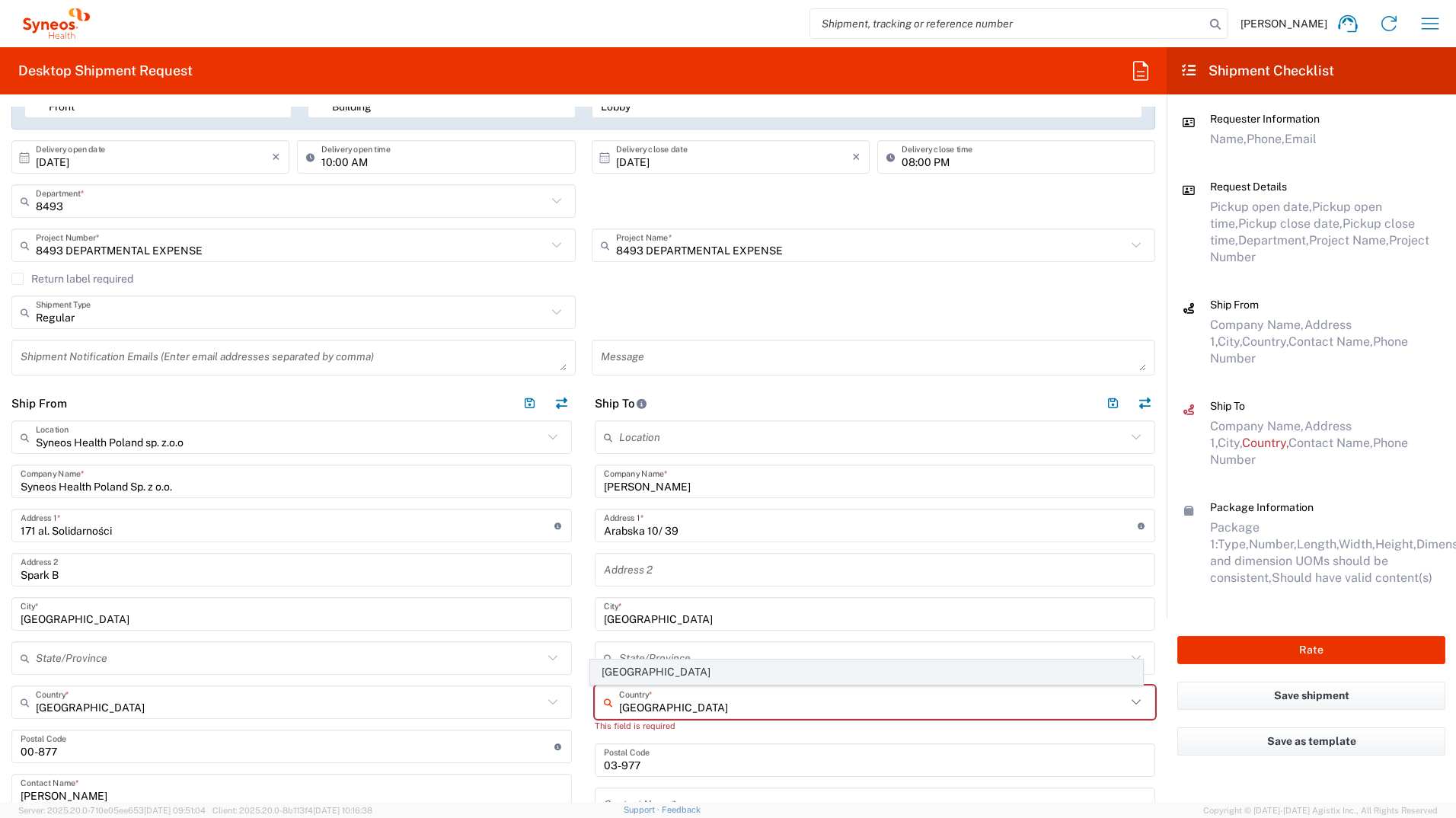
click at [624, 452] on span "[GEOGRAPHIC_DATA]" at bounding box center [867, 672] width 552 height 24
type input "[GEOGRAPHIC_DATA]"
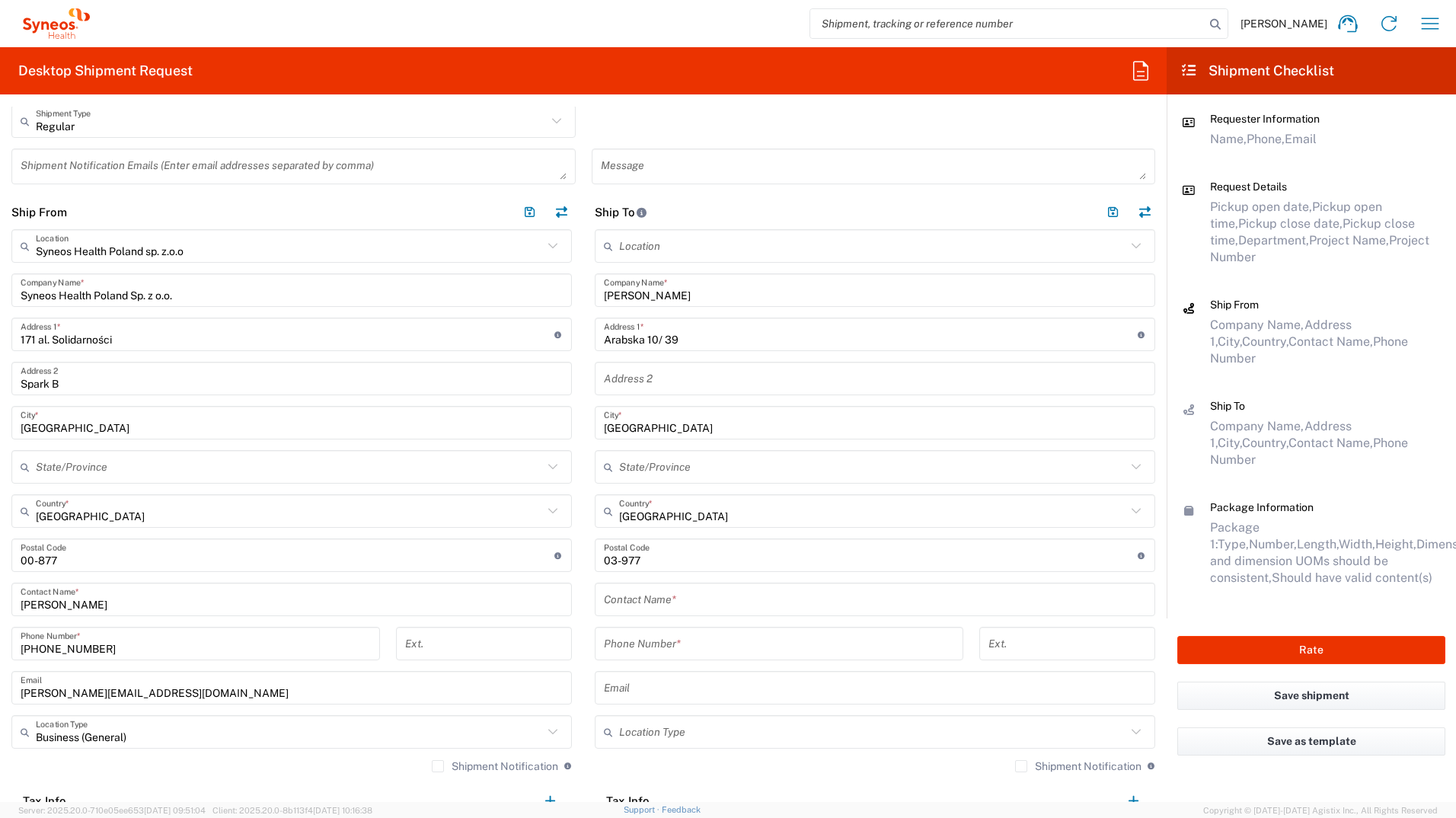
scroll to position [534, 0]
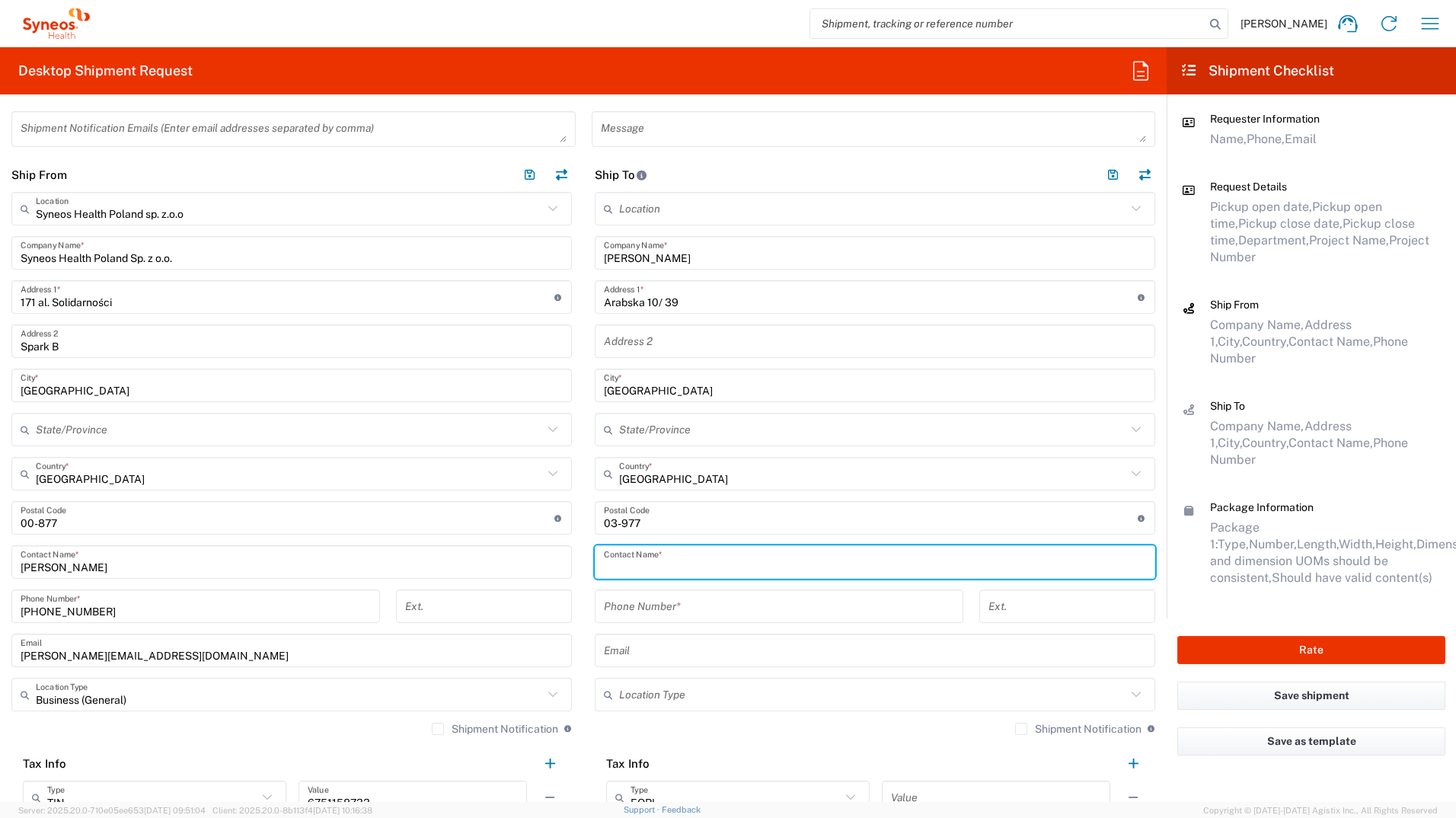
click at [654, 452] on input "text" at bounding box center [875, 563] width 542 height 27
type input "[PERSON_NAME]"
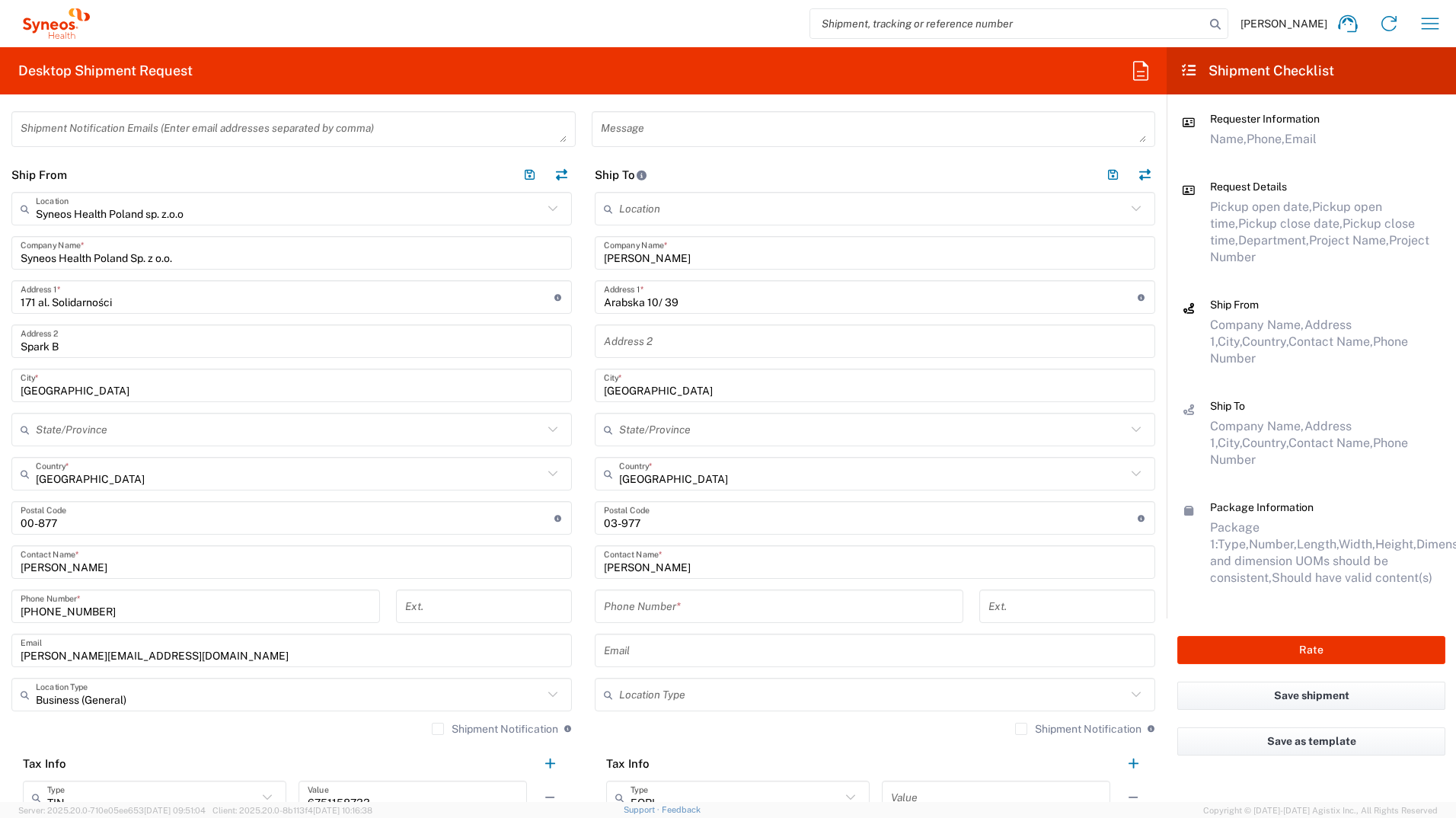
click at [709, 452] on input "tel" at bounding box center [779, 607] width 351 height 27
paste input "+48 (883) 001145"
click at [648, 452] on input "+48 (883) 001145" at bounding box center [779, 607] width 351 height 27
type input "[PHONE_NUMBER]"
click at [819, 452] on input "text" at bounding box center [875, 651] width 542 height 27
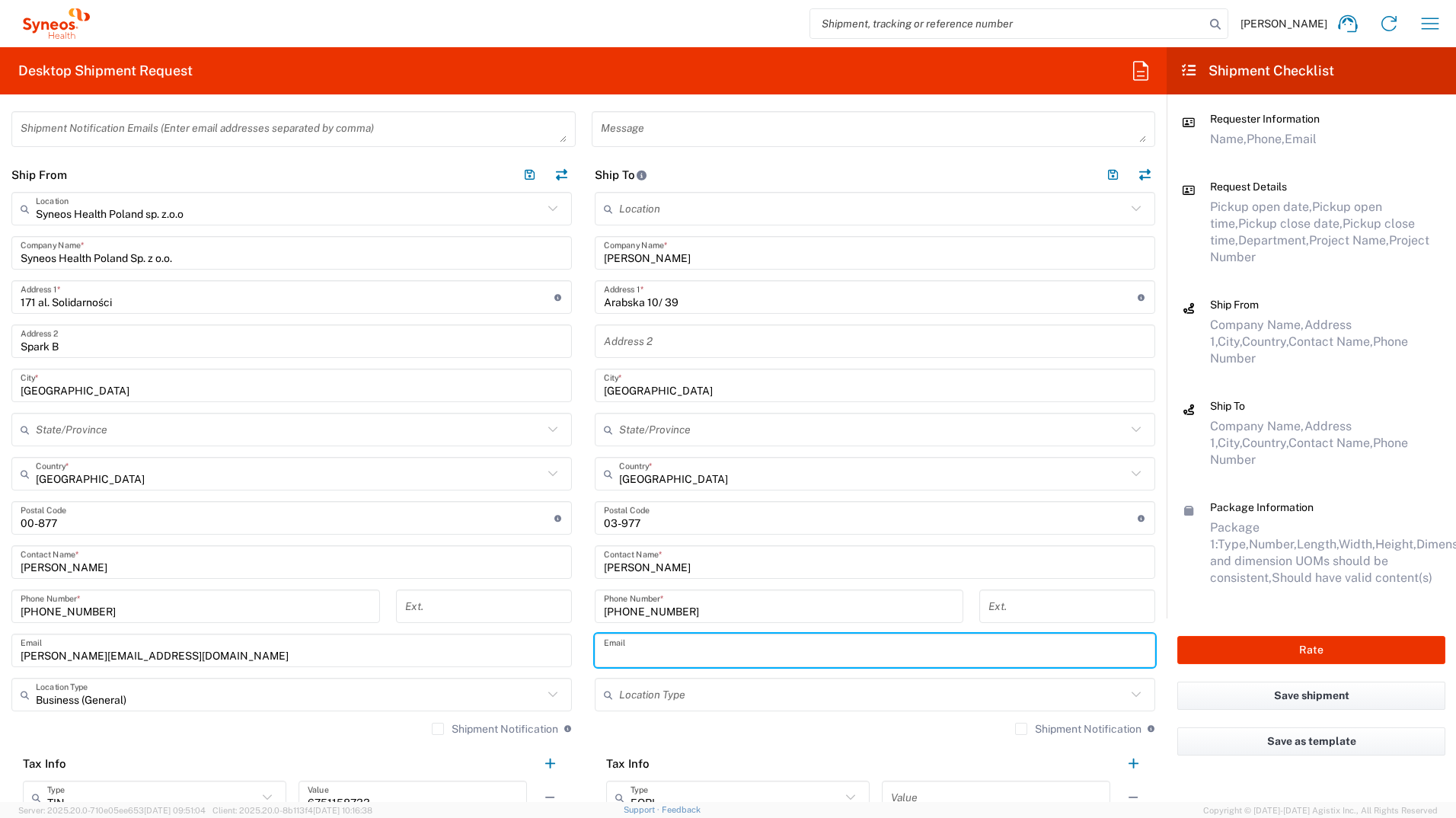
paste input "[EMAIL_ADDRESS][DOMAIN_NAME]"
type input "[EMAIL_ADDRESS][DOMAIN_NAME]"
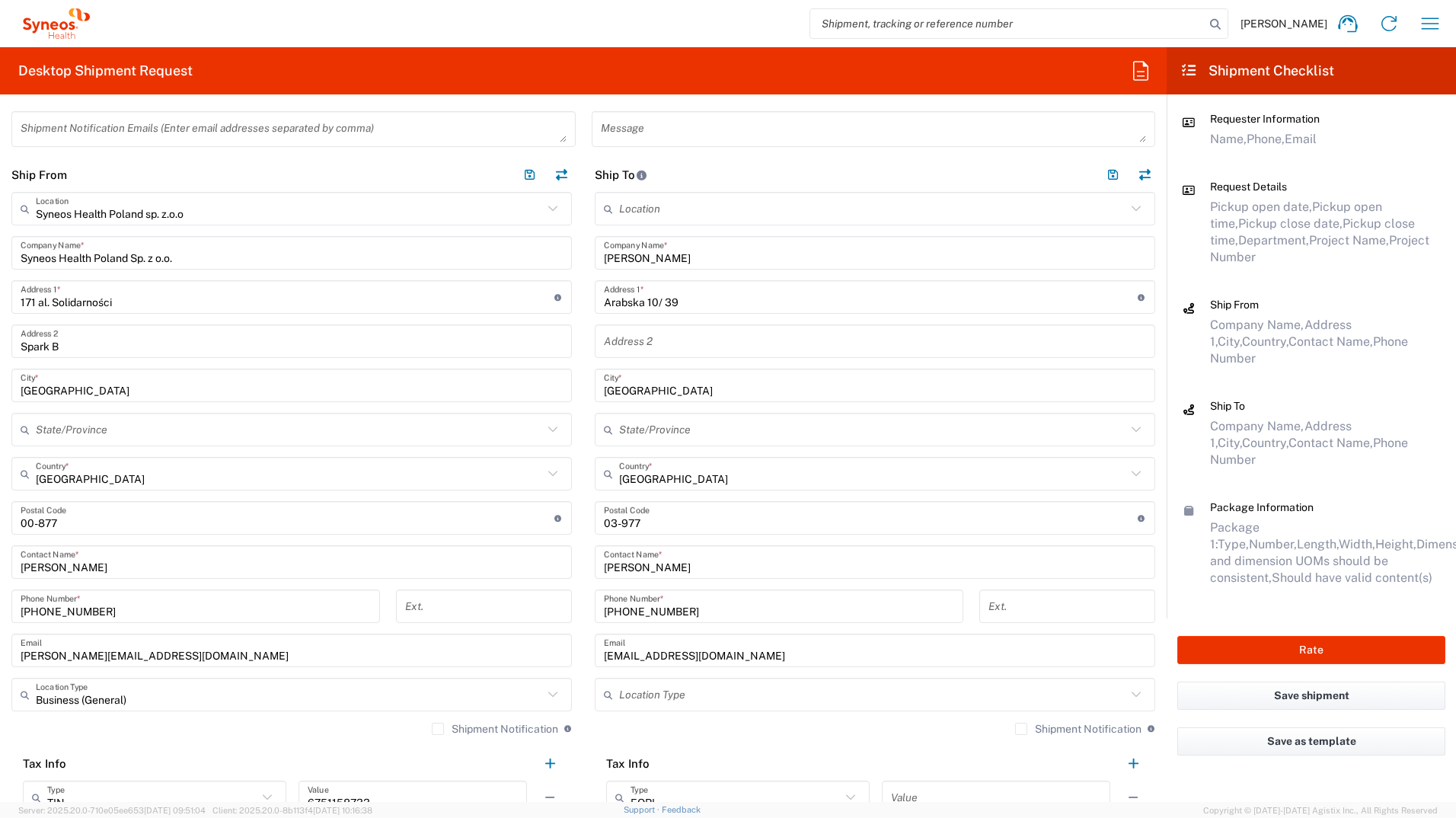
click at [833, 452] on div "Location [PERSON_NAME] LLC-[GEOGRAPHIC_DATA] [GEOGRAPHIC_DATA] [GEOGRAPHIC_DATA…" at bounding box center [875, 508] width 561 height 633
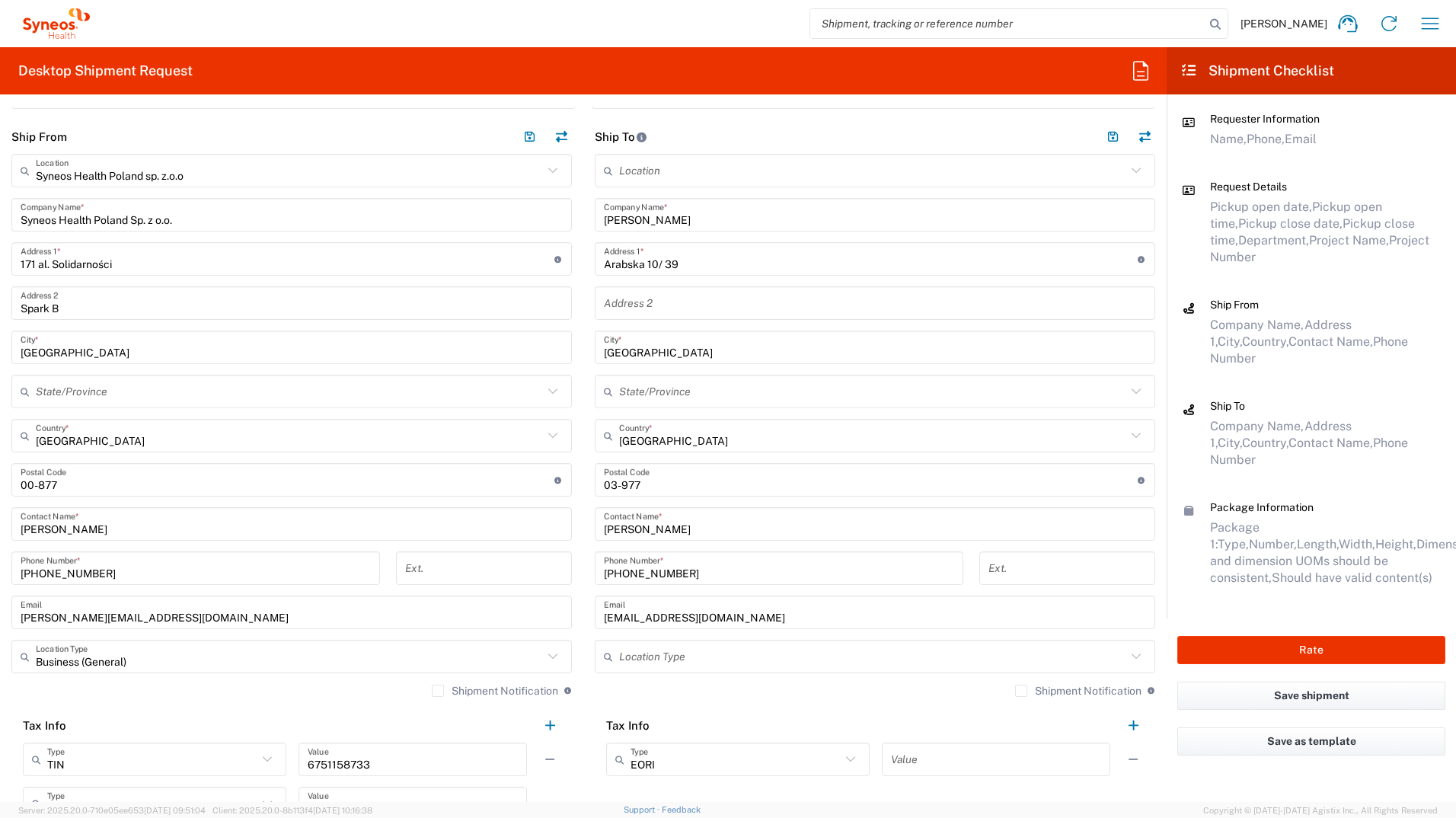
scroll to position [609, 0]
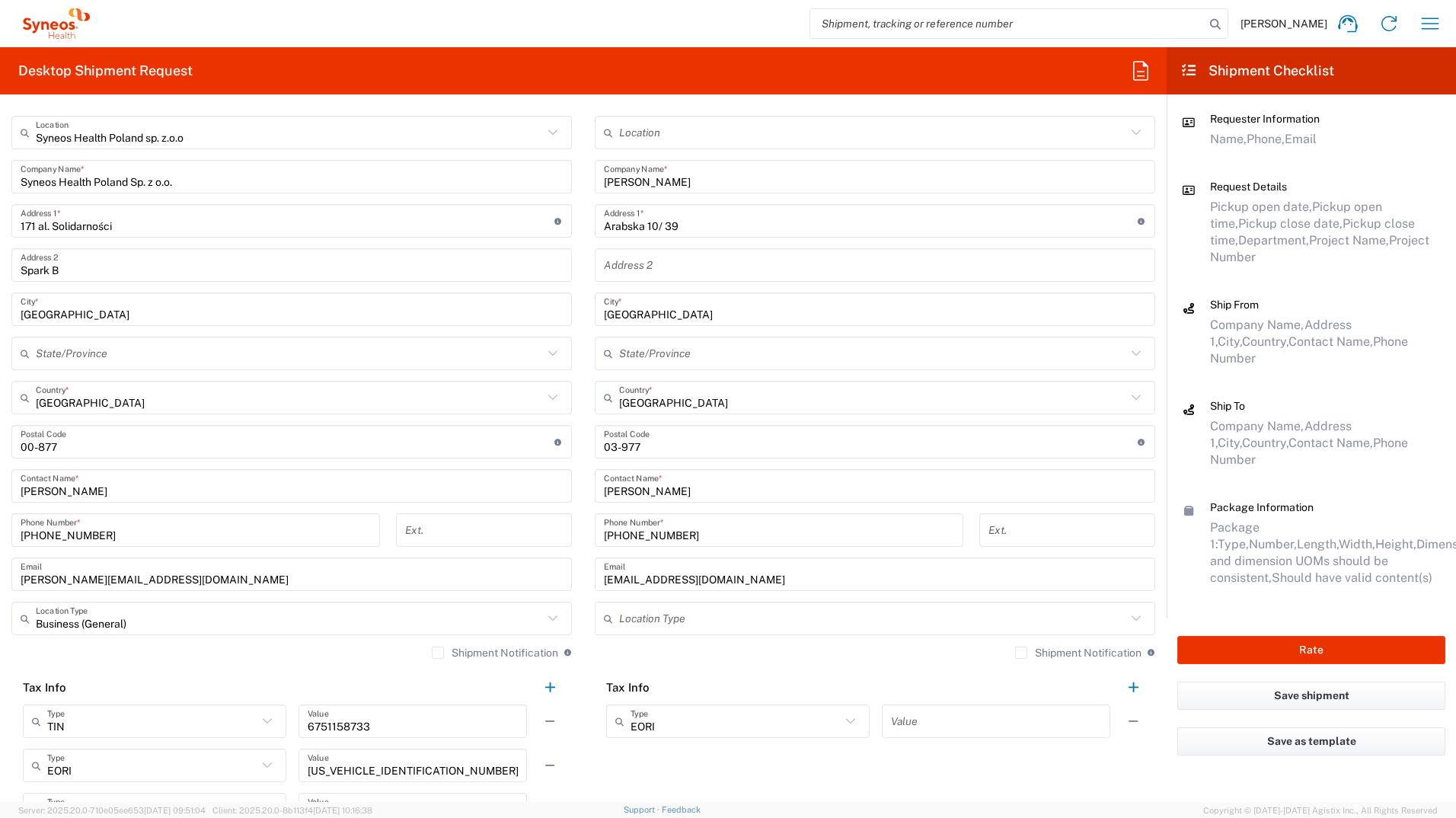
click at [685, 452] on input "text" at bounding box center [873, 619] width 507 height 27
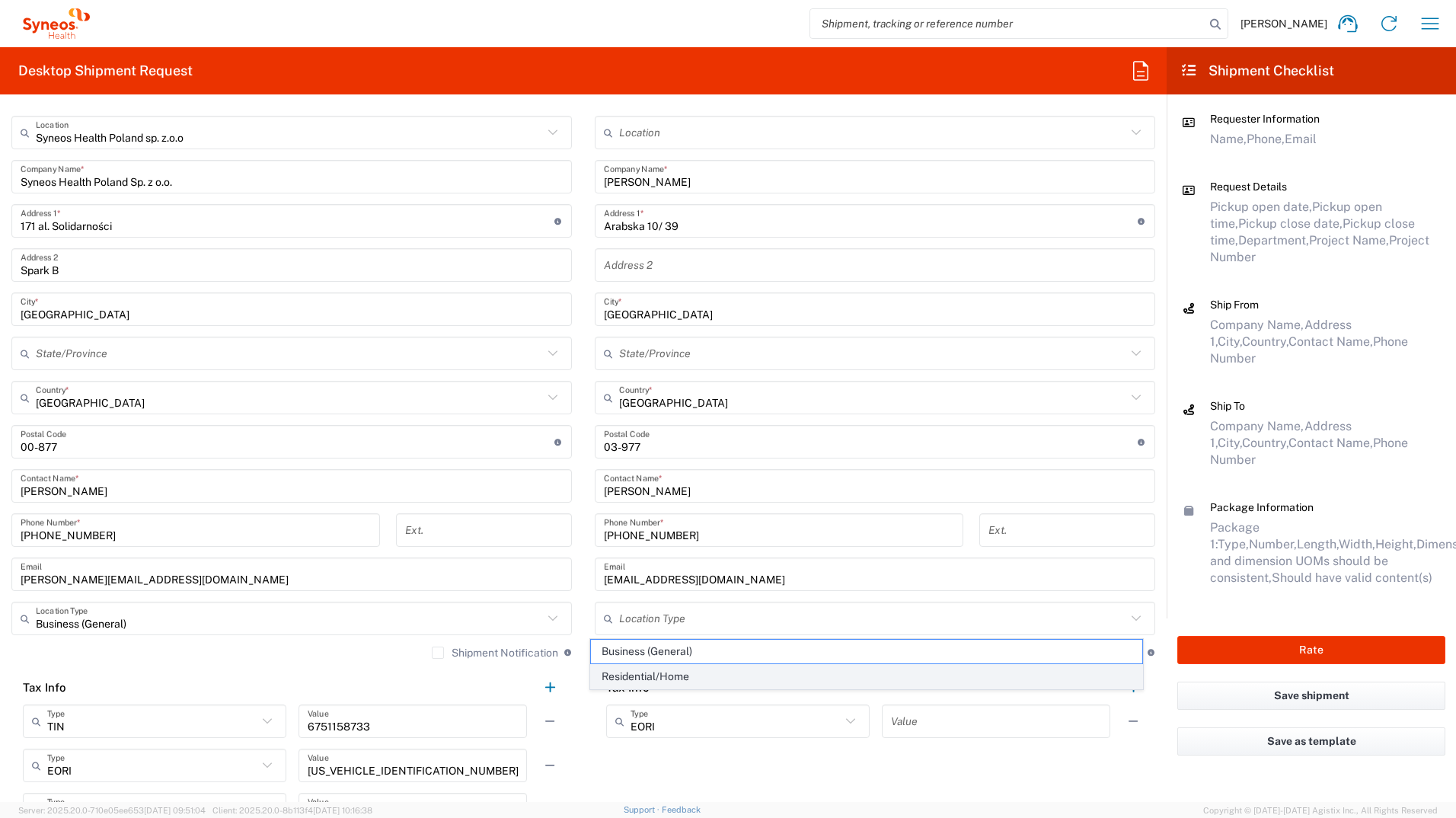
click at [672, 452] on span "Residential/Home" at bounding box center [867, 677] width 552 height 24
type input "Residential/Home"
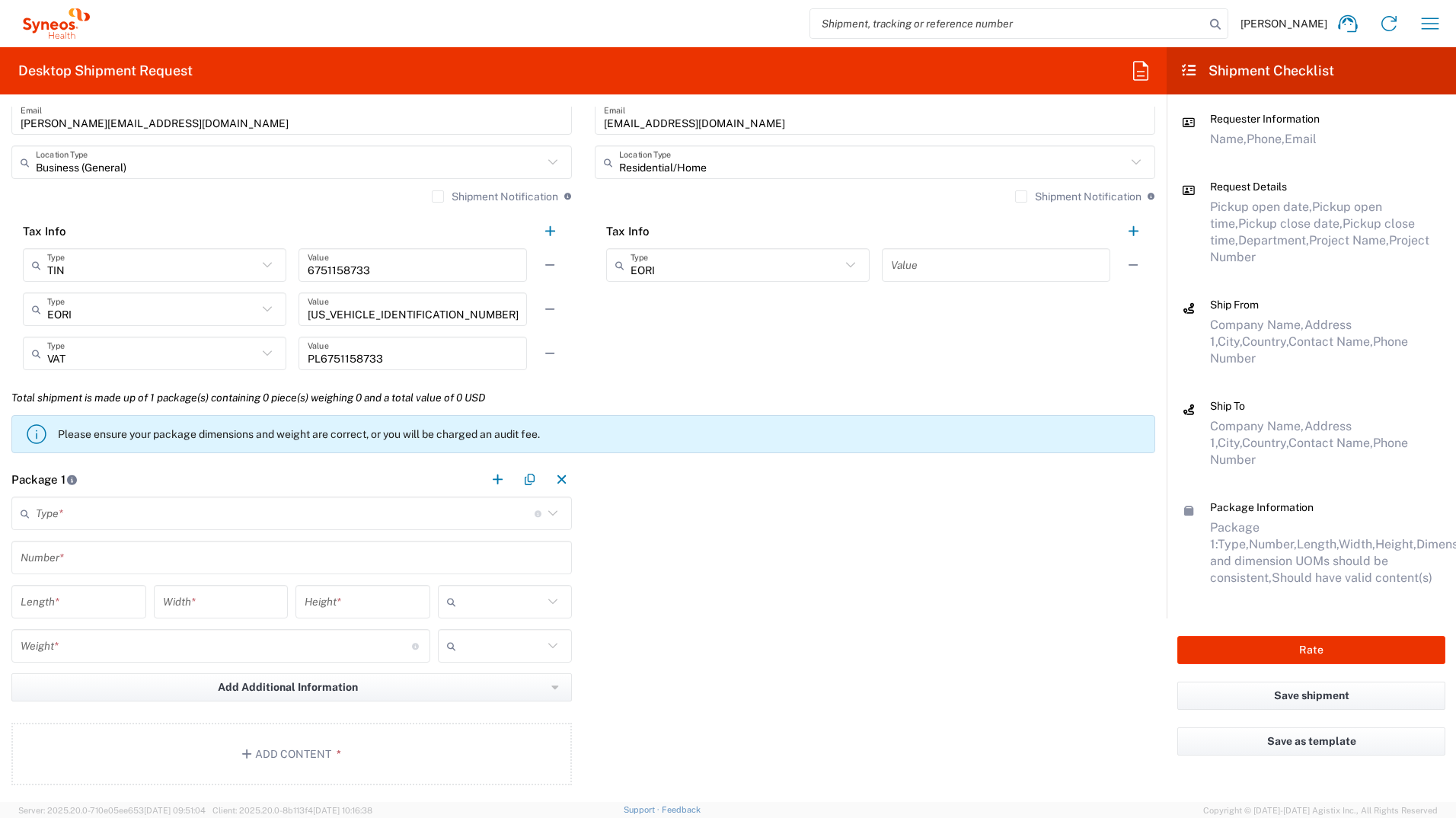
scroll to position [1066, 0]
click at [551, 452] on icon at bounding box center [552, 512] width 20 height 20
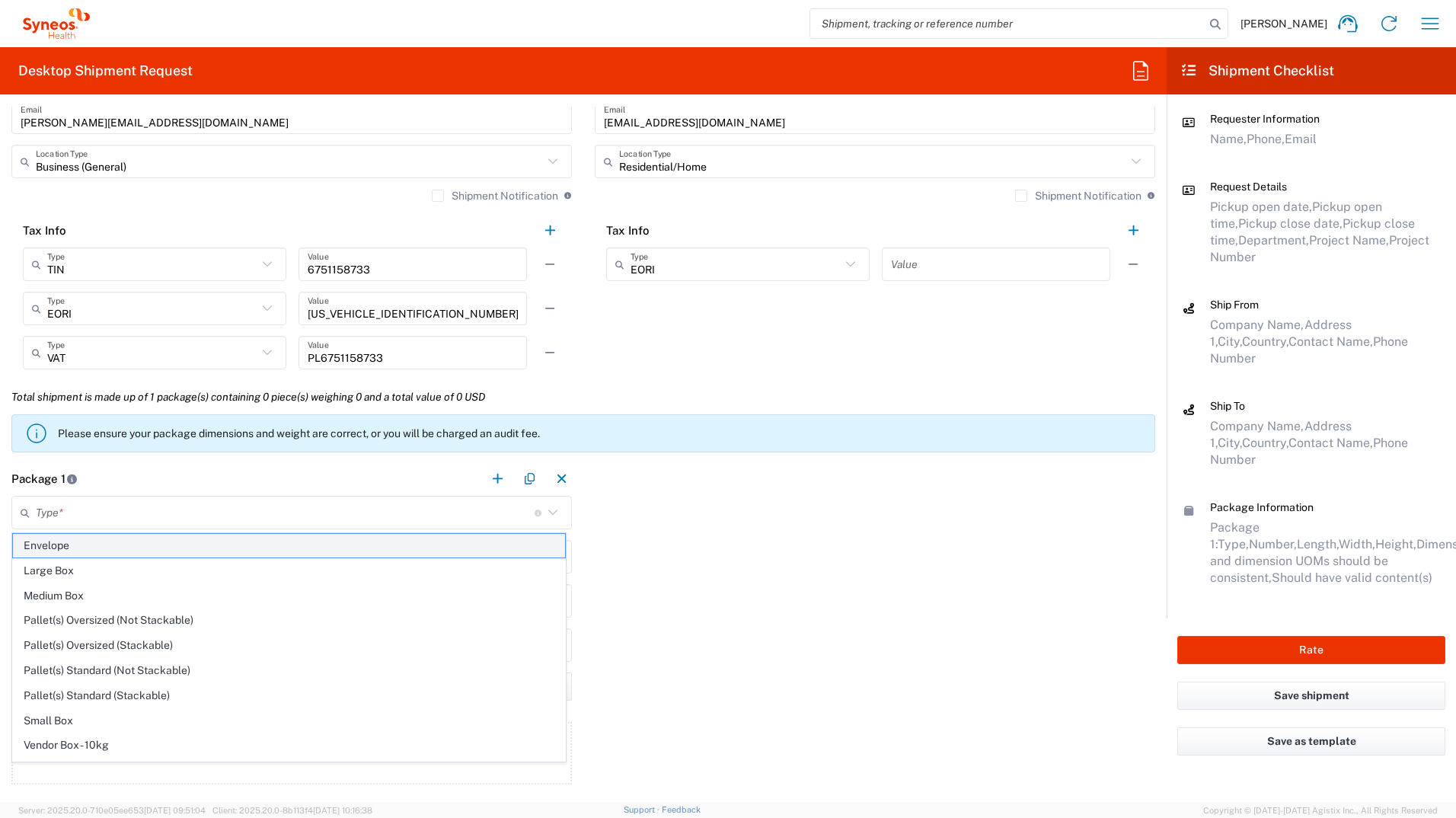
click at [91, 452] on span "Envelope" at bounding box center [288, 546] width 552 height 24
type input "Envelope"
type input "1"
type input "9.5"
type input "12.5"
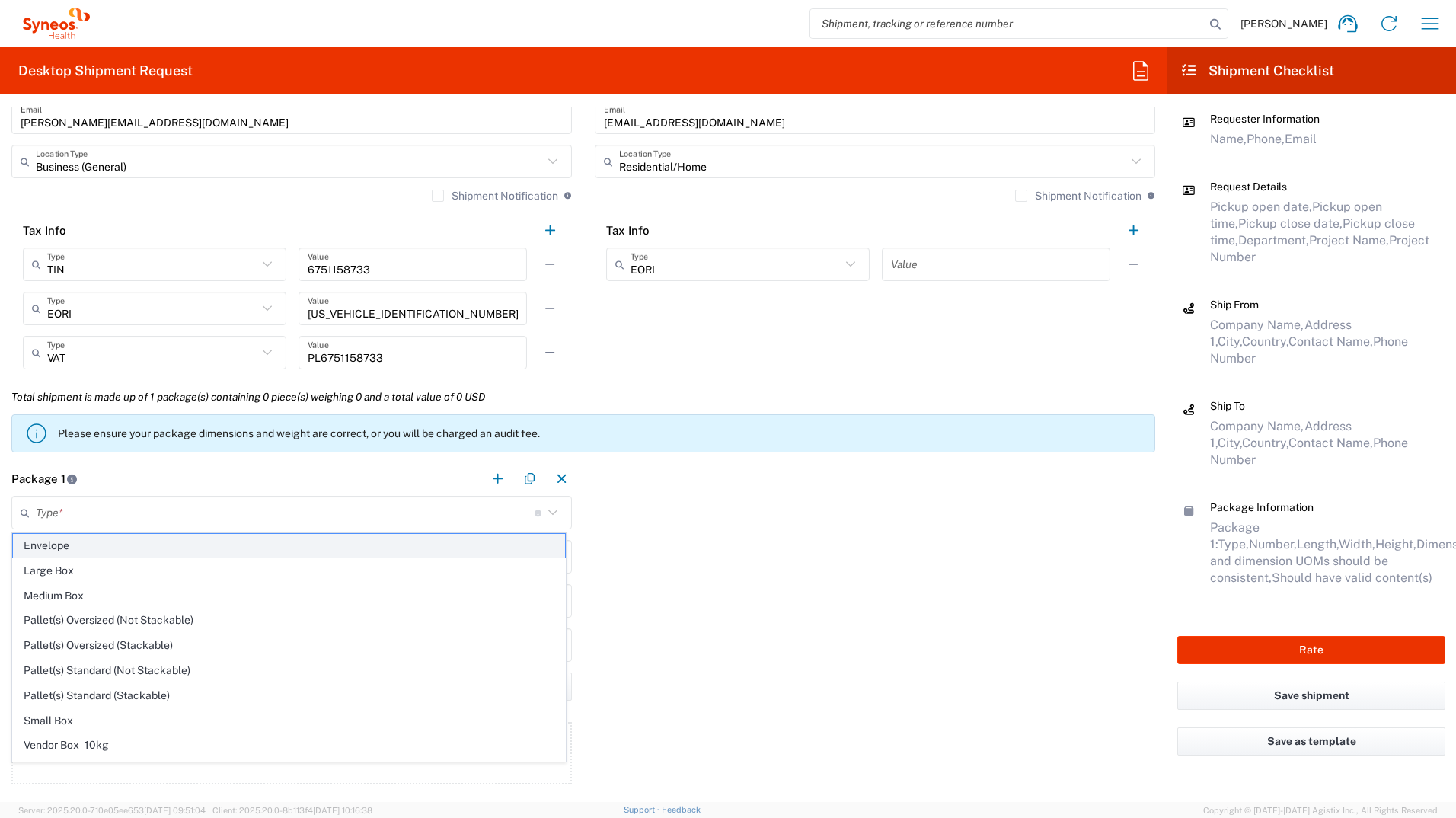
type input "0.25"
type input "in"
type input "0.45"
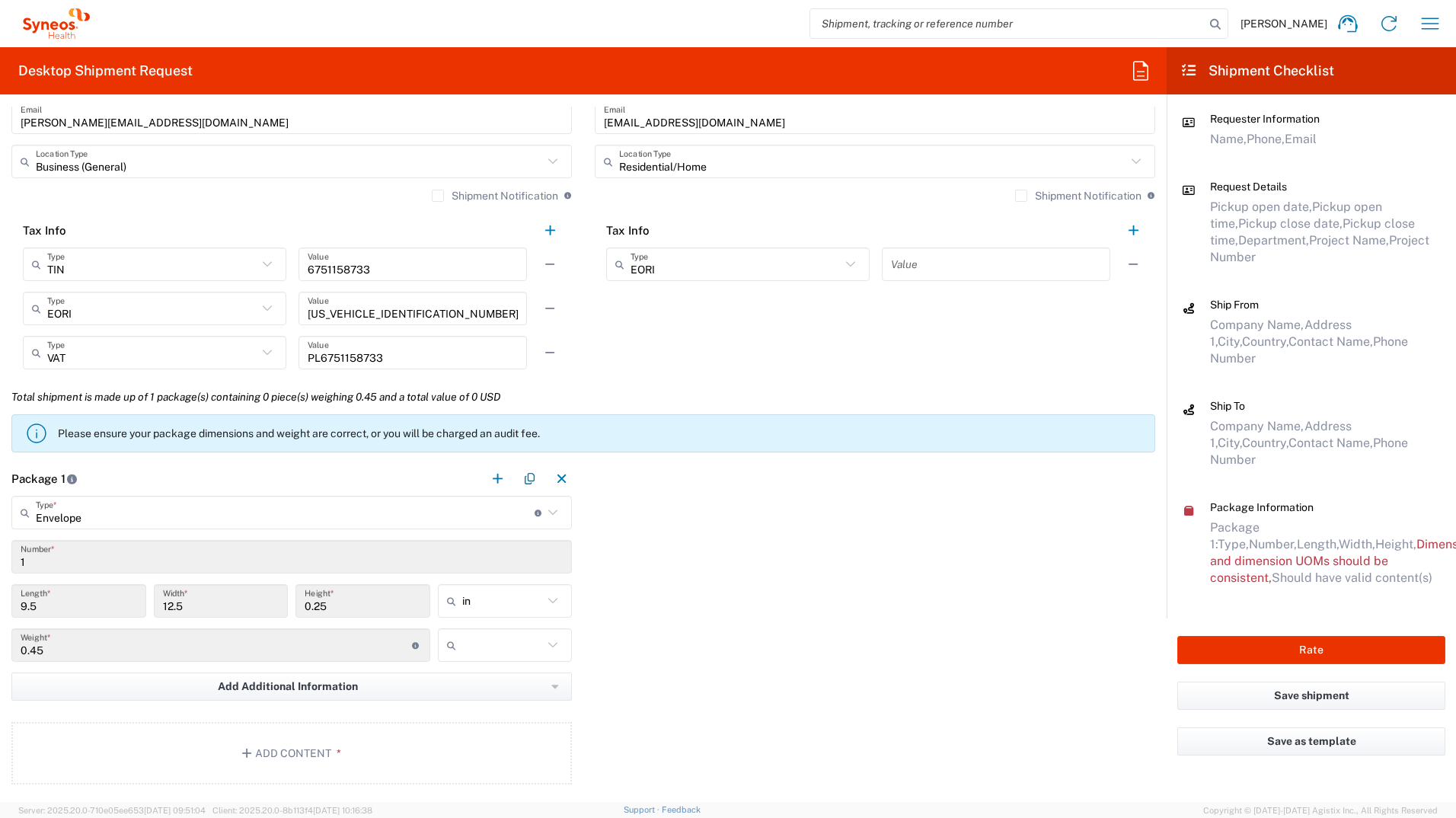
click at [548, 452] on div "in" at bounding box center [505, 600] width 135 height 34
click at [518, 452] on span "cm" at bounding box center [500, 660] width 130 height 24
type input "24.13"
type input "31.75"
type input "0.64"
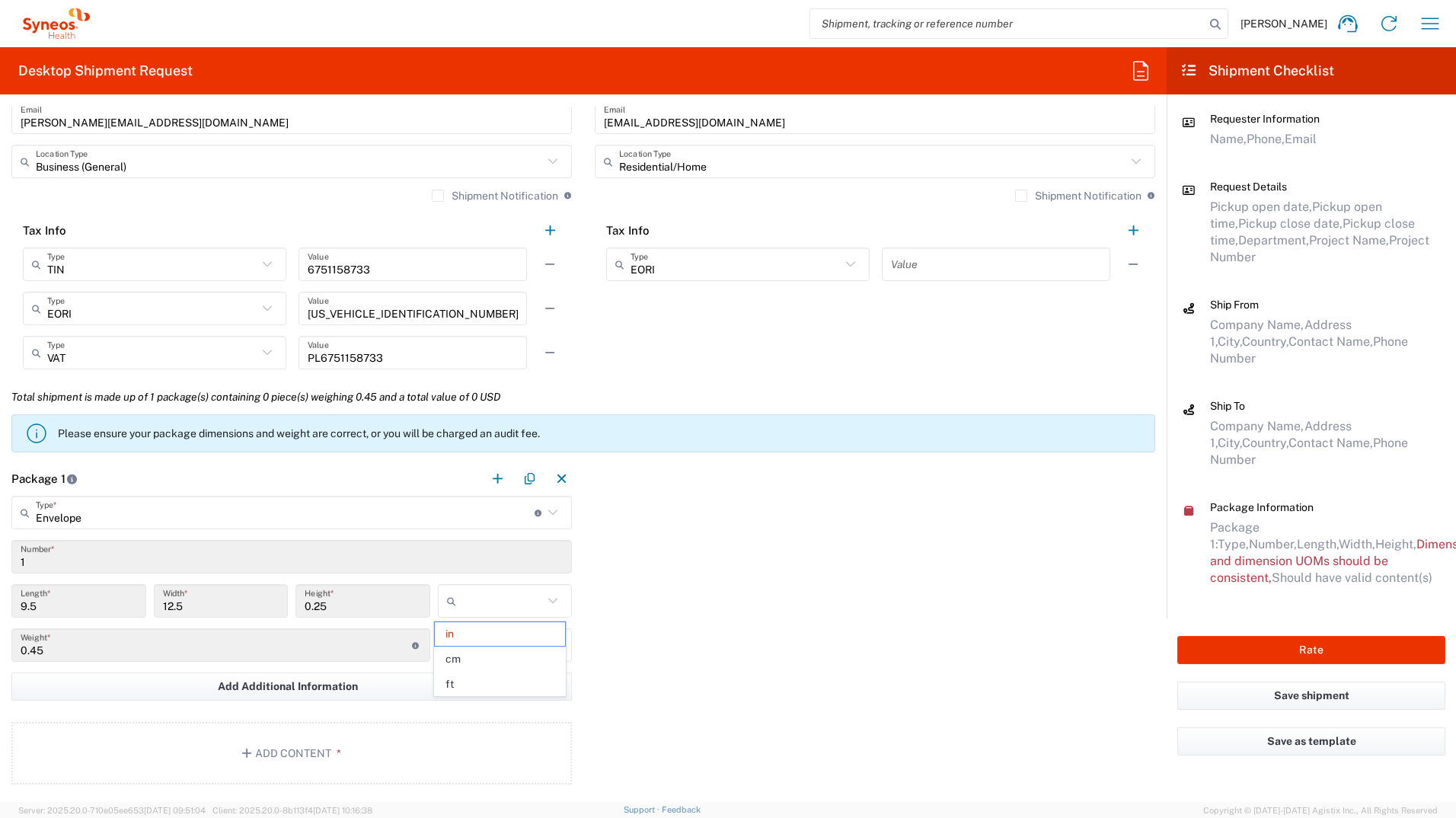
type input "cm"
click at [552, 452] on icon at bounding box center [552, 645] width 20 height 20
click at [498, 452] on span "kgs" at bounding box center [500, 679] width 130 height 24
type input "kgs"
click at [286, 452] on button "Add Content *" at bounding box center [292, 753] width 561 height 62
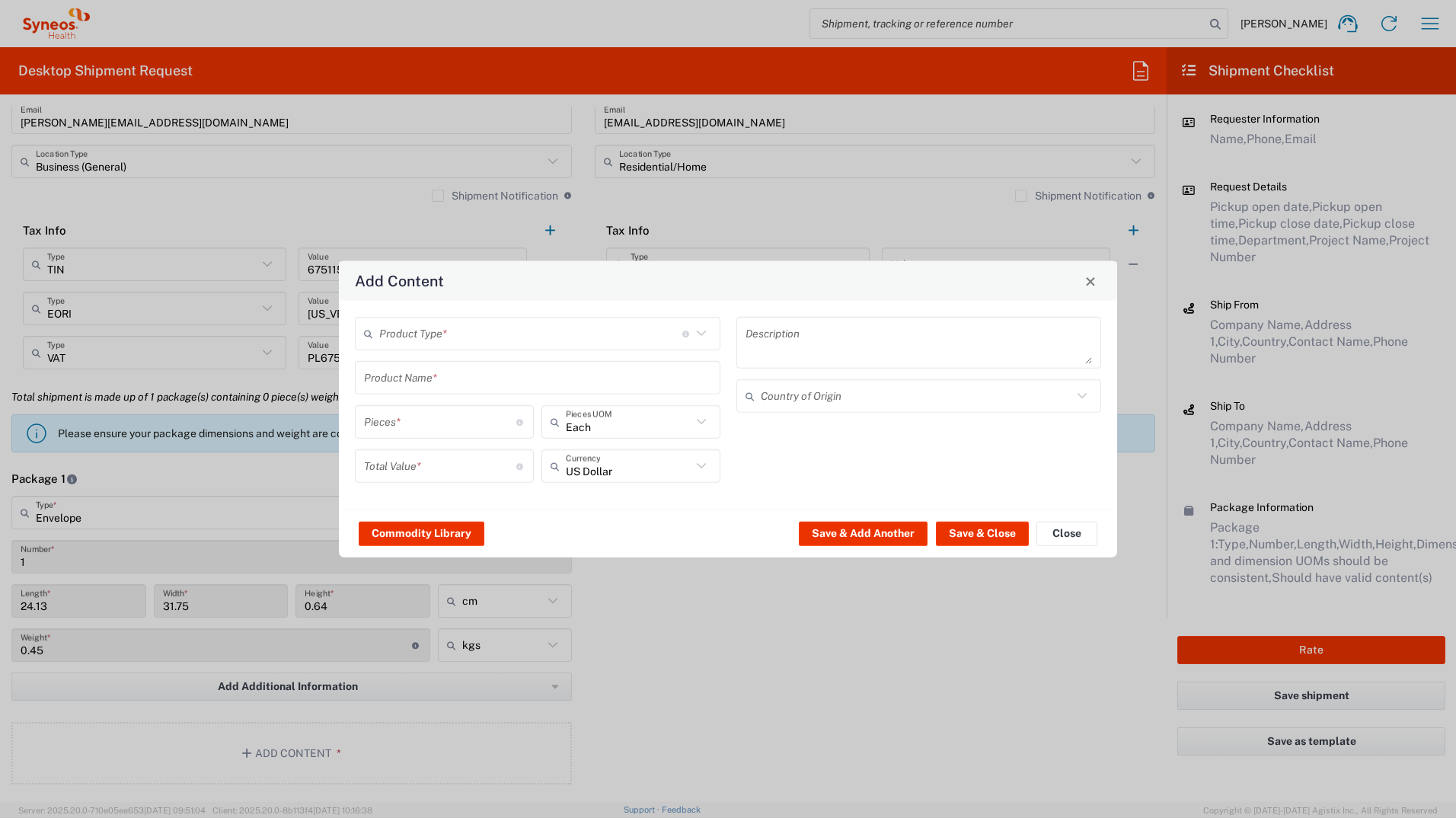
click at [702, 341] on icon at bounding box center [701, 333] width 20 height 20
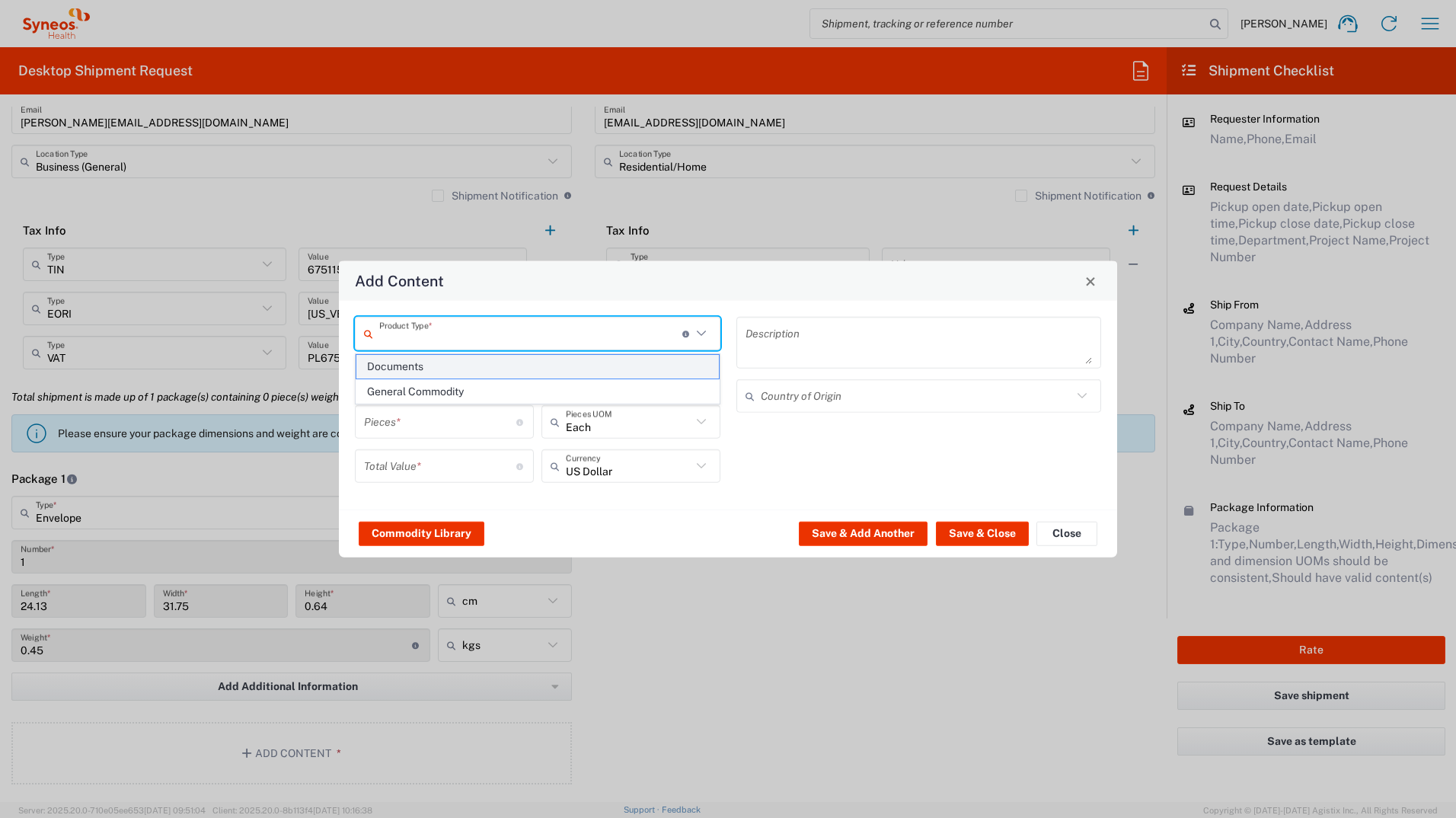
click at [591, 369] on span "Documents" at bounding box center [537, 366] width 362 height 24
type input "Documents"
type input "1"
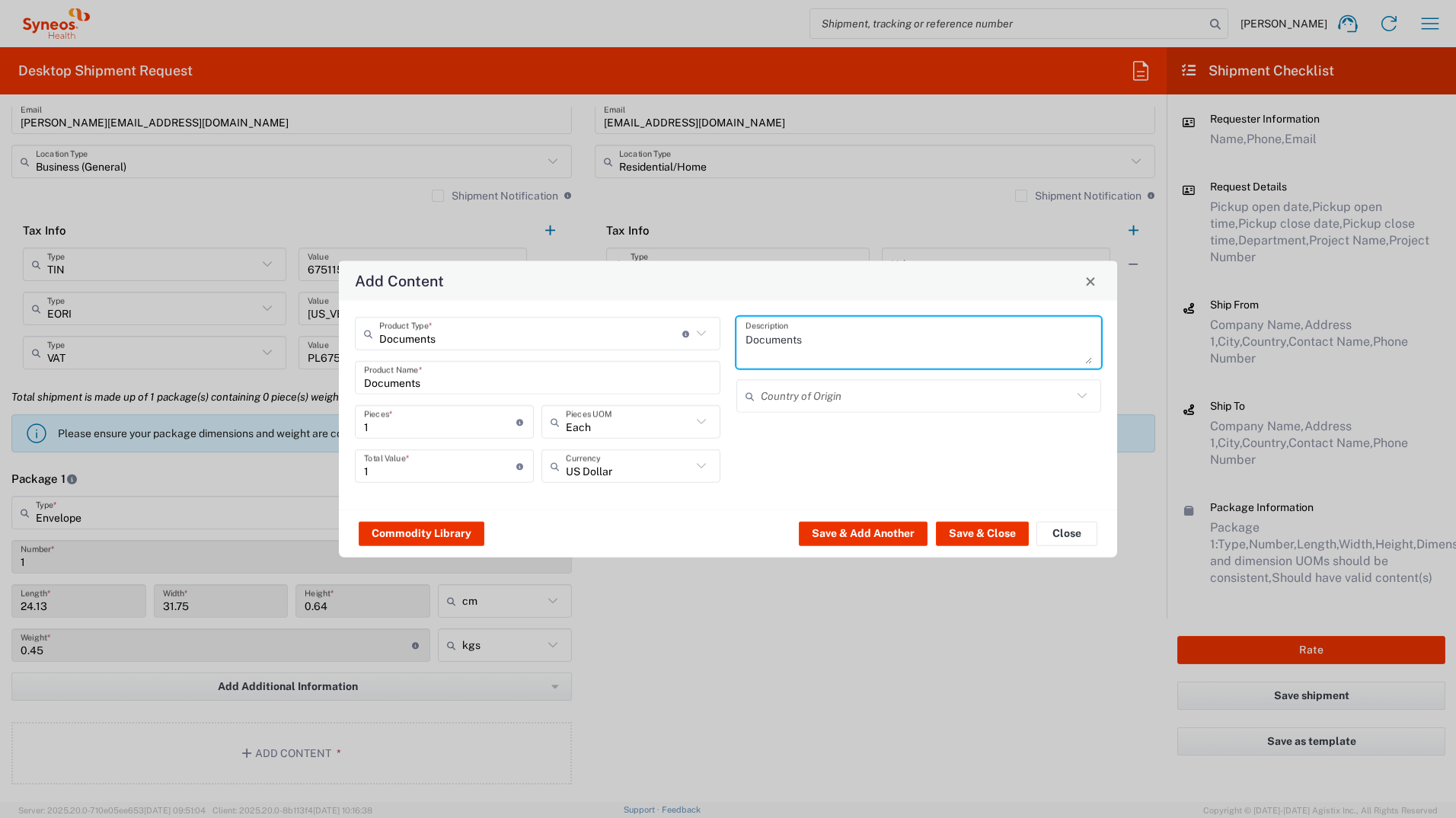
click at [824, 331] on textarea "Documents" at bounding box center [919, 343] width 347 height 43
type textarea "Multisport"
click at [698, 452] on icon at bounding box center [701, 466] width 20 height 20
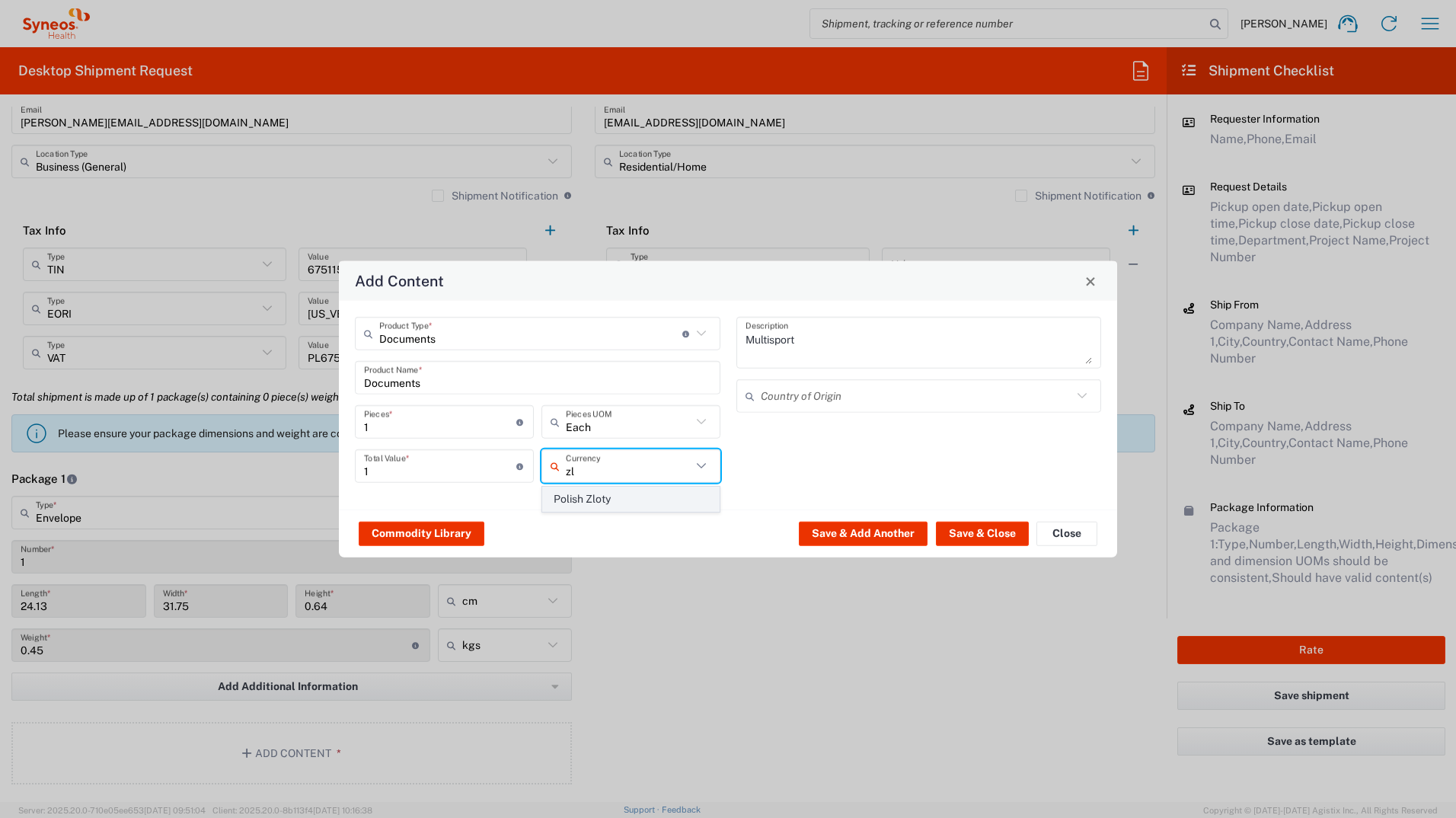
click at [685, 452] on span "Polish Zloty" at bounding box center [630, 500] width 176 height 24
type input "Polish Zloty"
click at [967, 452] on button "Save & Close" at bounding box center [982, 533] width 93 height 24
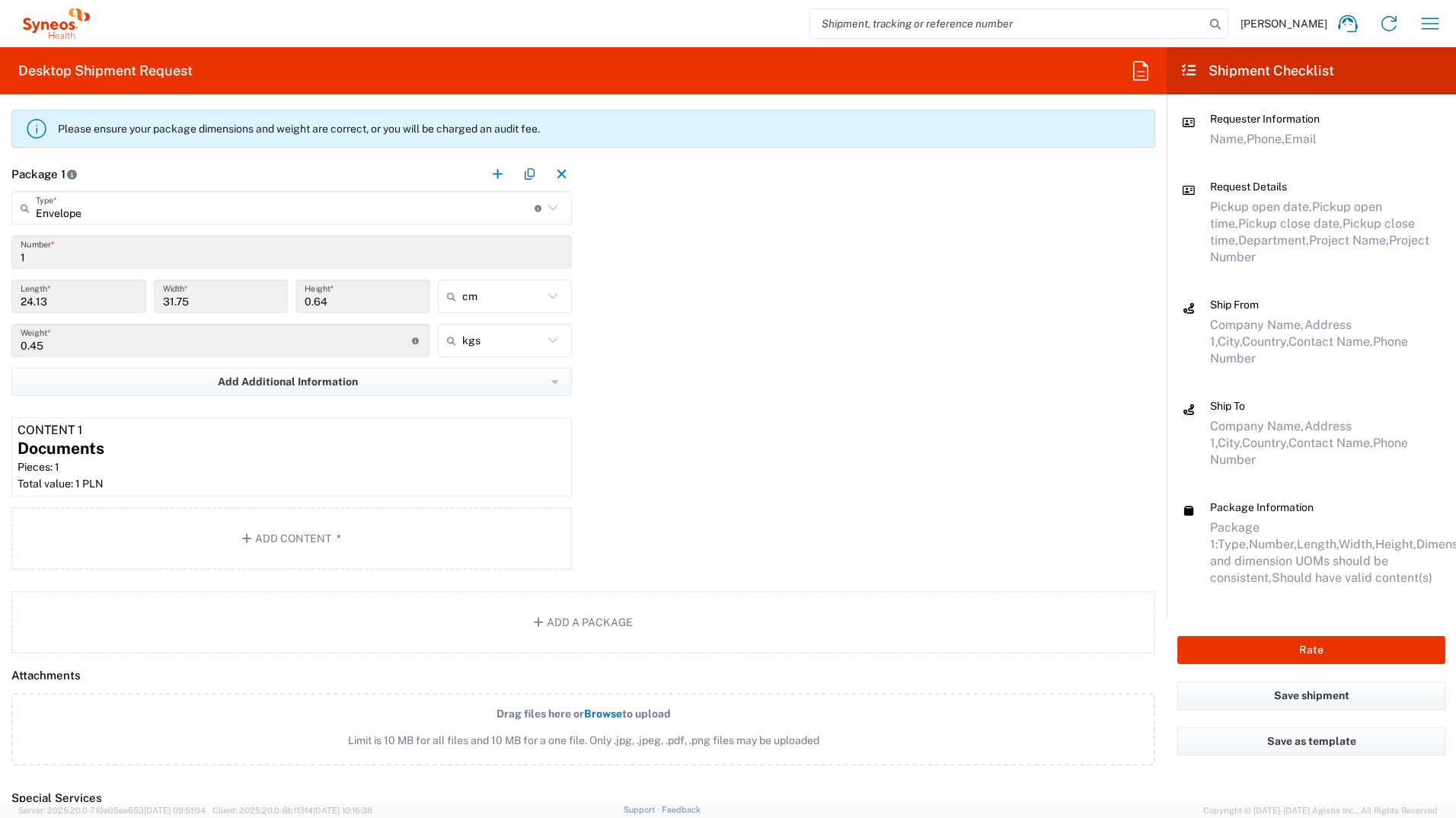
scroll to position [1644, 0]
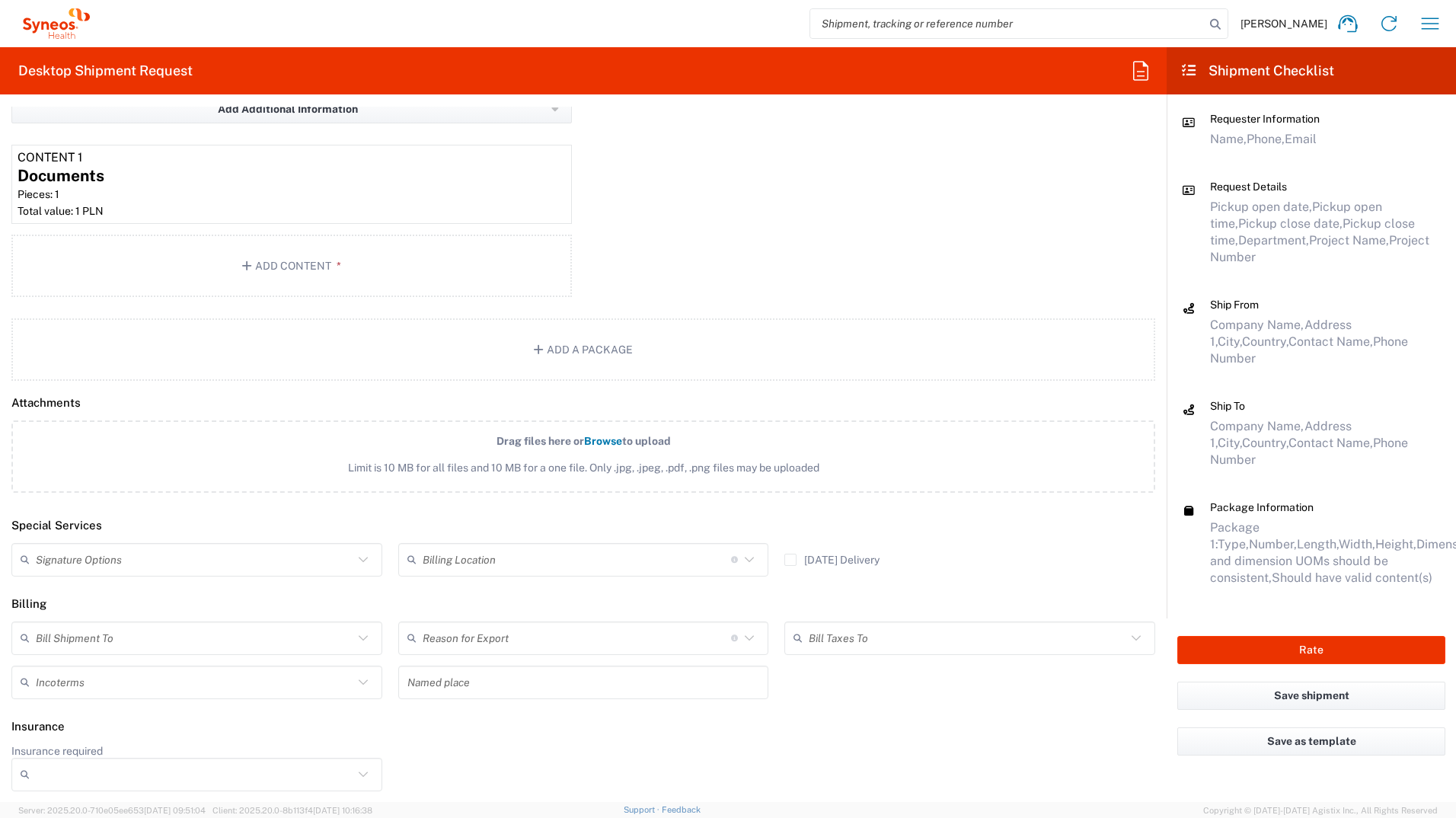
click at [362, 452] on icon at bounding box center [363, 560] width 20 height 20
click at [234, 452] on span "Adult Signature Required" at bounding box center [195, 593] width 364 height 24
type input "Adult Signature Required"
click at [359, 452] on icon at bounding box center [363, 638] width 20 height 20
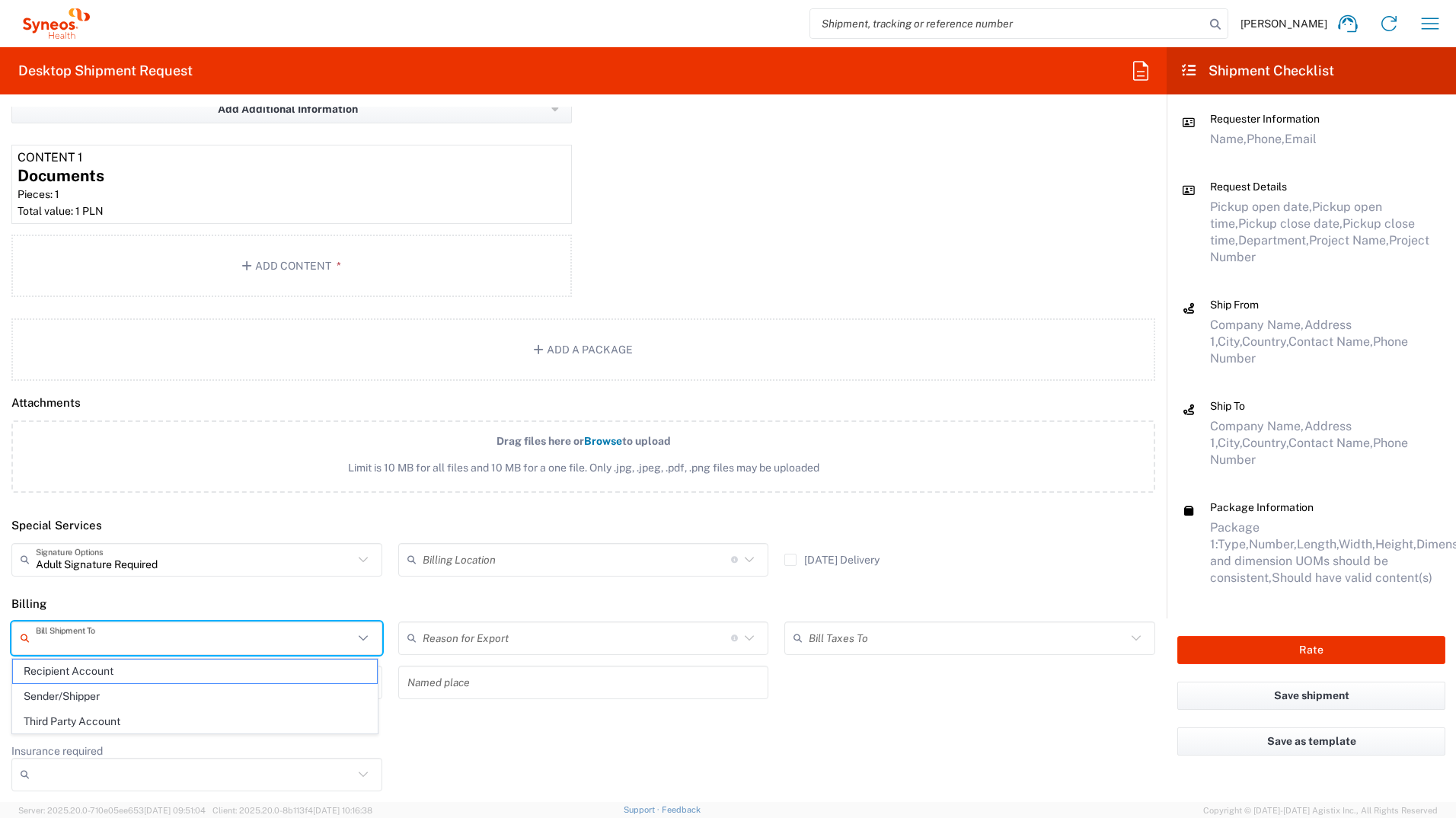
click at [46, 452] on span "Sender/Shipper" at bounding box center [195, 697] width 364 height 24
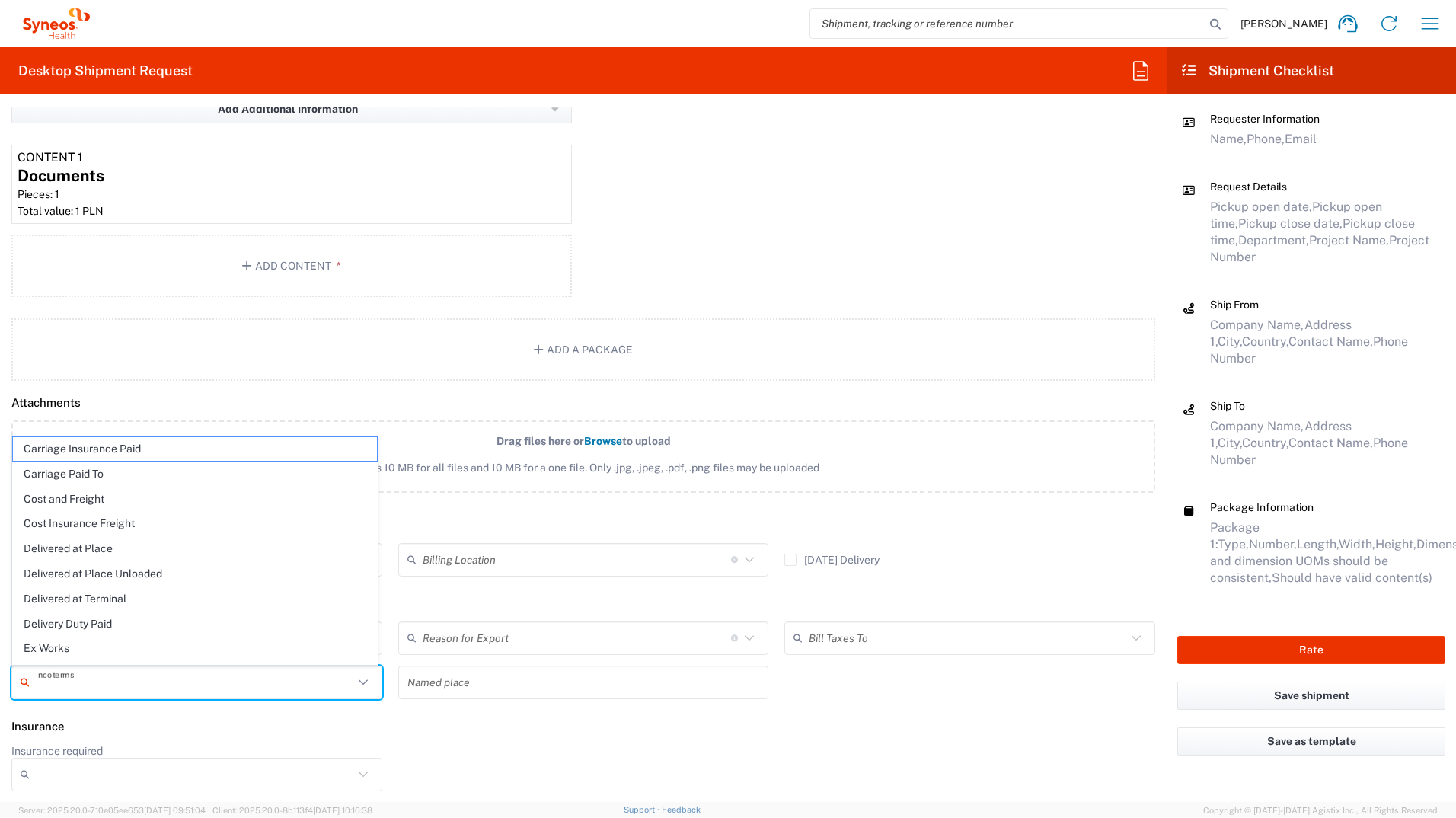
click at [78, 452] on input "text" at bounding box center [194, 682] width 318 height 27
click at [99, 452] on span "Delivery Duty Paid" at bounding box center [195, 624] width 364 height 24
type input "Sender/Shipper"
type input "Delivery Duty Paid"
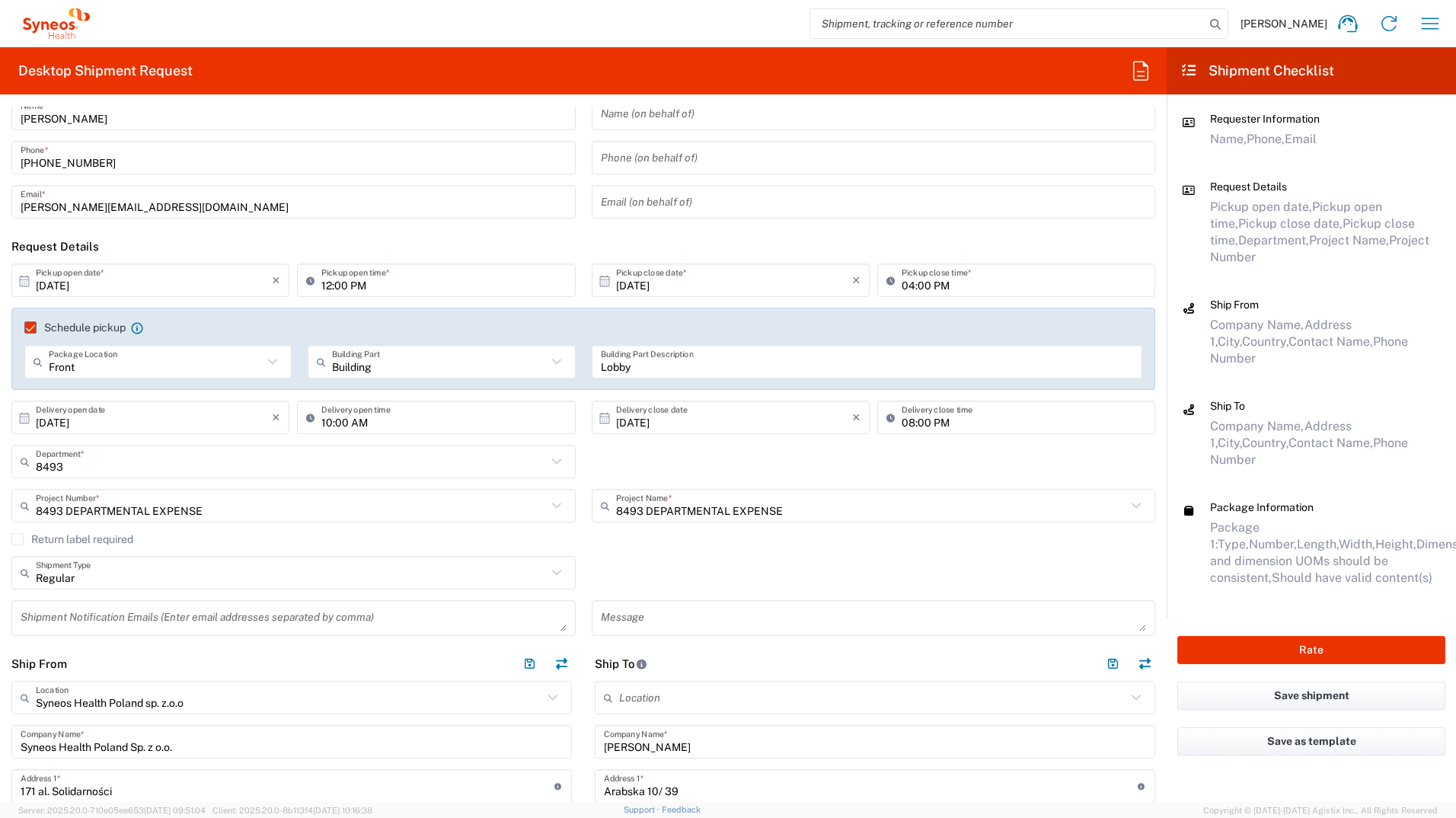
scroll to position [0, 0]
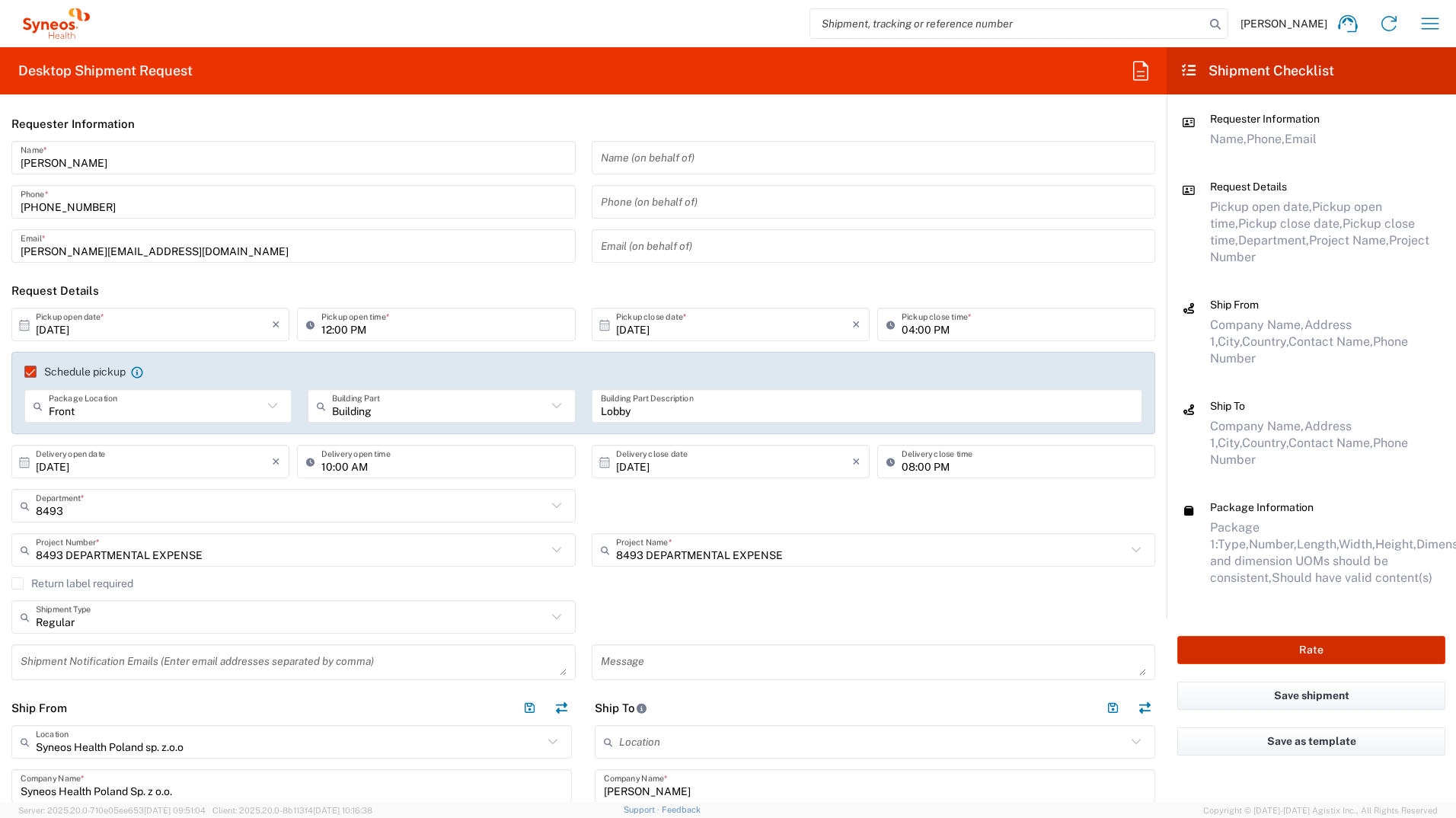
click at [968, 452] on button "Rate" at bounding box center [1312, 650] width 268 height 28
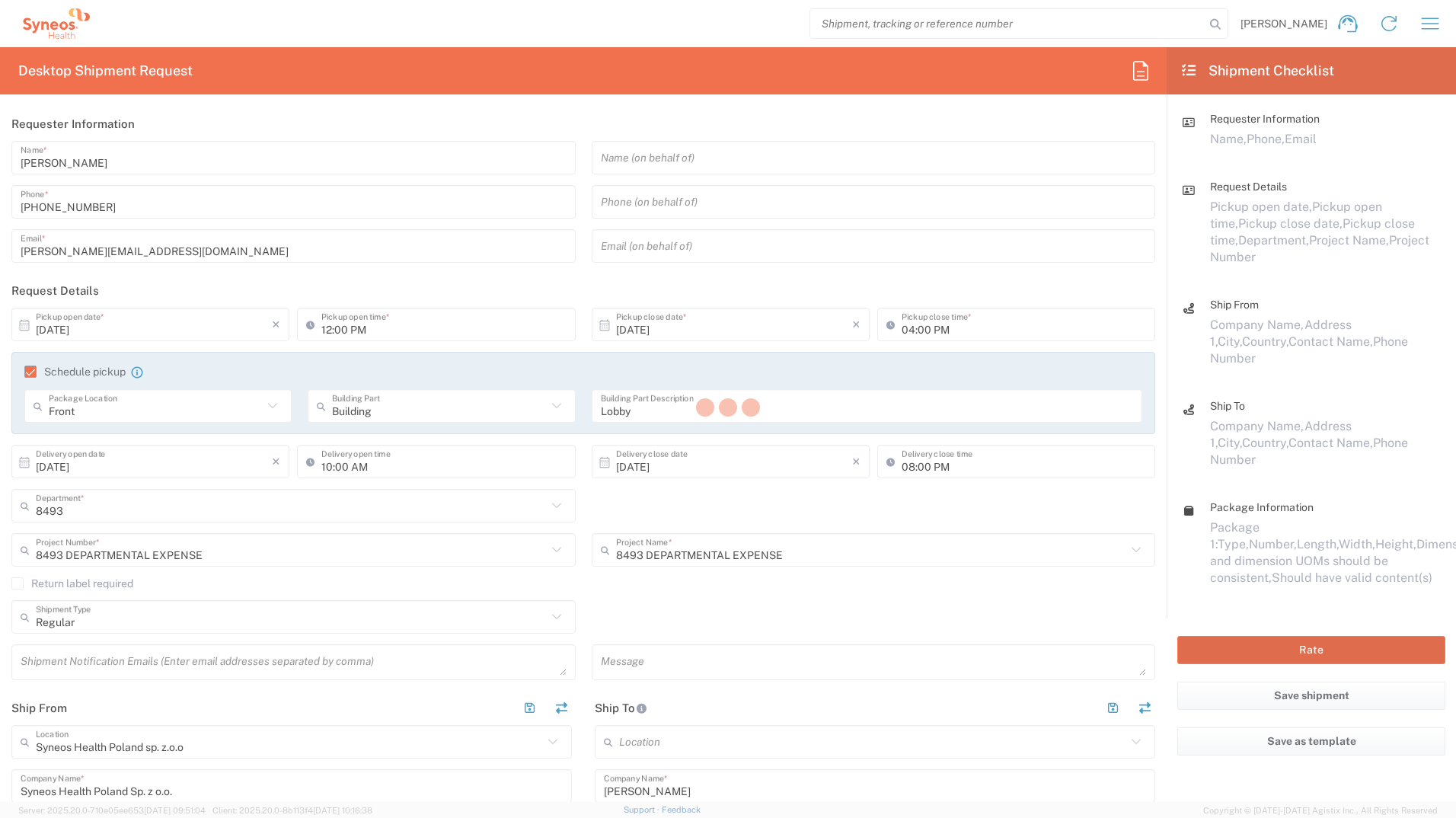
type input "8493 DEPARTMENTAL EXPENSE"
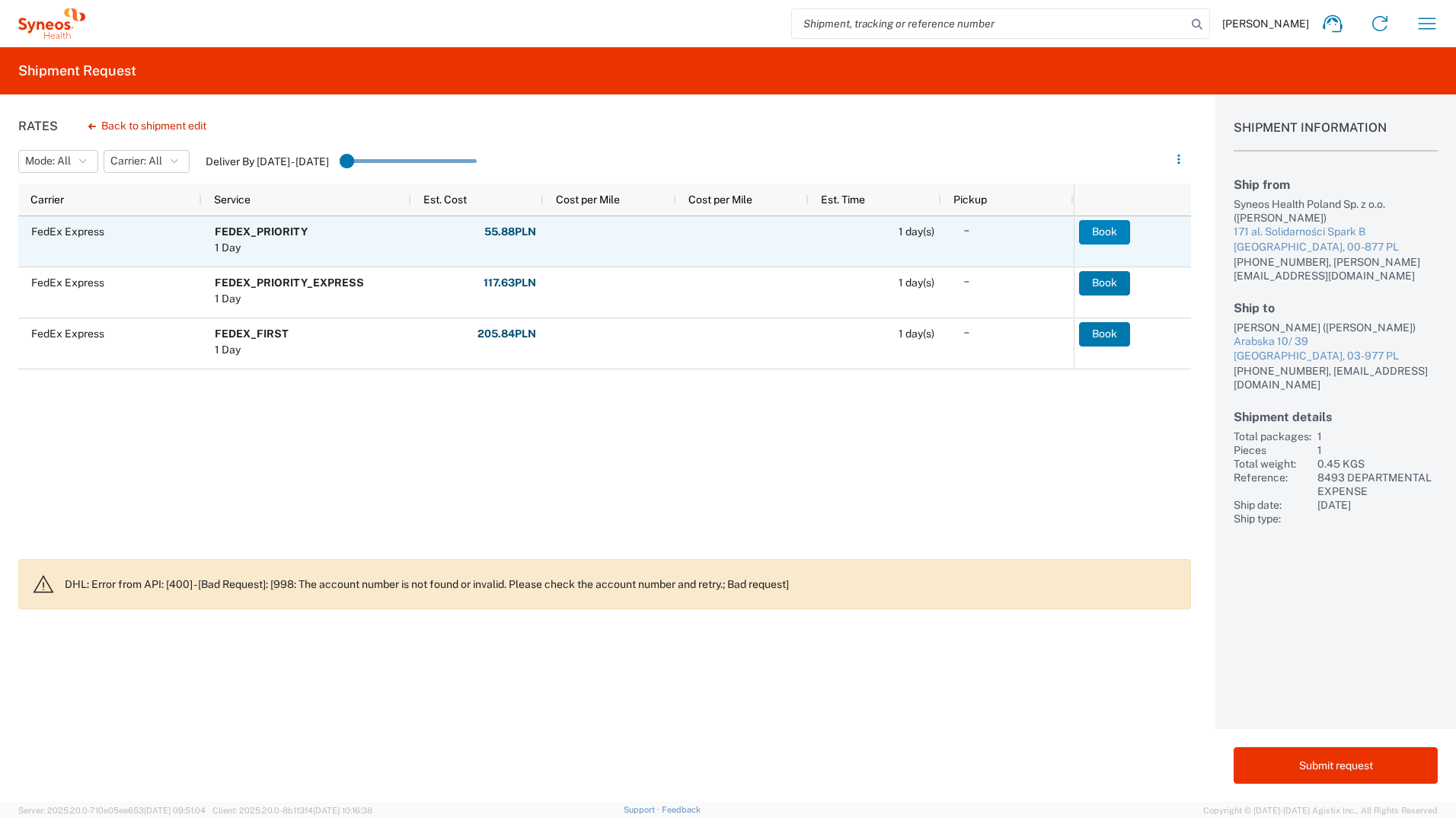
click at [968, 234] on button "Book" at bounding box center [1105, 232] width 51 height 24
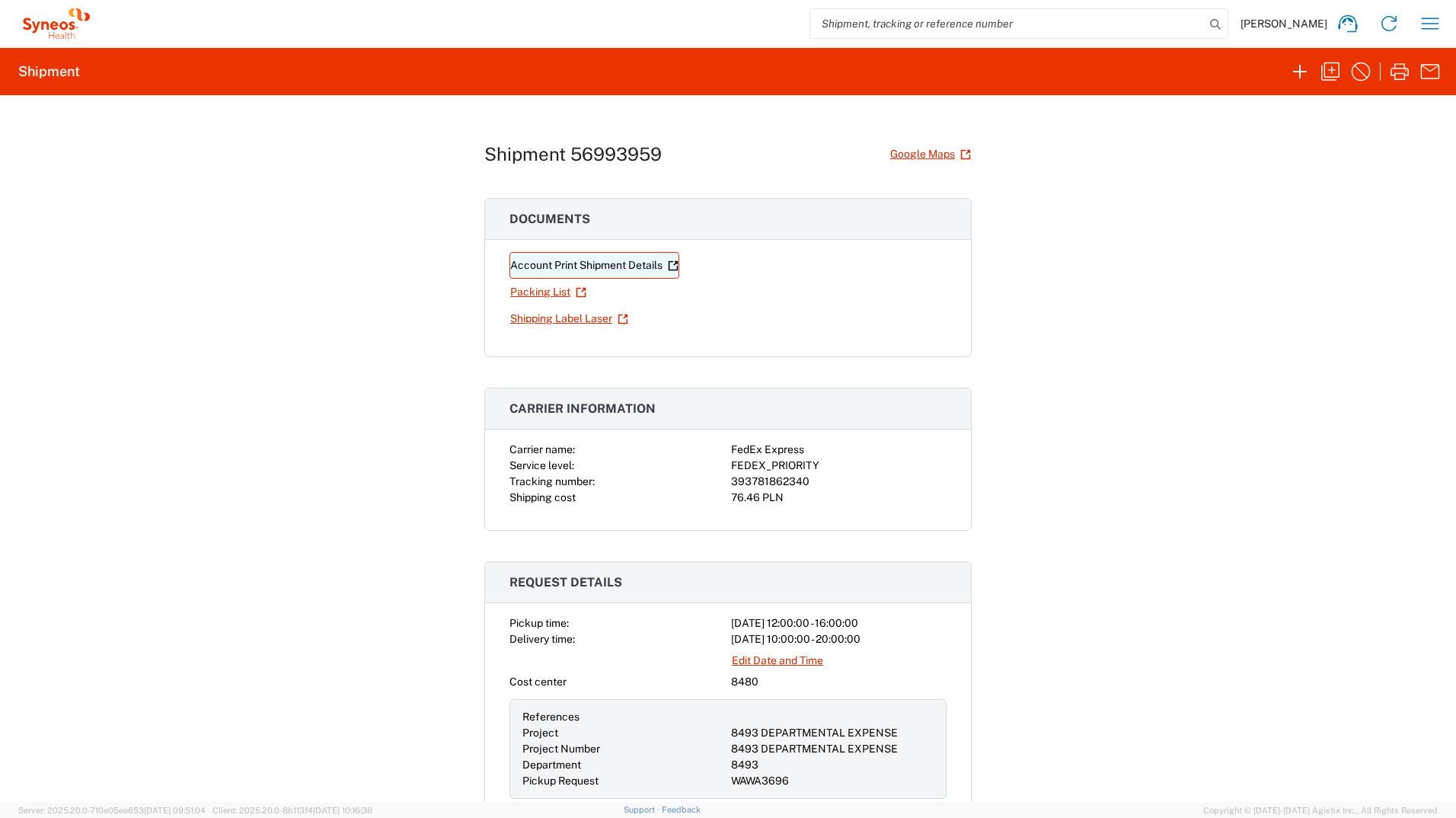
click at [570, 269] on link "Account Print Shipment Details" at bounding box center [595, 266] width 170 height 27
click at [582, 320] on link "Shipping Label Laser" at bounding box center [570, 319] width 120 height 27
